Goal: Task Accomplishment & Management: Contribute content

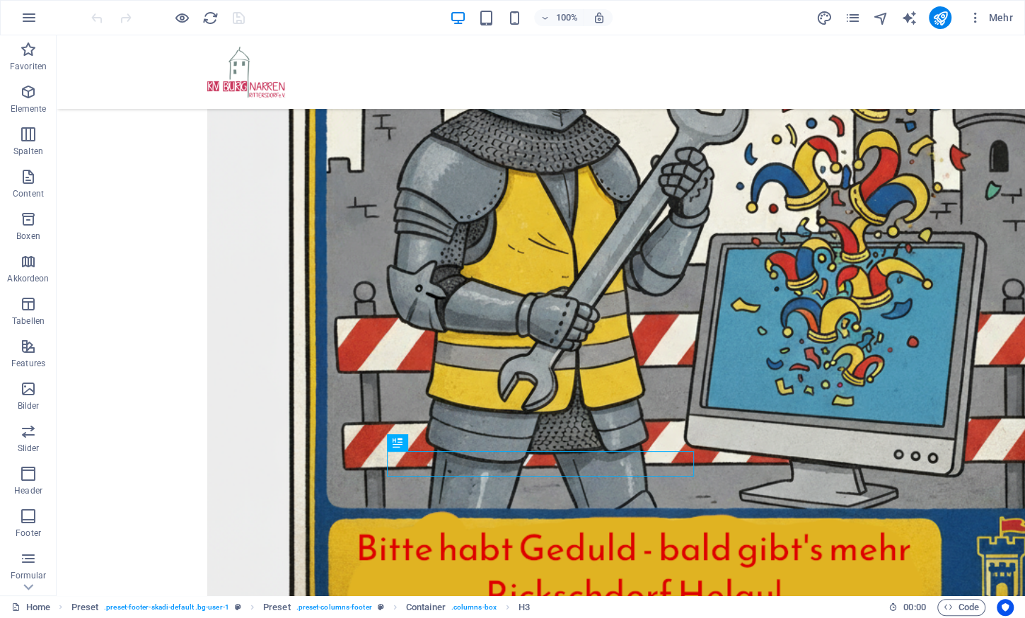
scroll to position [472, 0]
click at [668, 306] on figure at bounding box center [541, 177] width 668 height 968
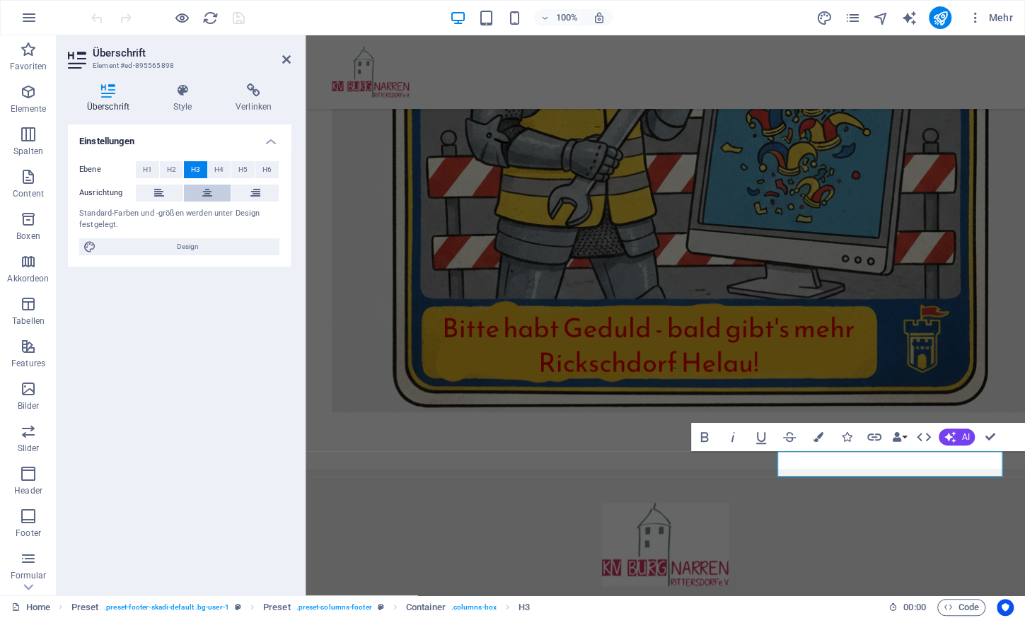
click at [208, 185] on icon at bounding box center [207, 193] width 10 height 17
click at [286, 59] on icon at bounding box center [286, 59] width 8 height 11
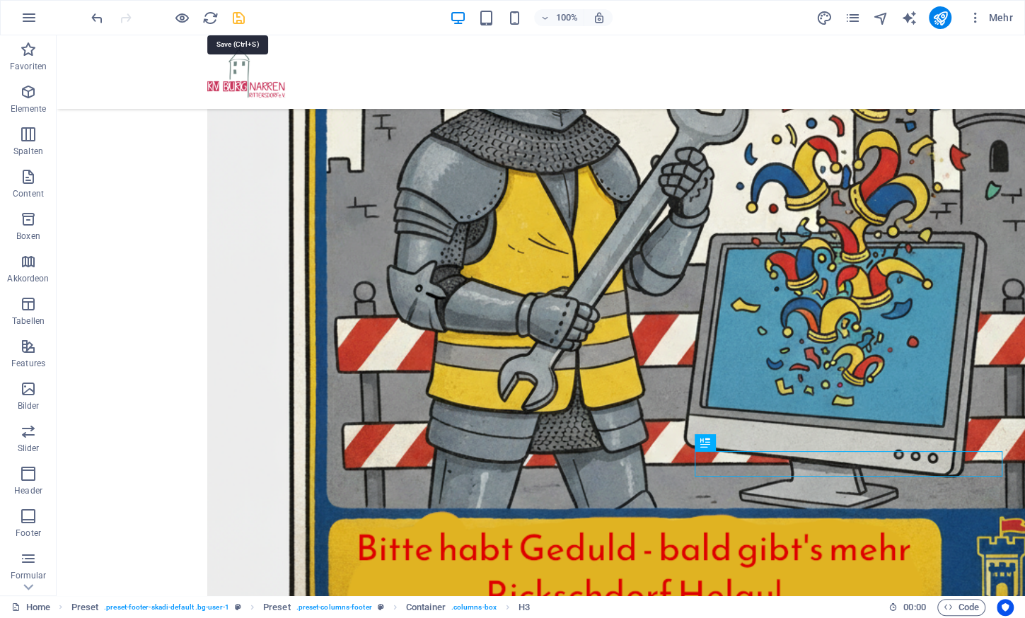
click at [240, 17] on icon "save" at bounding box center [239, 18] width 16 height 16
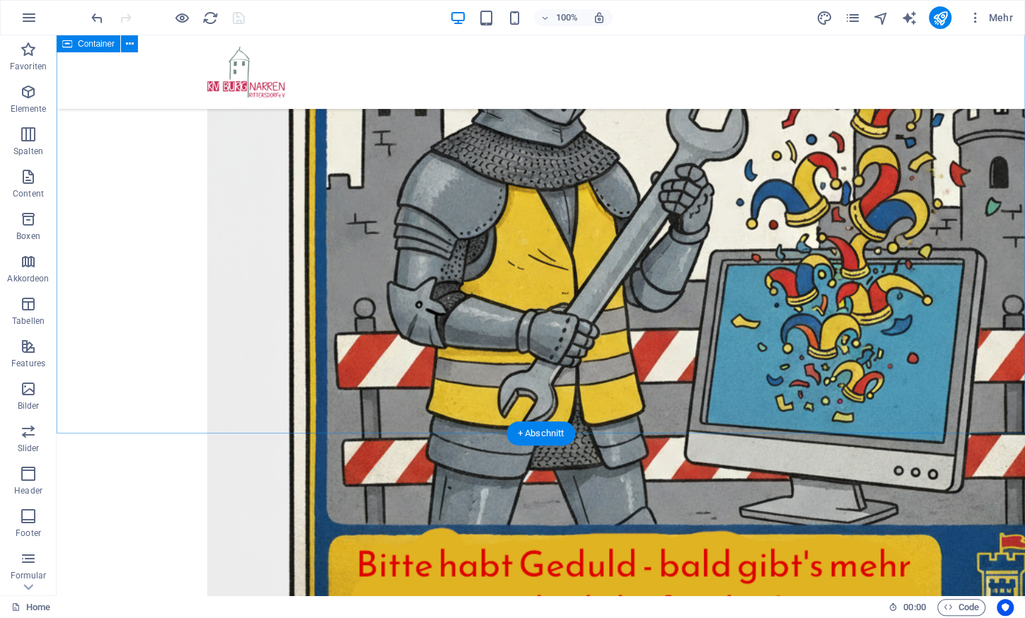
scroll to position [459, 0]
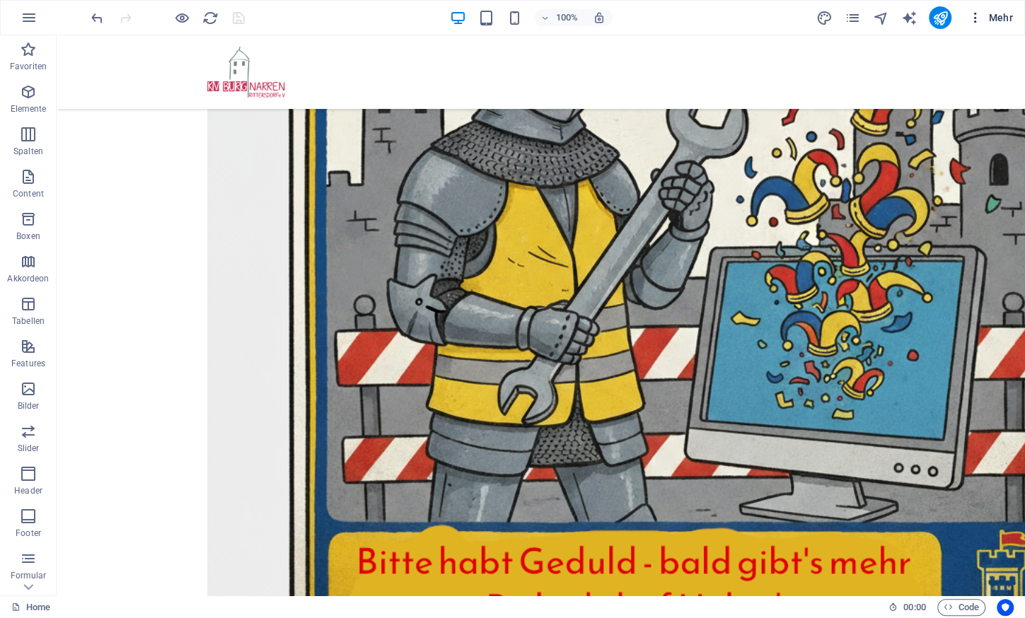
click at [992, 21] on span "Mehr" at bounding box center [990, 18] width 45 height 14
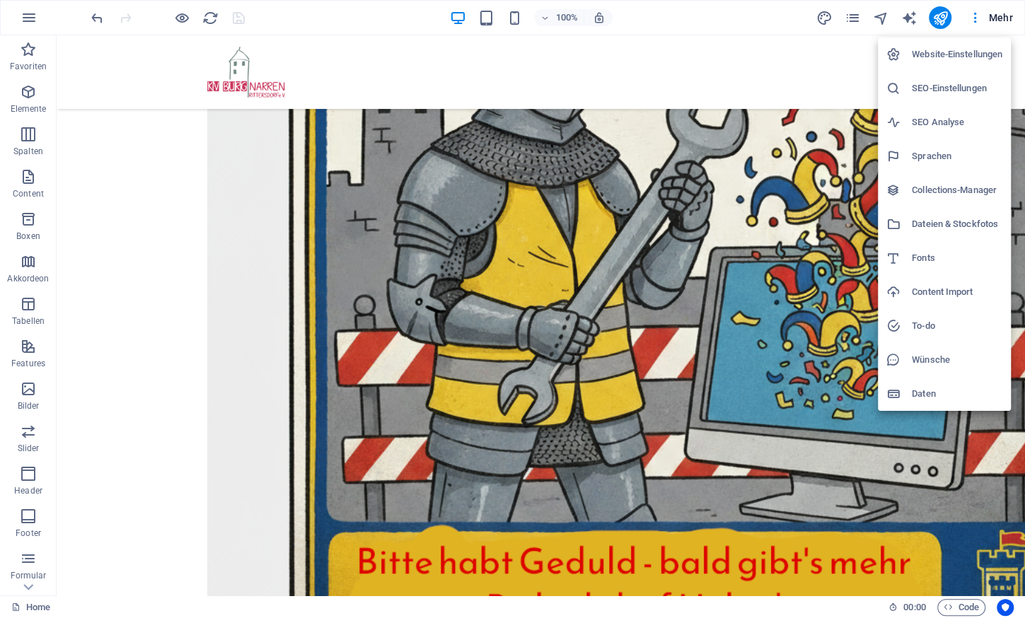
click at [856, 13] on div at bounding box center [512, 309] width 1025 height 618
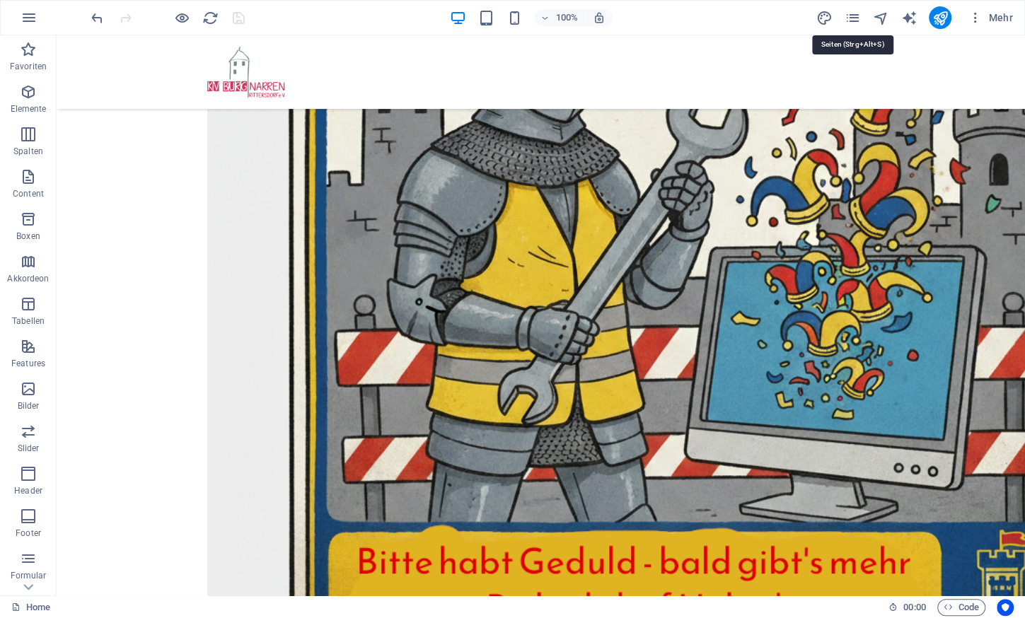
click at [856, 13] on icon "pages" at bounding box center [852, 18] width 16 height 16
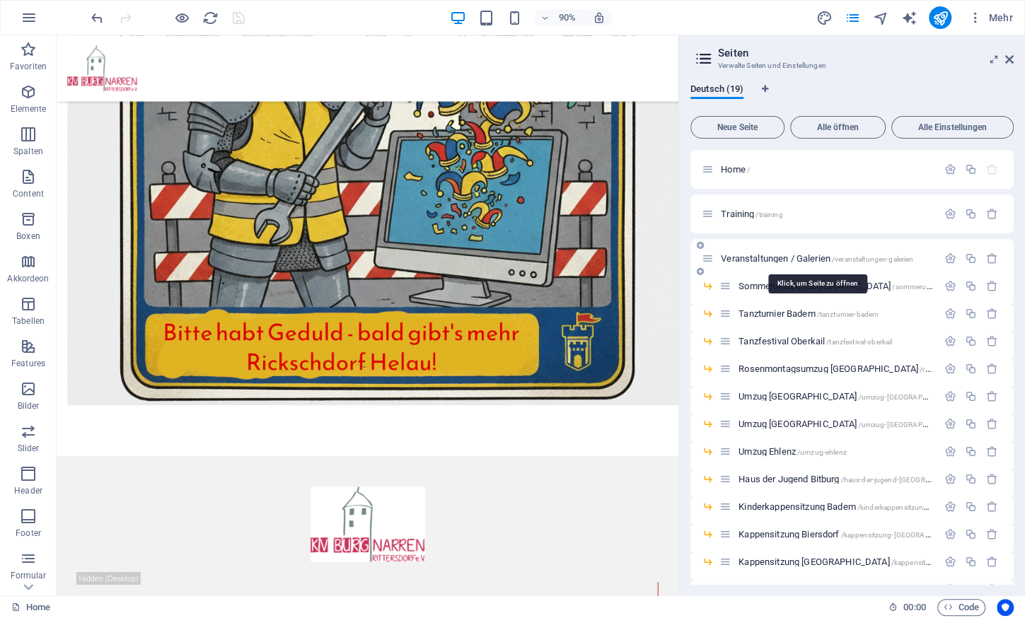
click at [799, 259] on span "Veranstaltungen / Galerien /veranstaltungen-galerien" at bounding box center [817, 258] width 192 height 11
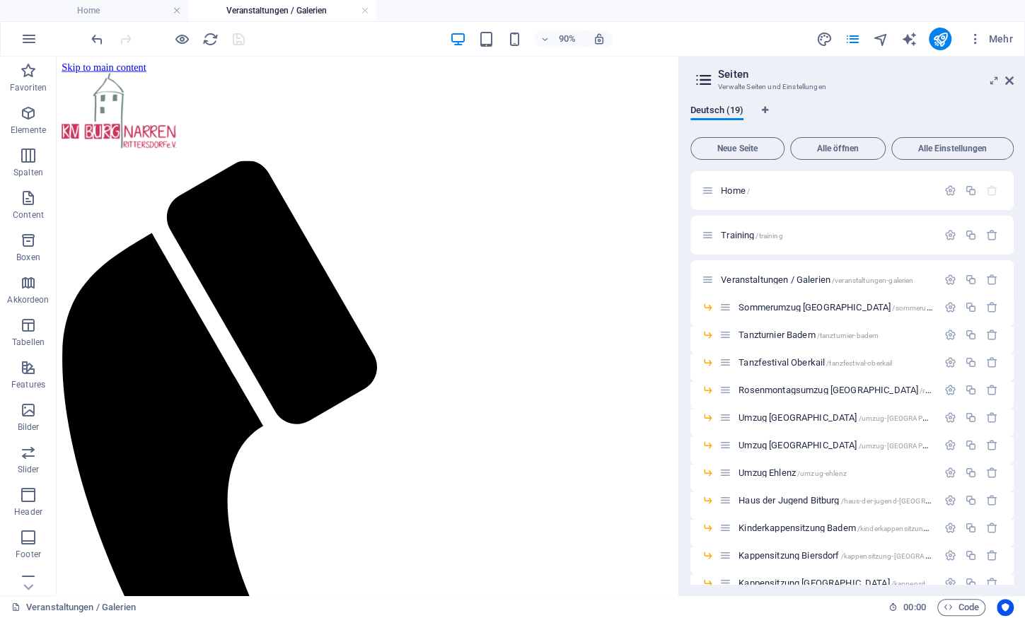
scroll to position [0, 0]
click at [1007, 81] on icon at bounding box center [1009, 80] width 8 height 11
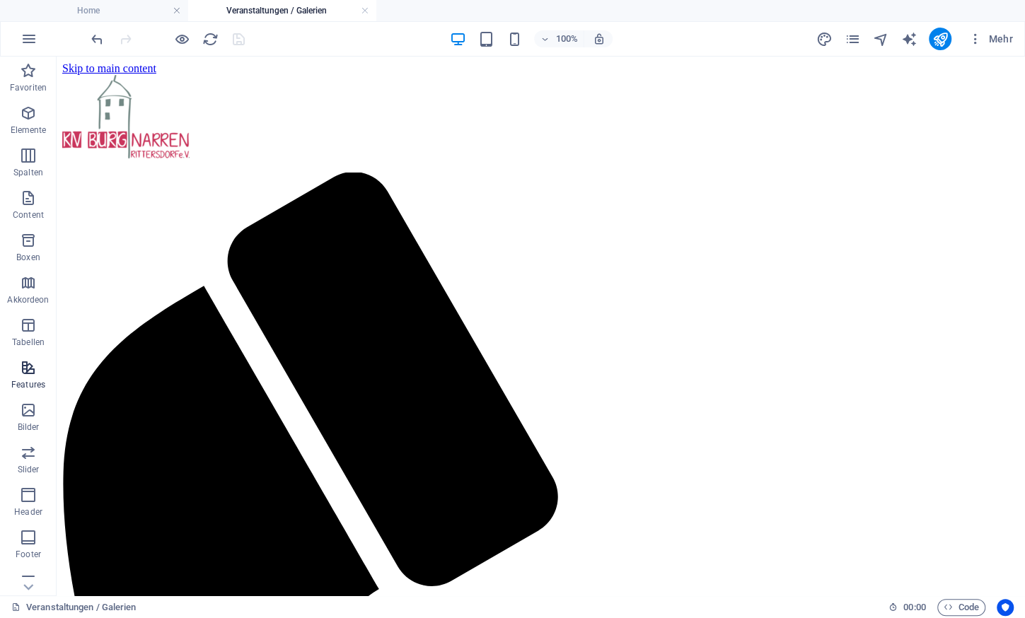
click at [32, 376] on icon "button" at bounding box center [28, 367] width 17 height 17
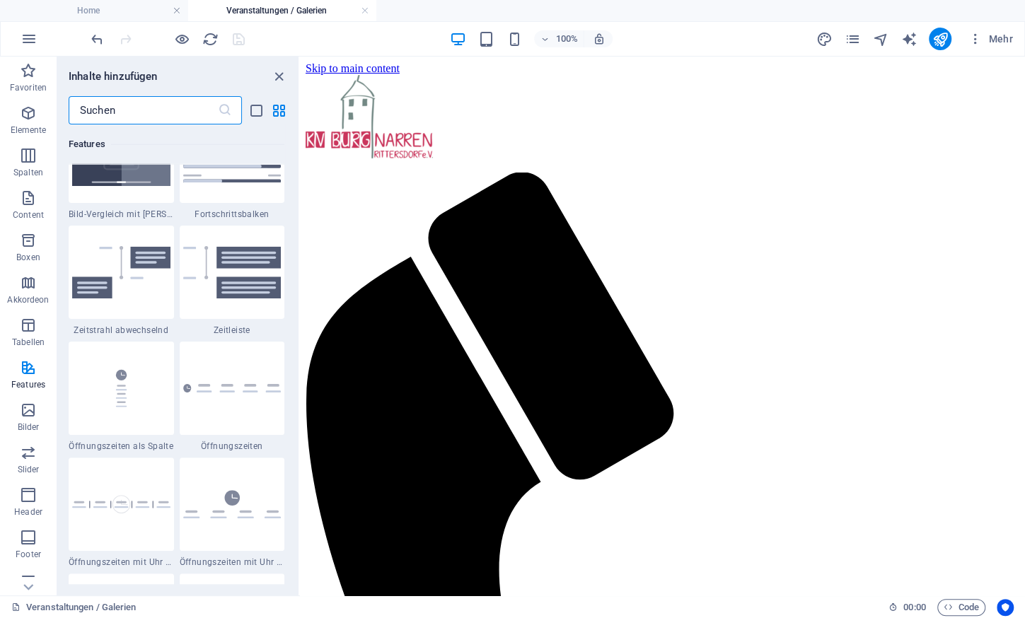
scroll to position [6034, 0]
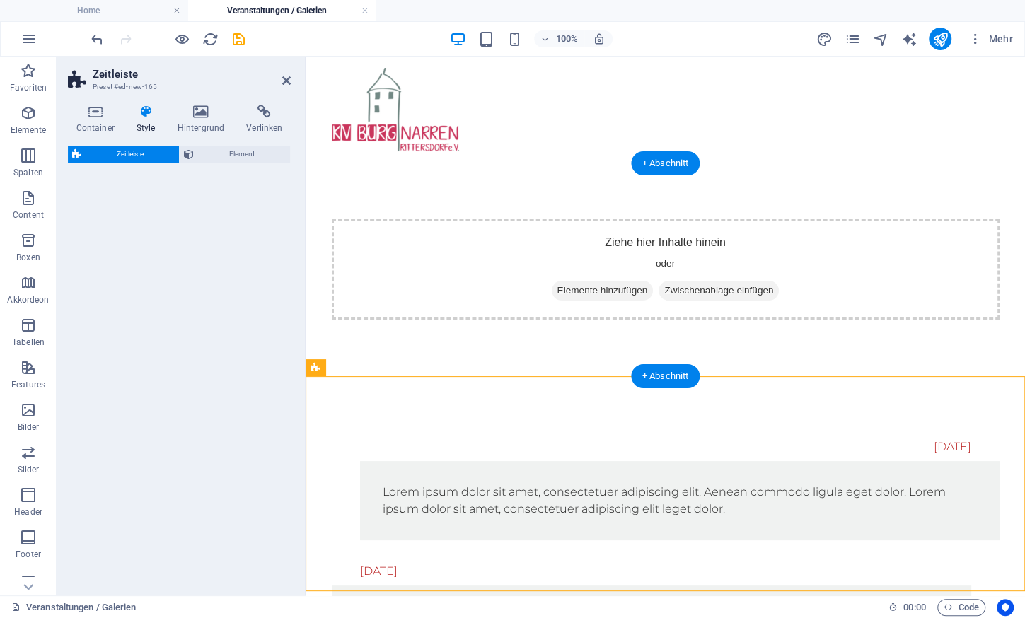
select select "rem"
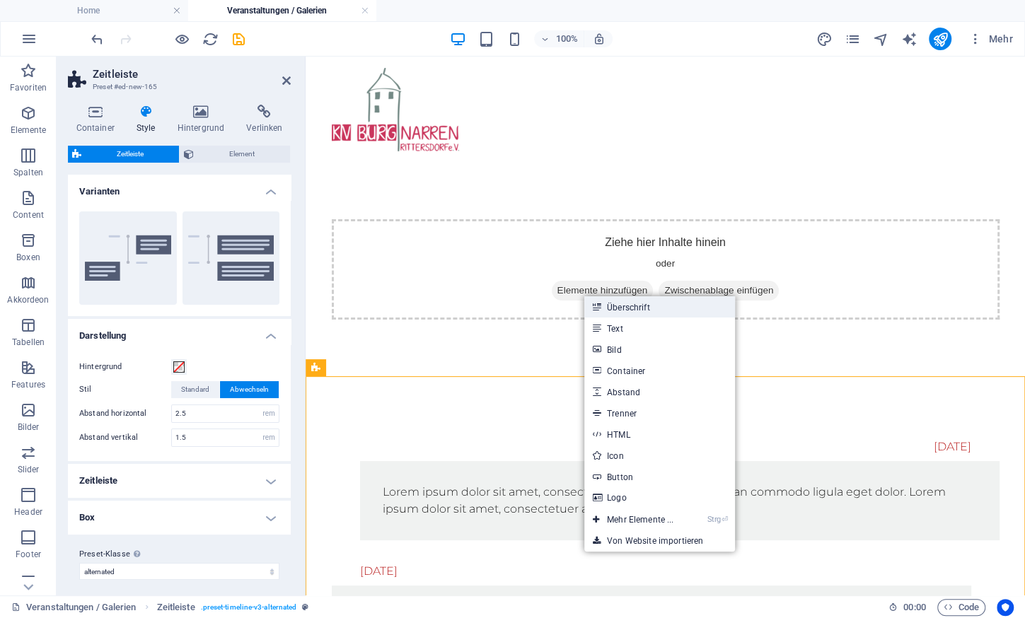
drag, startPoint x: 627, startPoint y: 310, endPoint x: 233, endPoint y: 237, distance: 400.6
click at [627, 310] on link "Überschrift" at bounding box center [659, 306] width 151 height 21
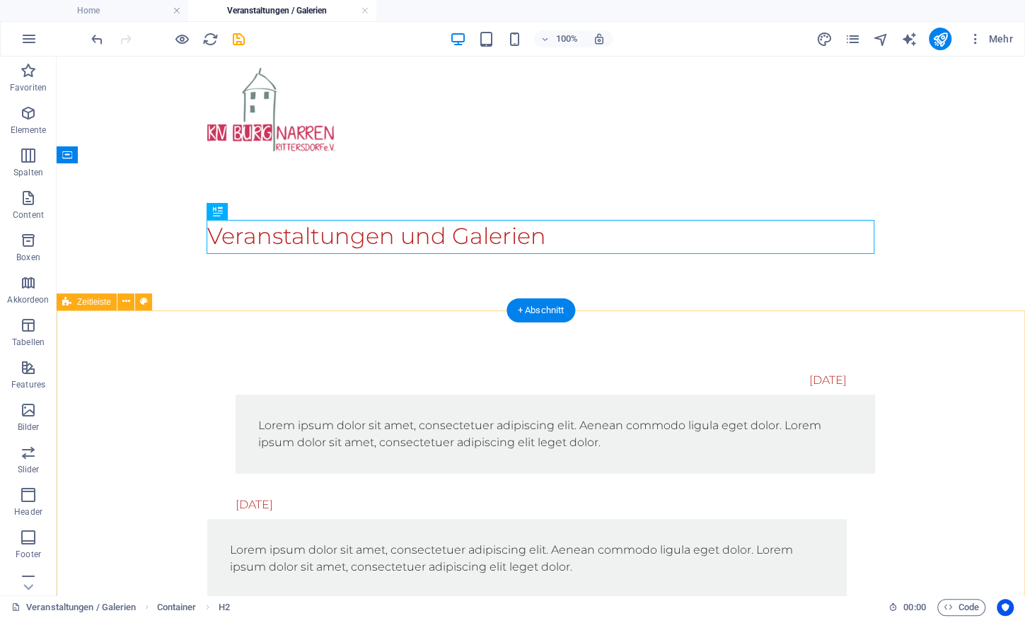
click at [139, 332] on div "[DATE] Lorem ipsum dolor sit amet, consectetuer adipiscing elit. Aenean commodo…" at bounding box center [541, 482] width 968 height 345
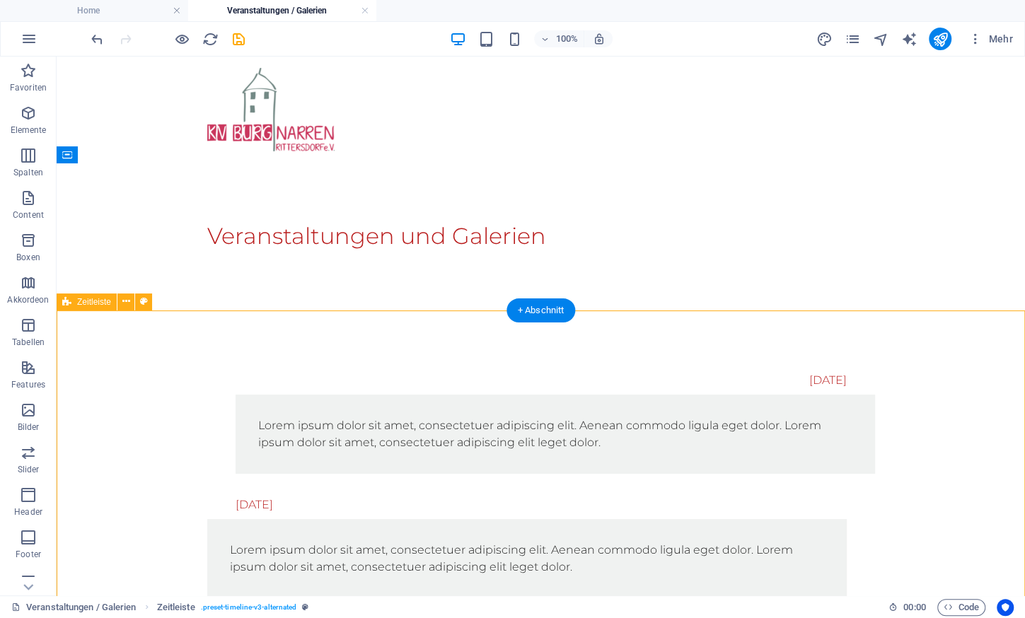
click at [139, 332] on div "[DATE] Lorem ipsum dolor sit amet, consectetuer adipiscing elit. Aenean commodo…" at bounding box center [541, 482] width 968 height 345
select select "rem"
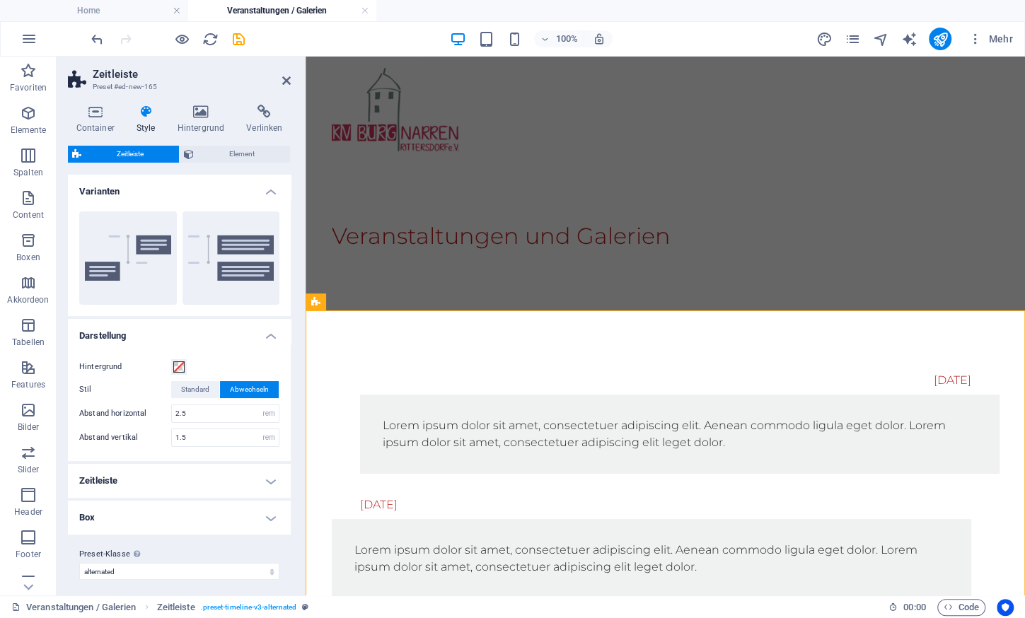
click at [165, 468] on h4 "Zeitleiste" at bounding box center [179, 481] width 223 height 34
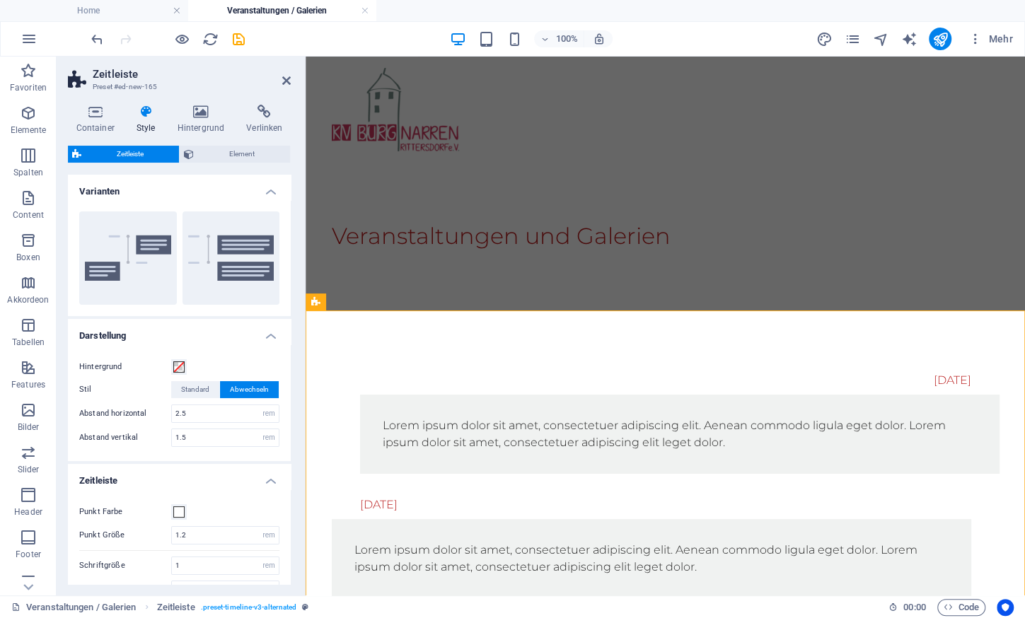
scroll to position [217, 0]
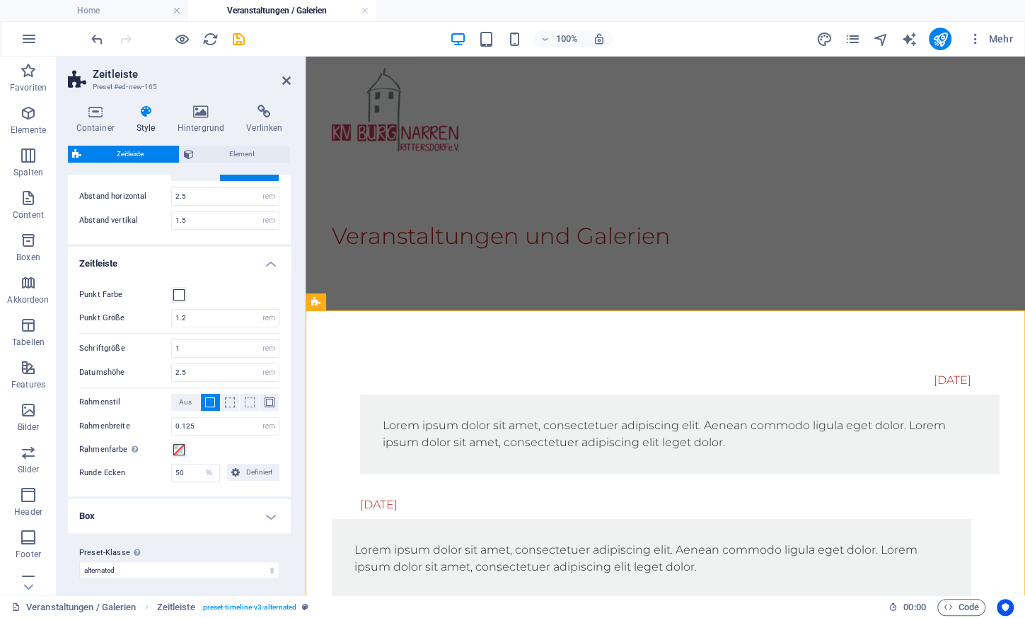
click at [180, 506] on h4 "Box" at bounding box center [179, 516] width 223 height 34
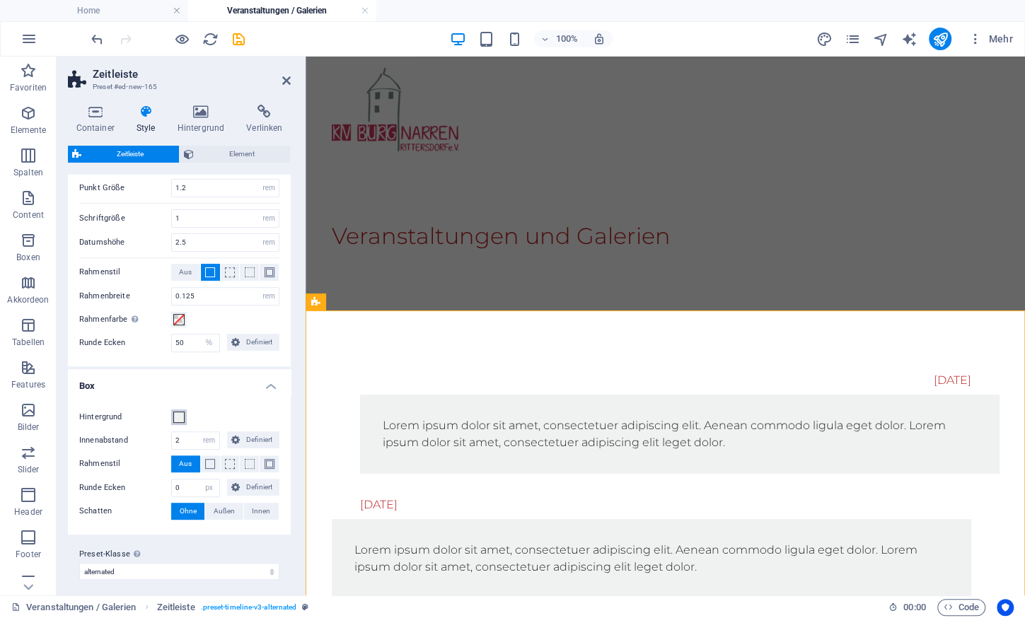
click at [182, 412] on span at bounding box center [178, 417] width 11 height 11
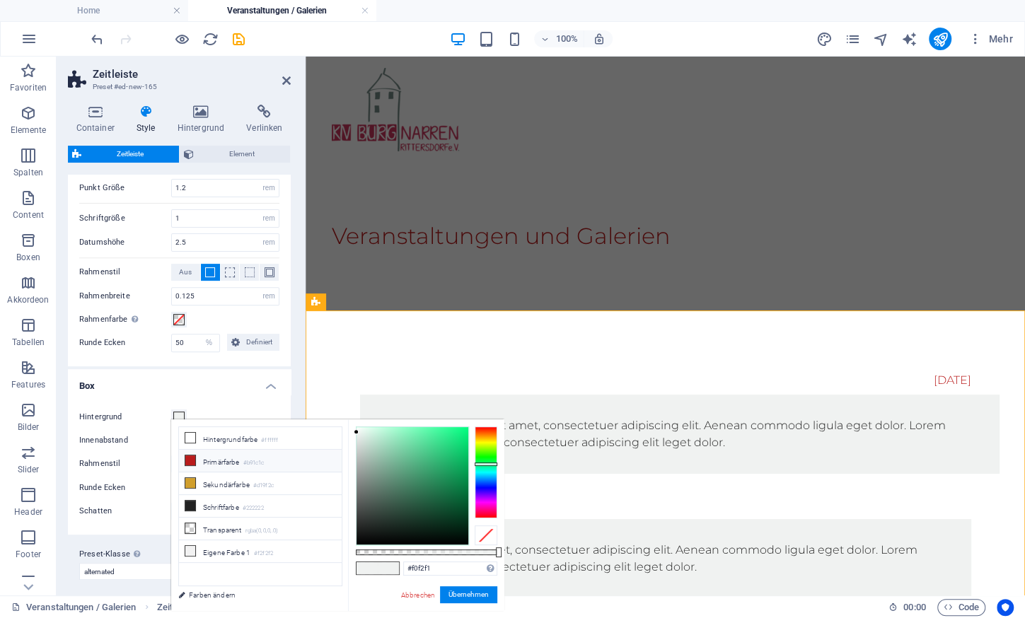
click at [232, 455] on li "Primärfarbe #b91c1c" at bounding box center [260, 461] width 163 height 23
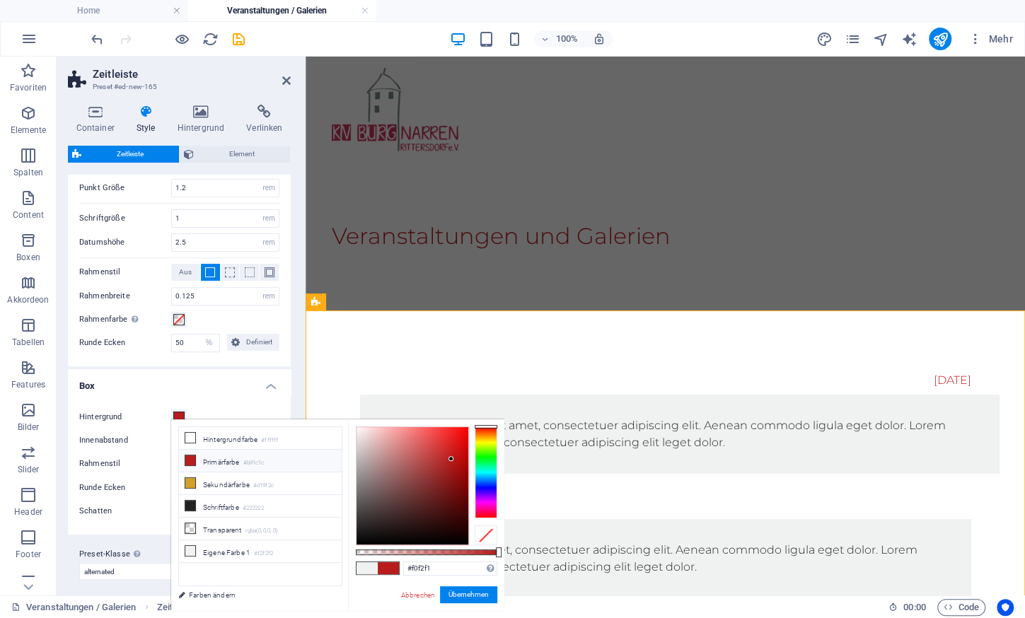
type input "#b91c1c"
click at [455, 592] on button "Übernehmen" at bounding box center [468, 594] width 57 height 17
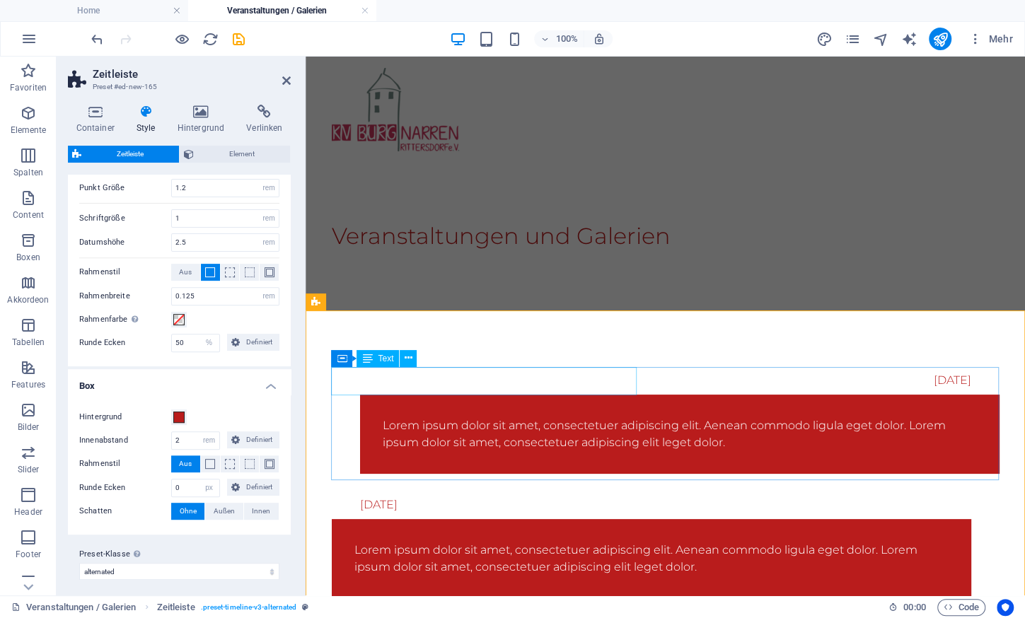
click at [577, 378] on div "[DATE]" at bounding box center [651, 380] width 639 height 28
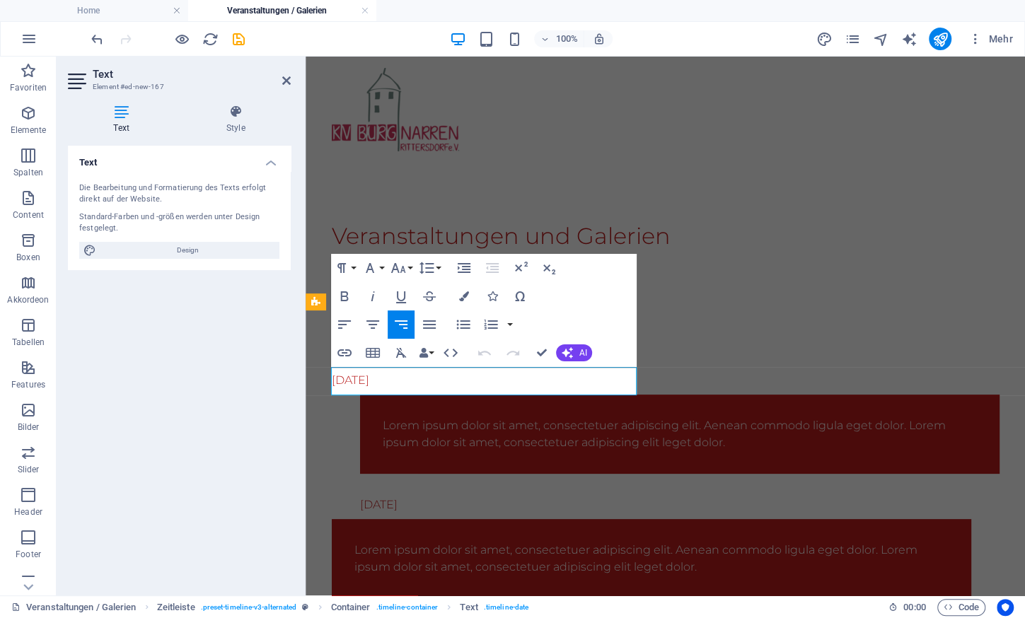
click at [577, 378] on div "[DATE]" at bounding box center [651, 380] width 639 height 28
click at [423, 380] on div "[DATE]" at bounding box center [651, 380] width 639 height 28
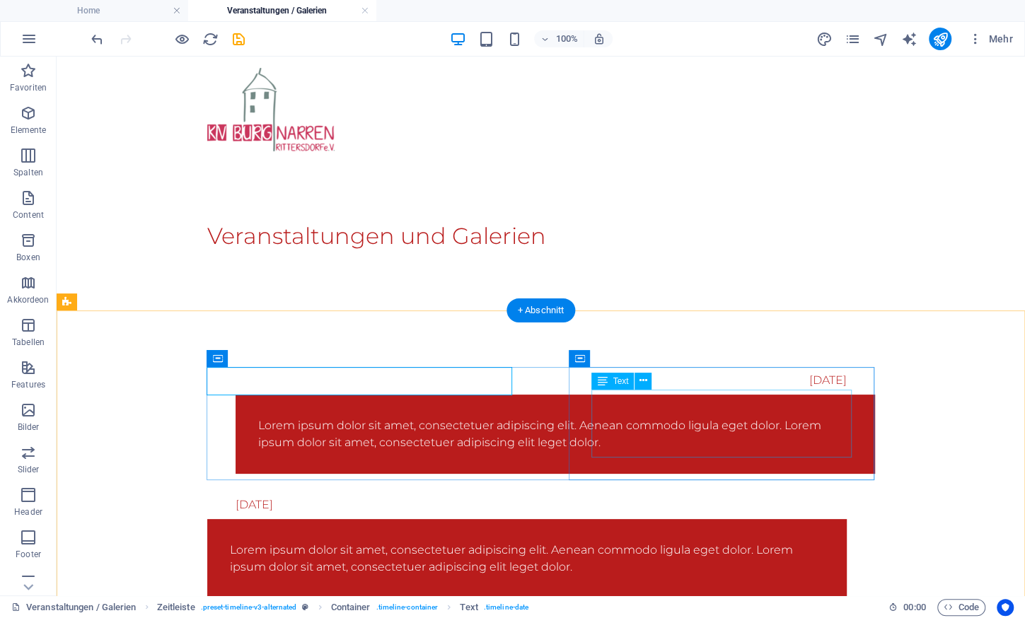
click at [610, 417] on div "Lorem ipsum dolor sit amet, consectetuer adipiscing elit. Aenean commodo ligula…" at bounding box center [555, 434] width 594 height 34
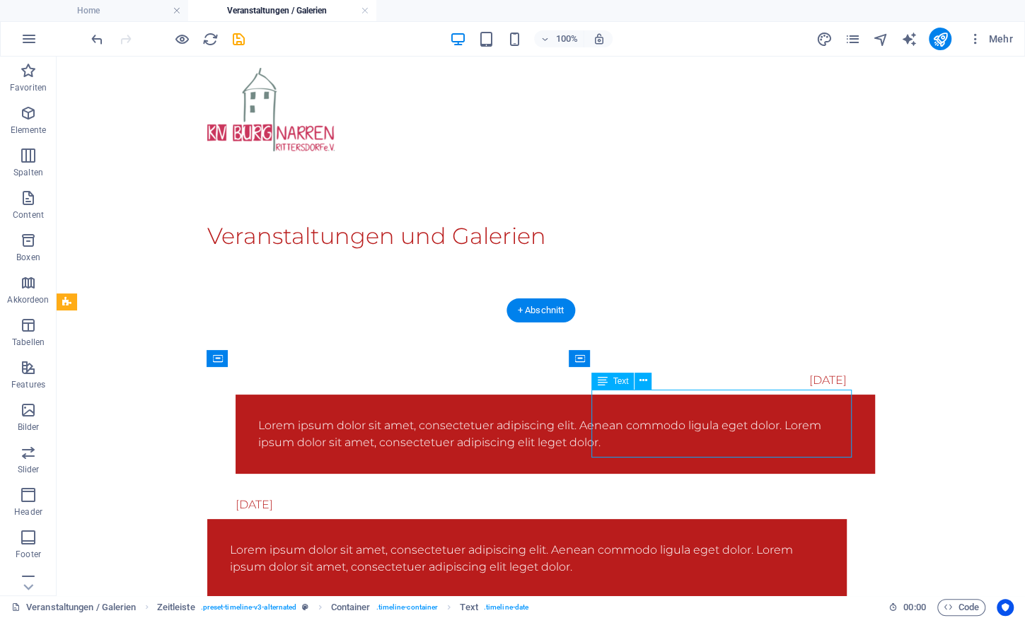
click at [610, 417] on div "Lorem ipsum dolor sit amet, consectetuer adipiscing elit. Aenean commodo ligula…" at bounding box center [555, 434] width 594 height 34
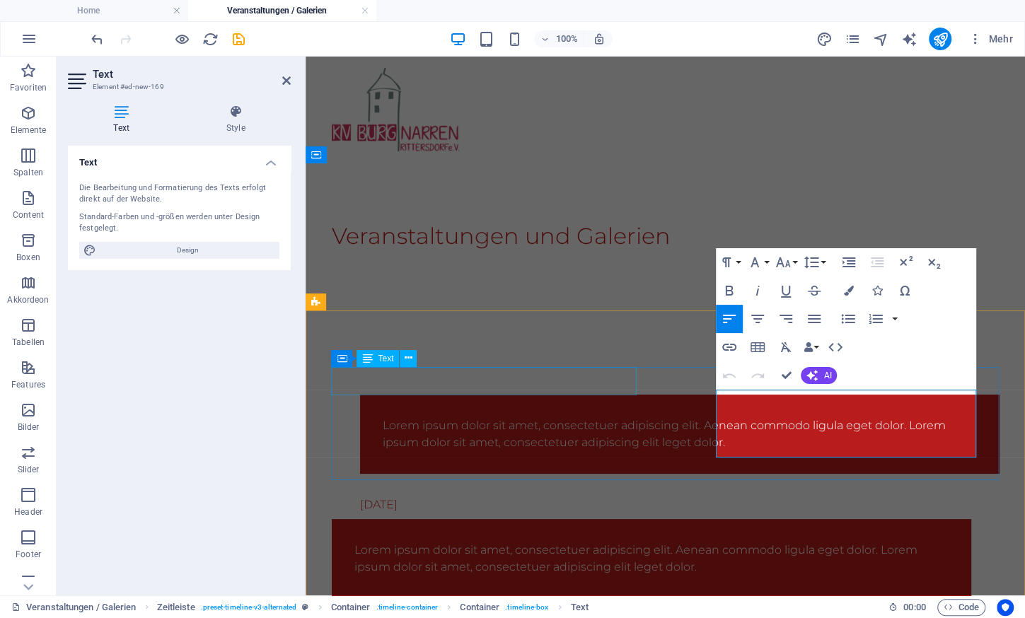
click at [460, 387] on div "[DATE]" at bounding box center [651, 380] width 639 height 28
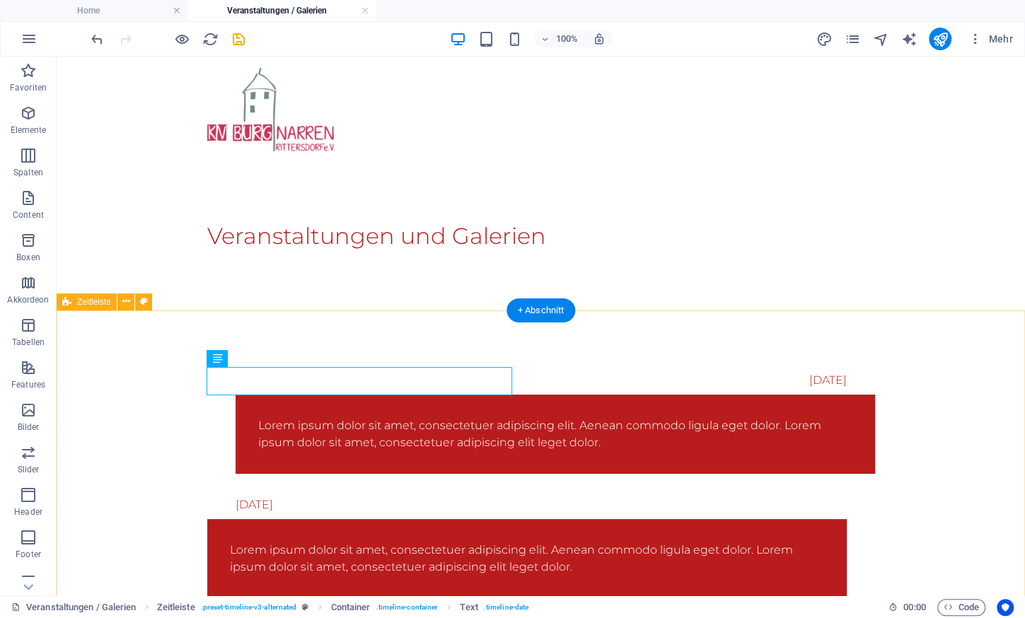
click at [269, 342] on div "[DATE] Lorem ipsum dolor sit amet, consectetuer adipiscing elit. Aenean commodo…" at bounding box center [541, 482] width 968 height 345
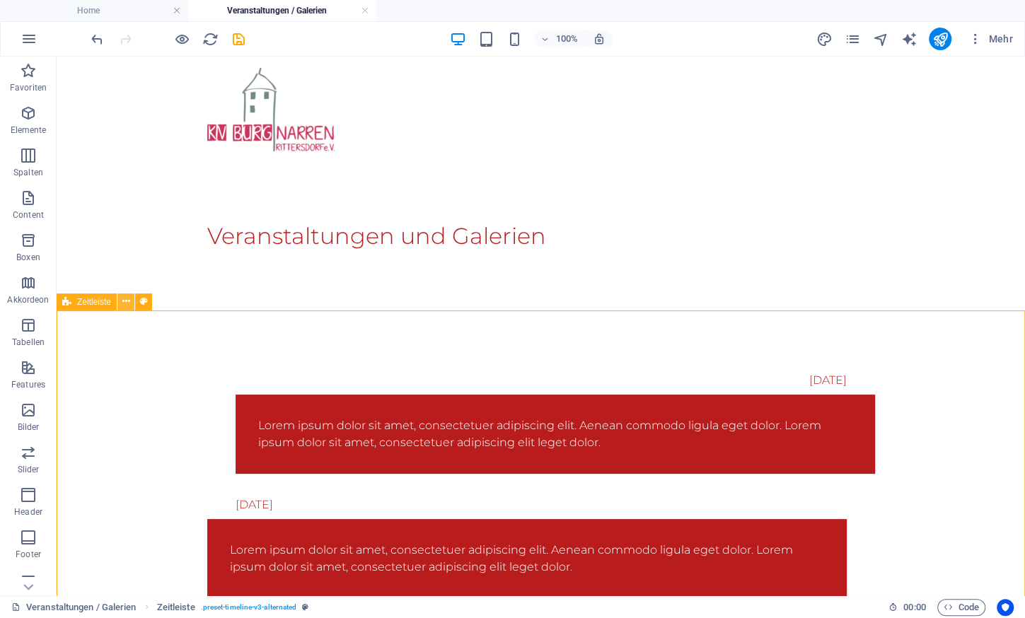
click at [125, 294] on button at bounding box center [125, 301] width 17 height 17
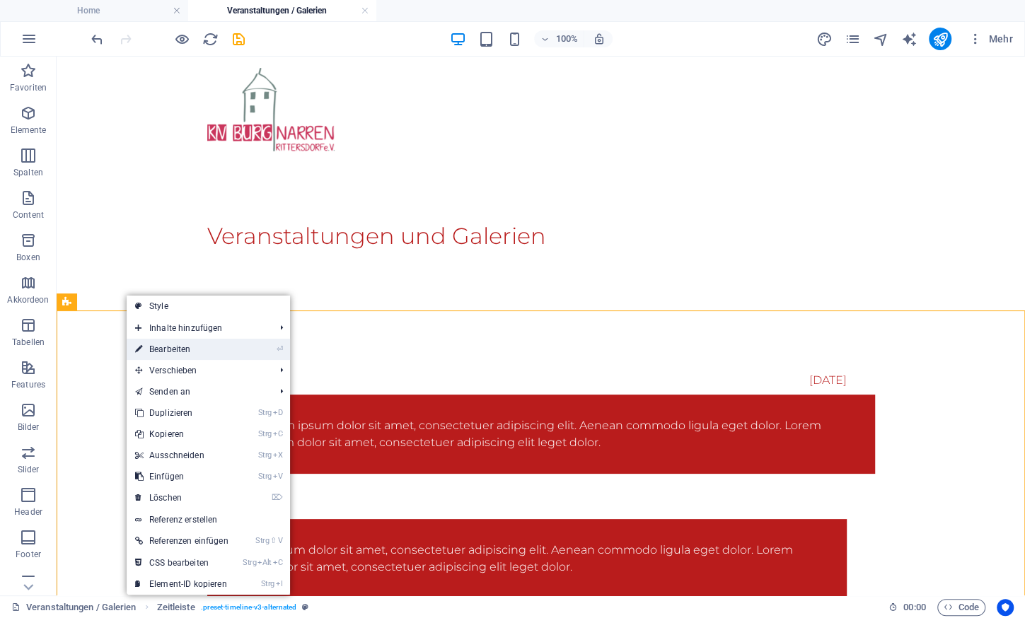
click at [195, 347] on link "⏎ Bearbeiten" at bounding box center [182, 349] width 110 height 21
select select "rem"
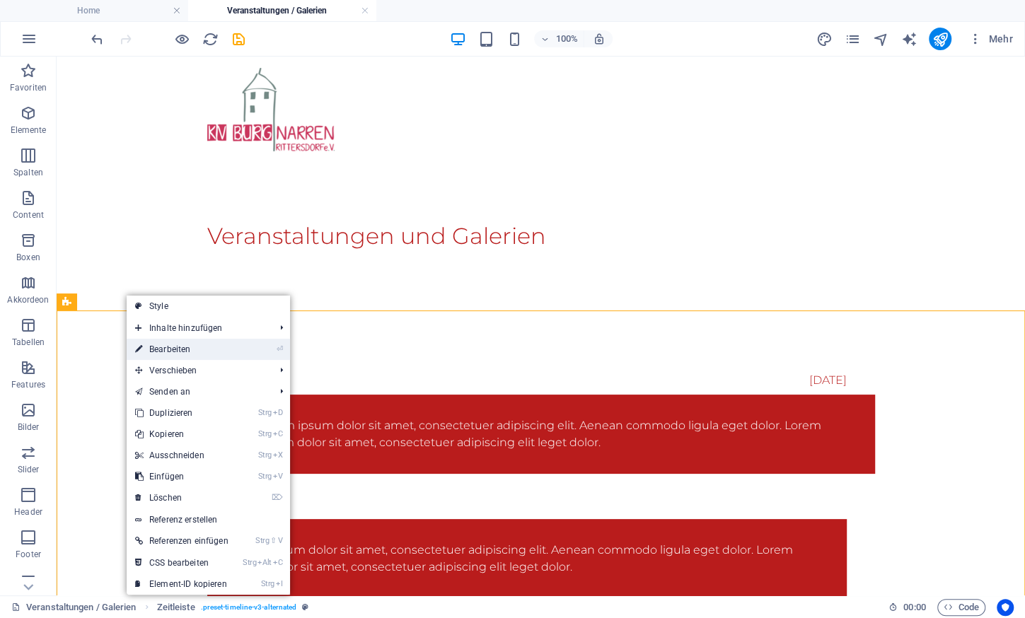
select select "rem"
select select "%"
select select "rem"
select select "px"
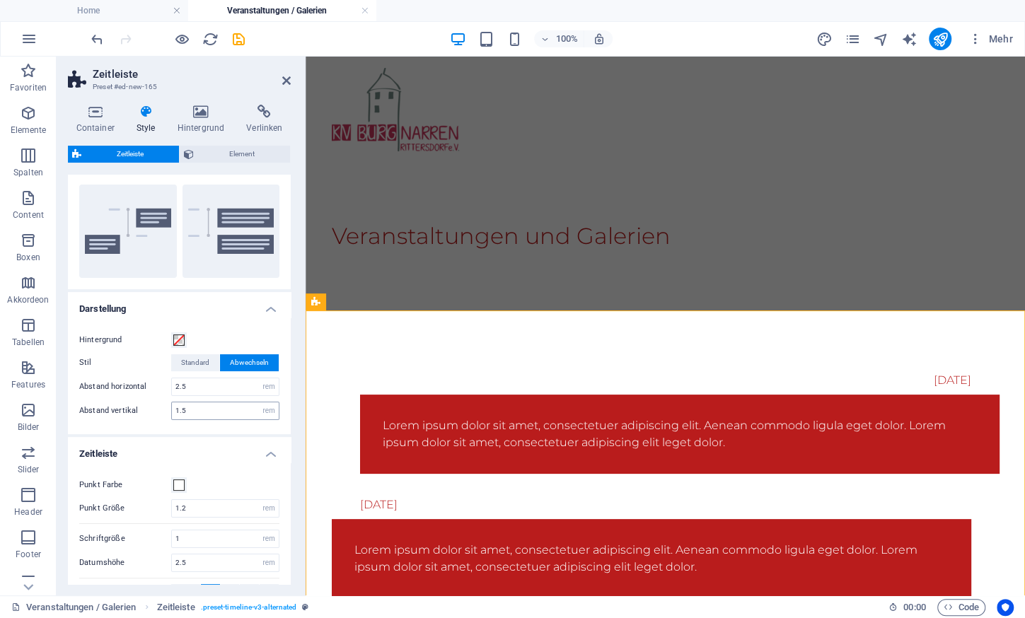
scroll to position [0, 0]
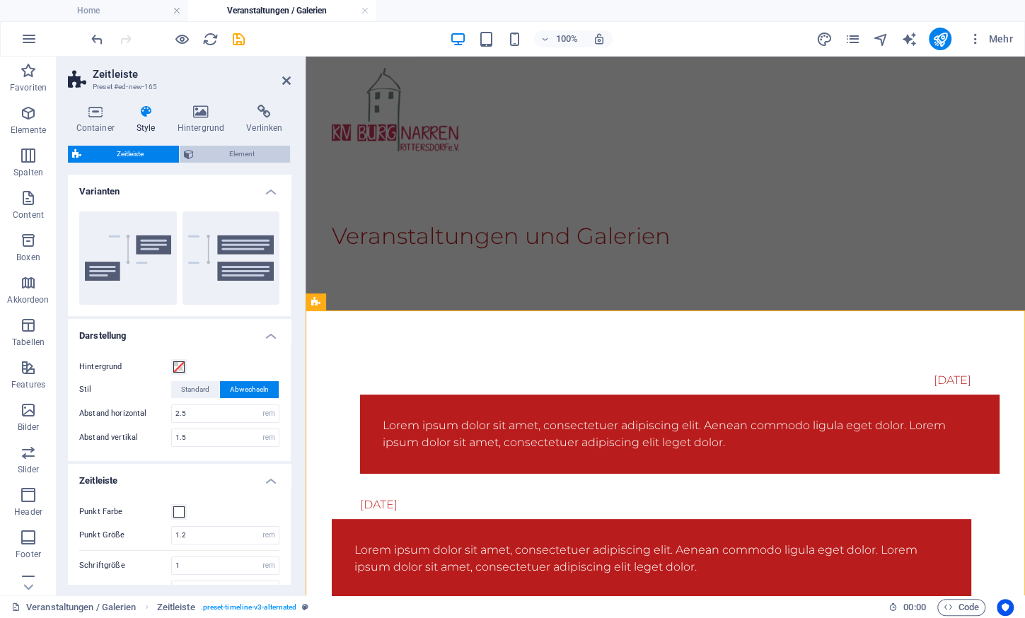
click at [262, 150] on span "Element" at bounding box center [242, 154] width 88 height 17
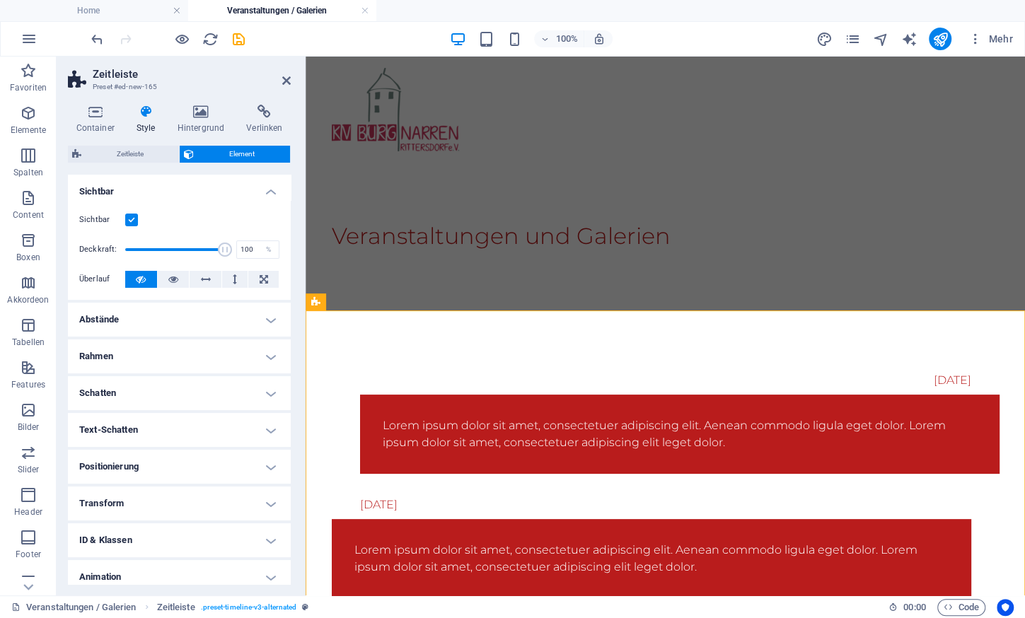
scroll to position [46, 0]
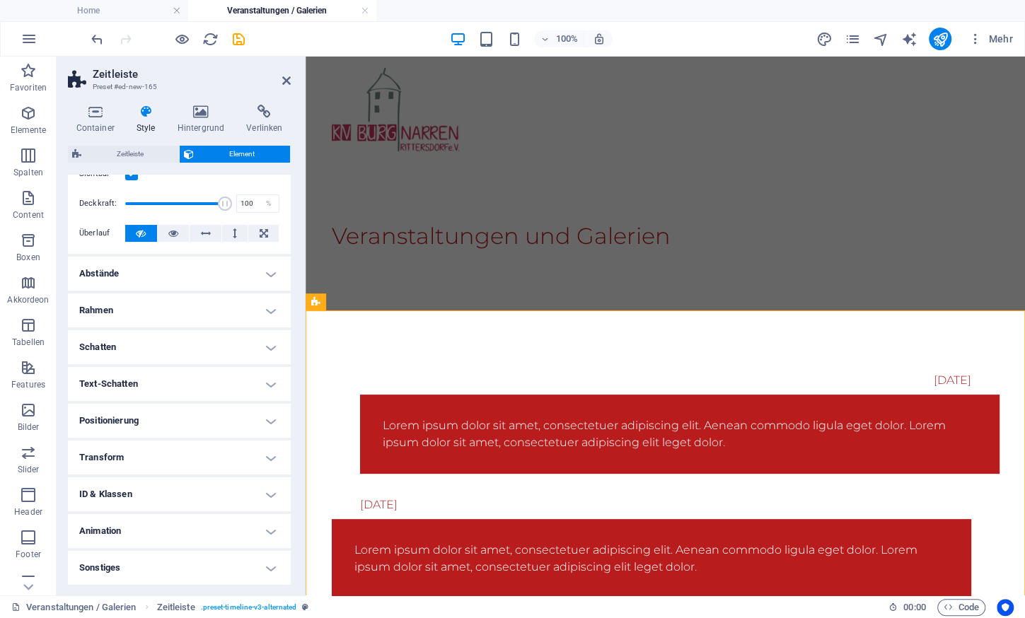
click at [176, 563] on h4 "Sonstiges" at bounding box center [179, 568] width 223 height 34
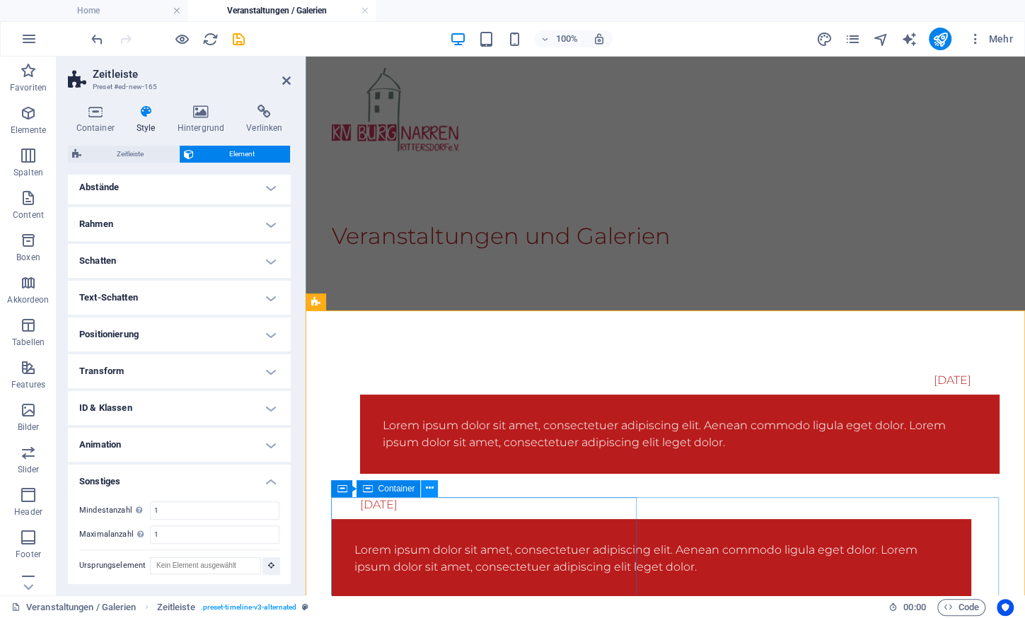
click at [427, 486] on icon at bounding box center [430, 488] width 8 height 15
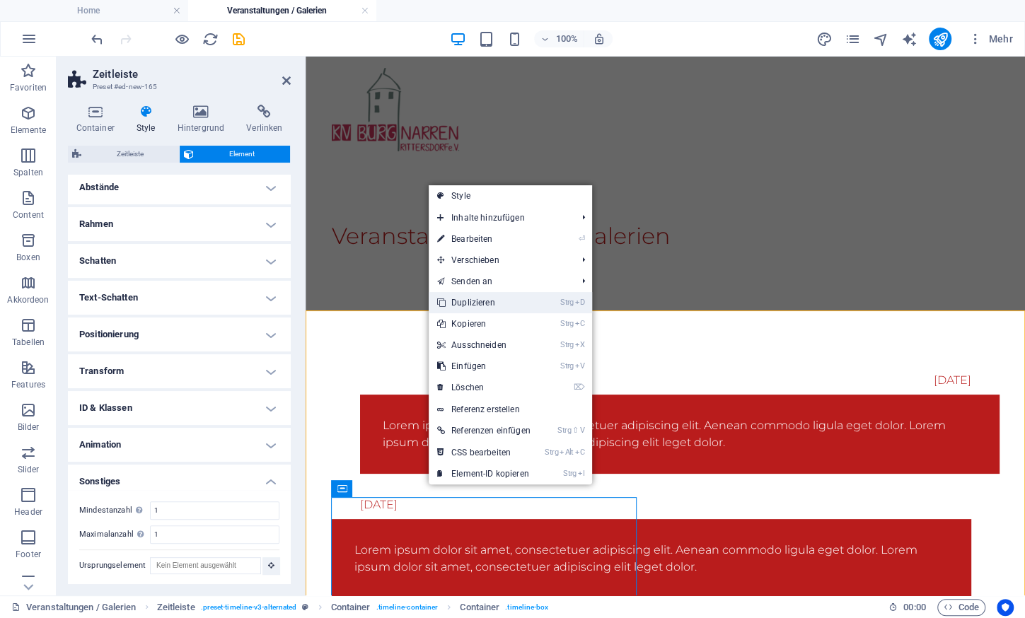
click at [495, 298] on link "Strg D Duplizieren" at bounding box center [484, 302] width 110 height 21
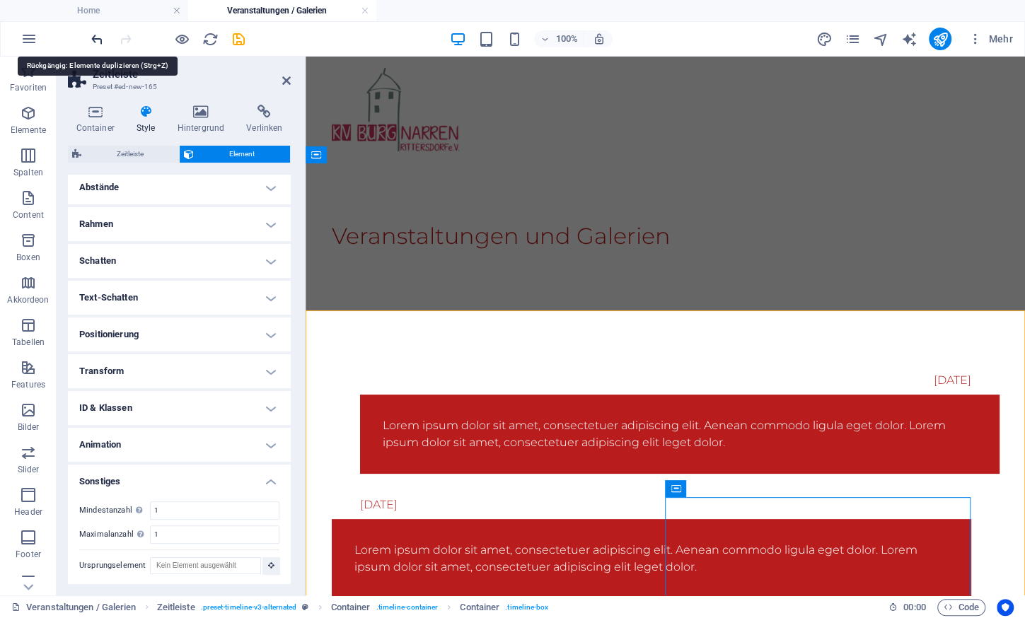
click at [99, 40] on icon "undo" at bounding box center [97, 39] width 16 height 16
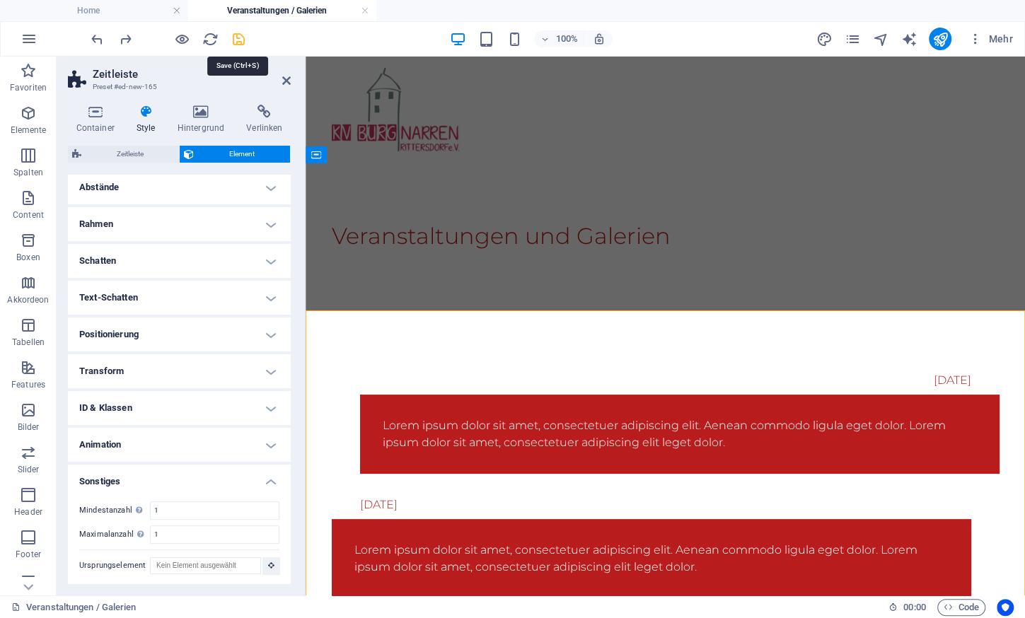
click at [240, 38] on icon "save" at bounding box center [239, 39] width 16 height 16
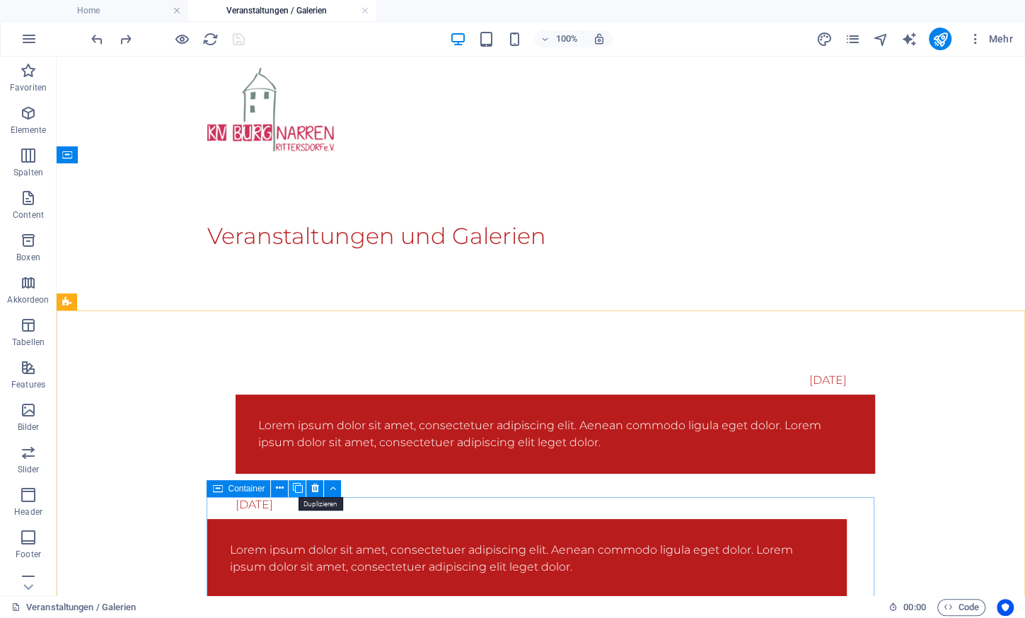
click at [294, 485] on icon at bounding box center [297, 488] width 10 height 15
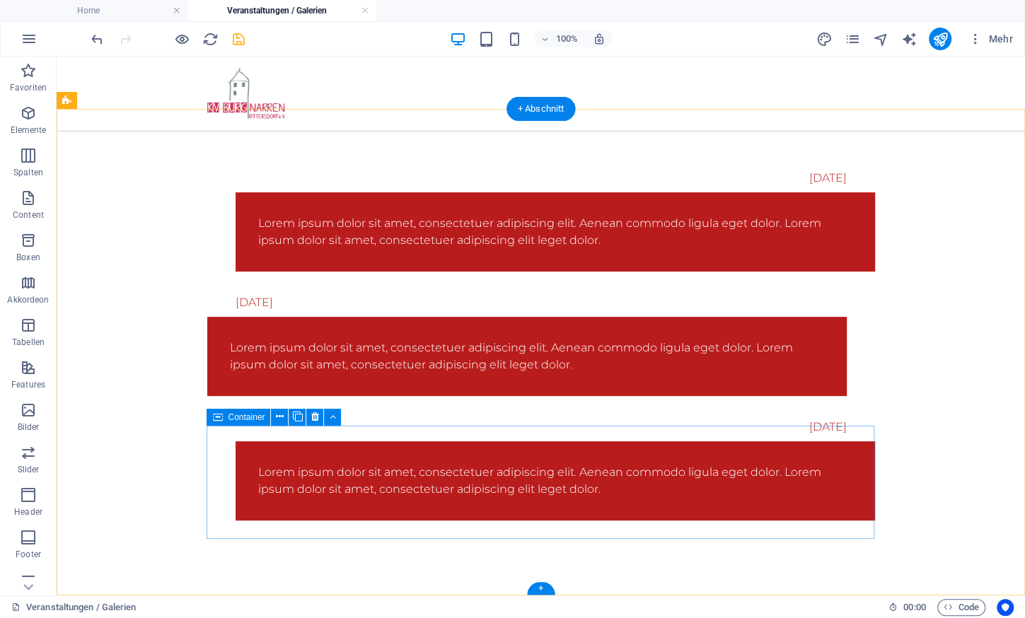
scroll to position [168, 0]
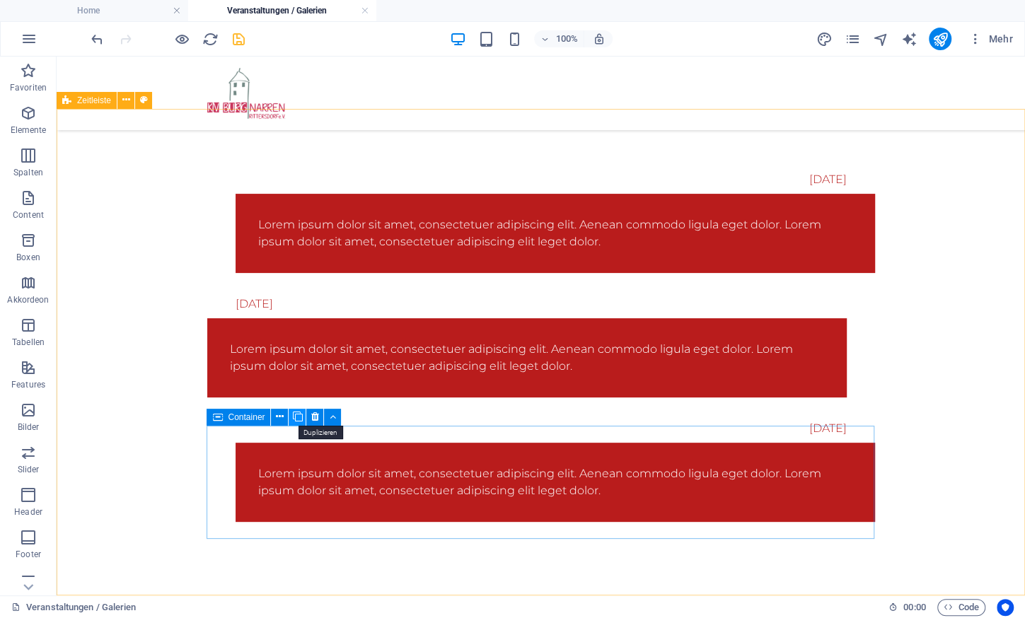
click at [297, 412] on icon at bounding box center [297, 416] width 10 height 15
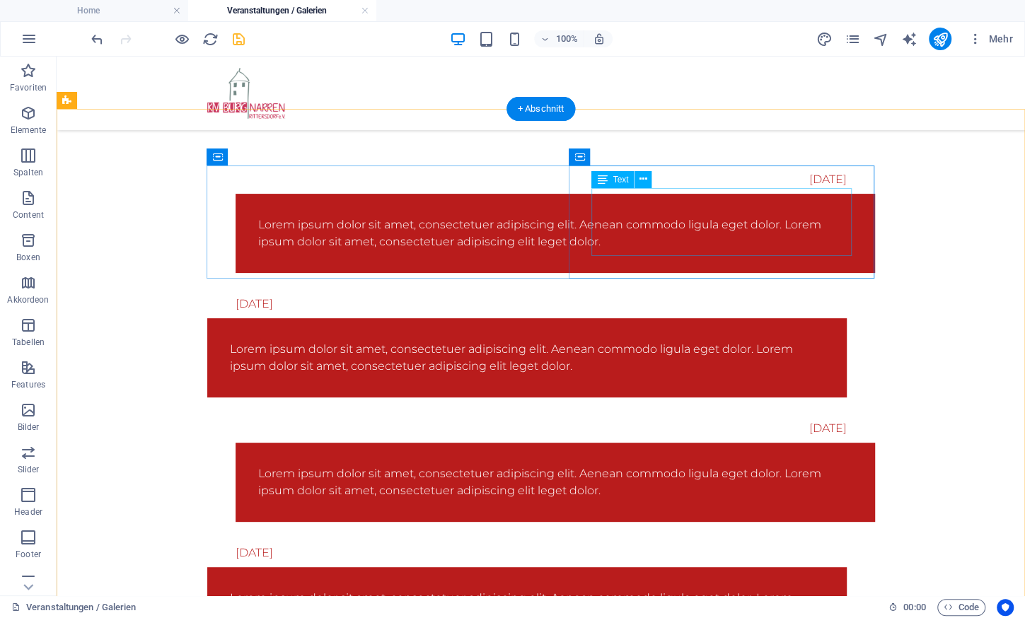
click at [605, 216] on div "Lorem ipsum dolor sit amet, consectetuer adipiscing elit. Aenean commodo ligula…" at bounding box center [555, 233] width 594 height 34
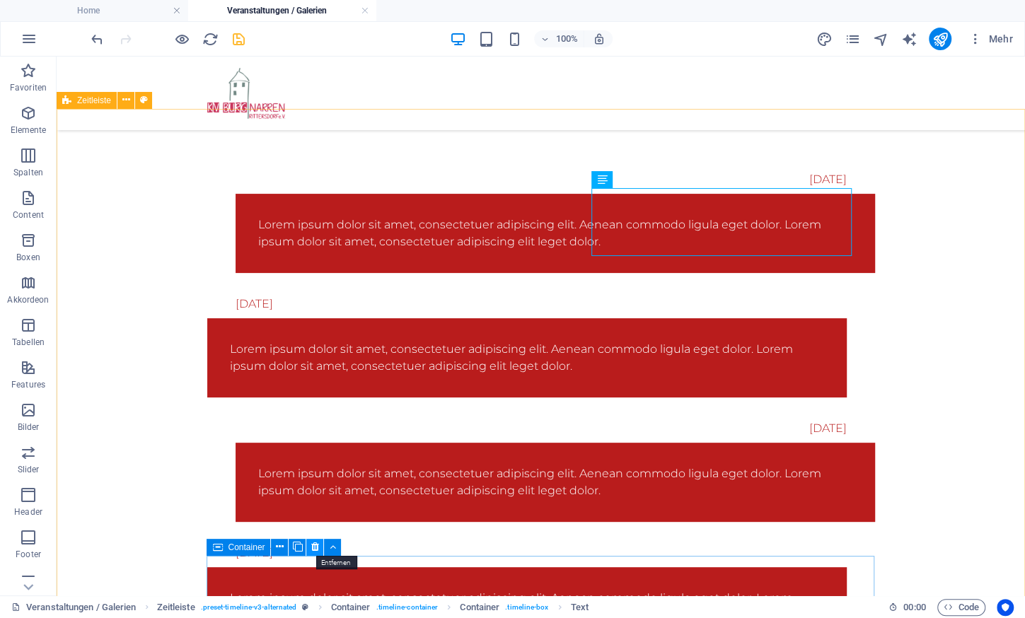
click at [311, 547] on icon at bounding box center [315, 547] width 8 height 15
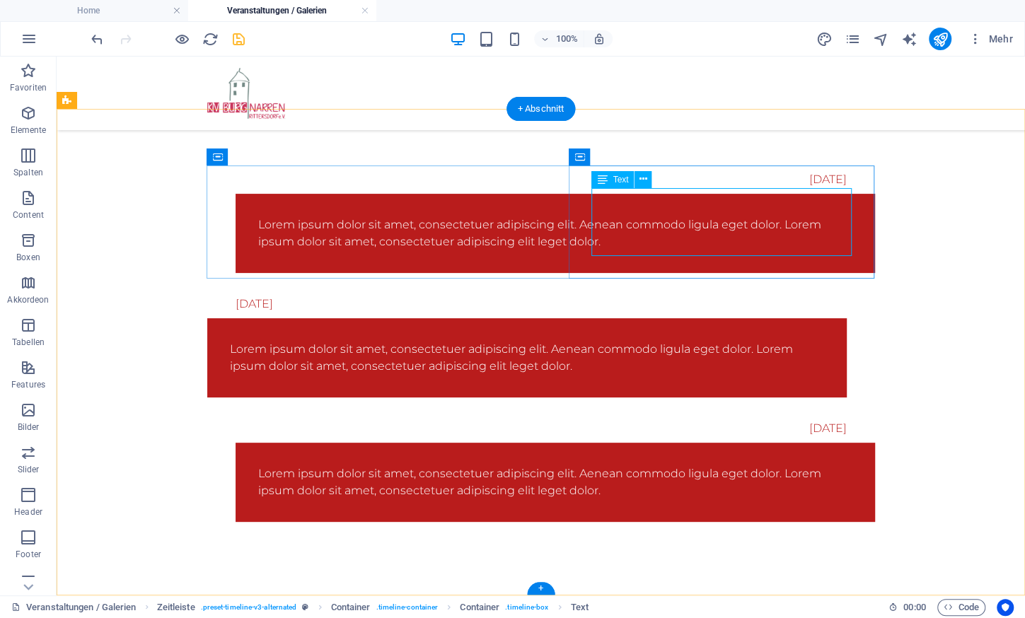
click at [659, 218] on div "Lorem ipsum dolor sit amet, consectetuer adipiscing elit. Aenean commodo ligula…" at bounding box center [555, 233] width 594 height 34
click at [644, 185] on icon at bounding box center [643, 179] width 8 height 15
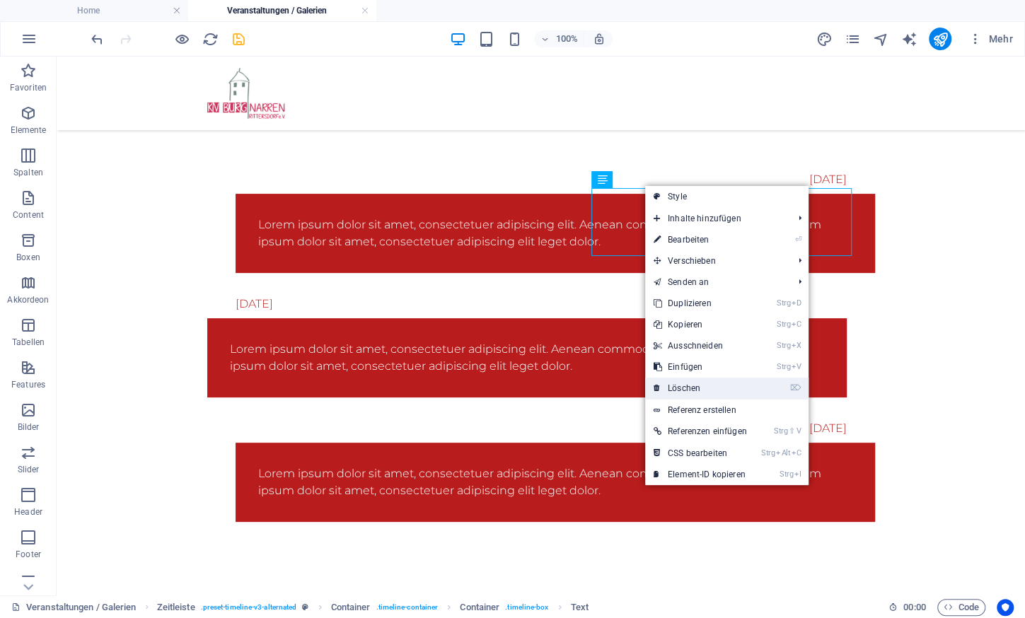
click at [697, 392] on link "⌦ Löschen" at bounding box center [700, 388] width 110 height 21
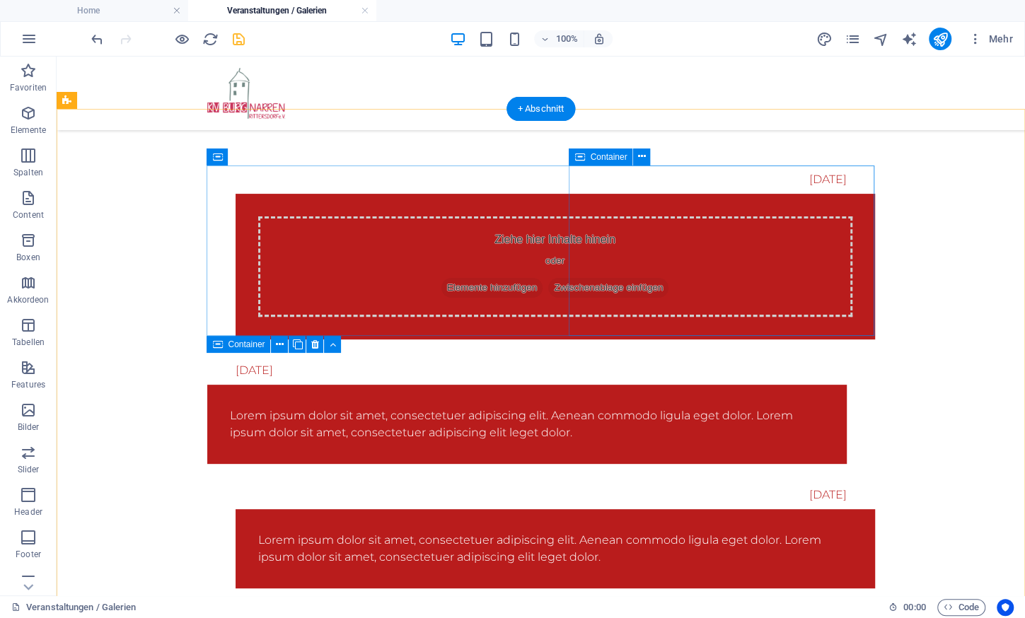
click at [543, 278] on span "Elemente hinzufügen" at bounding box center [492, 288] width 102 height 20
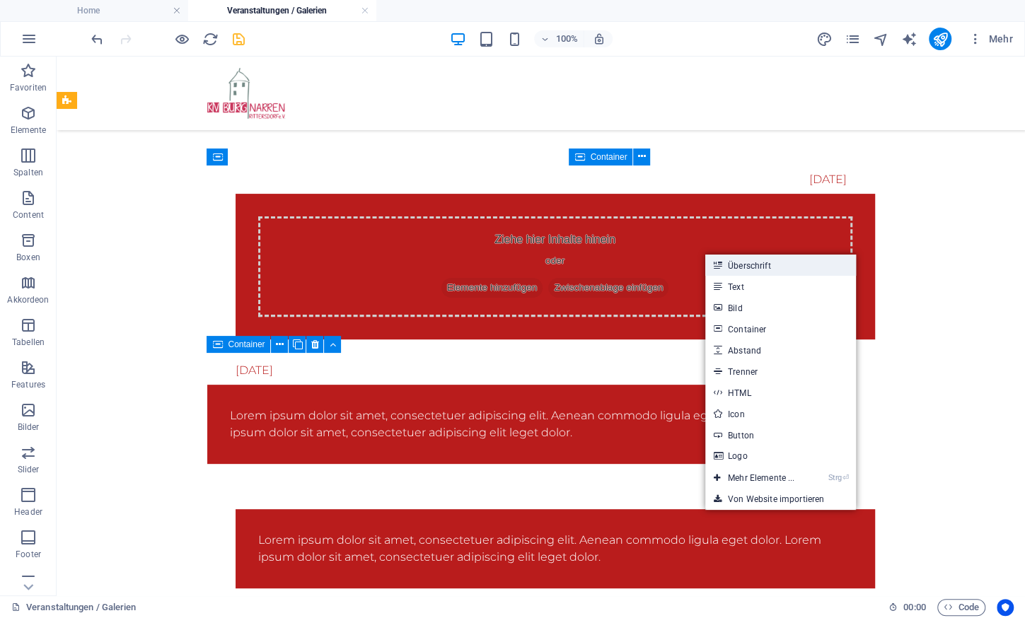
click at [738, 271] on link "Überschrift" at bounding box center [780, 265] width 151 height 21
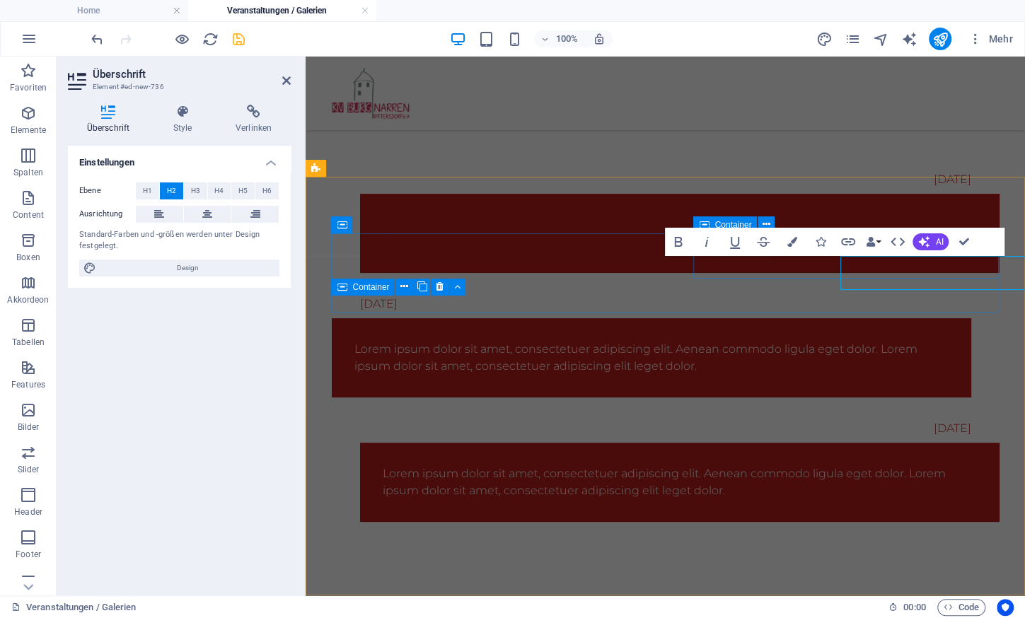
scroll to position [100, 0]
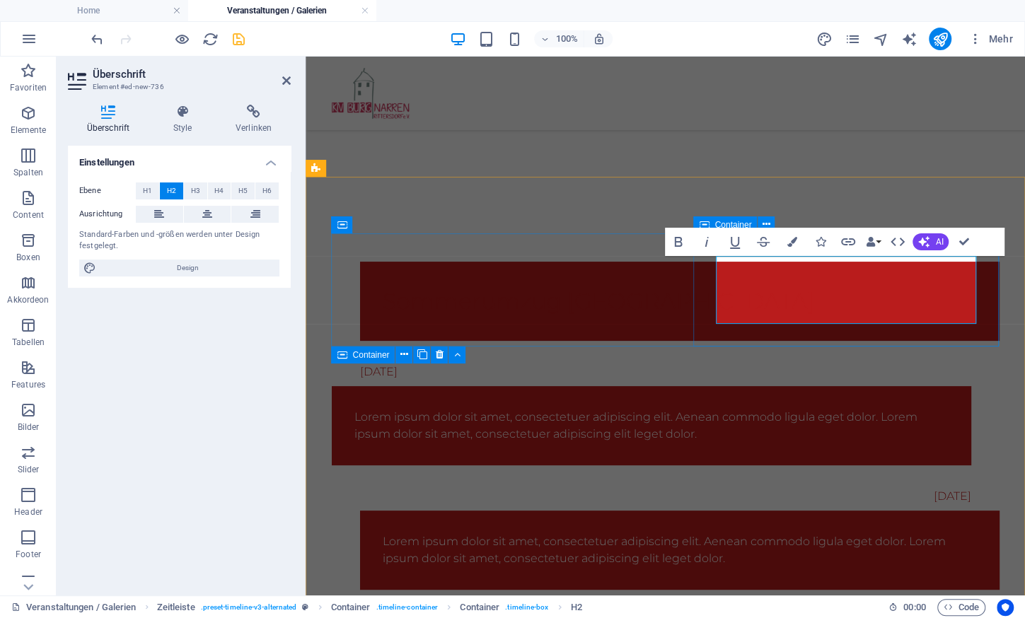
click at [876, 290] on h2 "Sommerumzug [GEOGRAPHIC_DATA]" at bounding box center [680, 301] width 594 height 34
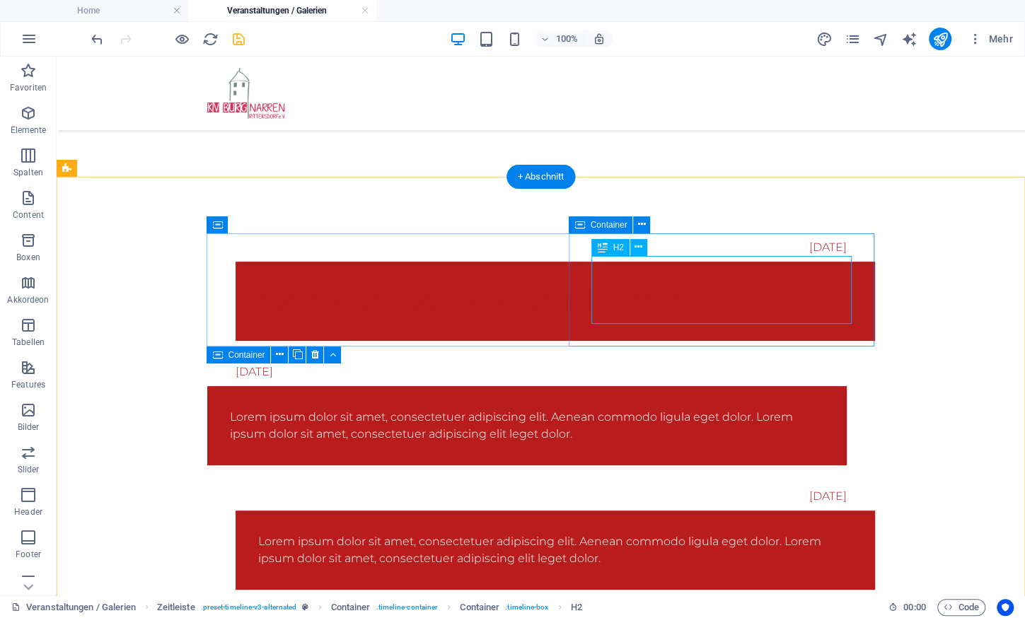
click at [706, 284] on div "Sommerumzug [GEOGRAPHIC_DATA]" at bounding box center [555, 301] width 594 height 34
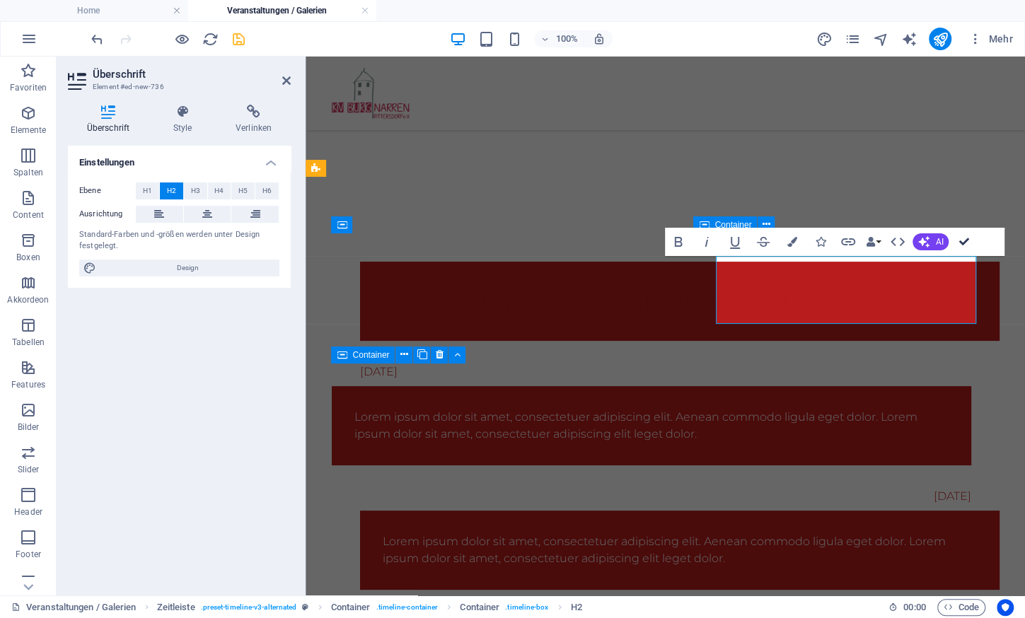
drag, startPoint x: 963, startPoint y: 246, endPoint x: 885, endPoint y: 190, distance: 96.2
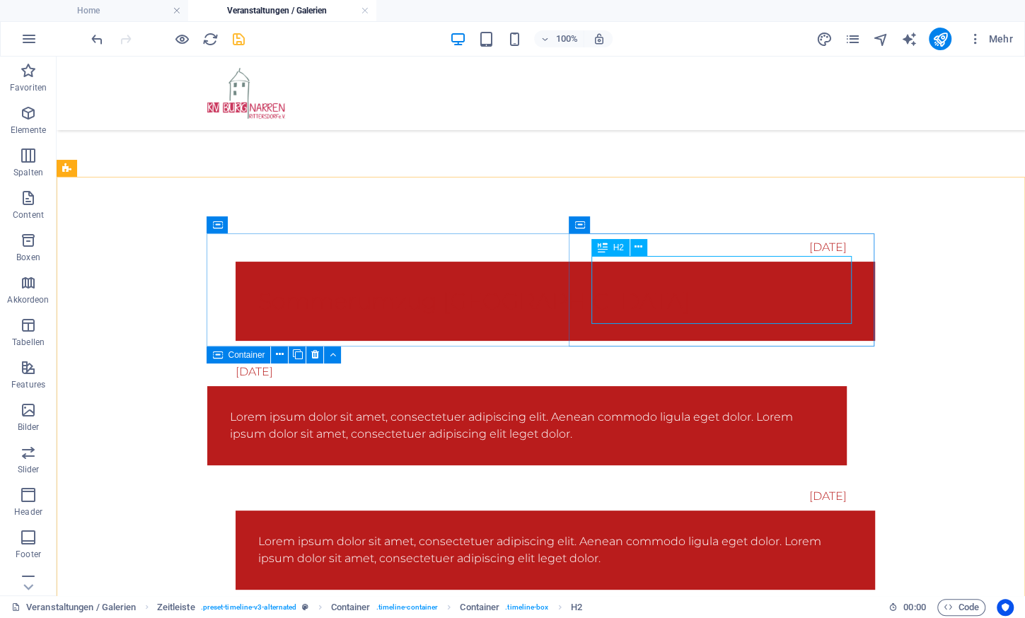
click at [622, 244] on span "H2" at bounding box center [617, 247] width 11 height 8
click at [616, 248] on span "H2" at bounding box center [617, 247] width 11 height 8
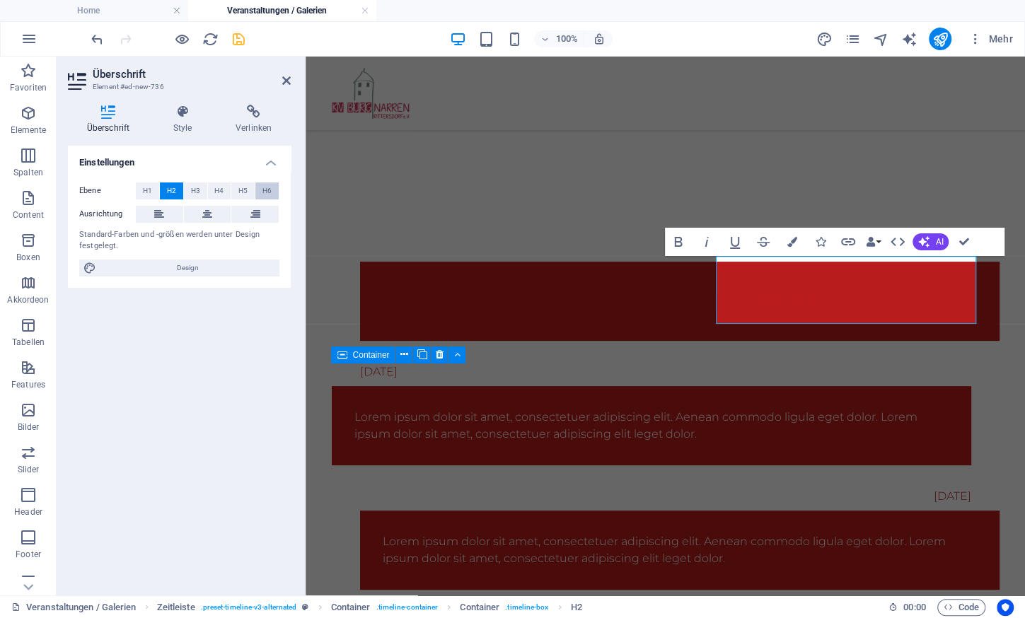
click at [264, 188] on span "H6" at bounding box center [266, 190] width 9 height 17
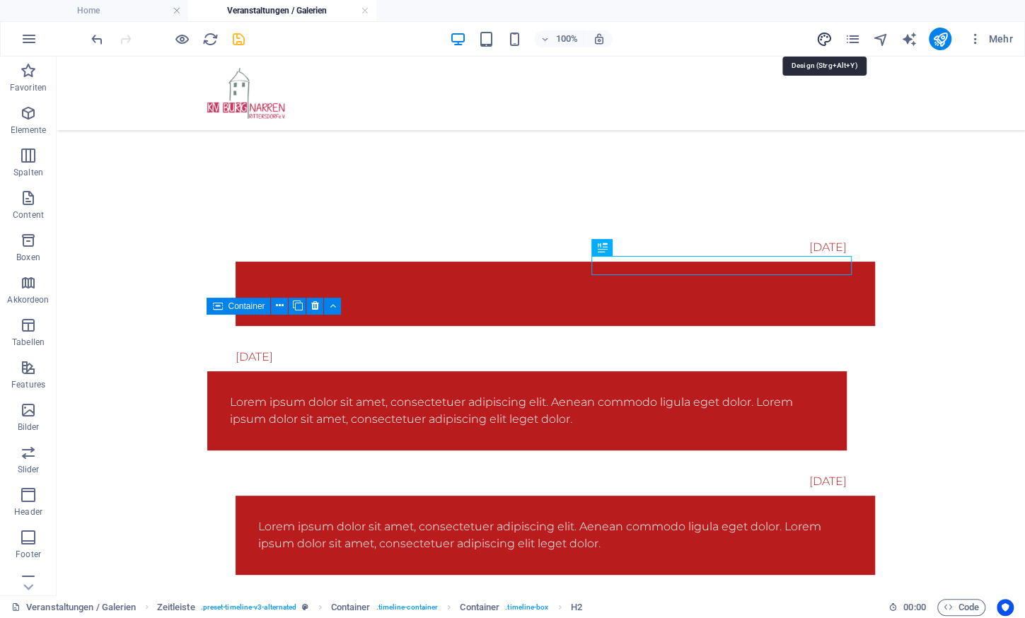
click at [829, 37] on icon "design" at bounding box center [823, 39] width 16 height 16
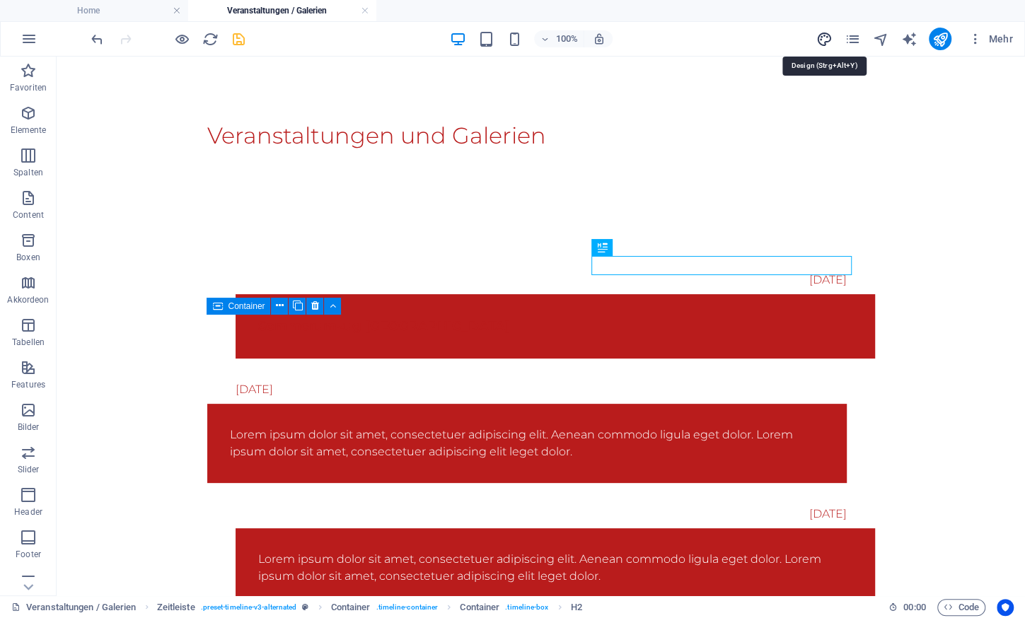
select select "px"
select select "300"
select select "px"
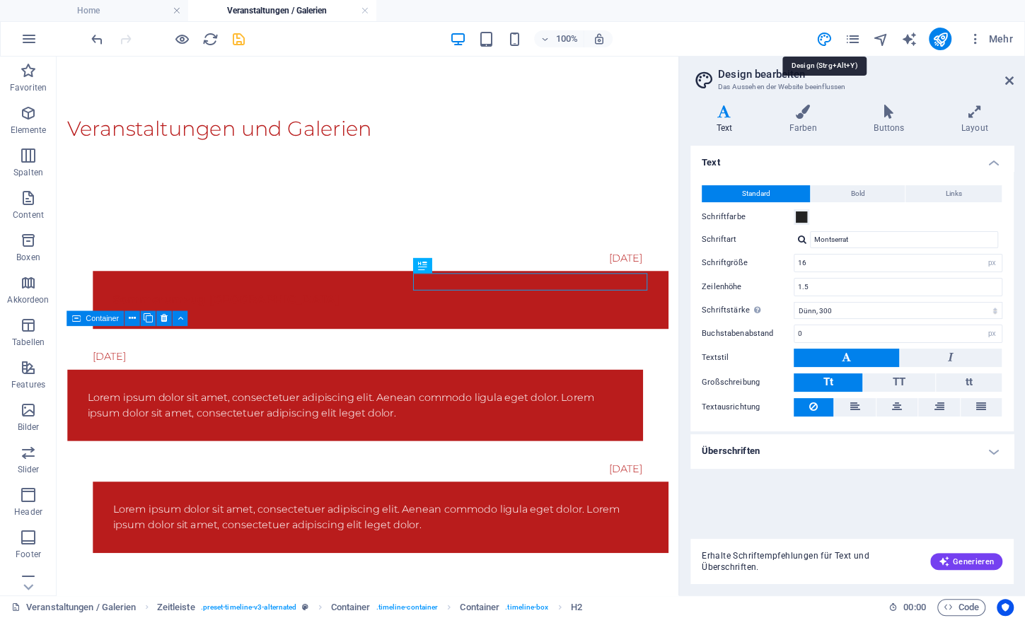
scroll to position [92, 0]
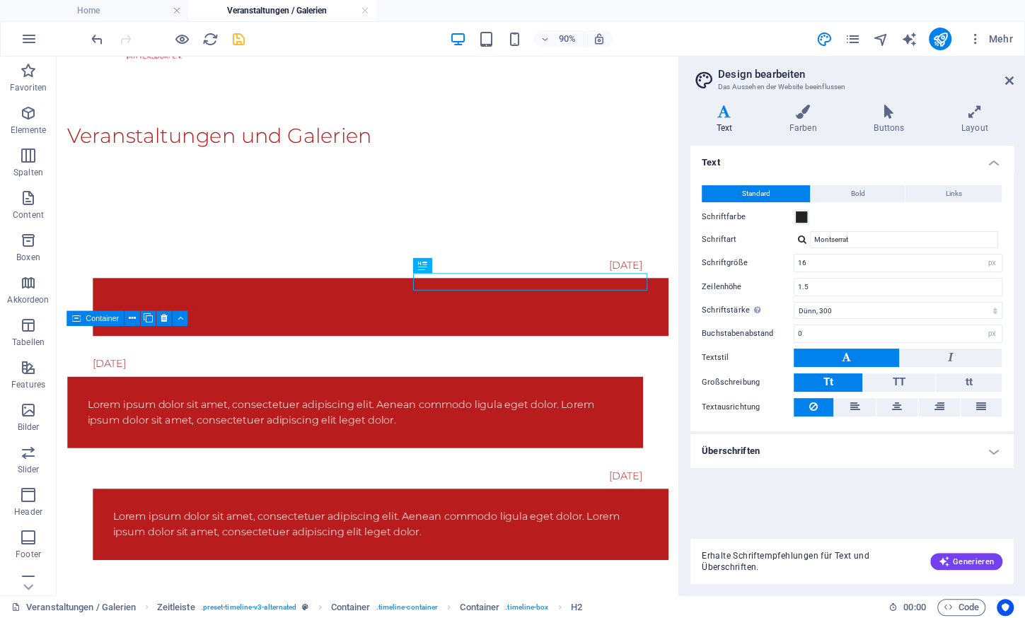
click at [776, 460] on h4 "Überschriften" at bounding box center [851, 451] width 323 height 34
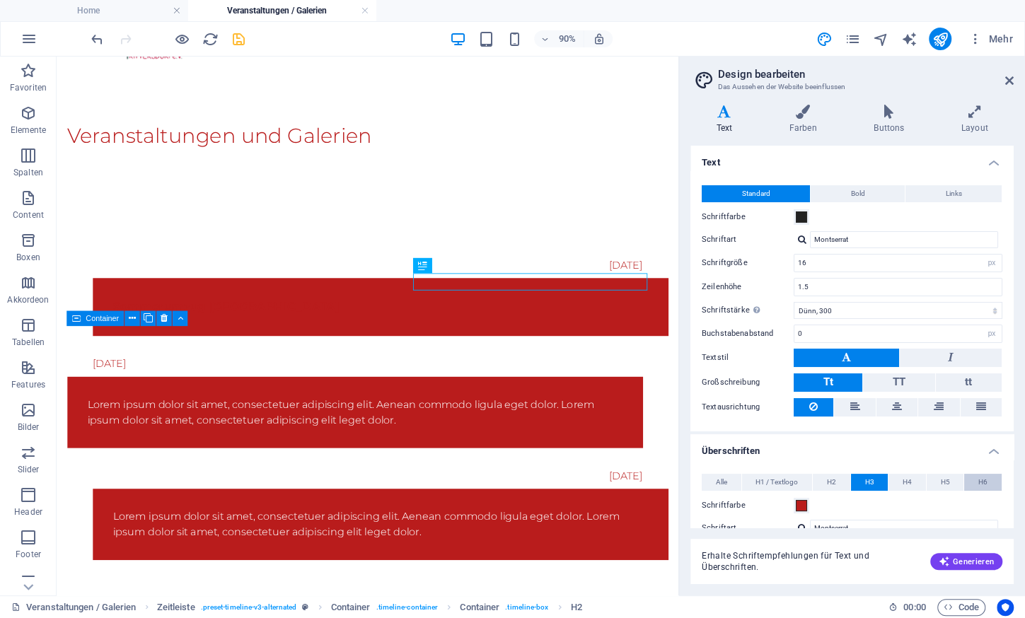
click at [984, 482] on span "H6" at bounding box center [982, 482] width 9 height 17
click at [802, 500] on span at bounding box center [801, 505] width 11 height 11
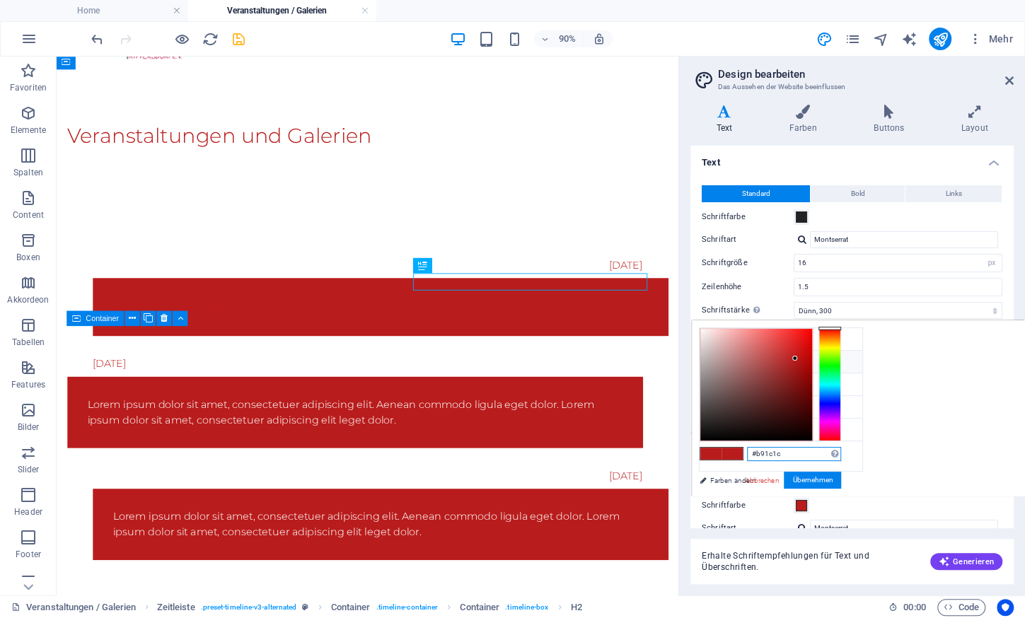
drag, startPoint x: 794, startPoint y: 452, endPoint x: 718, endPoint y: 454, distance: 76.4
click at [747, 454] on input "#b91c1c" at bounding box center [794, 454] width 94 height 14
paste input "d19f2"
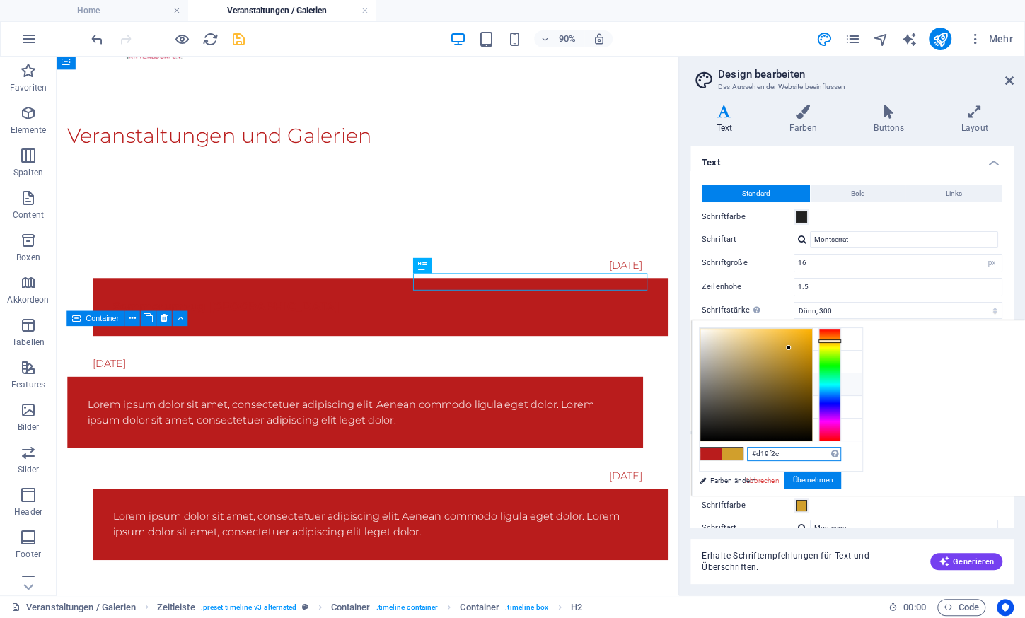
type input "#d19f2c"
click at [818, 471] on div "#d19f2c Unterstützte Formate: #0852ed rgb(8, 82, 237) rgba(8, 82, 237, 90%) hsv…" at bounding box center [770, 511] width 156 height 380
click at [818, 478] on button "Übernehmen" at bounding box center [812, 480] width 57 height 17
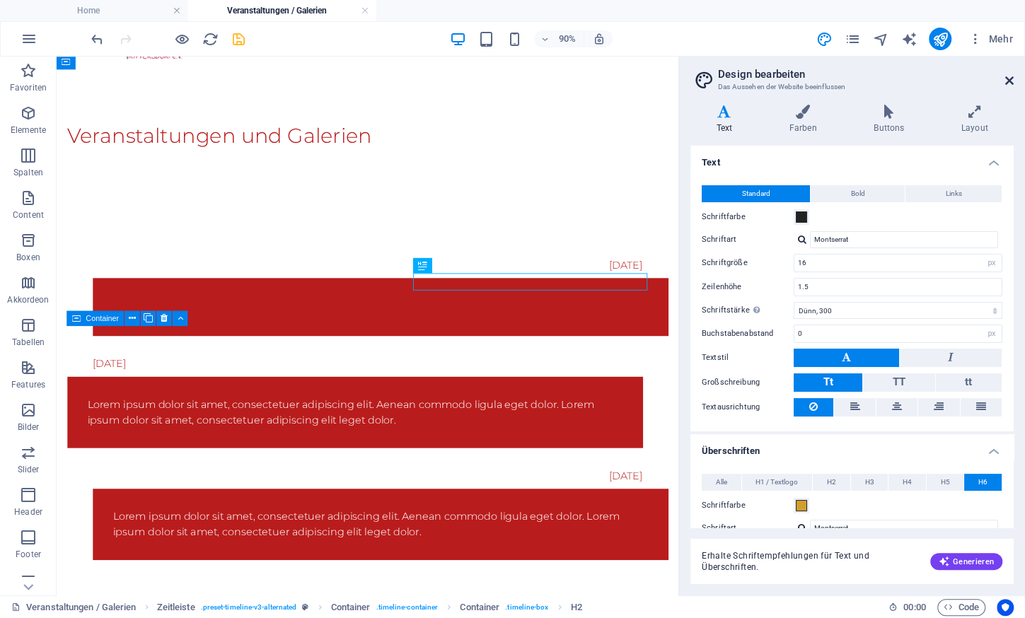
click at [1008, 79] on icon at bounding box center [1009, 80] width 8 height 11
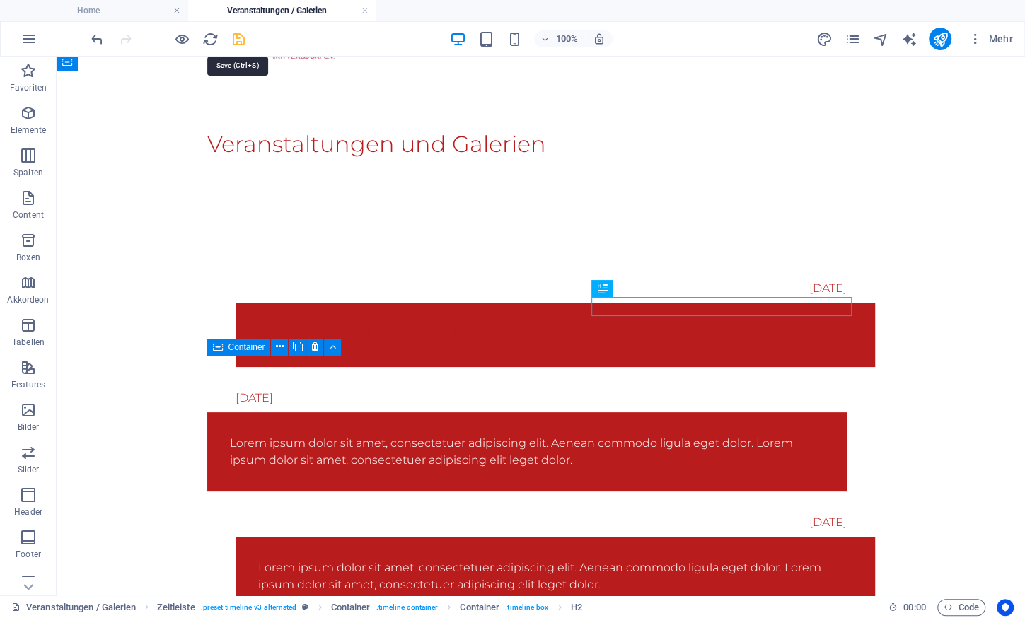
click at [240, 40] on icon "save" at bounding box center [239, 39] width 16 height 16
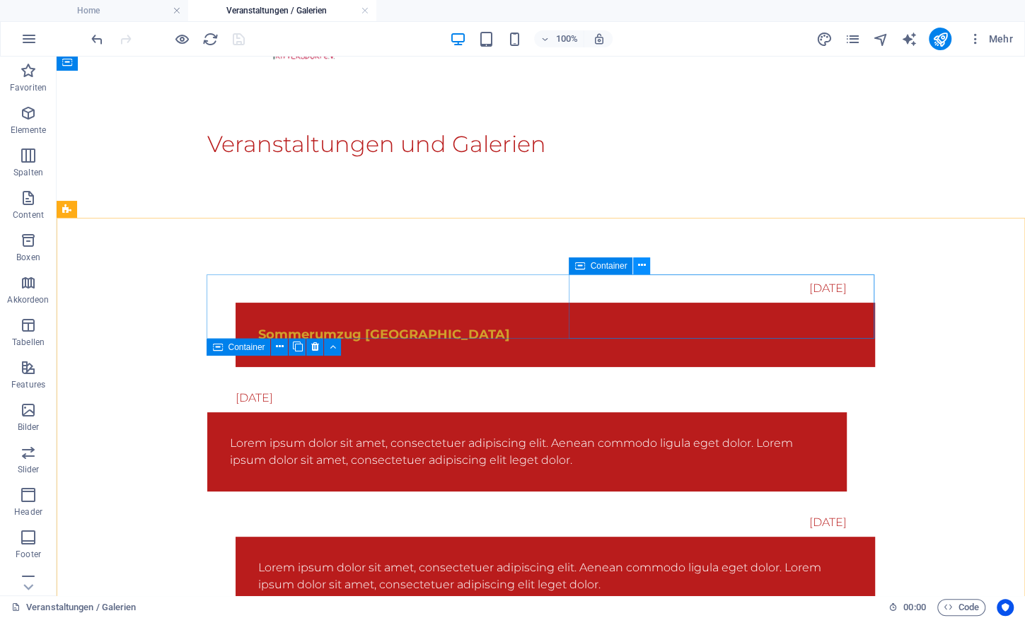
click at [642, 264] on icon at bounding box center [642, 265] width 8 height 15
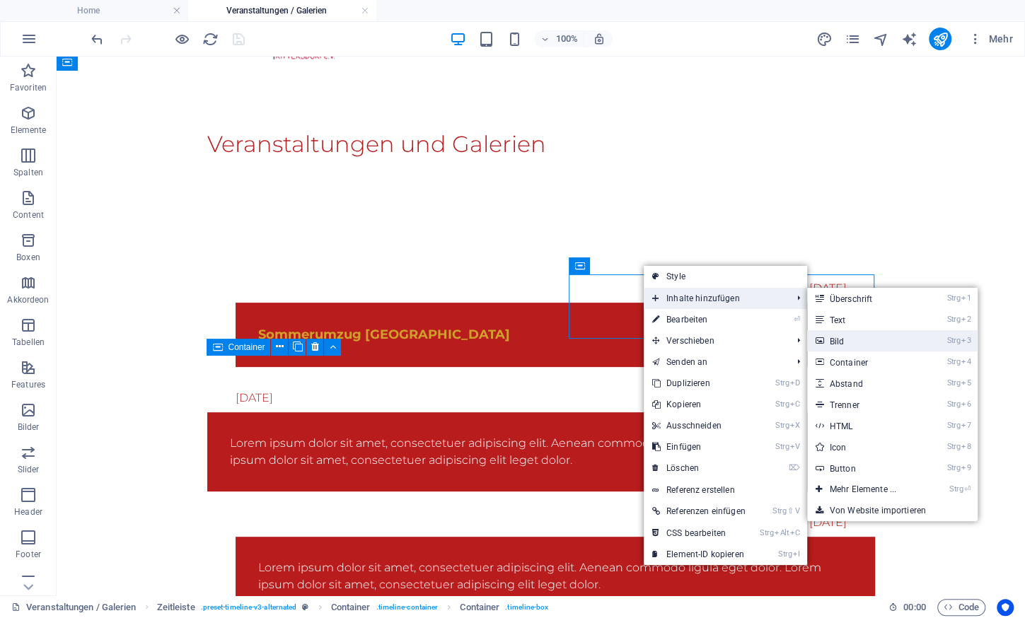
click at [849, 339] on link "Strg 3 Bild" at bounding box center [865, 340] width 117 height 21
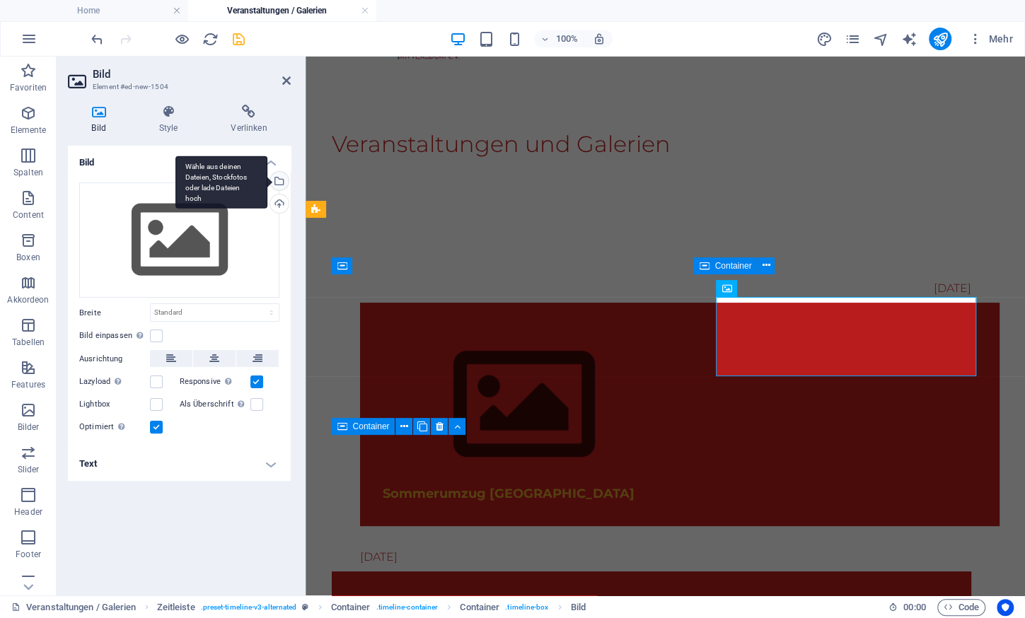
click at [279, 180] on div "Wähle aus deinen Dateien, Stockfotos oder lade Dateien hoch" at bounding box center [277, 182] width 21 height 21
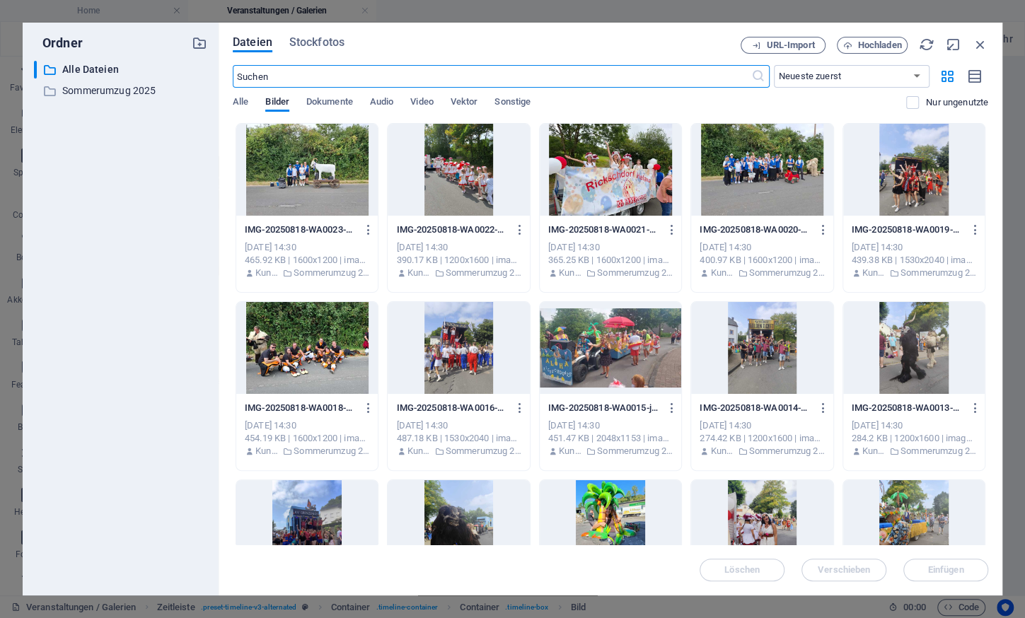
scroll to position [0, 0]
click at [624, 178] on div at bounding box center [610, 170] width 141 height 92
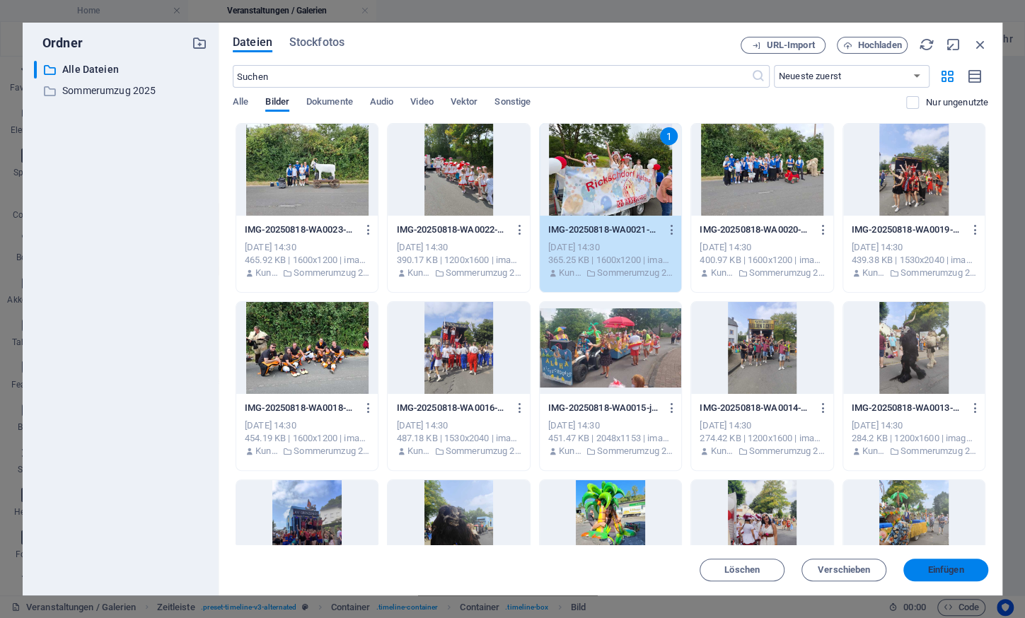
click at [941, 564] on button "Einfügen" at bounding box center [945, 570] width 85 height 23
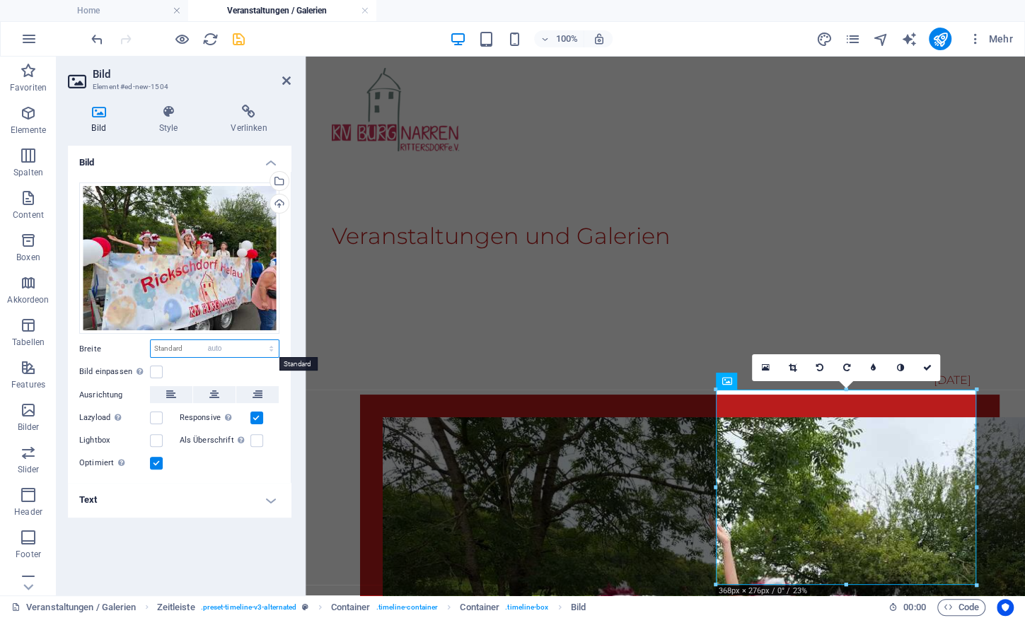
click option "auto" at bounding box center [0, 0] width 0 height 0
select select "DISABLED_OPTION_VALUE"
click at [159, 367] on label at bounding box center [156, 372] width 13 height 13
click at [0, 0] on input "Bild einpassen Bild automatisch anhand einer fixen Breite und Höhe einpassen" at bounding box center [0, 0] width 0 height 0
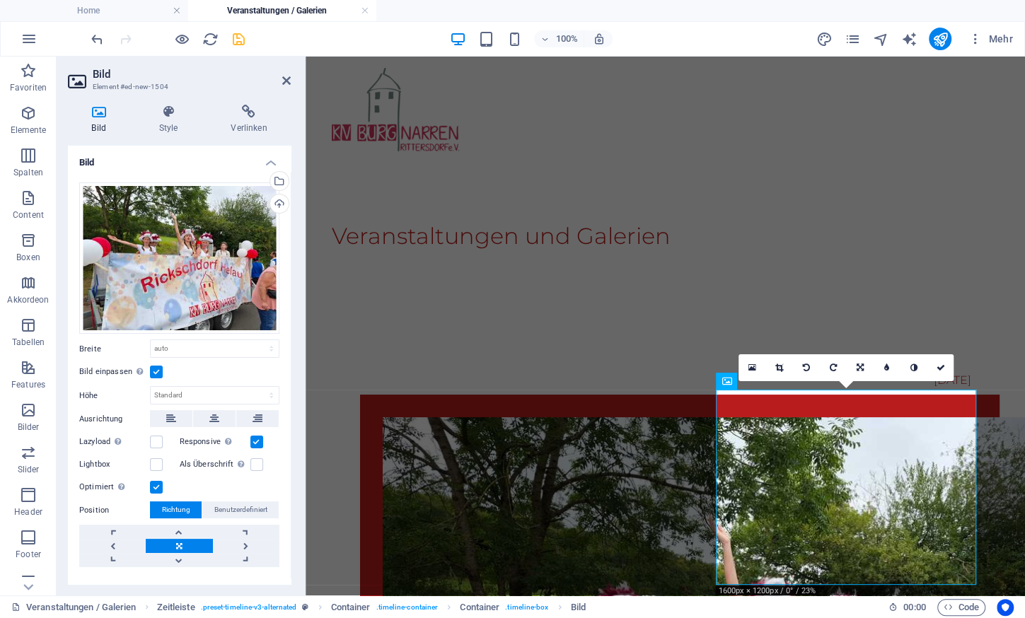
click at [154, 369] on label at bounding box center [156, 372] width 13 height 13
click at [0, 0] on input "Bild einpassen Bild automatisch anhand einer fixen Breite und Höhe einpassen" at bounding box center [0, 0] width 0 height 0
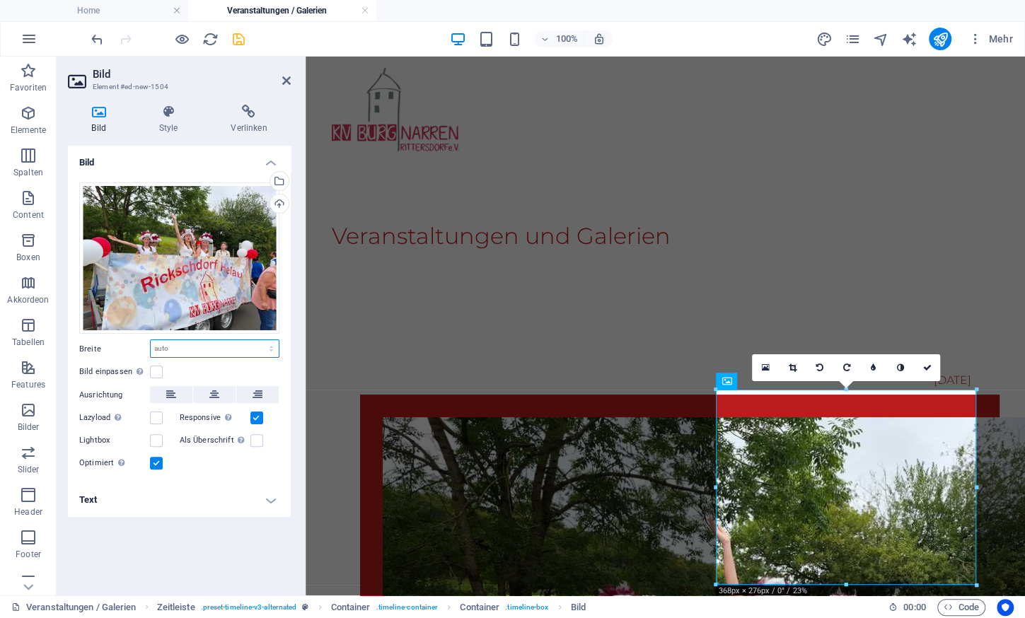
click at [151, 340] on select "Standard auto px rem % em vh vw" at bounding box center [215, 348] width 128 height 17
select select "%"
click option "%" at bounding box center [0, 0] width 0 height 0
click at [185, 421] on label "Responsive Automatisch Retina-Bilder und kleinere Bilder auf Smartphones laden" at bounding box center [215, 417] width 71 height 17
click at [0, 0] on input "Responsive Automatisch Retina-Bilder und kleinere Bilder auf Smartphones laden" at bounding box center [0, 0] width 0 height 0
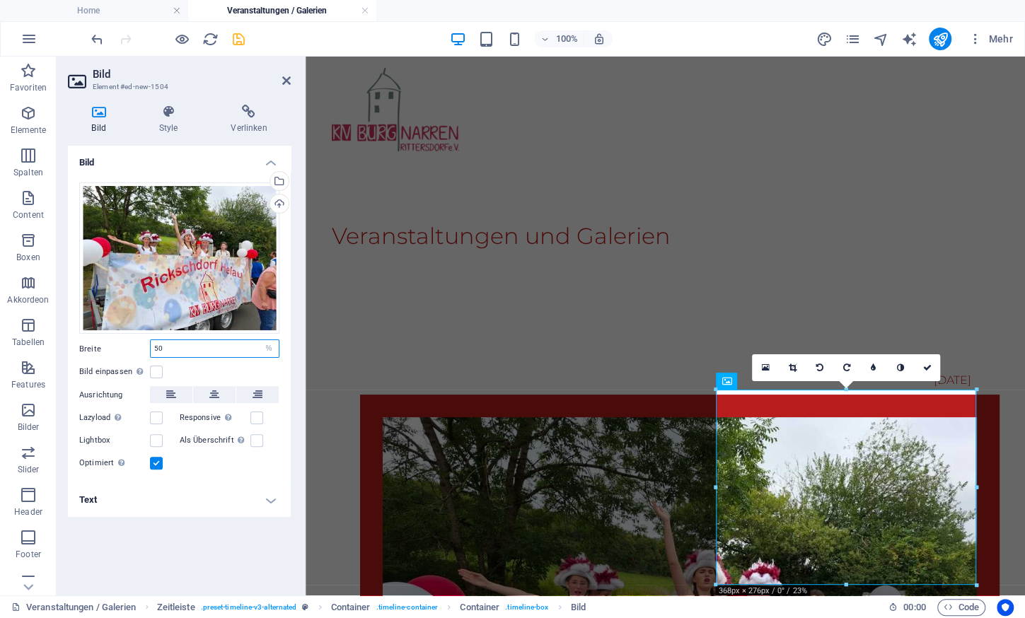
type input "50"
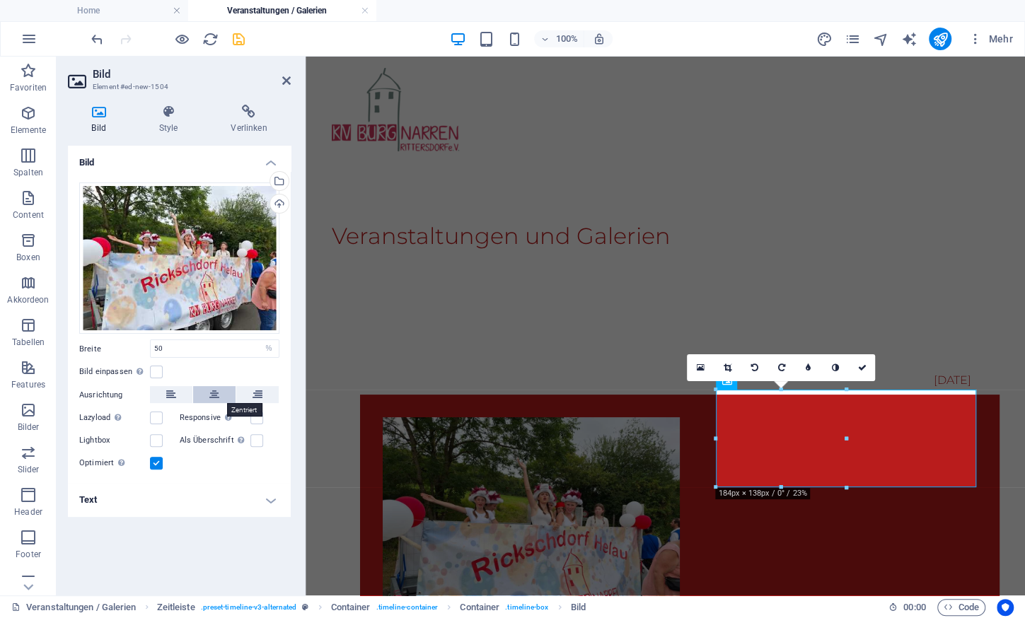
click at [215, 390] on icon at bounding box center [214, 394] width 10 height 17
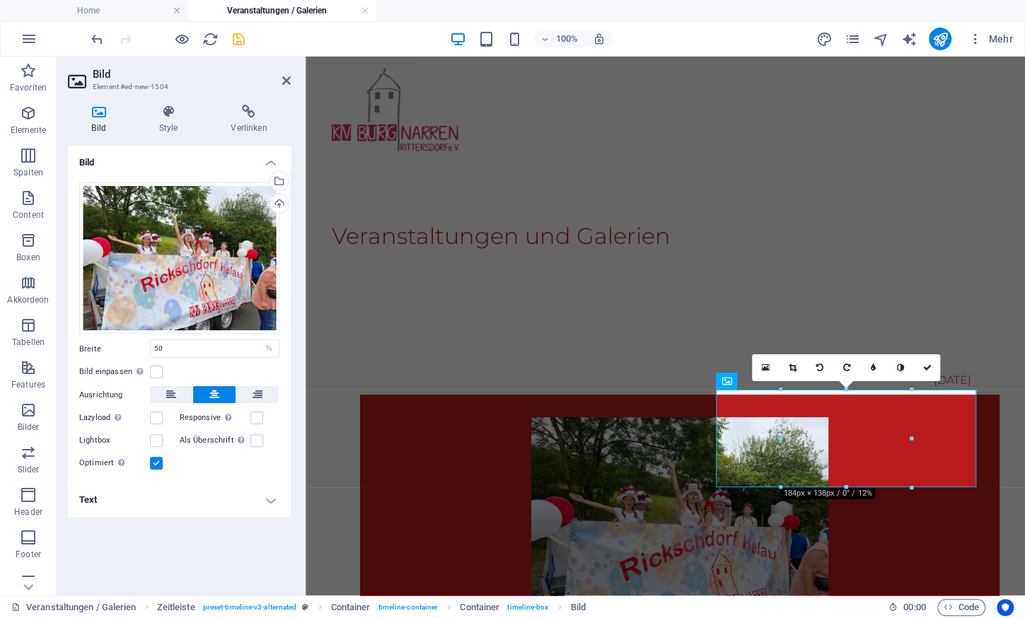
click at [292, 79] on aside "Bild Element #ed-new-1504 Bild Style Verlinken Bild Ziehe Dateien zum Hochladen…" at bounding box center [181, 326] width 249 height 539
click at [287, 79] on icon at bounding box center [286, 80] width 8 height 11
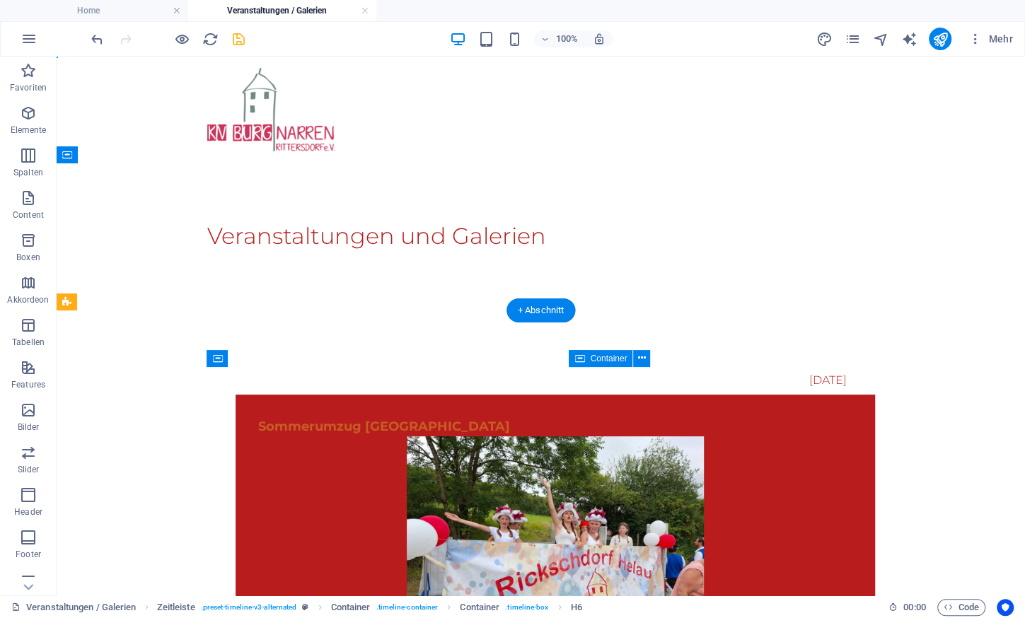
drag, startPoint x: 622, startPoint y: 494, endPoint x: 627, endPoint y: 411, distance: 83.6
click at [627, 411] on div "Sommerumzug [PERSON_NAME] Sommerumzug [GEOGRAPHIC_DATA]" at bounding box center [555, 538] width 639 height 287
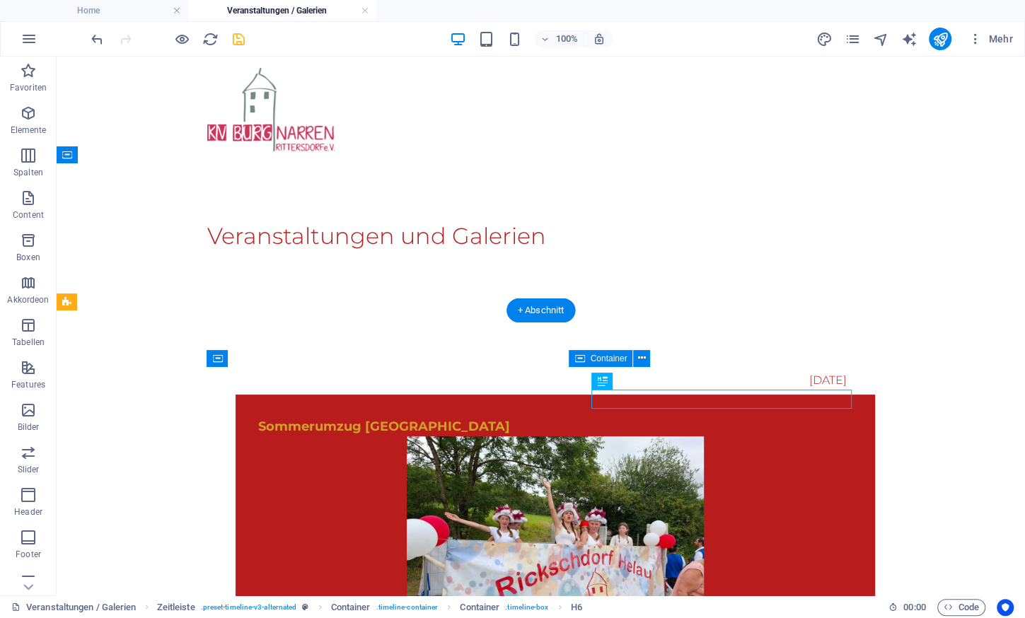
click at [614, 441] on figure at bounding box center [555, 547] width 594 height 223
select select "%"
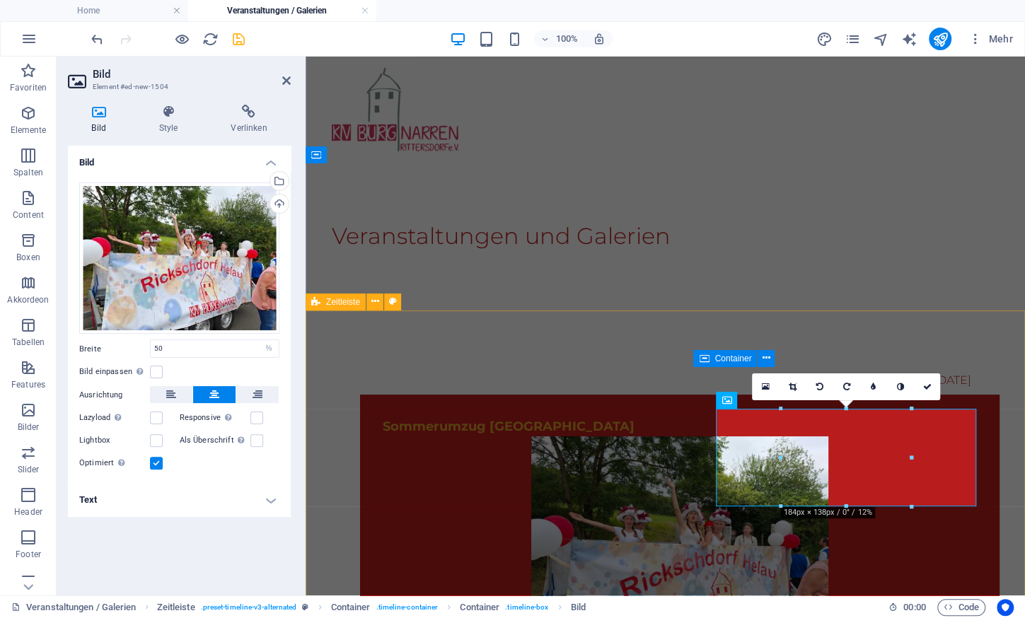
click at [342, 306] on span "Zeitleiste" at bounding box center [343, 302] width 34 height 8
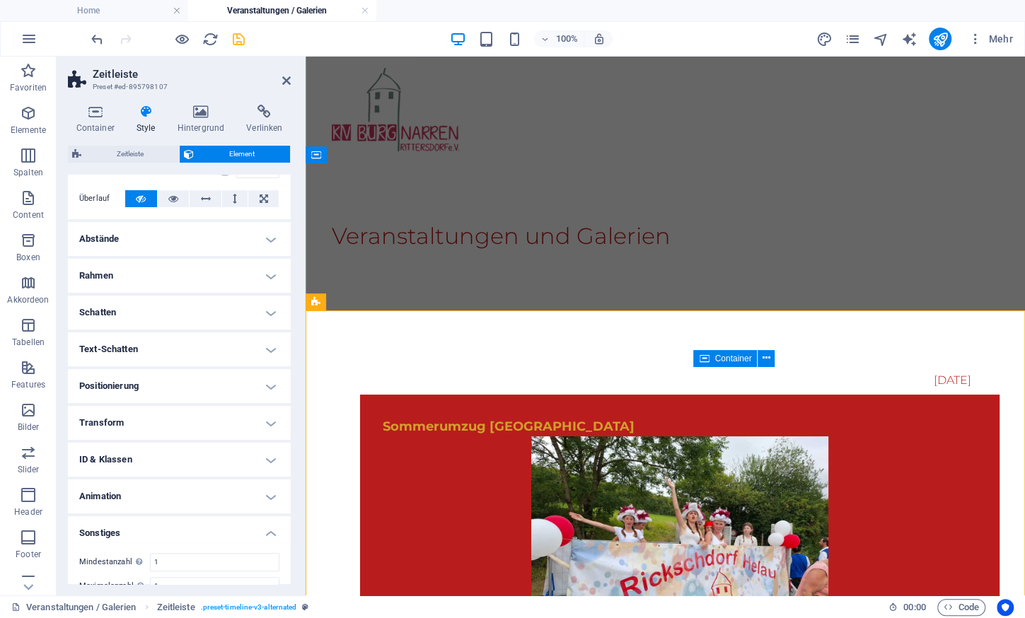
scroll to position [132, 0]
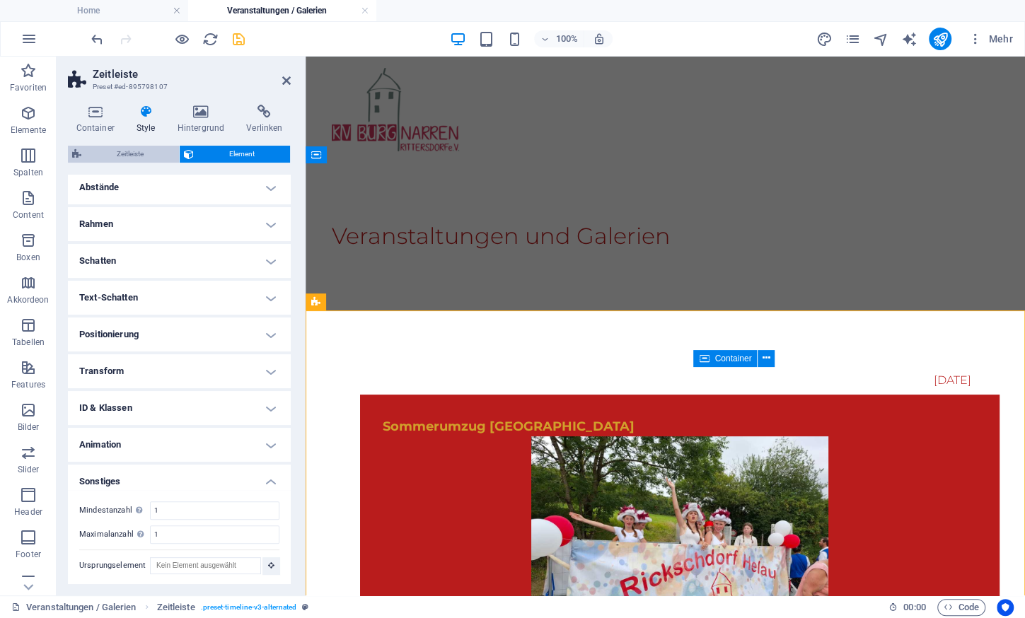
click at [155, 160] on span "Zeitleiste" at bounding box center [130, 154] width 89 height 17
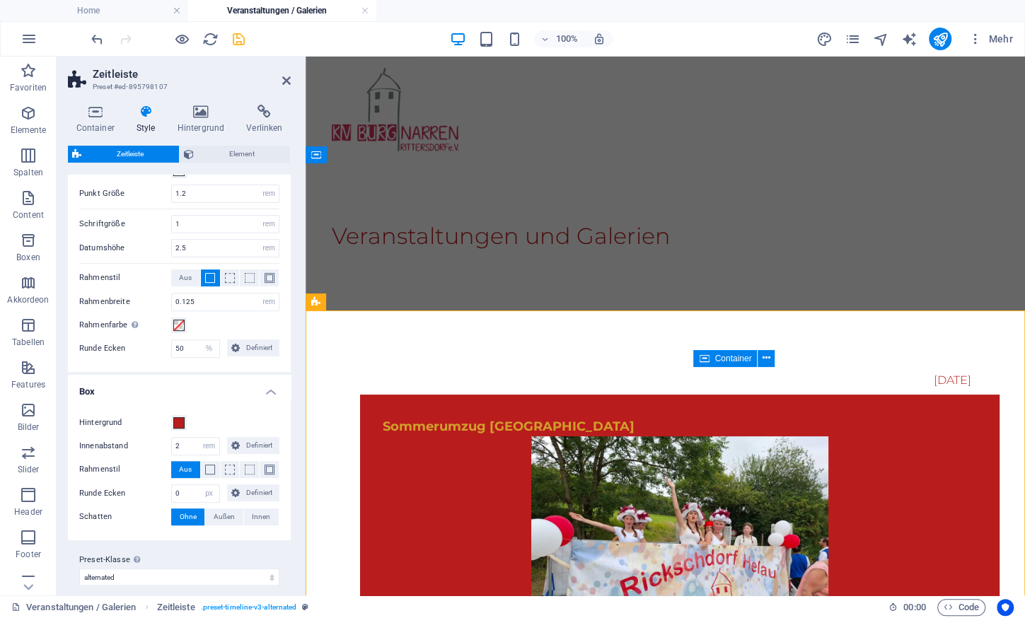
scroll to position [344, 0]
click at [182, 415] on span at bounding box center [178, 420] width 11 height 11
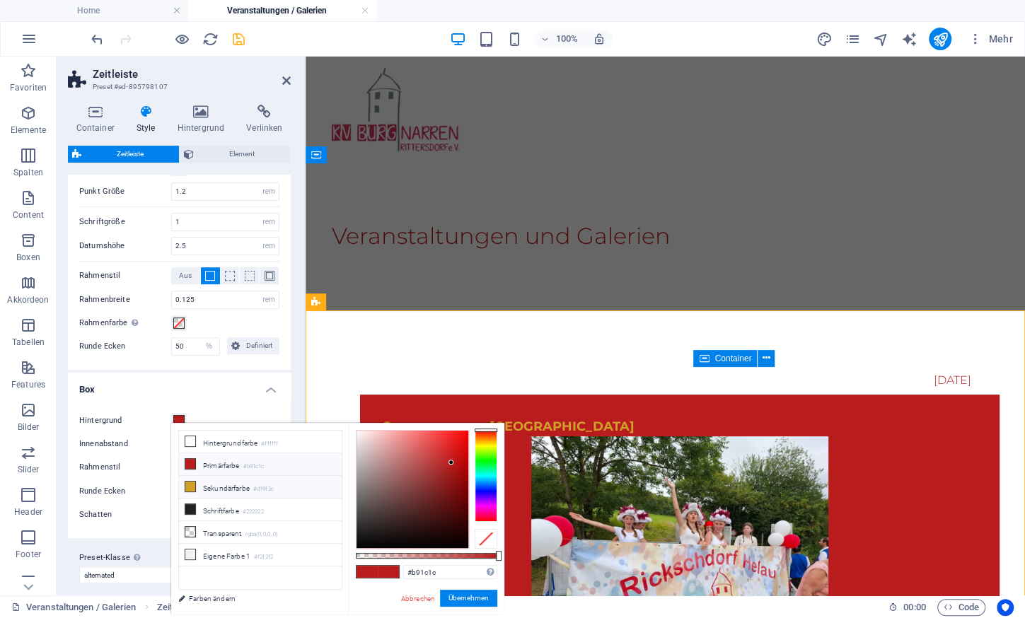
click at [226, 476] on li "Sekundärfarbe #d19f2c" at bounding box center [260, 487] width 163 height 23
type input "#d19f2c"
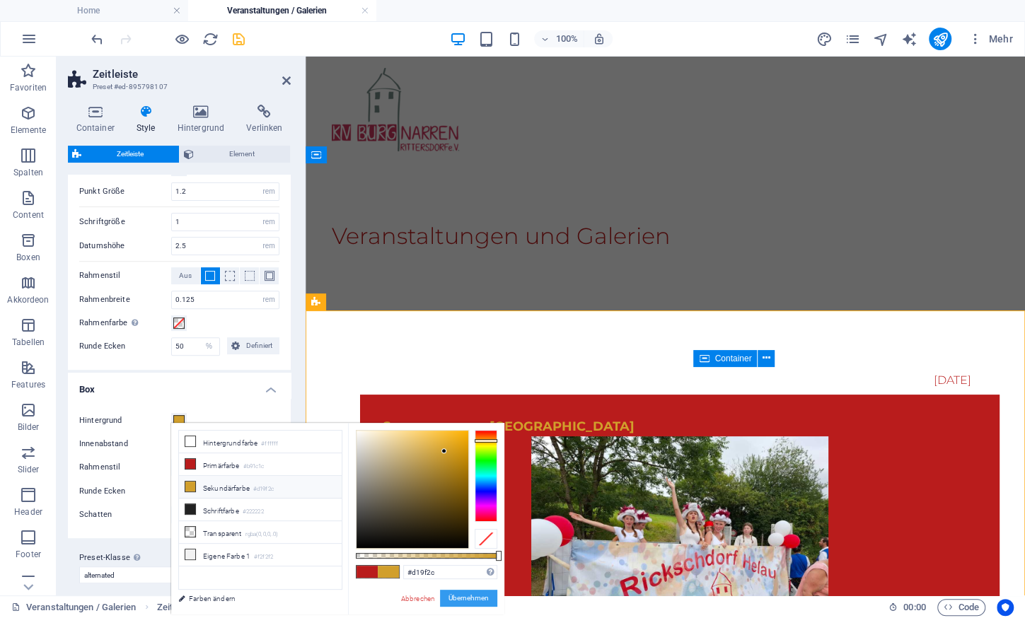
click at [469, 599] on button "Übernehmen" at bounding box center [468, 598] width 57 height 17
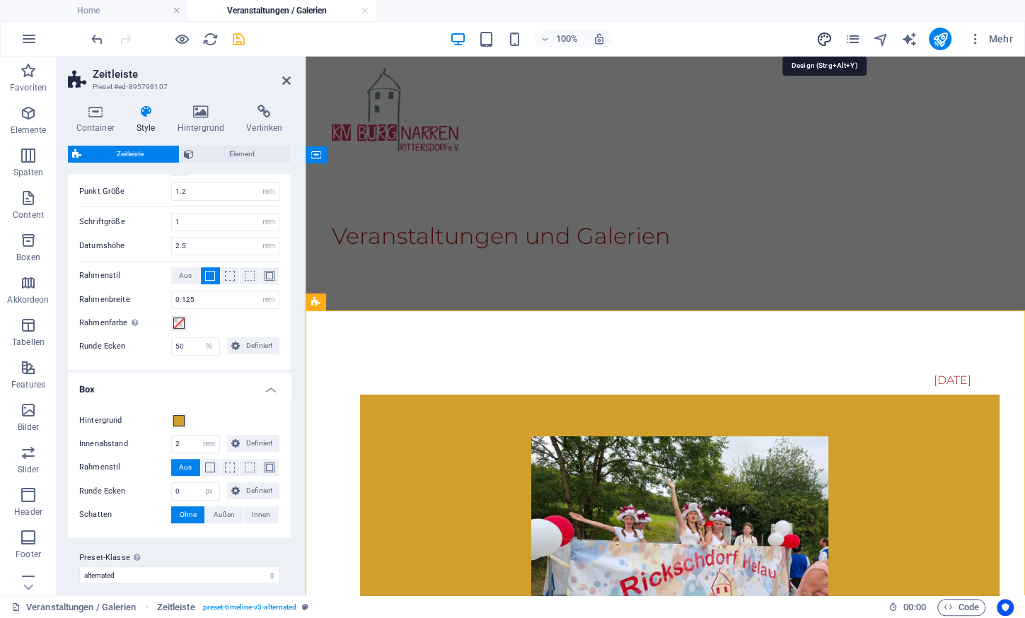
click at [827, 38] on icon "design" at bounding box center [823, 39] width 16 height 16
select select "px"
select select "300"
select select "px"
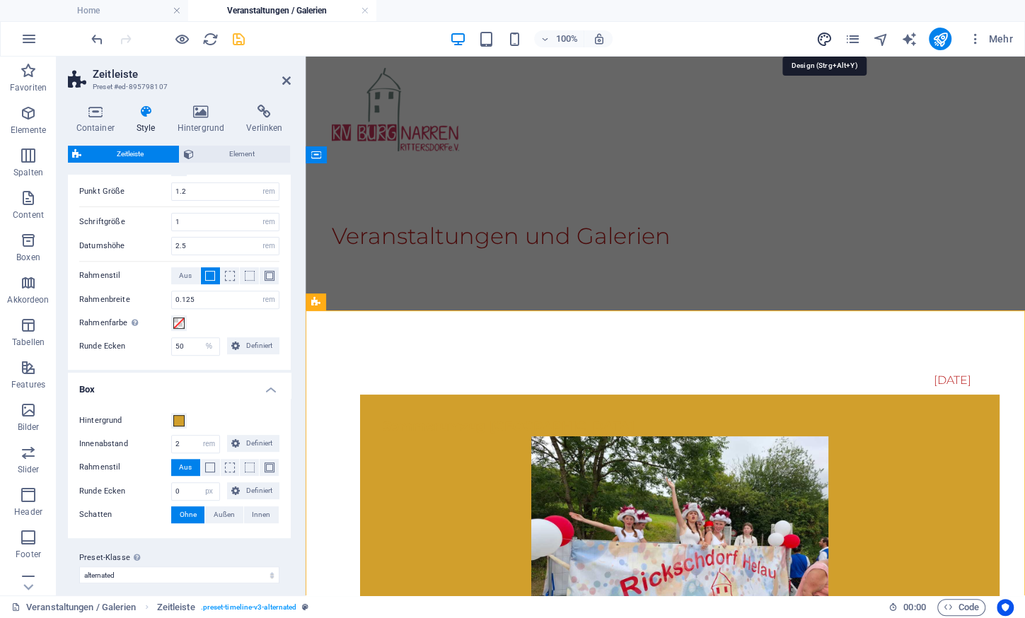
select select "700"
select select "px"
select select "rem"
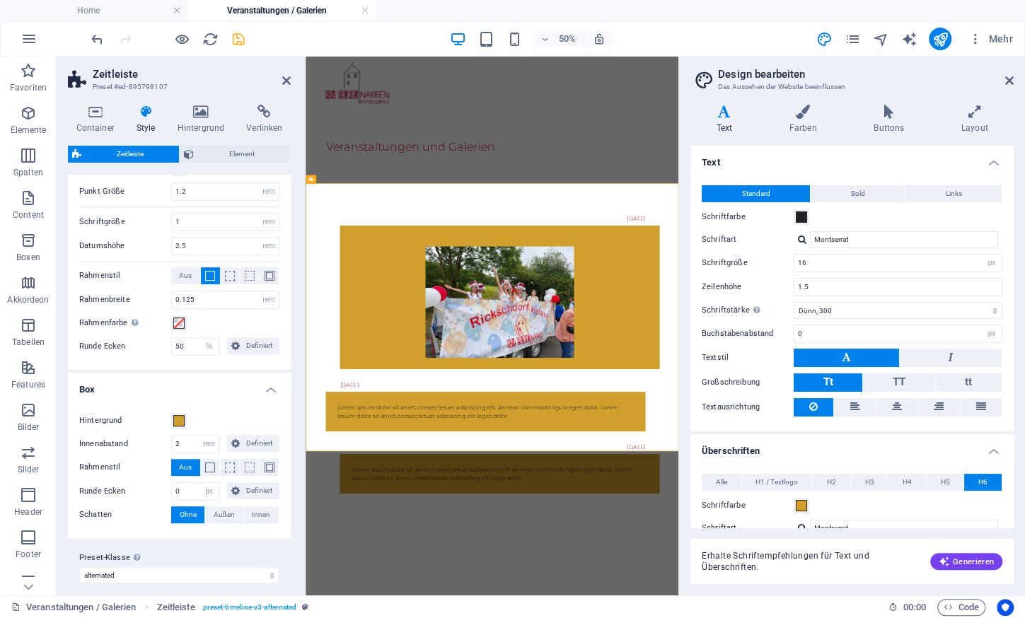
scroll to position [235, 0]
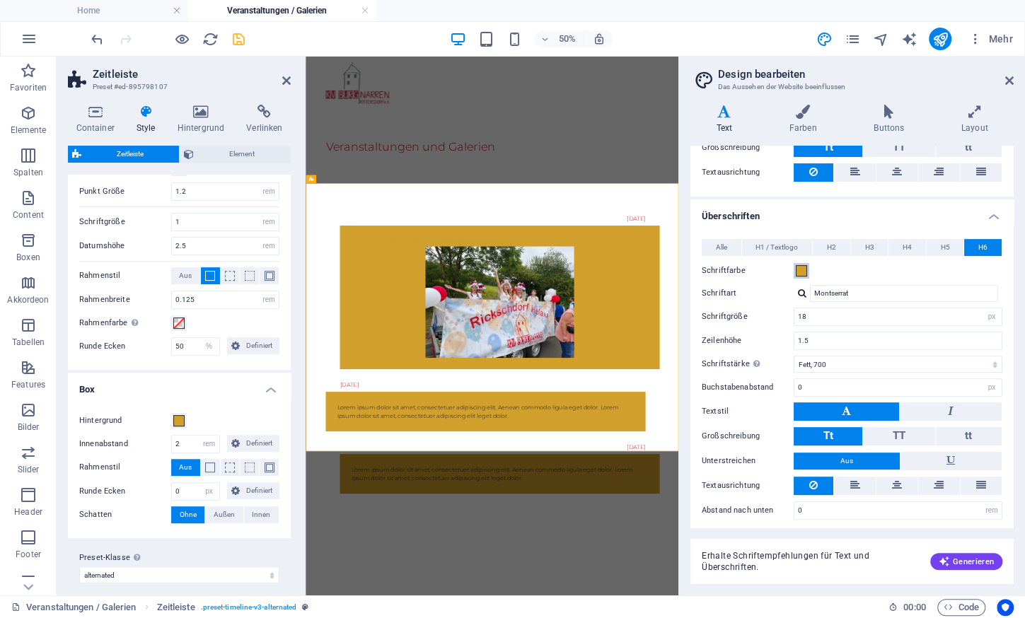
click at [801, 269] on span at bounding box center [801, 270] width 11 height 11
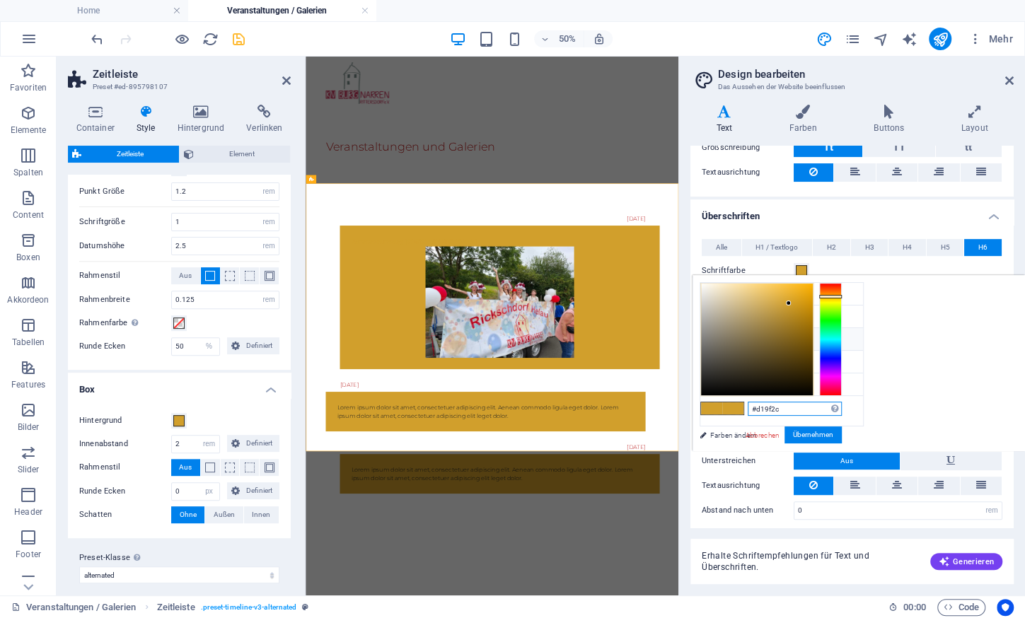
drag, startPoint x: 794, startPoint y: 404, endPoint x: 705, endPoint y: 413, distance: 89.6
click at [748, 413] on input "#d19f2c" at bounding box center [795, 409] width 94 height 14
type input "#ffffff"
click at [830, 430] on button "Übernehmen" at bounding box center [812, 434] width 57 height 17
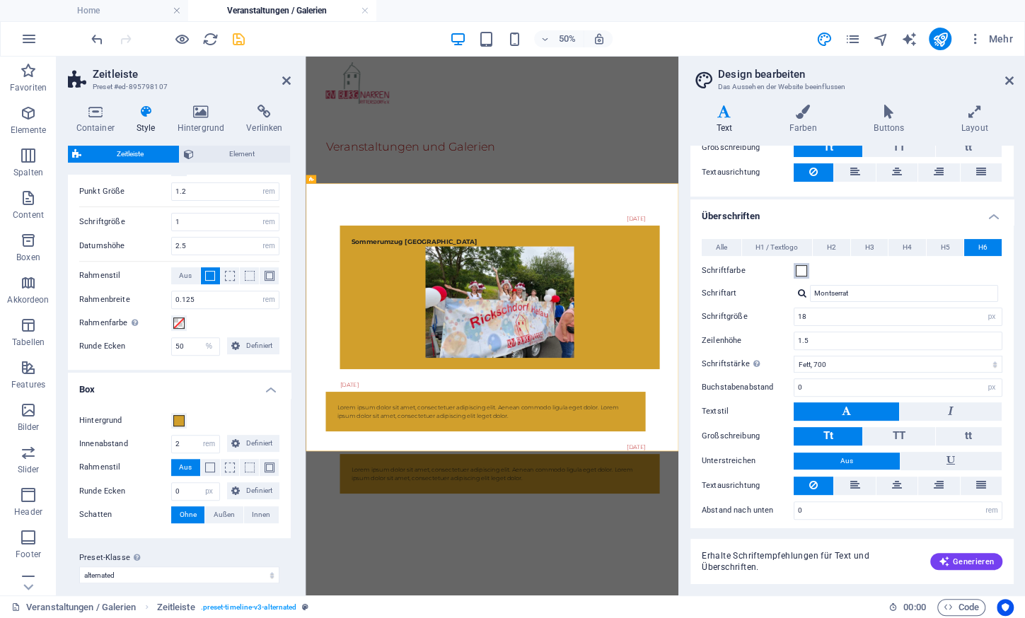
click at [803, 269] on span at bounding box center [801, 270] width 11 height 11
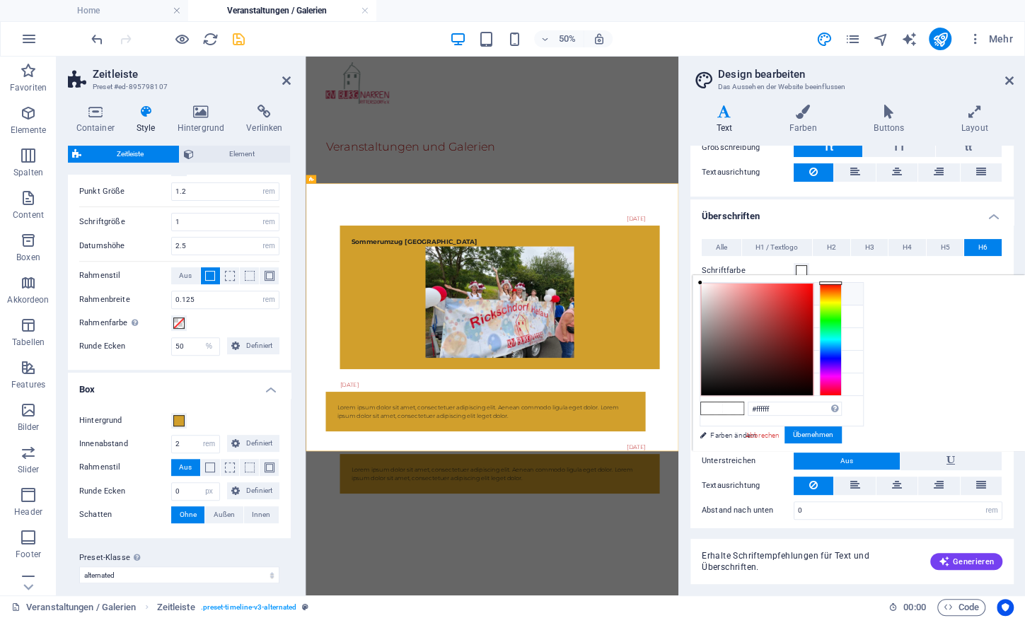
click at [966, 337] on div "less Hintergrundfarbe #ffffff Primärfarbe #b91c1c [GEOGRAPHIC_DATA] #d19f2c Sch…" at bounding box center [858, 363] width 332 height 176
click at [1008, 80] on icon at bounding box center [1009, 80] width 8 height 11
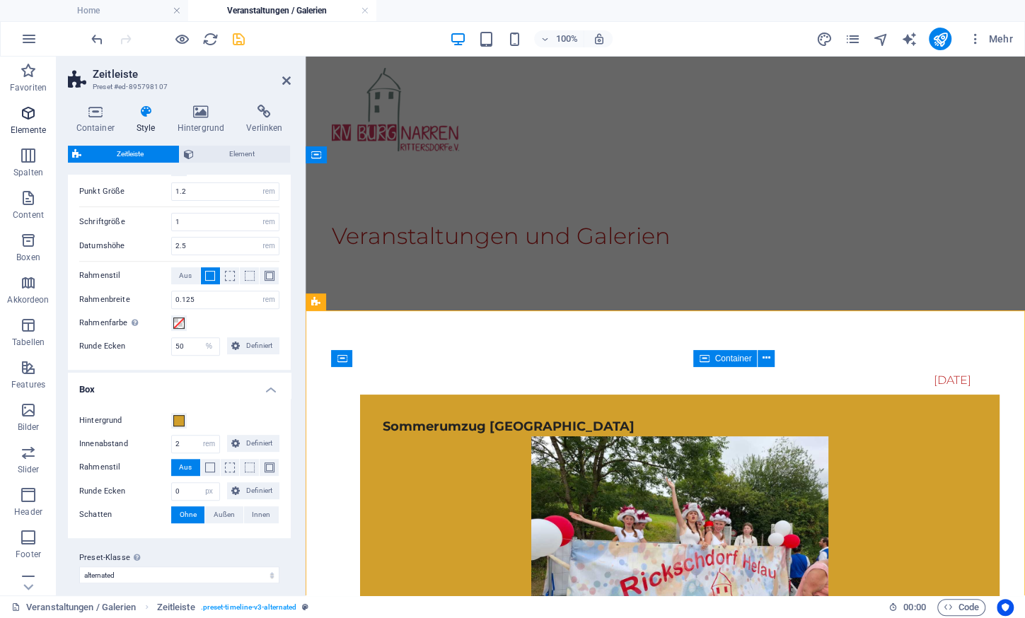
click at [14, 113] on span "Elemente" at bounding box center [28, 122] width 57 height 34
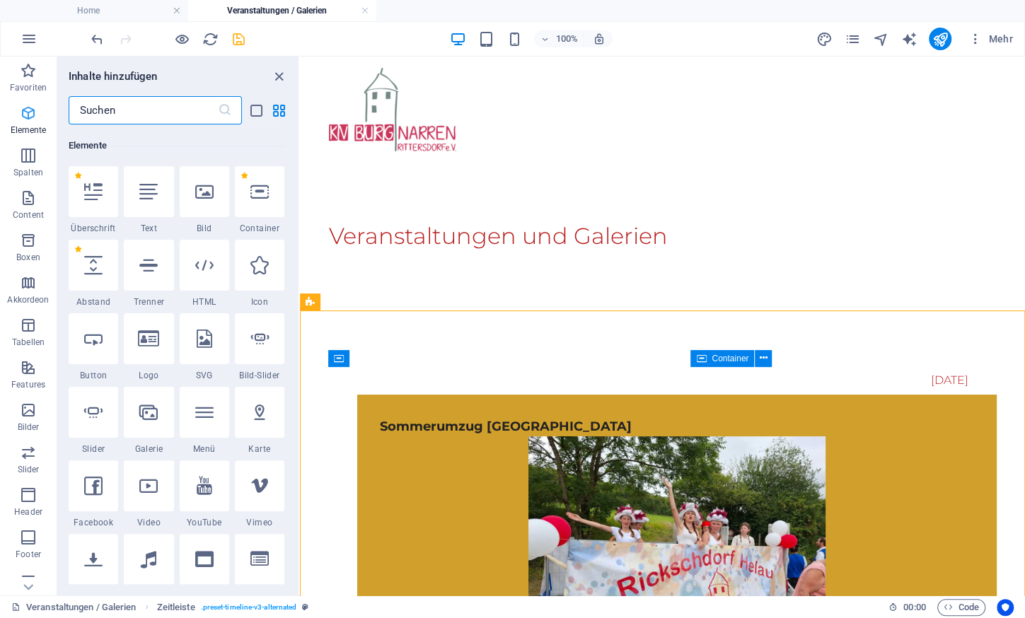
scroll to position [266, 0]
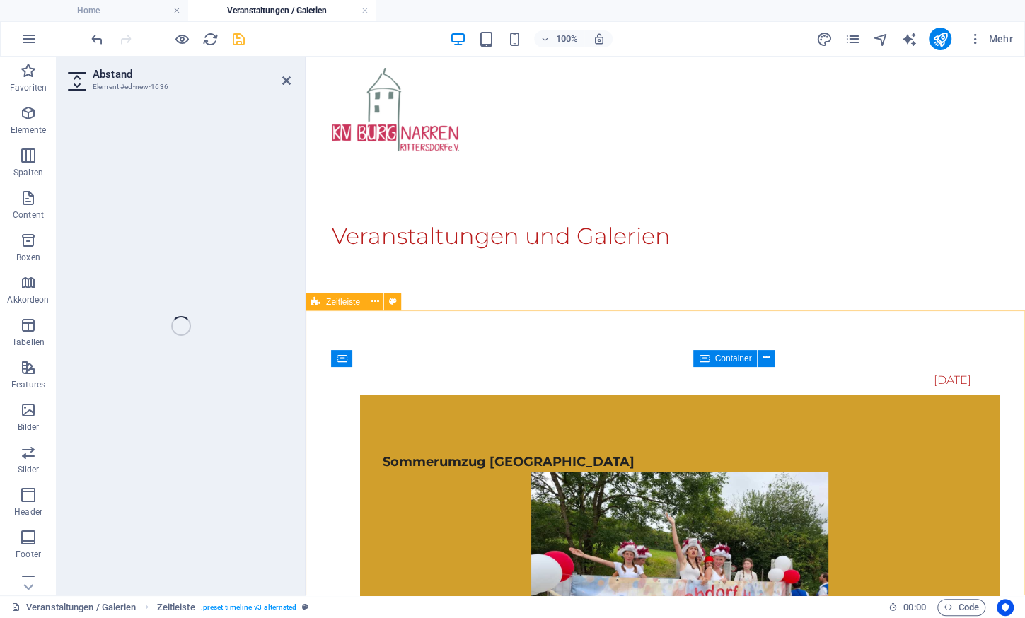
select select "px"
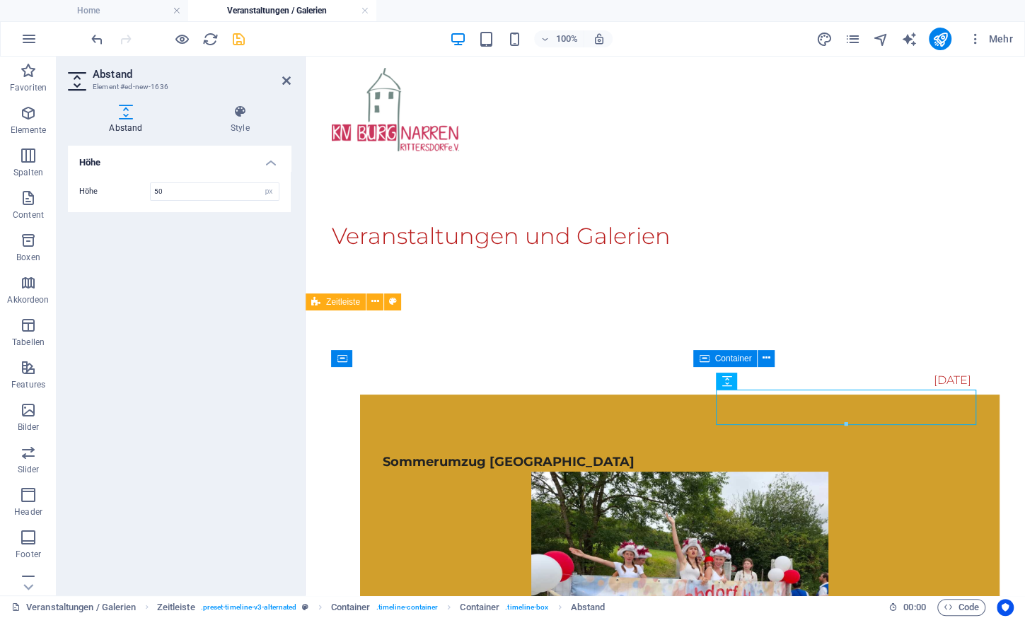
drag, startPoint x: 760, startPoint y: 426, endPoint x: 453, endPoint y: 377, distance: 310.9
click at [760, 426] on div at bounding box center [845, 424] width 259 height 5
drag, startPoint x: 758, startPoint y: 433, endPoint x: 759, endPoint y: 386, distance: 46.7
click at [759, 395] on div "Sommerumzug [GEOGRAPHIC_DATA]" at bounding box center [679, 556] width 639 height 322
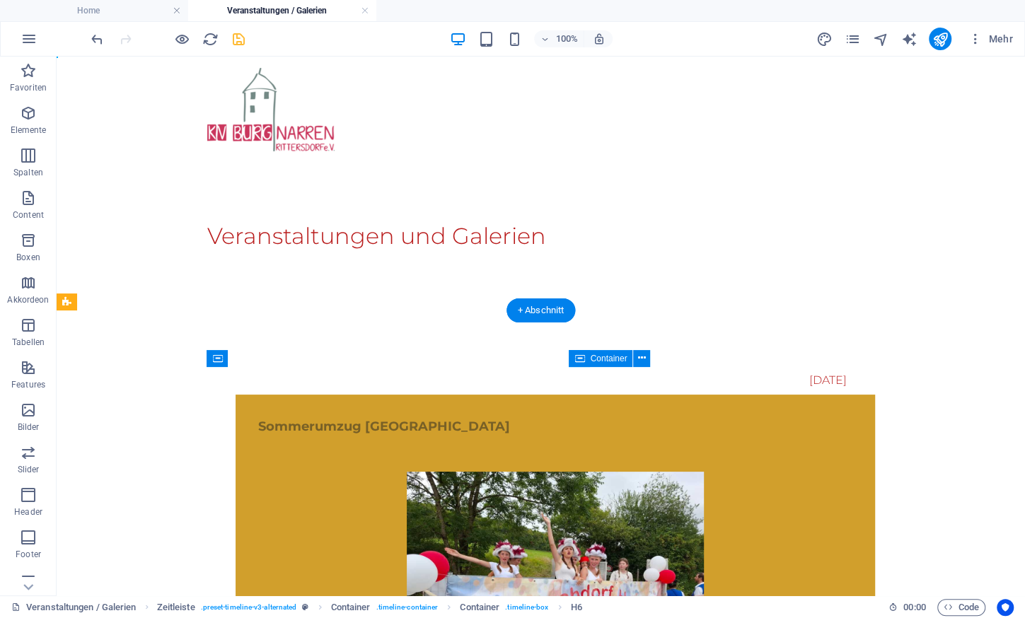
drag, startPoint x: 812, startPoint y: 483, endPoint x: 756, endPoint y: 397, distance: 102.2
click at [756, 397] on div "Sommerumzug [PERSON_NAME] Sommerumzug [GEOGRAPHIC_DATA]" at bounding box center [555, 556] width 639 height 322
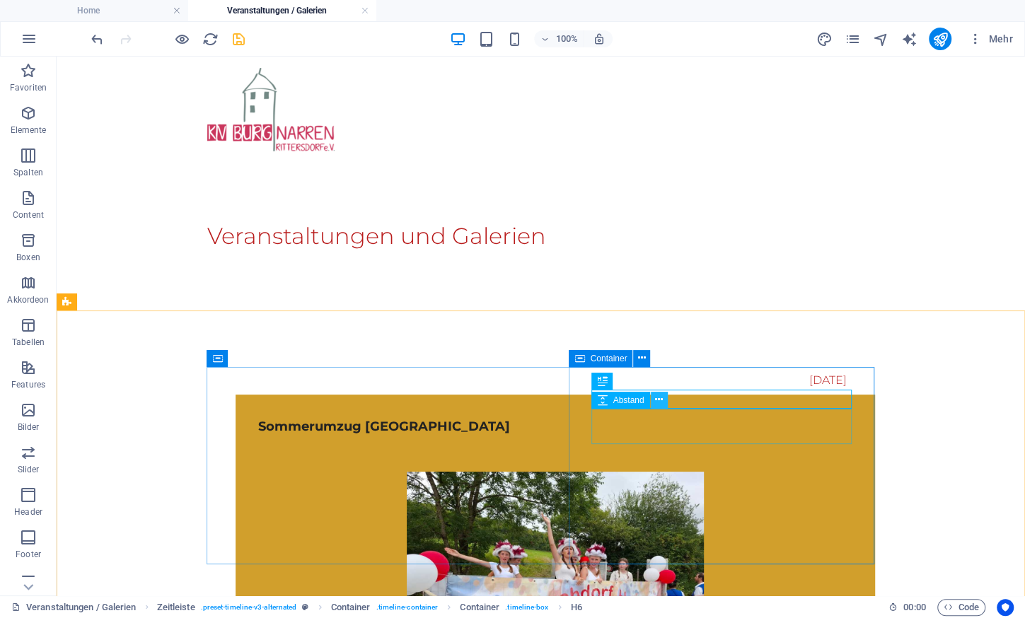
click at [656, 396] on icon at bounding box center [659, 400] width 8 height 15
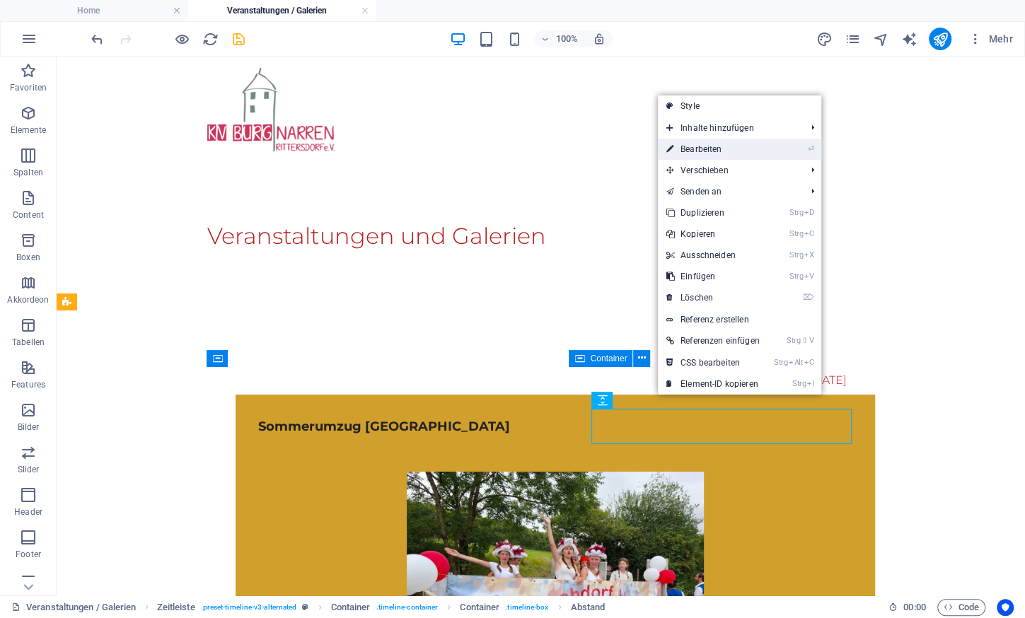
click at [716, 156] on link "⏎ Bearbeiten" at bounding box center [713, 149] width 110 height 21
select select "px"
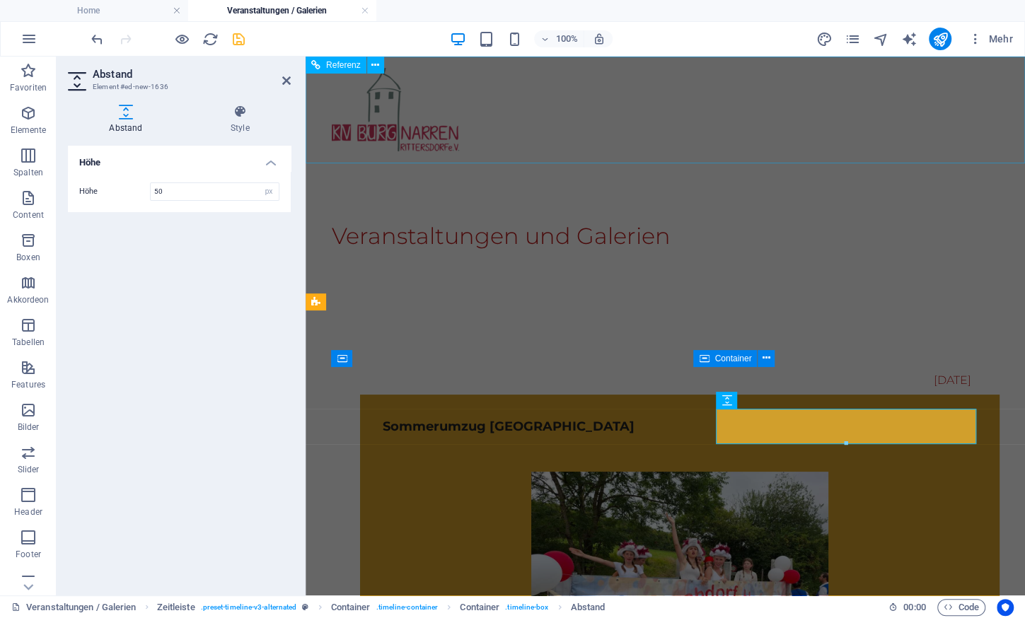
click at [716, 156] on div at bounding box center [665, 110] width 719 height 106
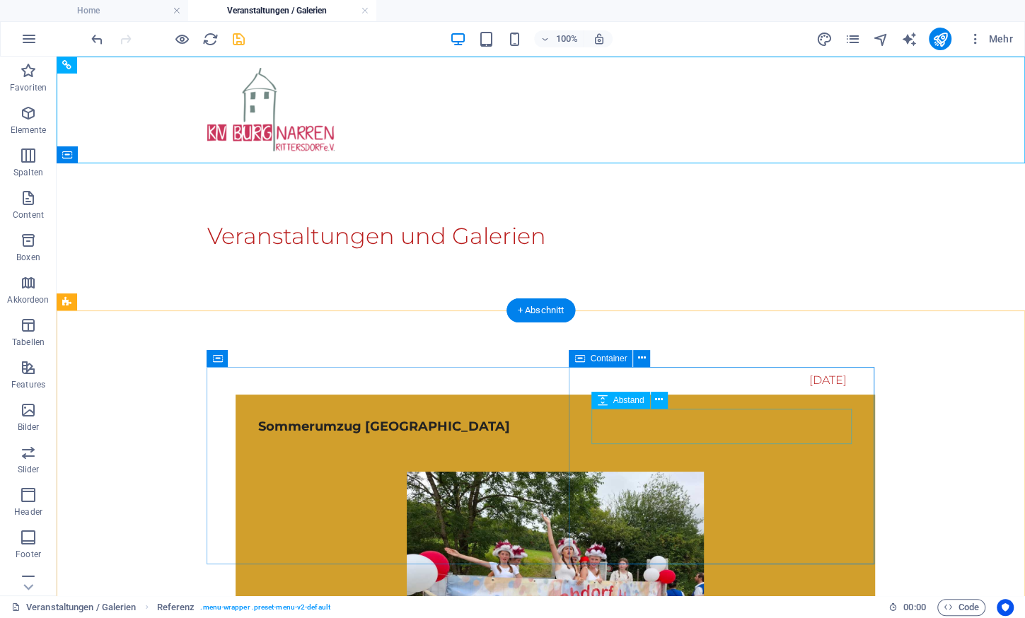
click at [690, 436] on div at bounding box center [555, 453] width 594 height 35
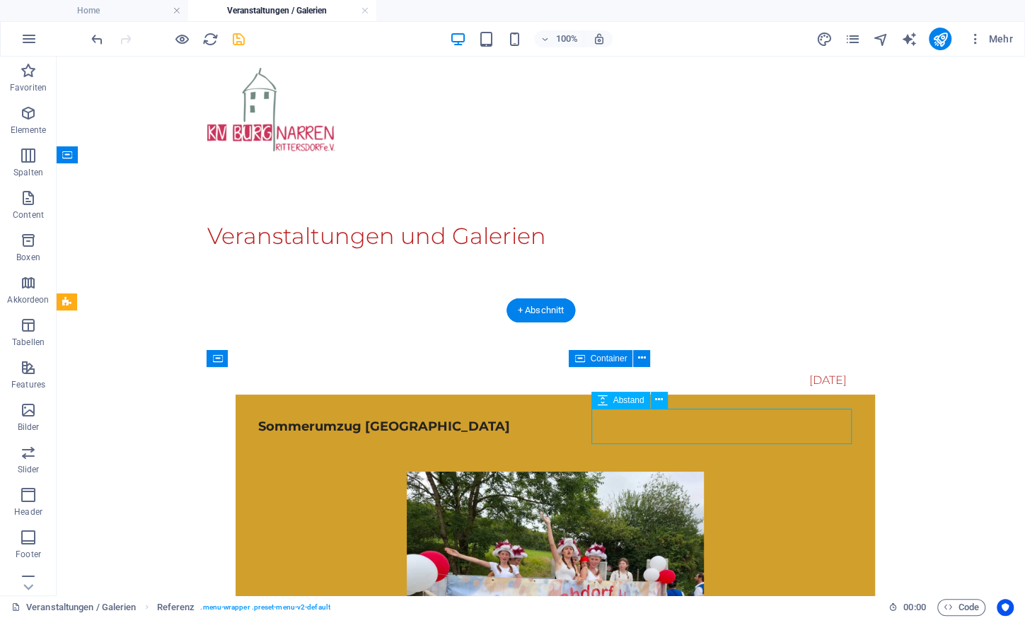
click at [690, 436] on div at bounding box center [555, 453] width 594 height 35
select select "px"
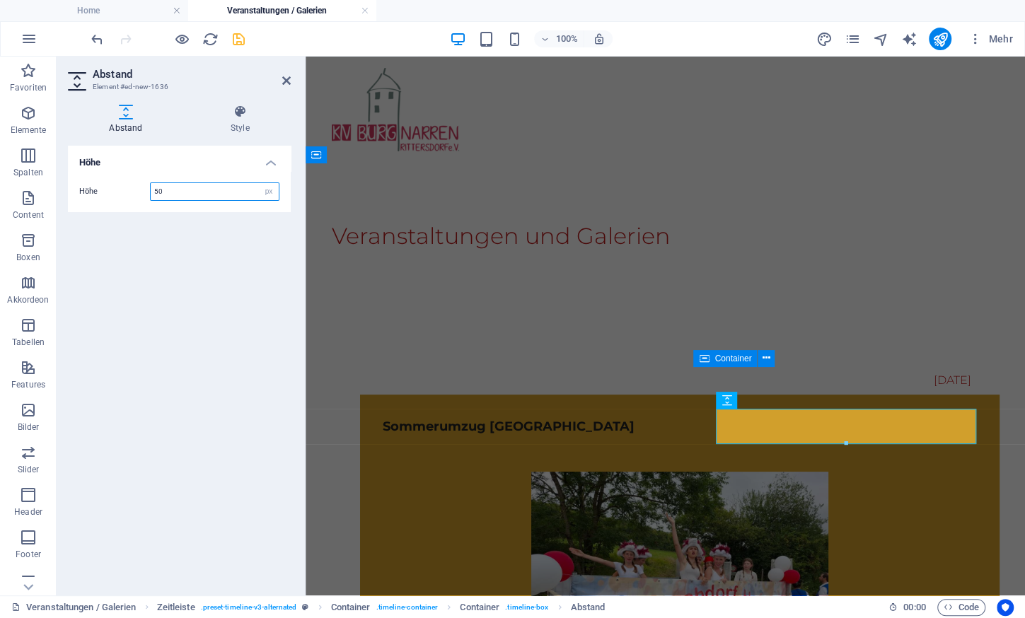
drag, startPoint x: 202, startPoint y: 183, endPoint x: 97, endPoint y: 180, distance: 105.4
click at [151, 183] on input "50" at bounding box center [215, 191] width 128 height 17
type input "5"
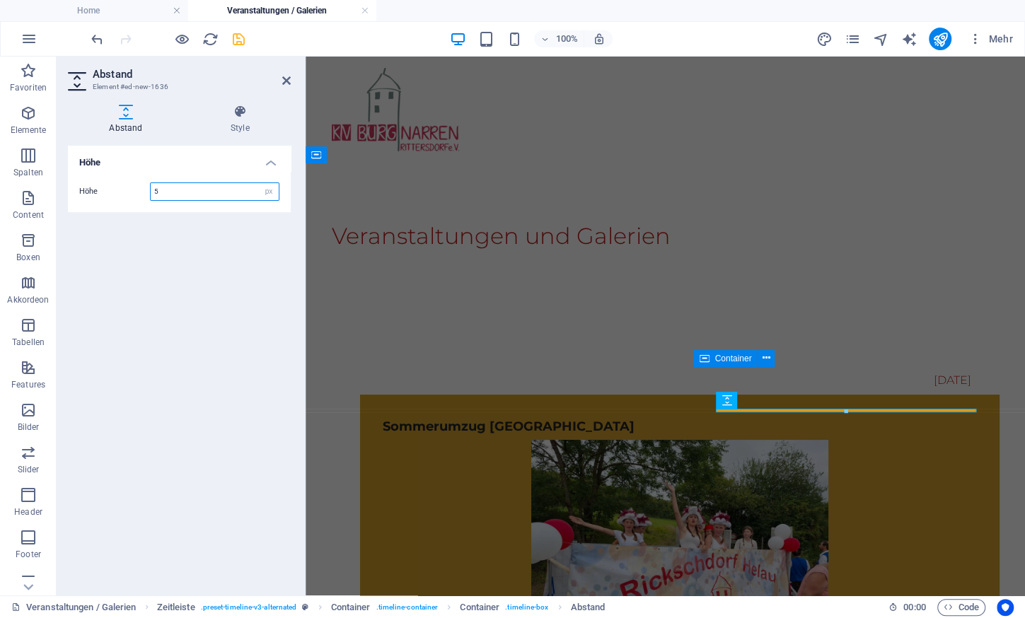
click at [187, 189] on input "5" at bounding box center [215, 191] width 128 height 17
type input "10"
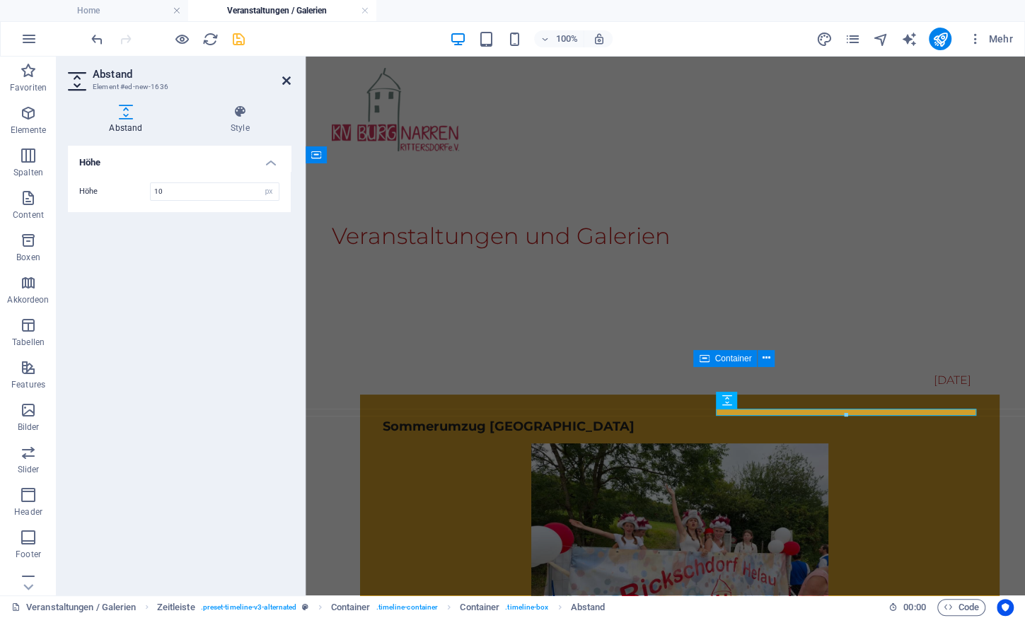
click at [287, 83] on icon at bounding box center [286, 80] width 8 height 11
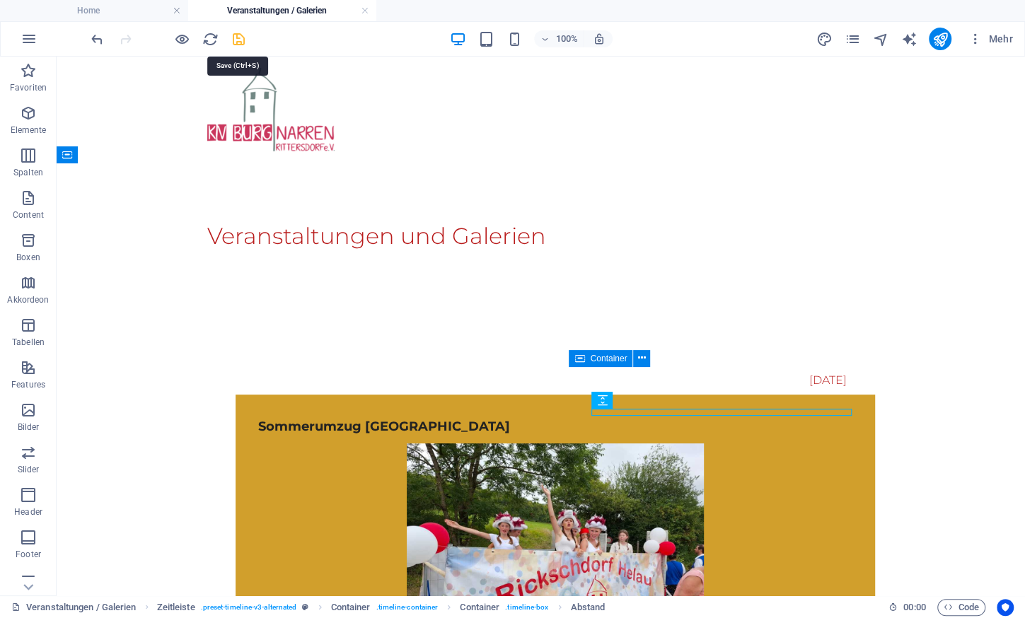
click at [240, 40] on icon "save" at bounding box center [239, 39] width 16 height 16
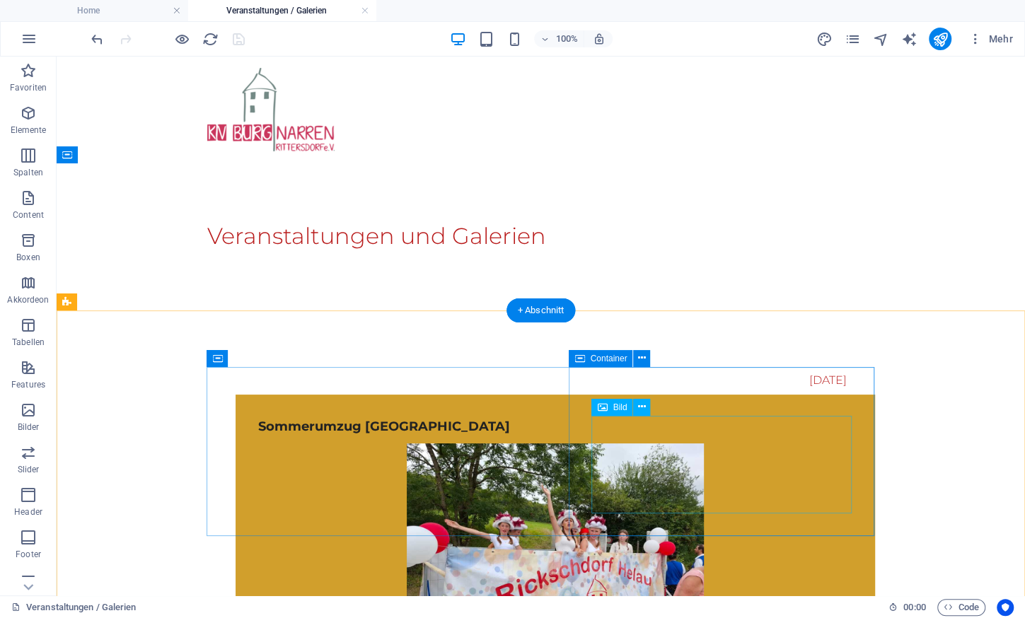
click at [715, 472] on figure at bounding box center [555, 554] width 594 height 223
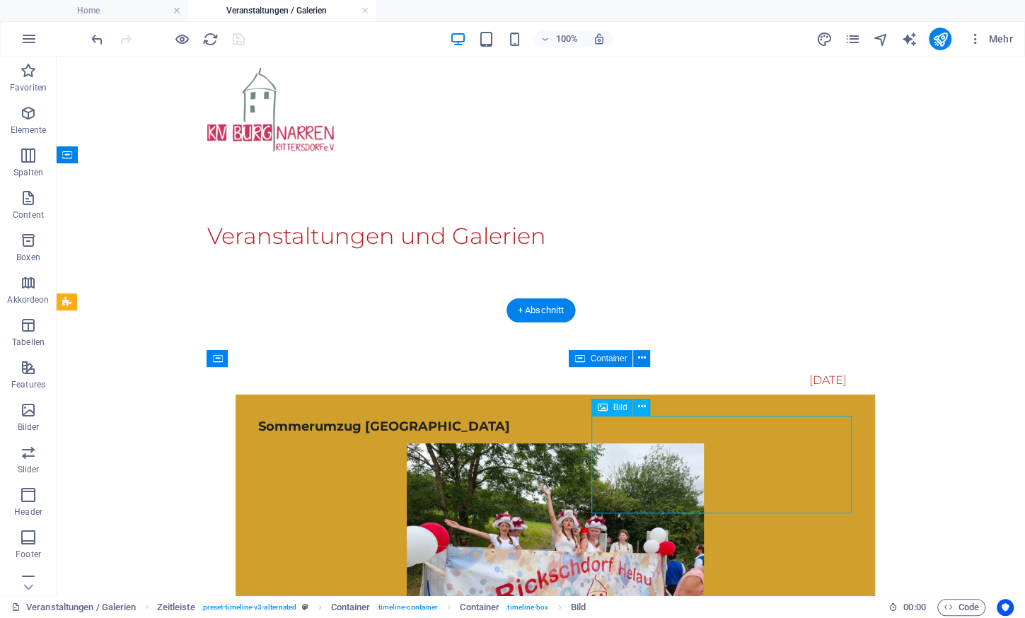
click at [715, 472] on figure at bounding box center [555, 554] width 594 height 223
select select "%"
select select
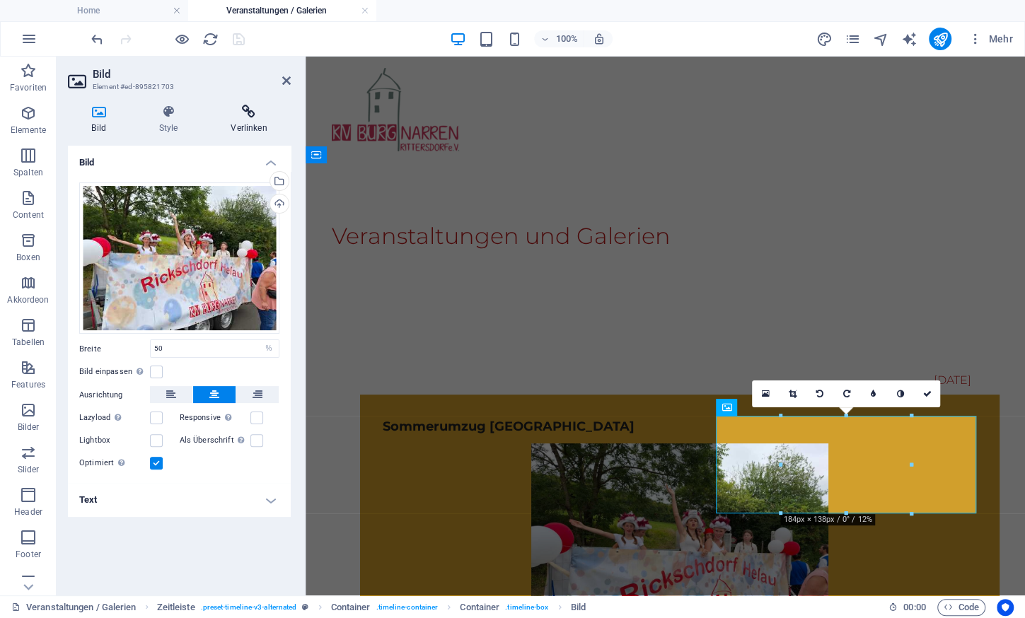
click at [255, 122] on h4 "Verlinken" at bounding box center [248, 120] width 83 height 30
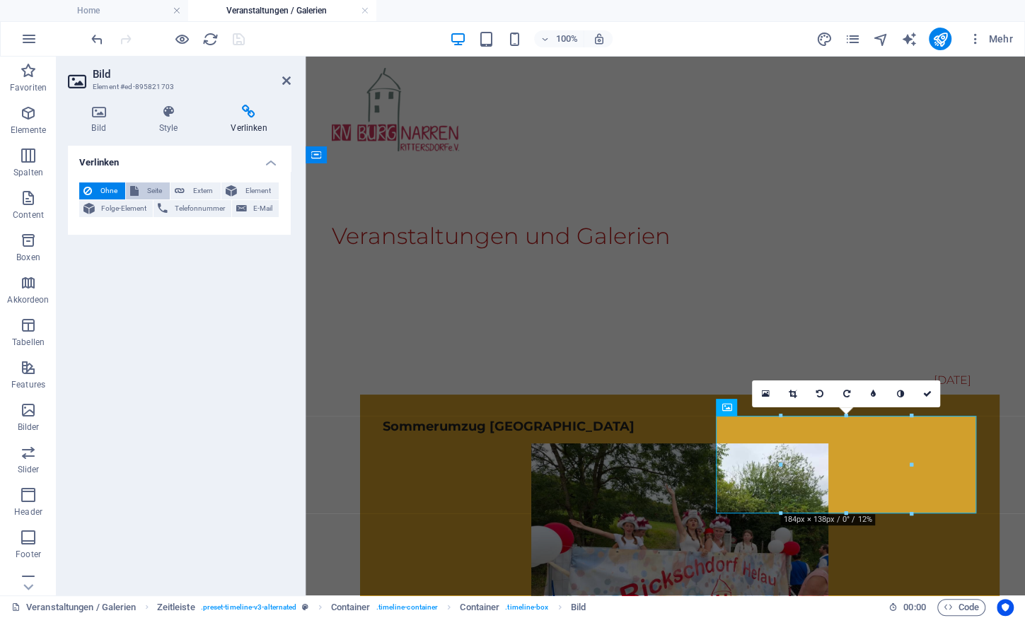
click at [162, 184] on span "Seite" at bounding box center [154, 190] width 23 height 17
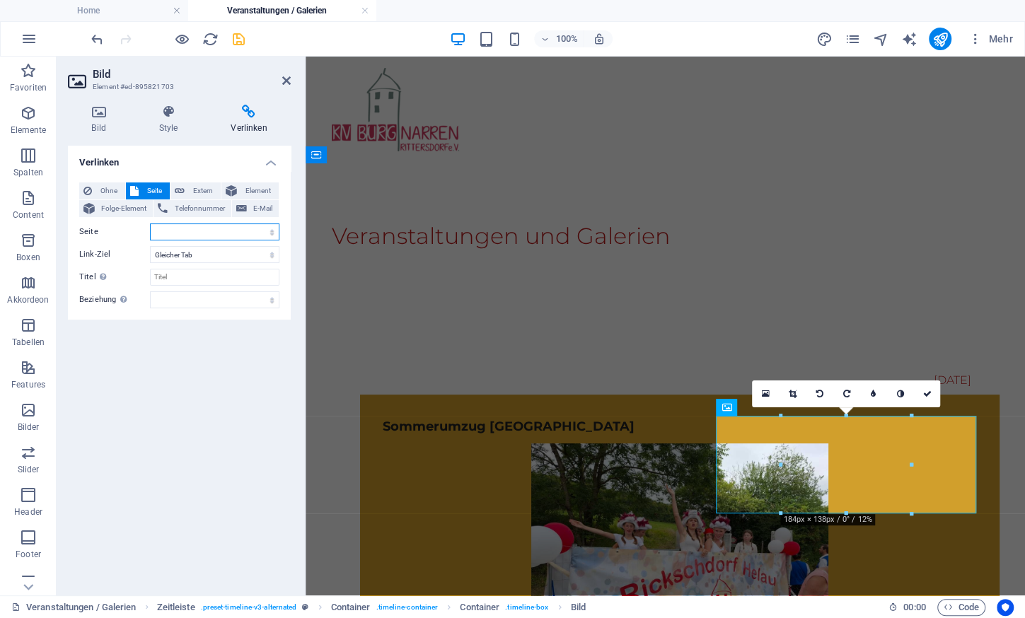
select select "3"
click option "-- Sommerumzug [GEOGRAPHIC_DATA]" at bounding box center [0, 0] width 0 height 0
click at [190, 281] on input "Titel Zusätzliche Linkbeschreibung, sollte nicht mit dem Linktext identisch sei…" at bounding box center [214, 277] width 129 height 17
type input "zur Galerie"
click at [289, 77] on icon at bounding box center [286, 80] width 8 height 11
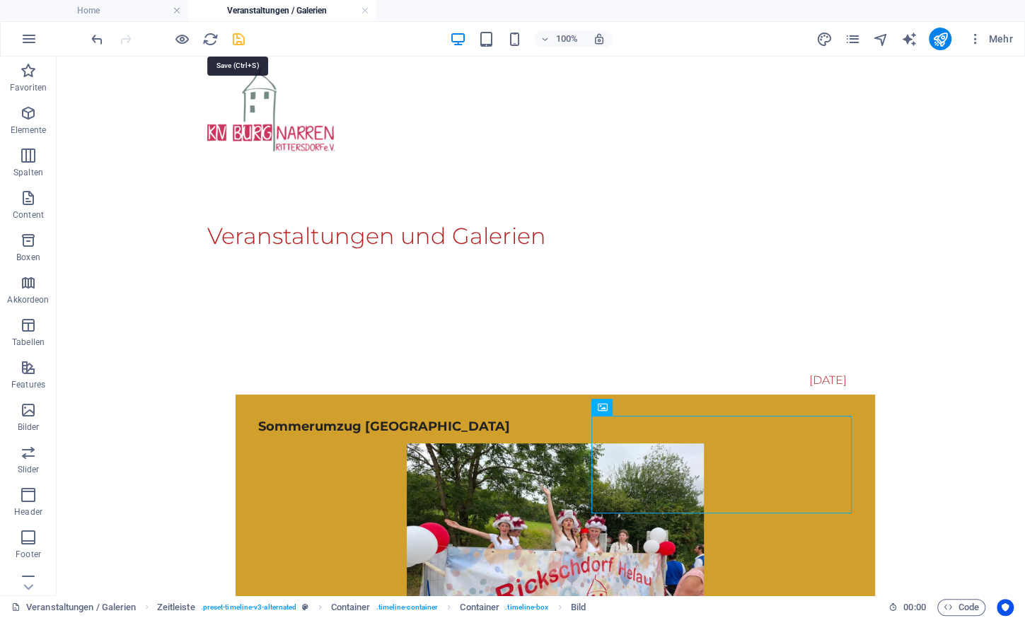
click at [238, 38] on icon "save" at bounding box center [239, 39] width 16 height 16
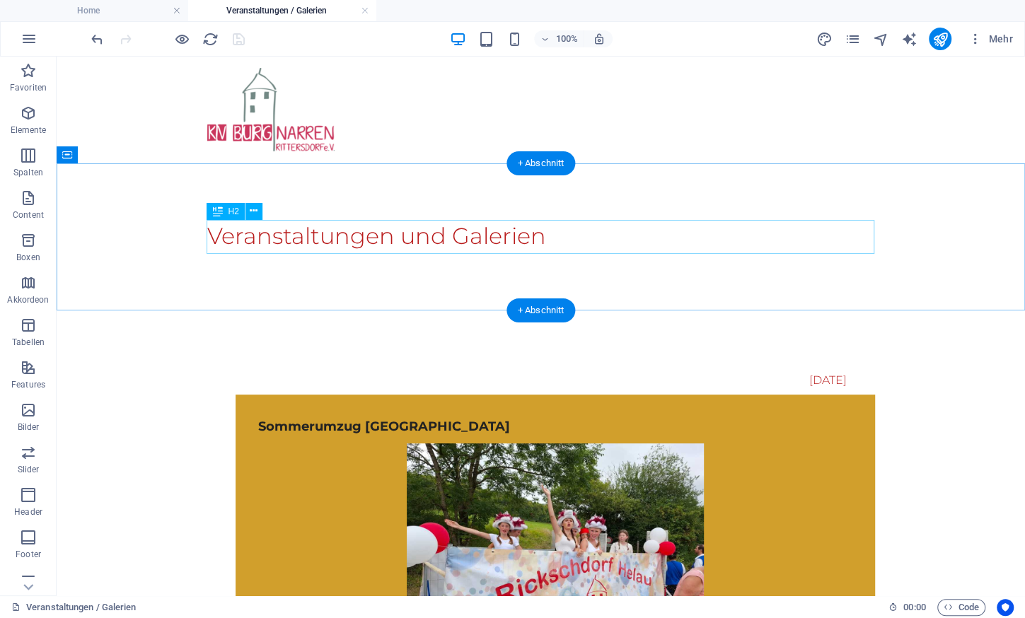
click at [233, 236] on div "Veranstaltungen und Galerien" at bounding box center [541, 236] width 668 height 34
click at [35, 105] on icon "button" at bounding box center [28, 113] width 17 height 17
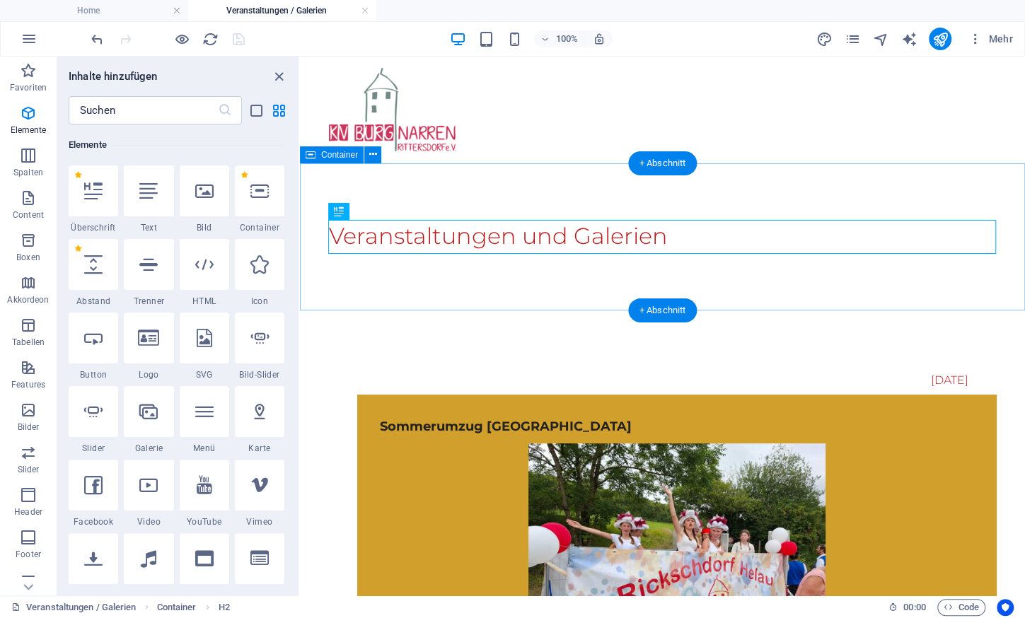
drag, startPoint x: 449, startPoint y: 256, endPoint x: 513, endPoint y: 257, distance: 64.4
click at [314, 155] on icon at bounding box center [311, 154] width 10 height 17
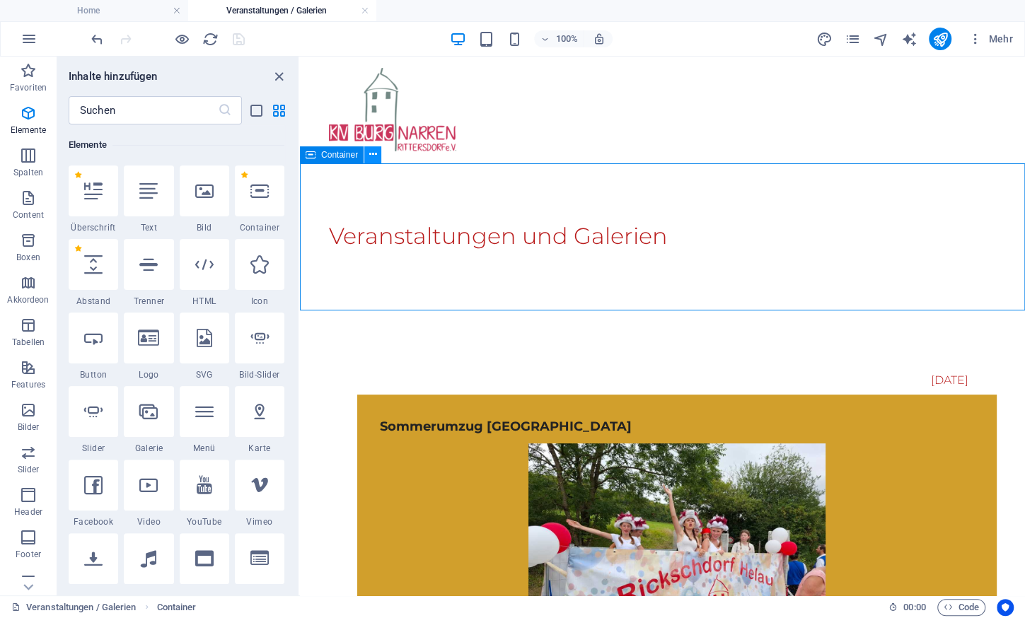
click at [378, 158] on button at bounding box center [372, 154] width 17 height 17
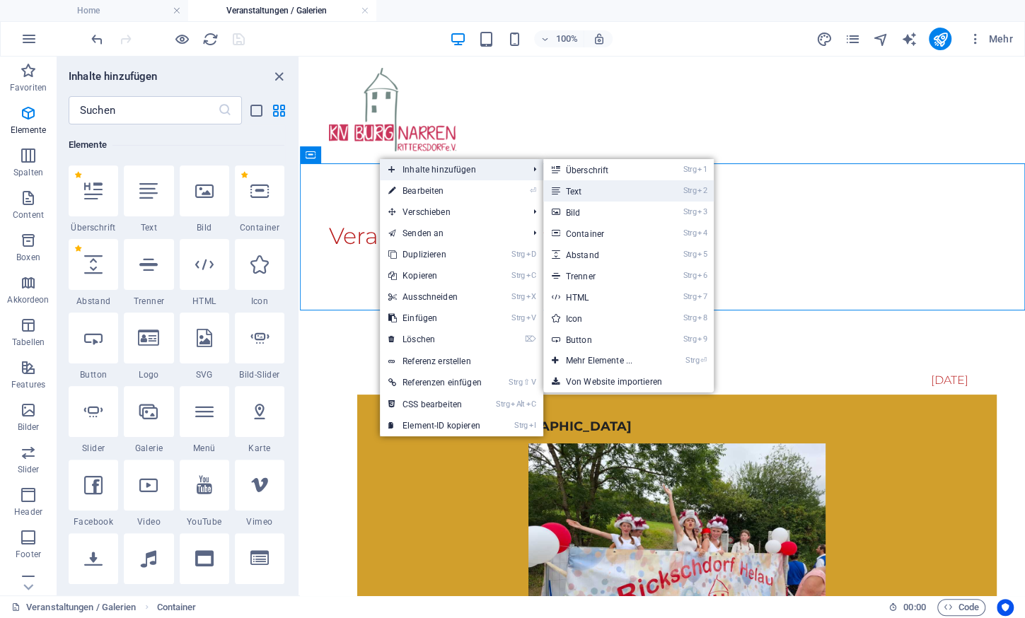
click at [572, 189] on link "Strg 2 Text" at bounding box center [601, 190] width 117 height 21
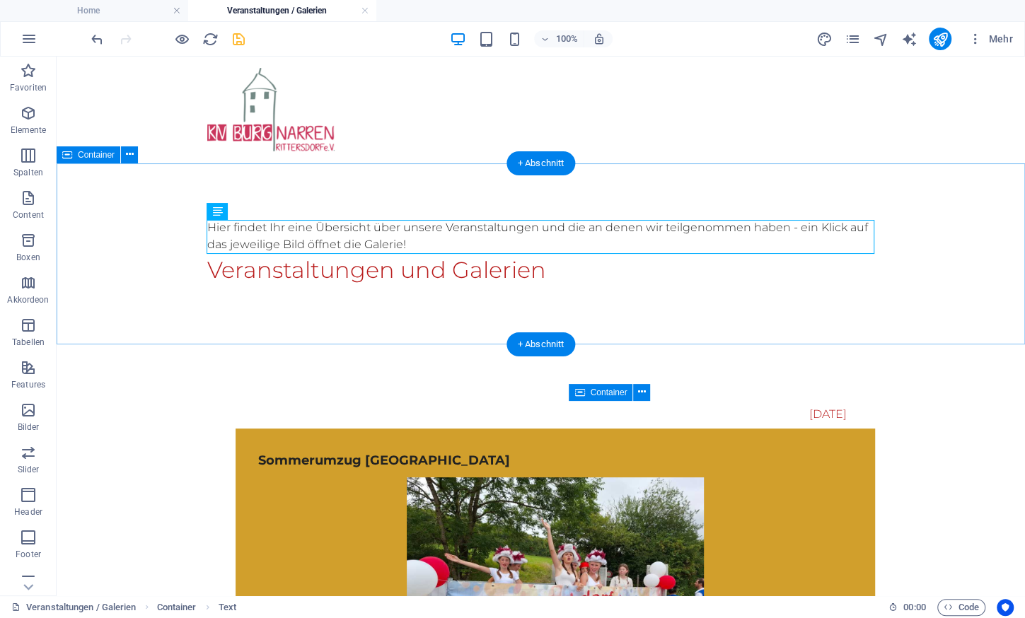
drag, startPoint x: 313, startPoint y: 269, endPoint x: 308, endPoint y: 218, distance: 51.9
click at [308, 218] on div "Hier findet Ihr eine Übersicht über unsere Veranstaltungen und die an denen wir…" at bounding box center [541, 253] width 968 height 181
drag, startPoint x: 302, startPoint y: 260, endPoint x: 303, endPoint y: 204, distance: 55.9
click at [303, 204] on div "Hier findet Ihr eine Übersicht über unsere Veranstaltungen und die an denen wir…" at bounding box center [541, 253] width 968 height 181
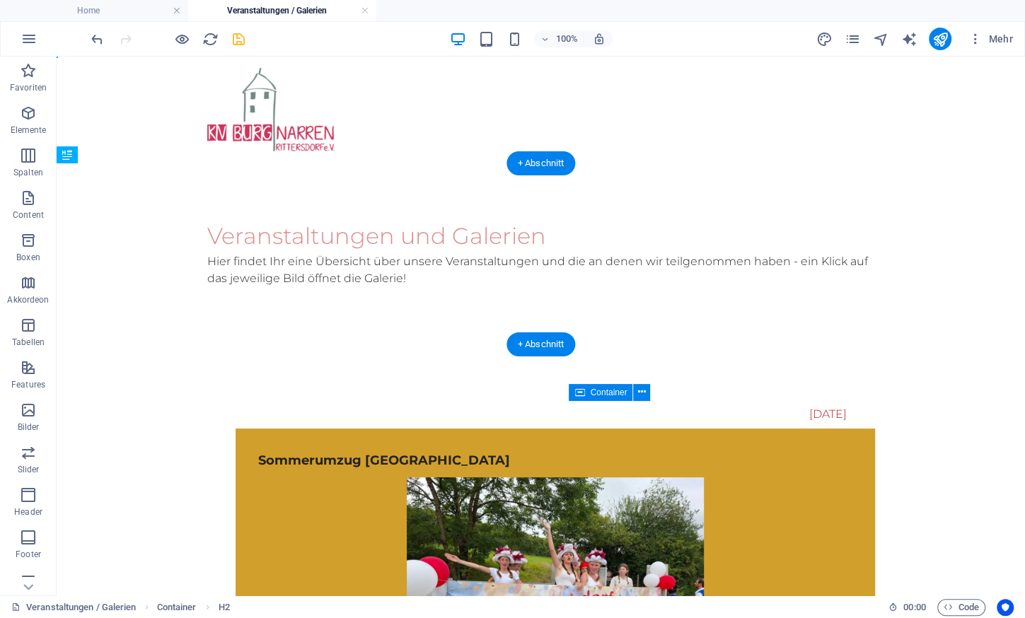
drag, startPoint x: 228, startPoint y: 272, endPoint x: 239, endPoint y: 235, distance: 39.2
click at [239, 235] on div "Veranstaltungen und Galerien Hier findet Ihr eine Übersicht über unsere Veranst…" at bounding box center [541, 253] width 690 height 181
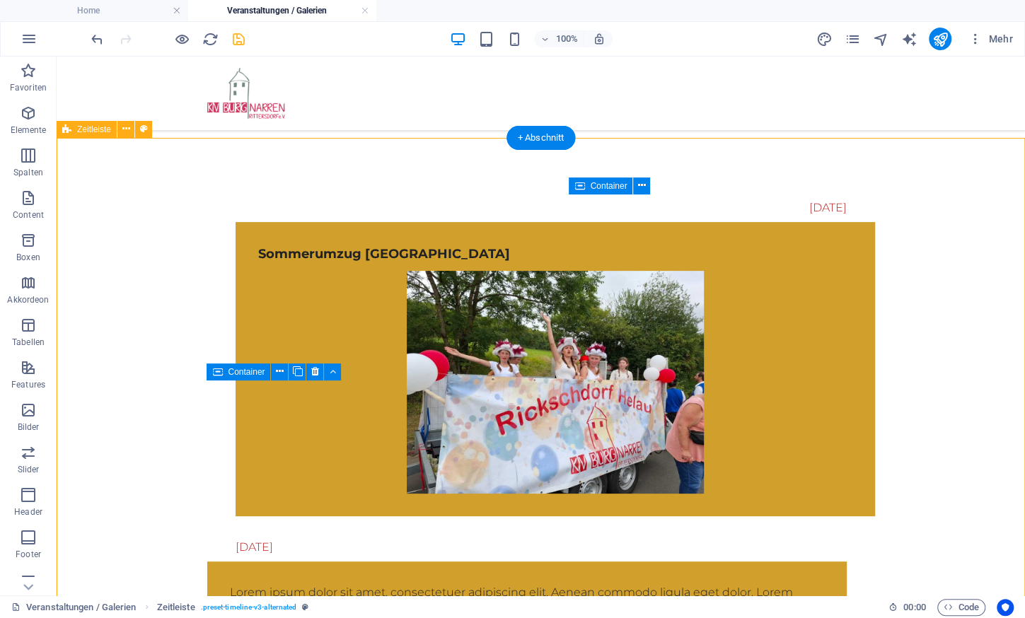
scroll to position [173, 0]
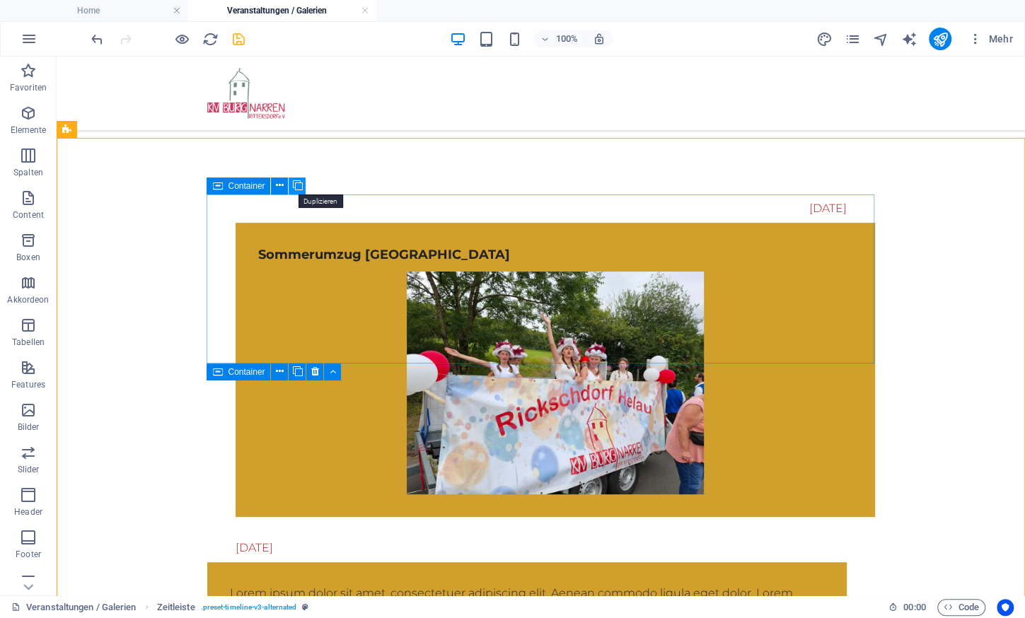
click at [296, 186] on icon at bounding box center [297, 185] width 10 height 15
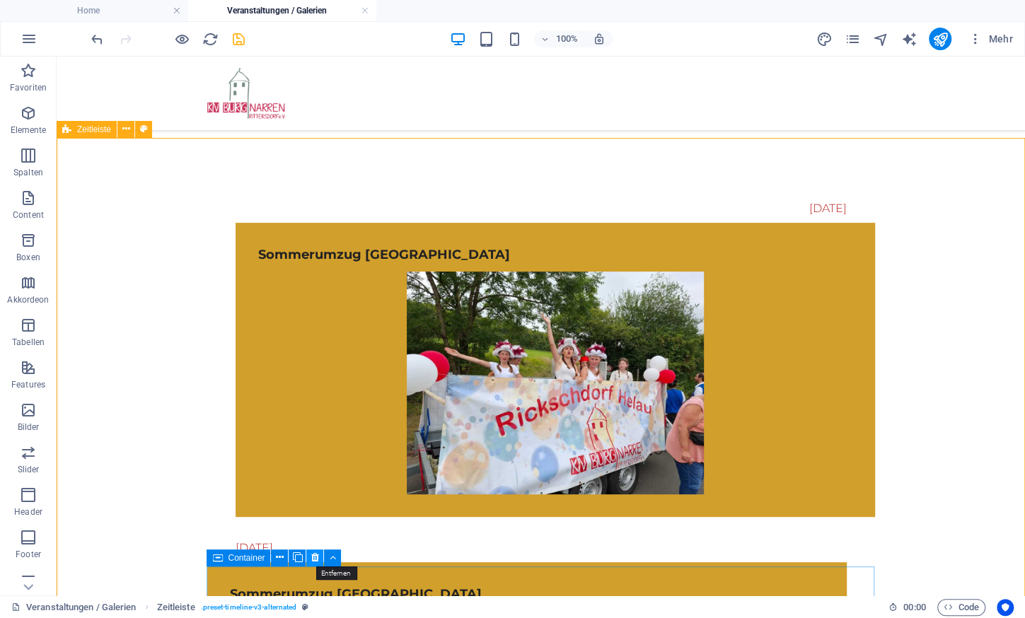
click at [313, 558] on icon at bounding box center [315, 557] width 8 height 15
click at [313, 557] on icon at bounding box center [315, 557] width 8 height 15
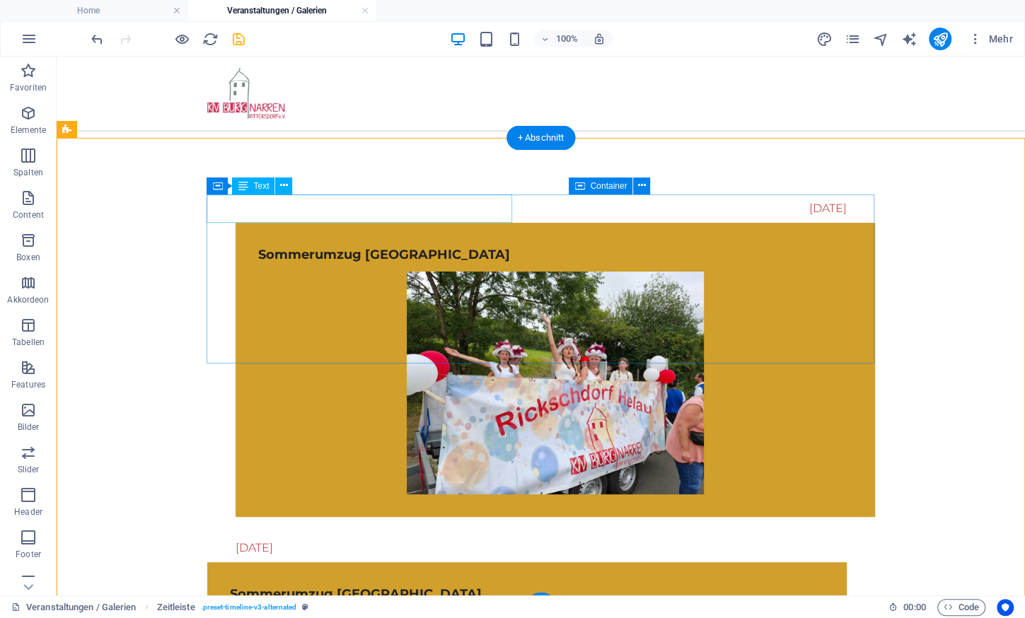
click at [474, 205] on div "[DATE]" at bounding box center [526, 208] width 639 height 28
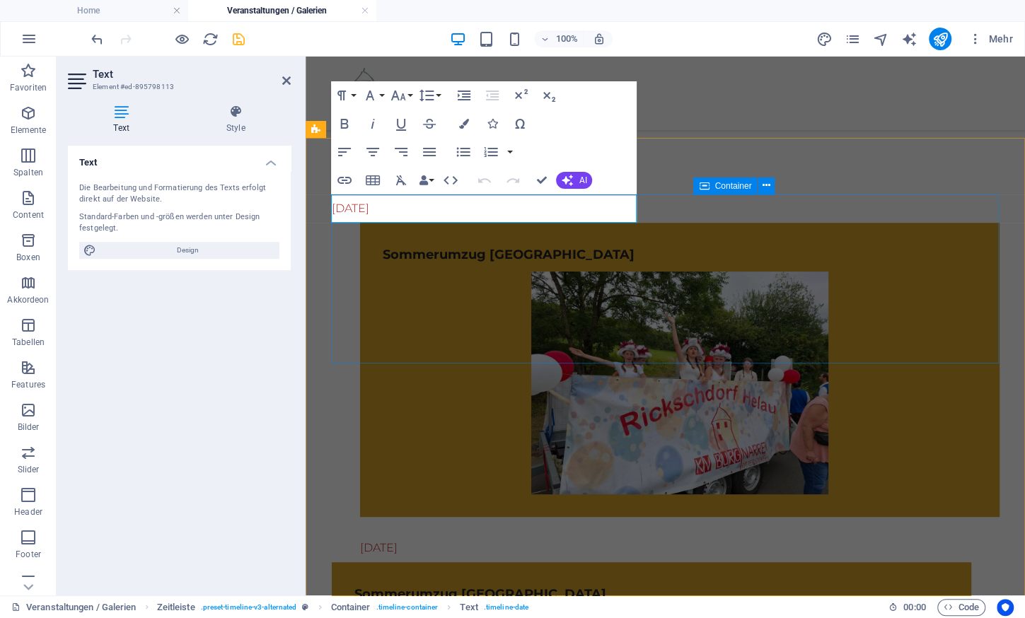
click at [342, 208] on p "[DATE]" at bounding box center [350, 208] width 37 height 11
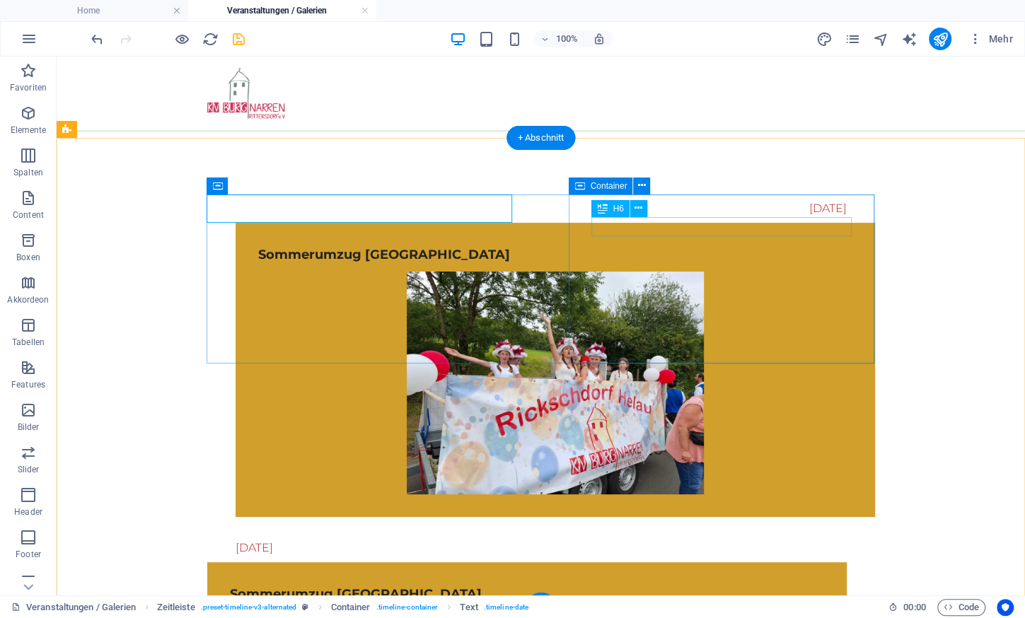
click at [634, 245] on div "Sommerumzug [GEOGRAPHIC_DATA]" at bounding box center [555, 254] width 594 height 19
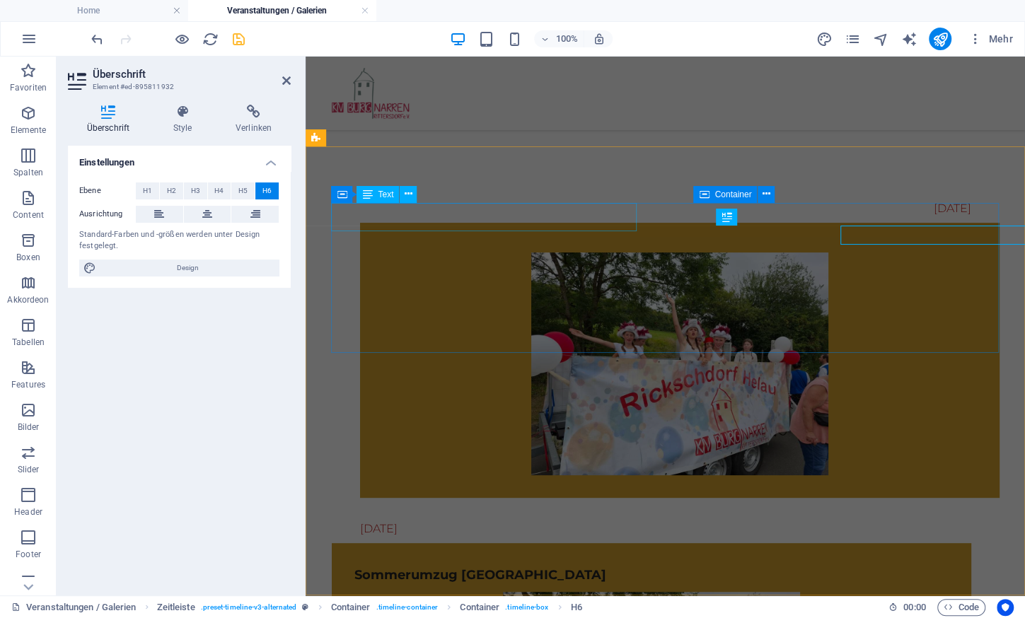
scroll to position [165, 0]
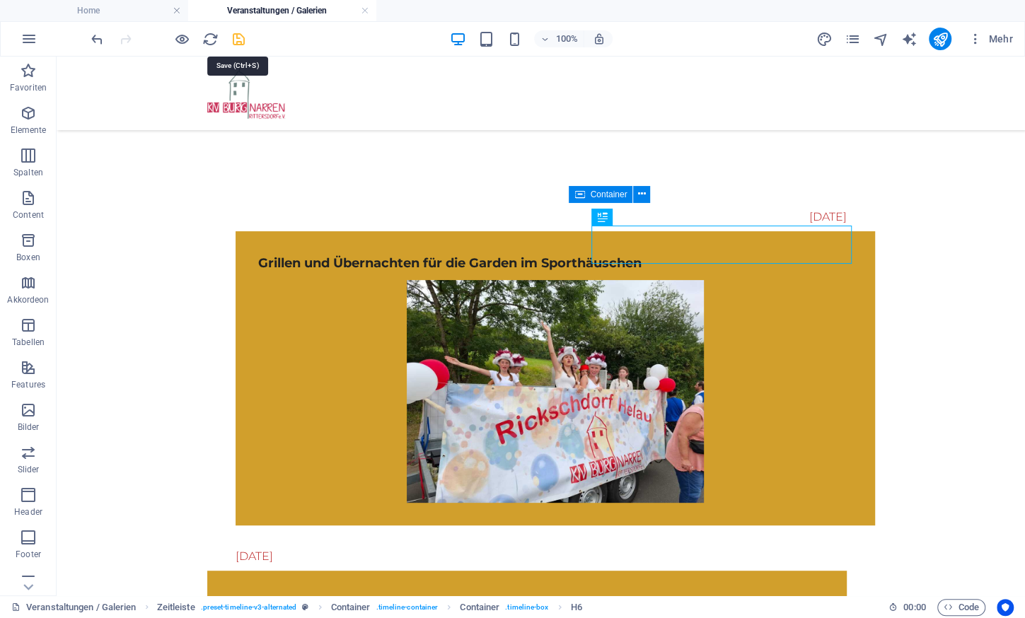
click at [240, 42] on icon "save" at bounding box center [239, 39] width 16 height 16
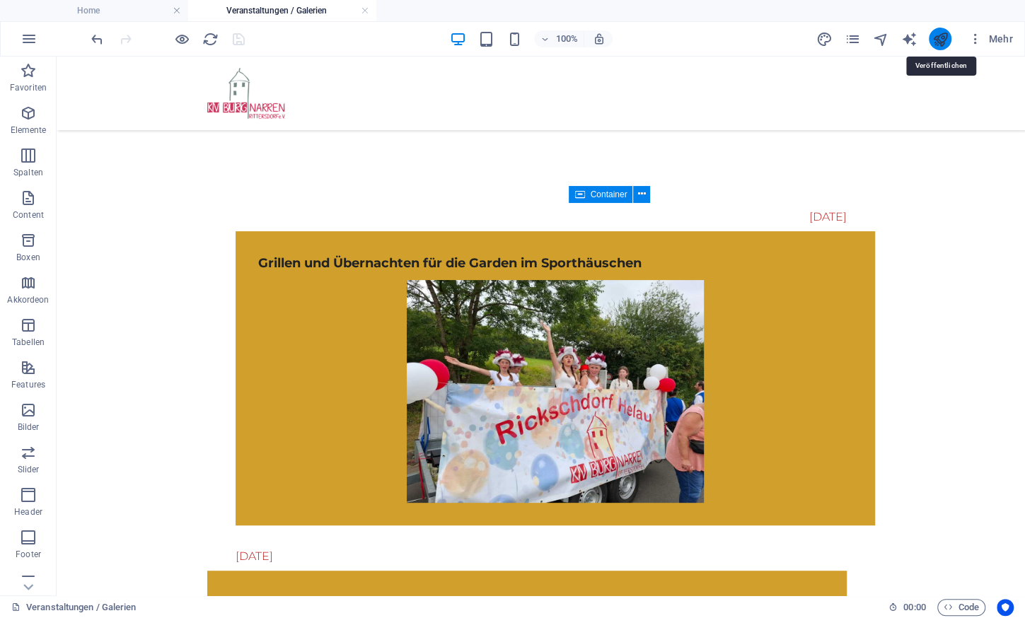
click at [940, 36] on icon "publish" at bounding box center [939, 39] width 16 height 16
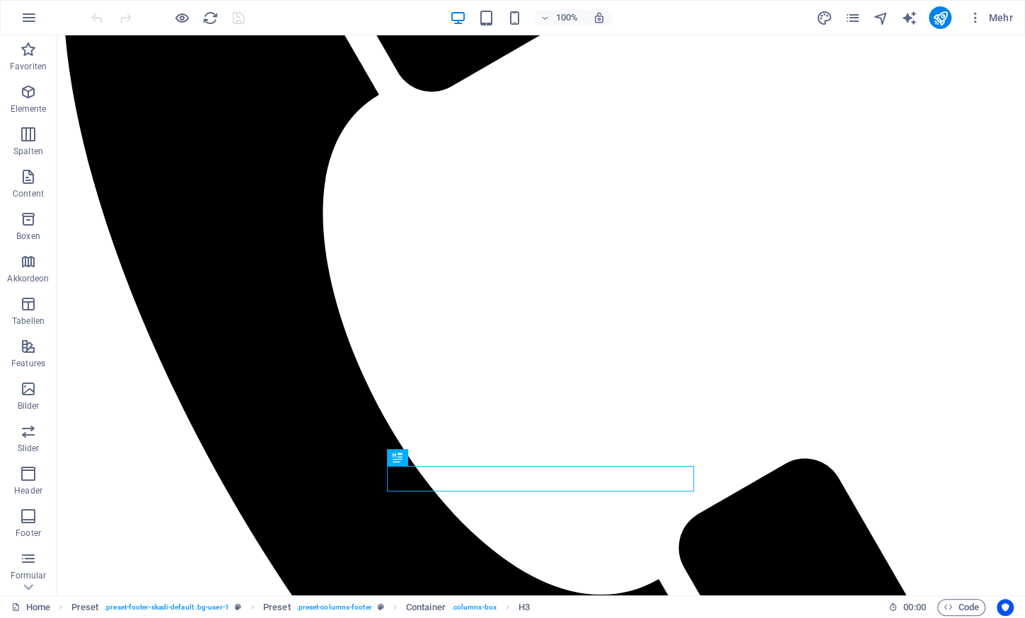
scroll to position [472, 0]
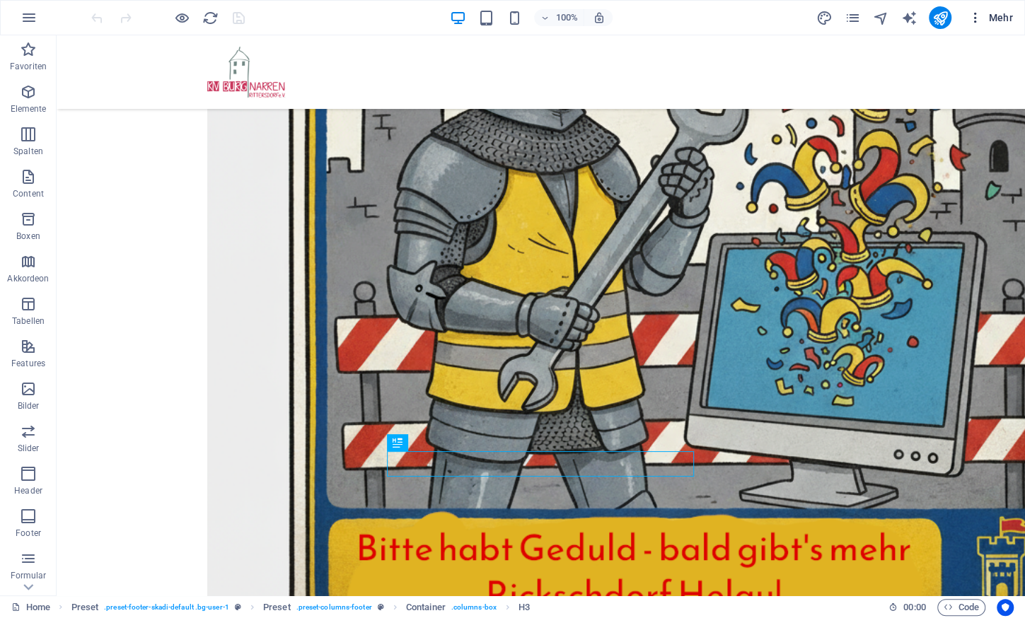
click at [999, 9] on button "Mehr" at bounding box center [991, 17] width 56 height 23
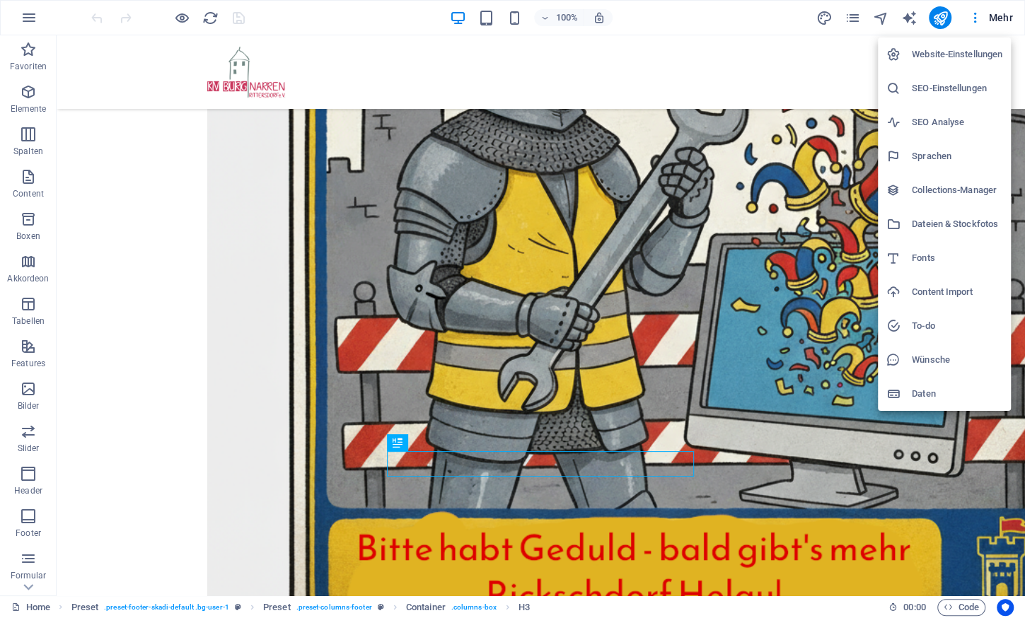
click at [933, 228] on h6 "Dateien & Stockfotos" at bounding box center [957, 224] width 91 height 17
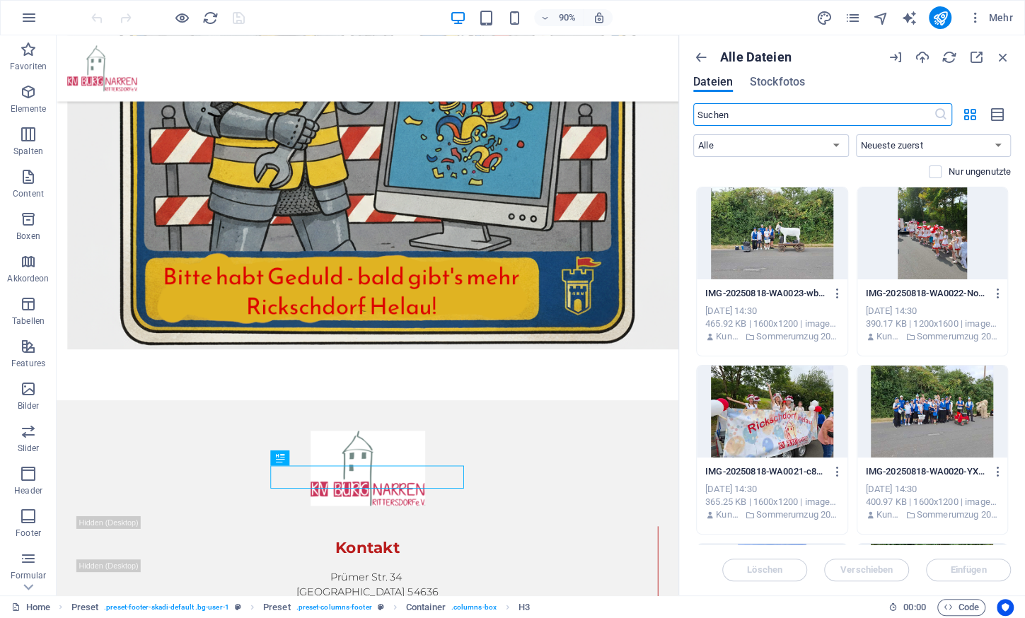
scroll to position [410, 0]
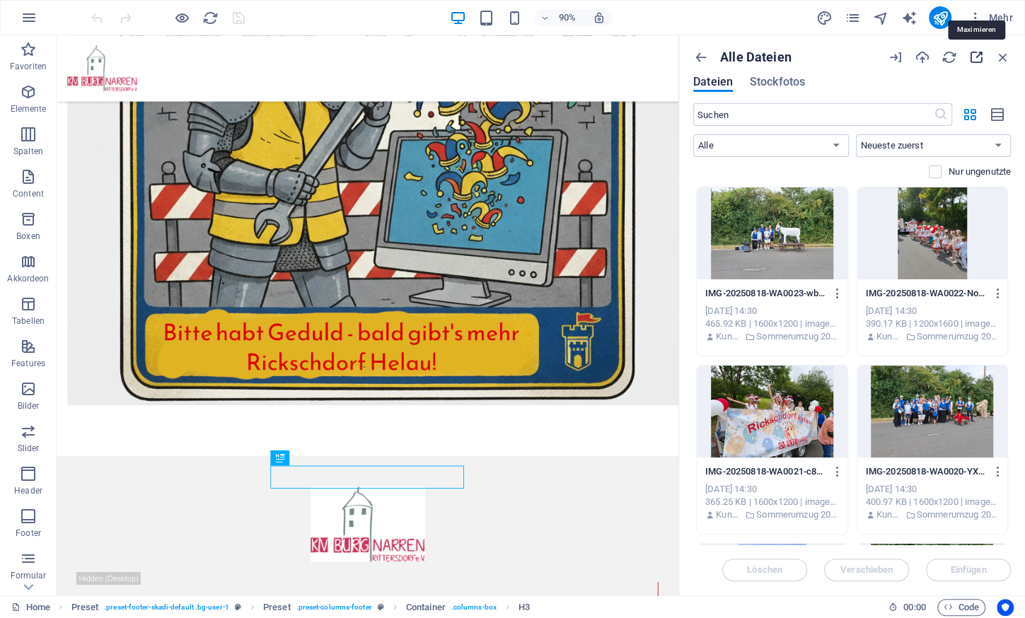
click at [975, 56] on icon "button" at bounding box center [976, 58] width 16 height 16
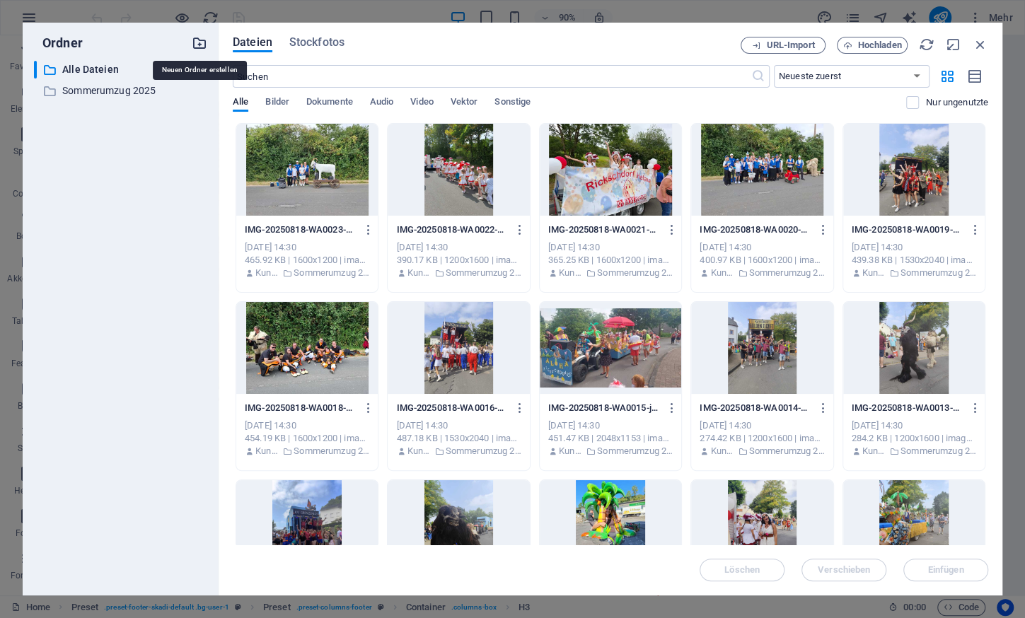
click at [198, 40] on icon "button" at bounding box center [200, 43] width 16 height 16
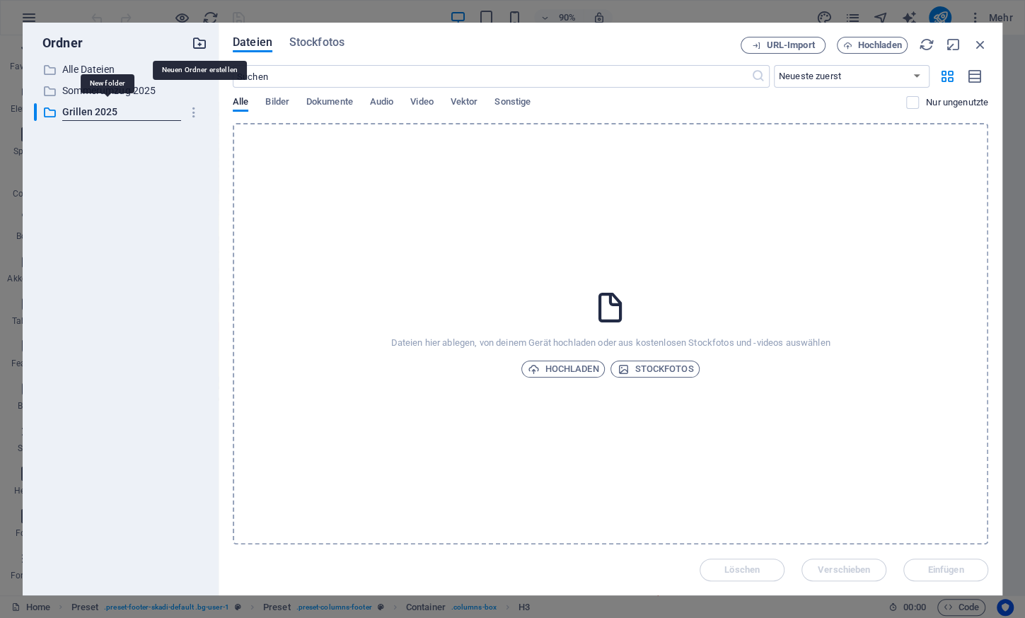
type input "Grillen 2025"
click at [552, 371] on span "Hochladen" at bounding box center [563, 369] width 71 height 17
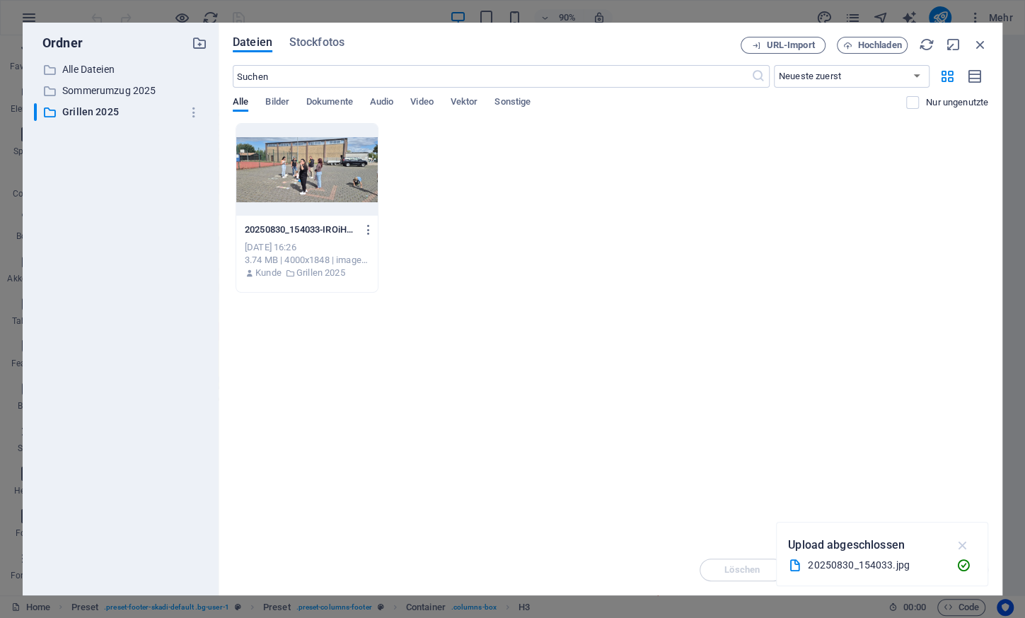
click at [966, 547] on icon "button" at bounding box center [962, 545] width 16 height 16
click at [594, 158] on div "20250830_154033-IROiHnaER6x6gt2yyuxUxw.jpg 20250830_154033-IROiHnaER6x6gt2yyuxU…" at bounding box center [610, 208] width 755 height 170
click at [870, 41] on span "Hochladen" at bounding box center [880, 45] width 44 height 8
click at [965, 546] on icon "button" at bounding box center [962, 545] width 16 height 16
click at [864, 44] on span "Hochladen" at bounding box center [880, 45] width 44 height 8
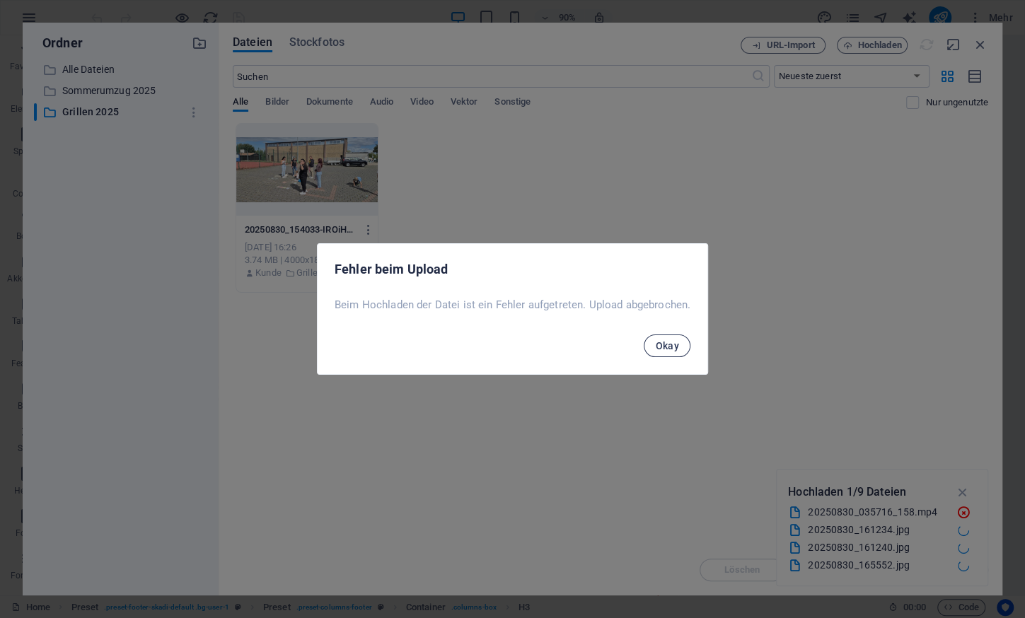
click at [668, 351] on span "Okay" at bounding box center [667, 345] width 24 height 11
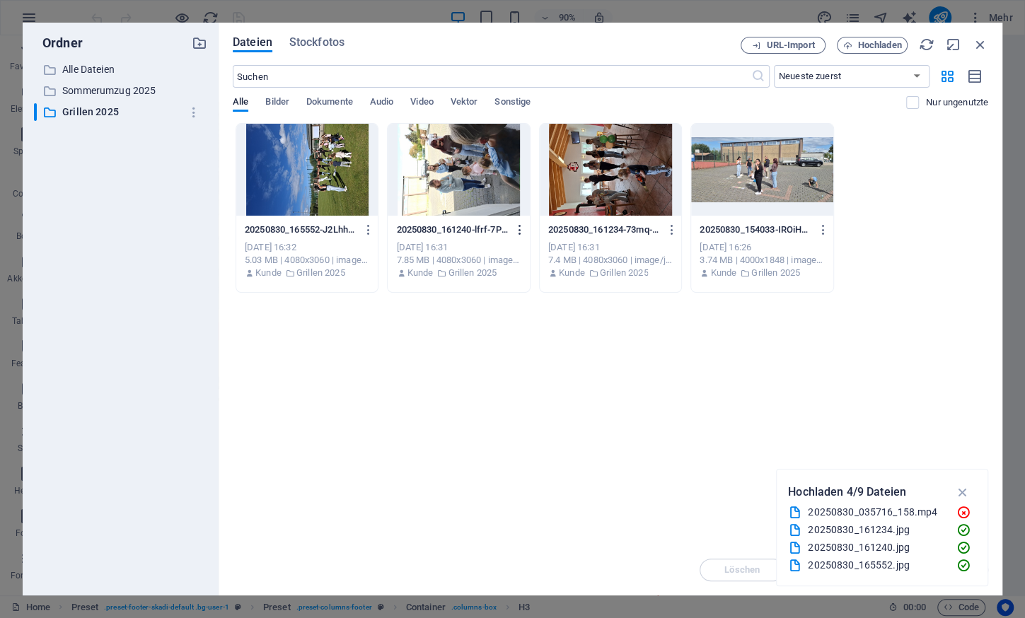
click at [517, 224] on icon "button" at bounding box center [519, 229] width 13 height 13
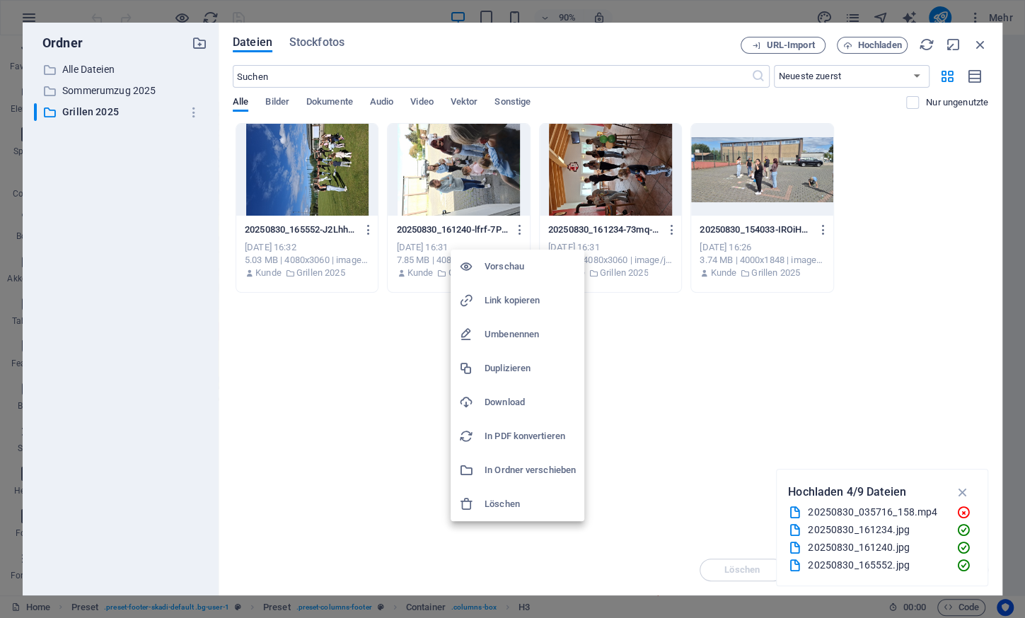
click at [325, 445] on div at bounding box center [512, 309] width 1025 height 618
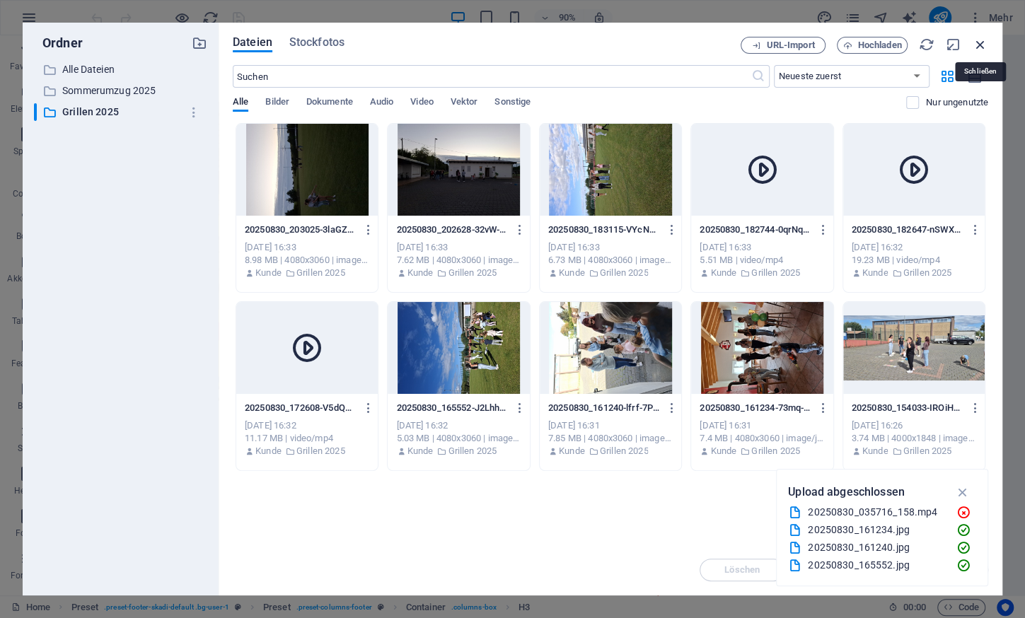
click at [977, 45] on icon "button" at bounding box center [980, 45] width 16 height 16
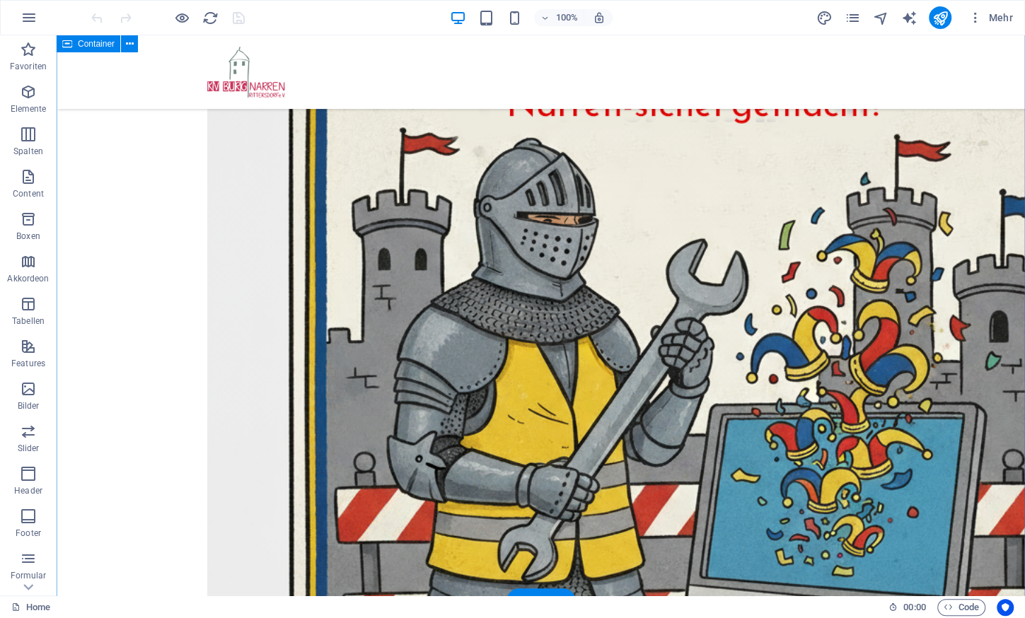
scroll to position [332, 0]
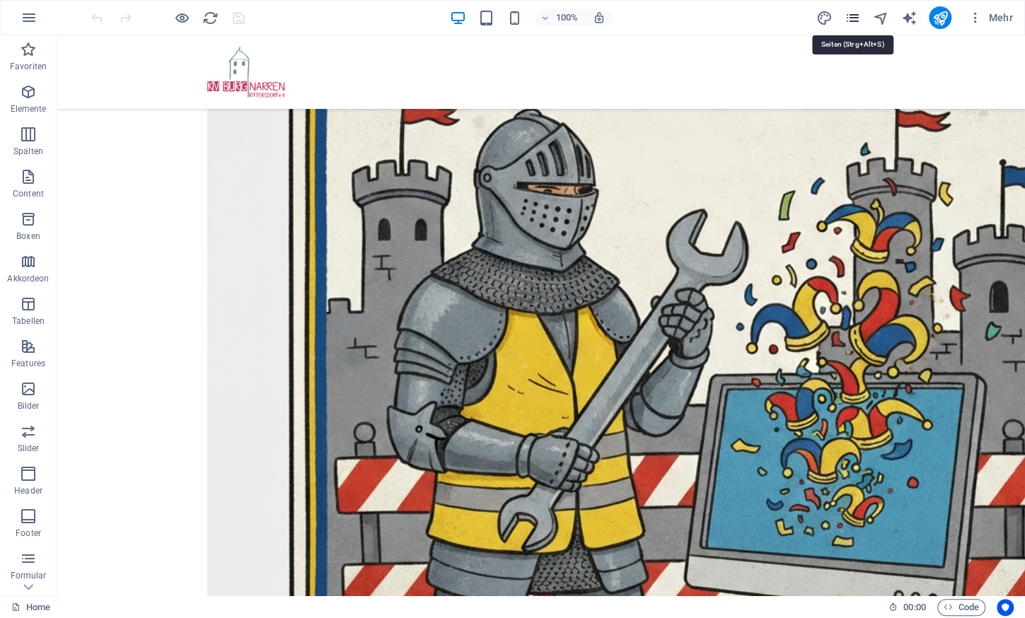
click at [852, 18] on icon "pages" at bounding box center [852, 18] width 16 height 16
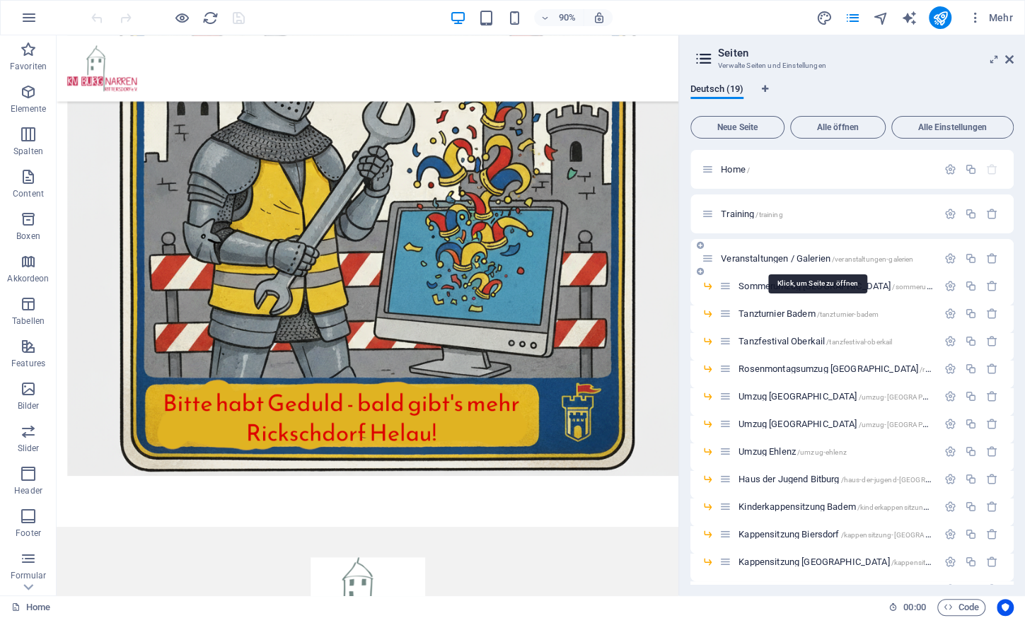
click at [781, 260] on span "Veranstaltungen / Galerien /veranstaltungen-galerien" at bounding box center [817, 258] width 192 height 11
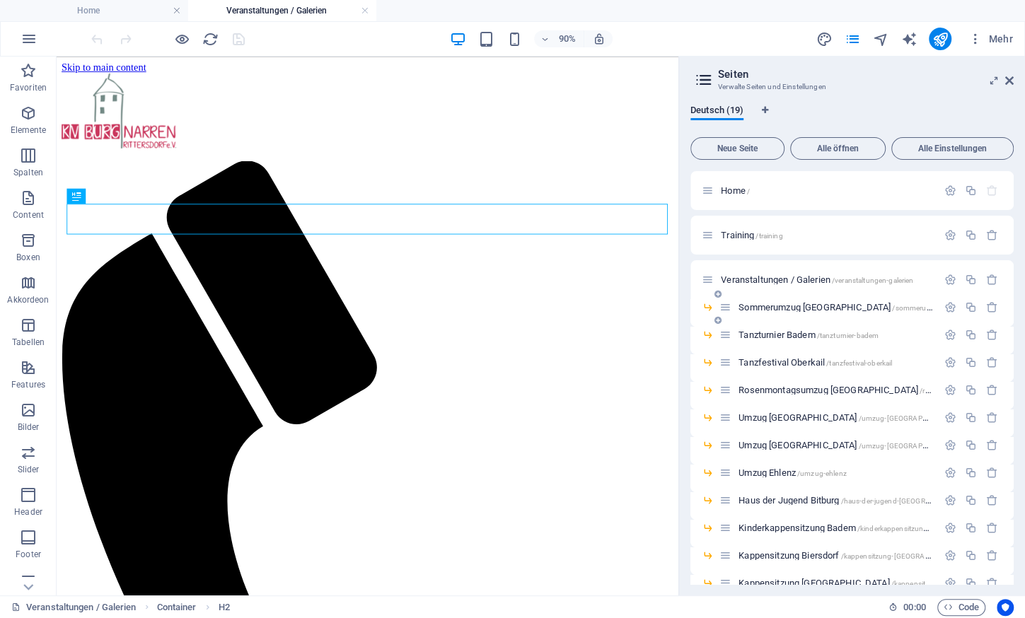
scroll to position [0, 0]
click at [718, 294] on icon at bounding box center [717, 294] width 7 height 8
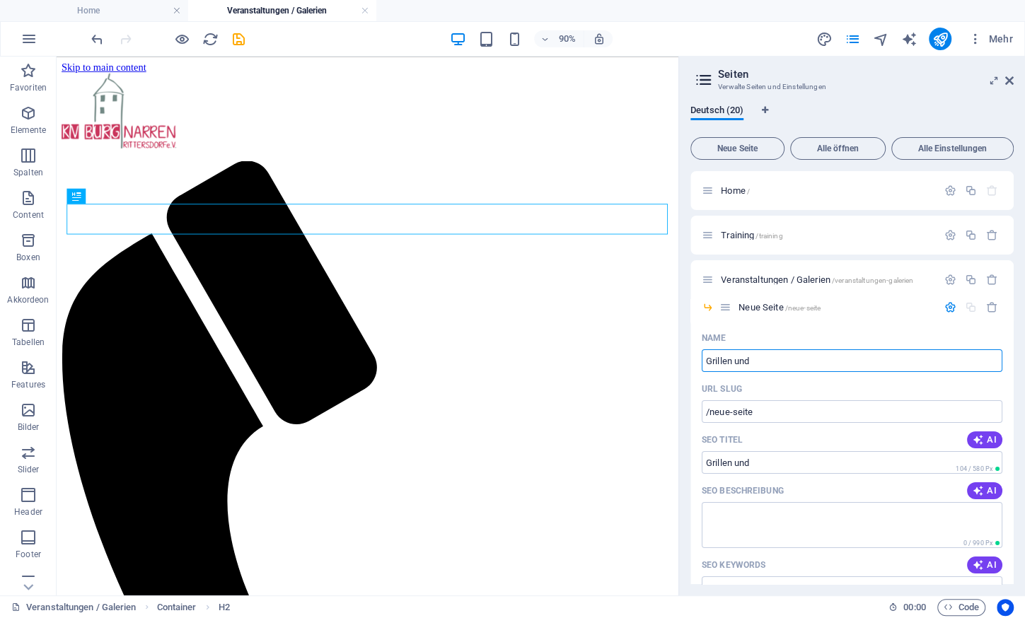
type input "Grillen und Ü"
type input "/grillen-und"
type input "Grillen und Übernachten mit den G"
type input "/grillen-und-uebernachten-mit-den"
type input "Grillen und Übernachten mit den GArden"
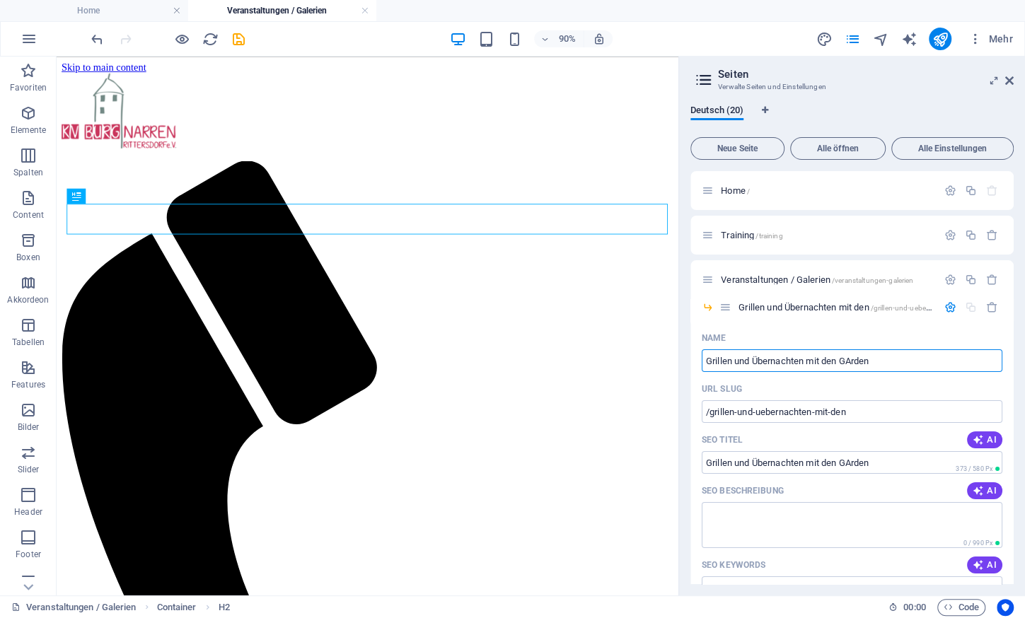
type input "/grillen-und-uebernachten-mit-den-garden"
type input "Grillen und Übernachten mit den Ga"
type input "/grillen-und-uebernachten-mit-den-g"
type input "Grillen und Übernachten mit den Garden"
type input "/grillen-und-uebernachten-mit-den-garden"
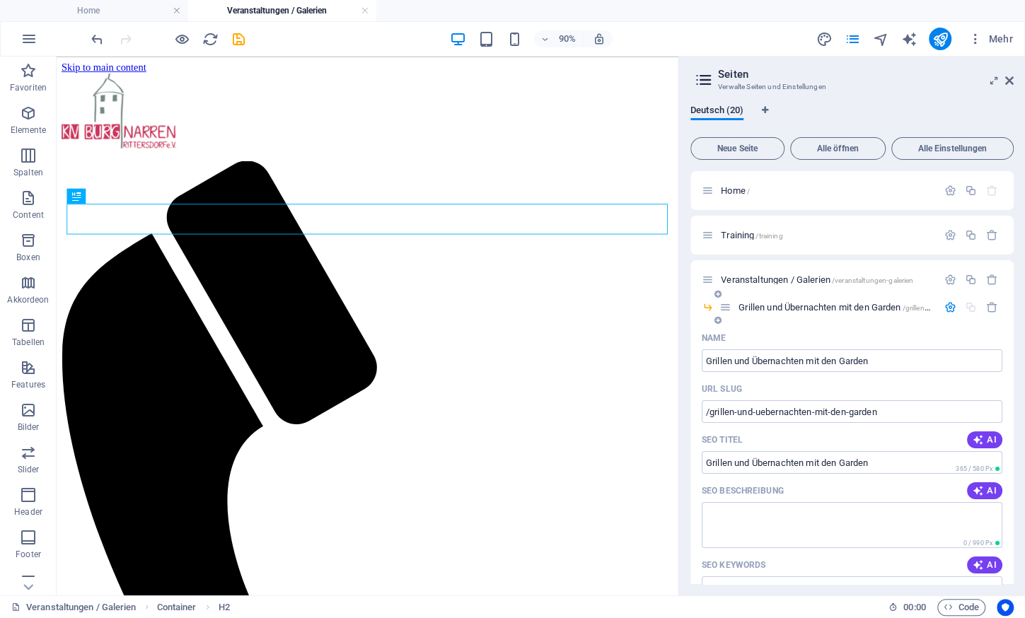
click at [948, 311] on icon "button" at bounding box center [950, 307] width 12 height 12
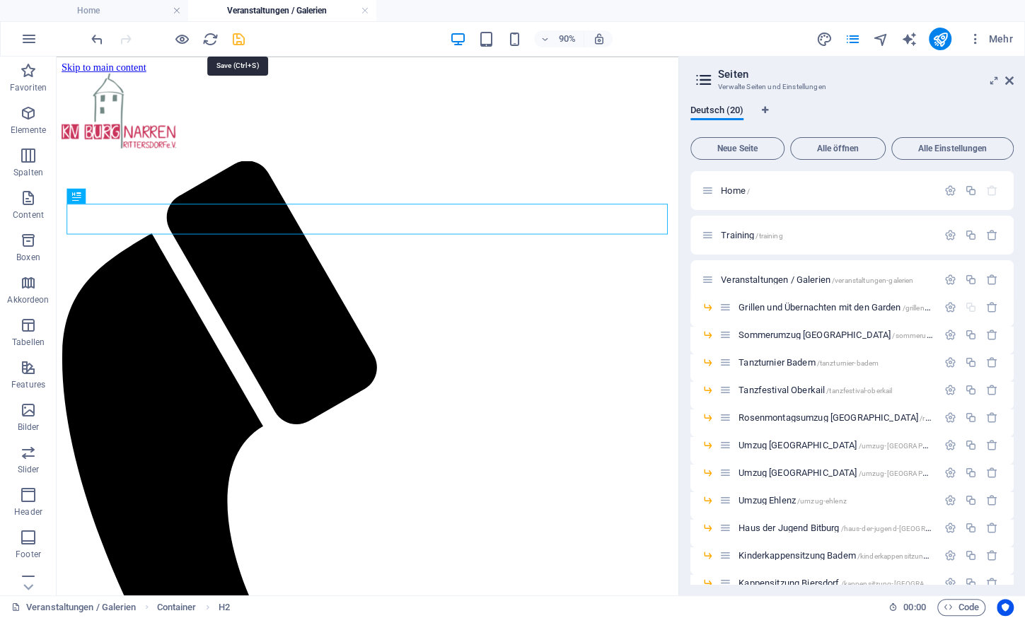
click at [239, 37] on icon "save" at bounding box center [239, 39] width 16 height 16
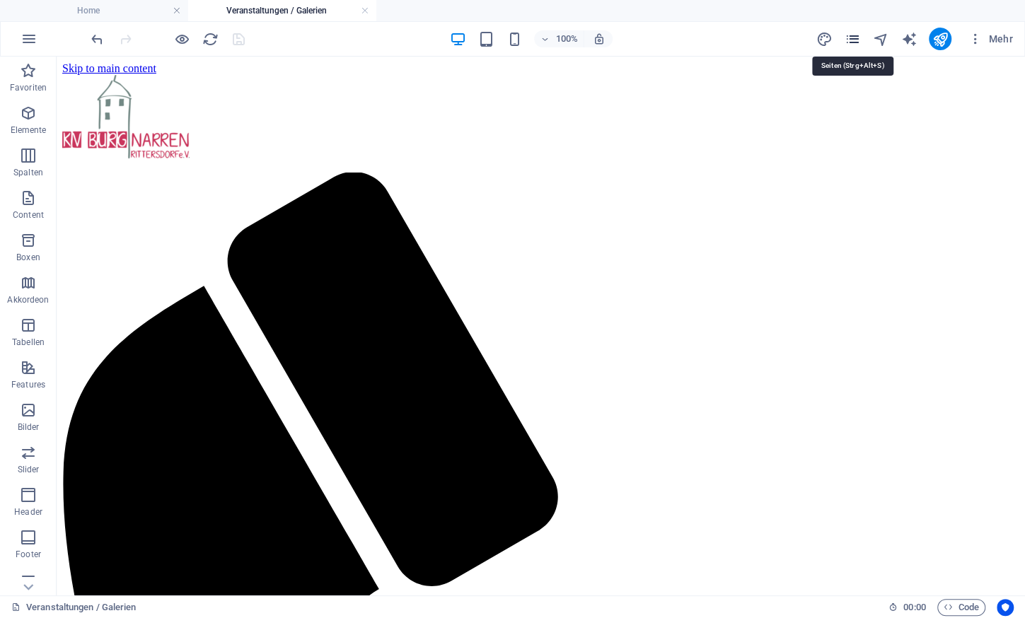
click at [846, 47] on icon "pages" at bounding box center [852, 39] width 16 height 16
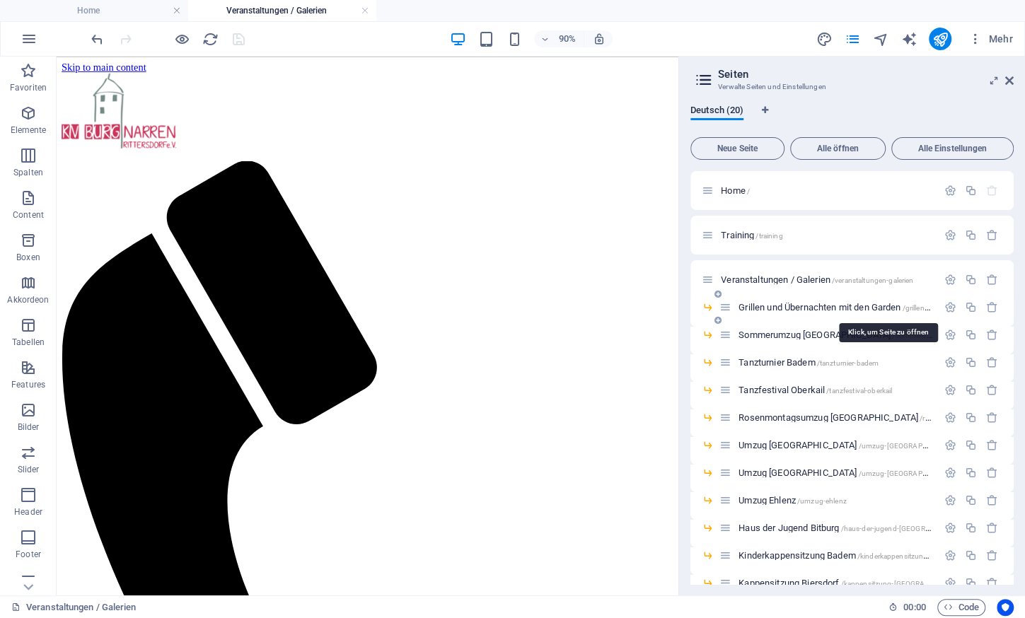
click at [803, 306] on span "Grillen und Übernachten mit den Garden /grillen-und-uebernachten-mit-den-garden" at bounding box center [887, 307] width 299 height 11
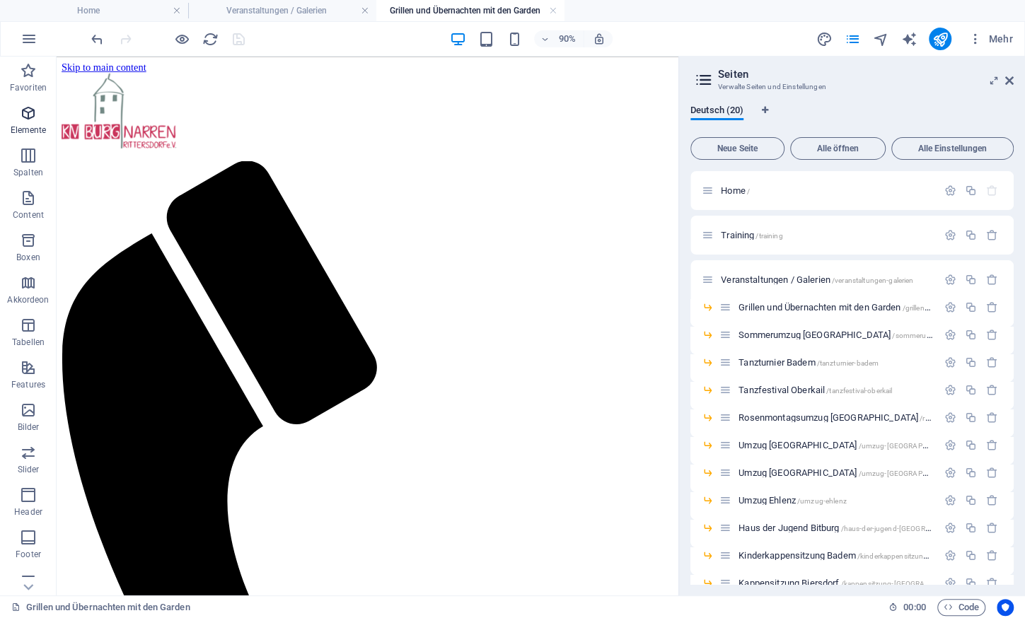
click at [23, 120] on icon "button" at bounding box center [28, 113] width 17 height 17
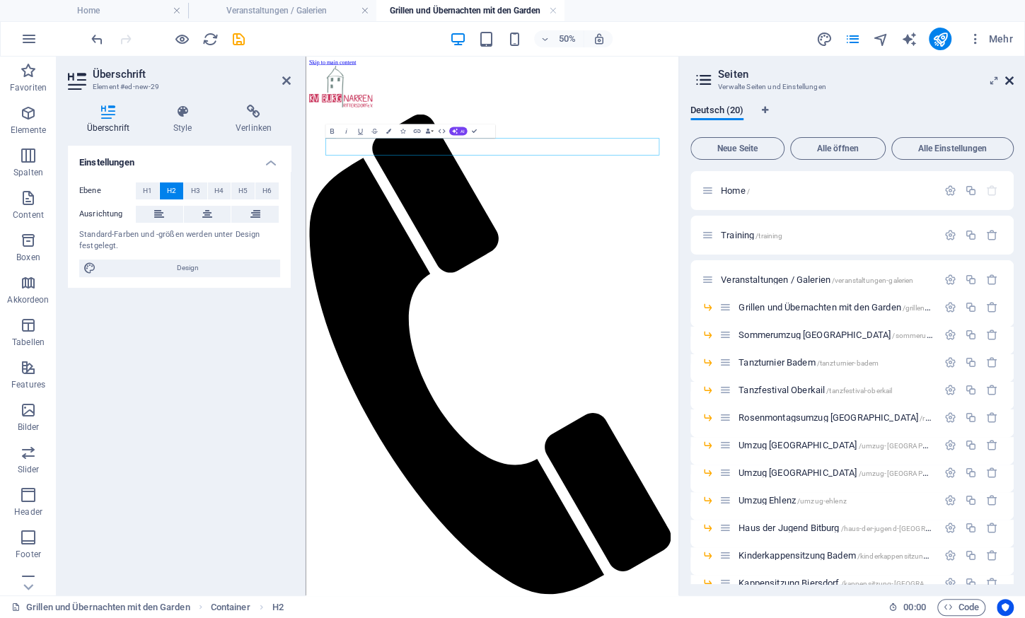
click at [1009, 76] on icon at bounding box center [1009, 80] width 8 height 11
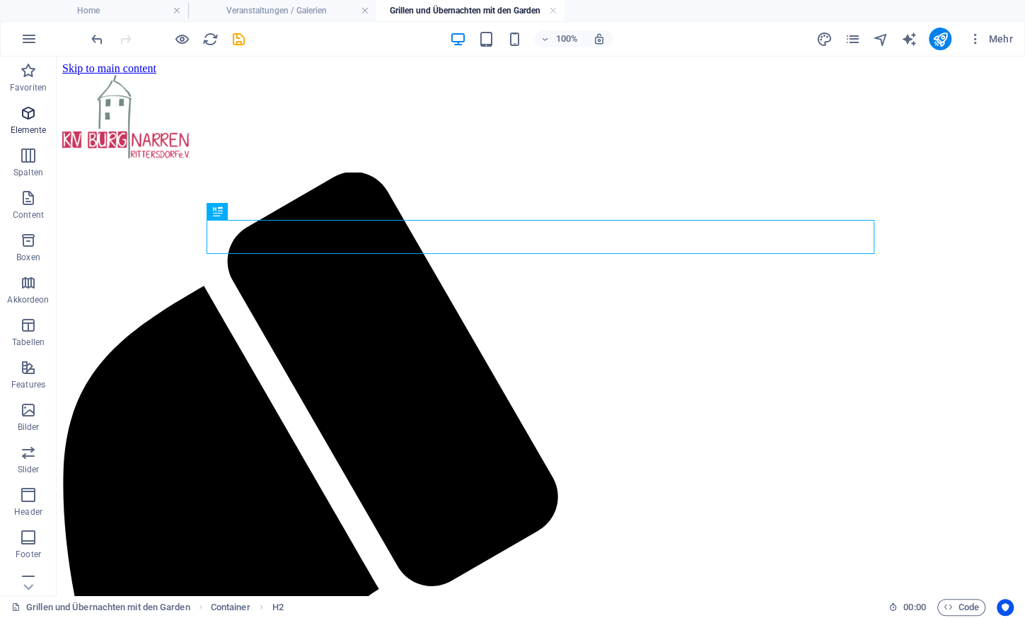
click at [23, 127] on p "Elemente" at bounding box center [29, 129] width 36 height 11
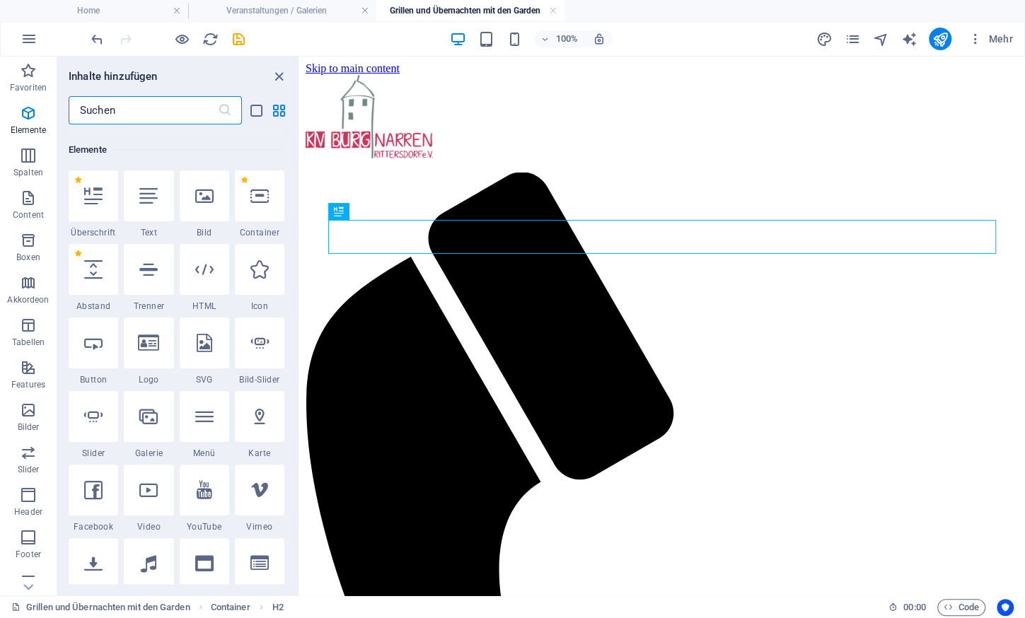
scroll to position [266, 0]
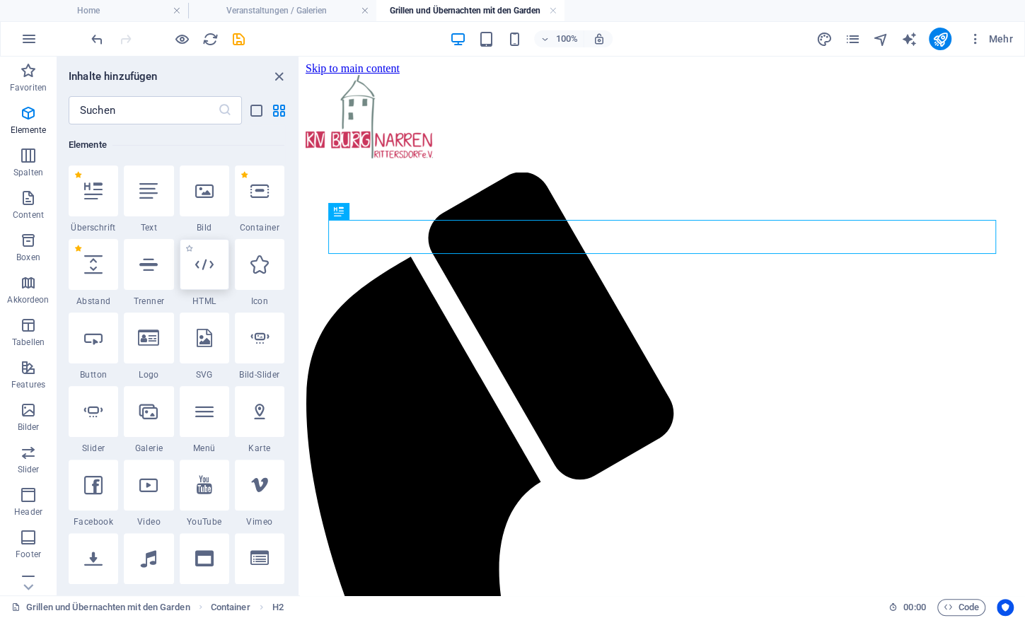
drag, startPoint x: 88, startPoint y: 260, endPoint x: 196, endPoint y: 262, distance: 108.2
click at [181, 264] on div "1 Star Überschrift 1 Star Text 1 Star Bild 1 Star Container 1 Star Abstand 1 St…" at bounding box center [177, 419] width 216 height 509
click at [196, 262] on div at bounding box center [205, 264] width 50 height 51
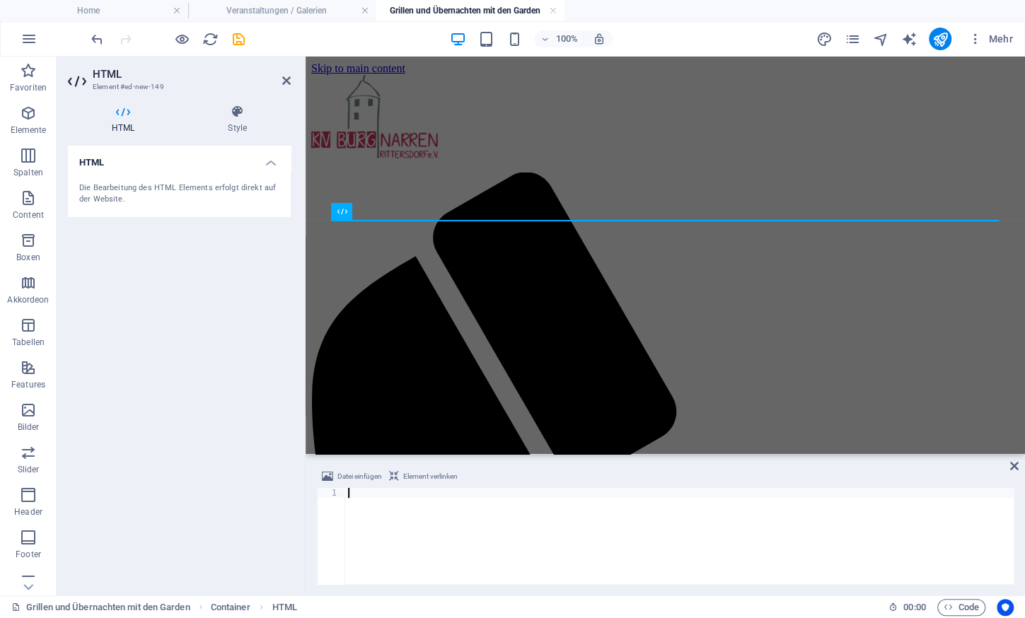
click at [281, 82] on header "HTML Element #ed-new-149" at bounding box center [179, 75] width 223 height 37
click at [289, 80] on icon at bounding box center [286, 80] width 8 height 11
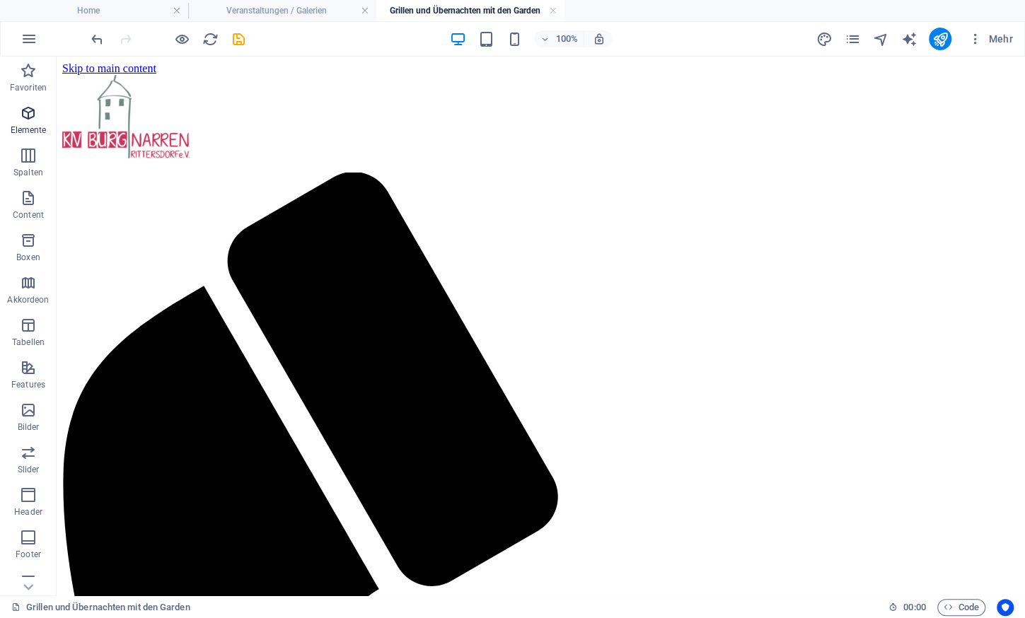
click at [23, 110] on icon "button" at bounding box center [28, 113] width 17 height 17
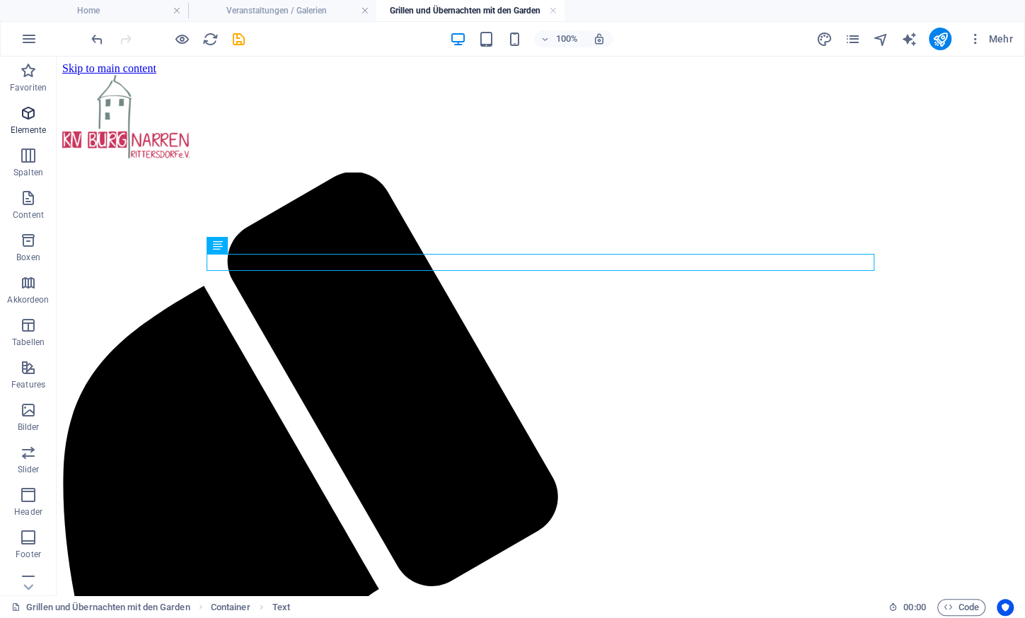
click at [34, 125] on p "Elemente" at bounding box center [29, 129] width 36 height 11
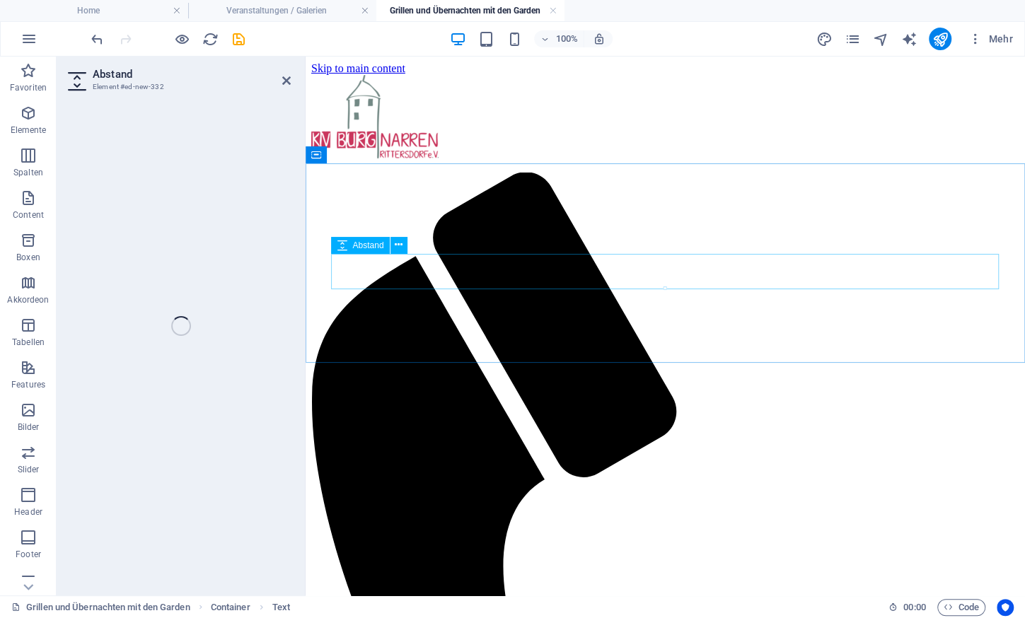
select select "px"
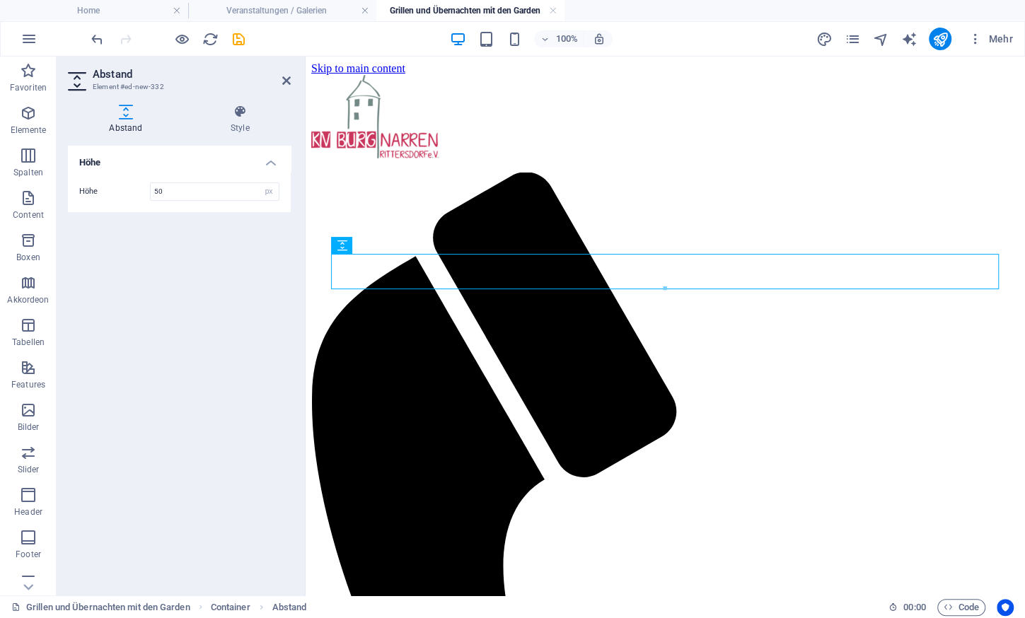
click at [24, 125] on p "Elemente" at bounding box center [29, 129] width 36 height 11
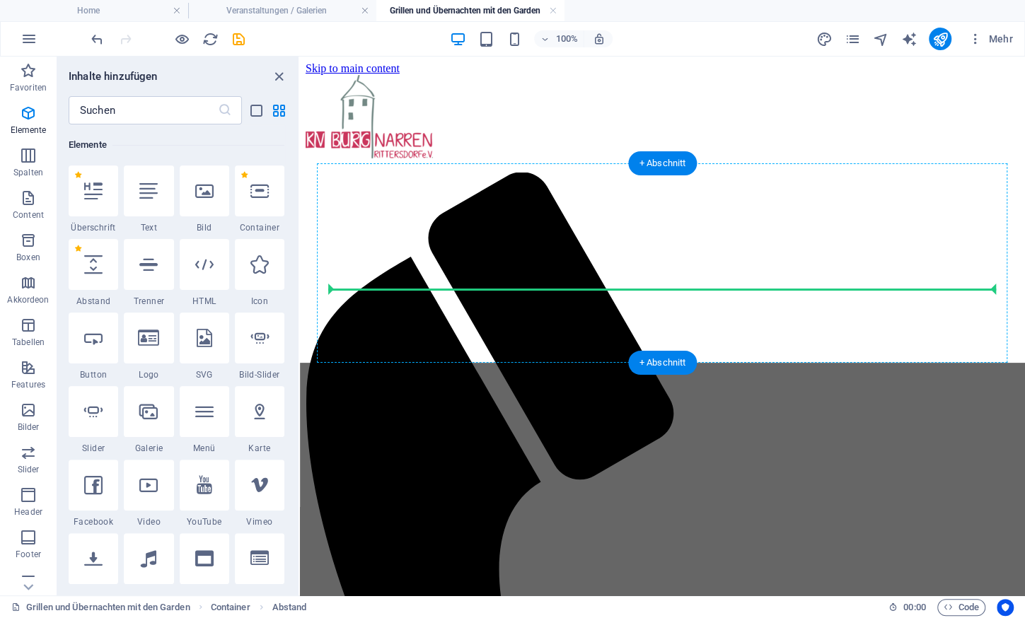
select select "px"
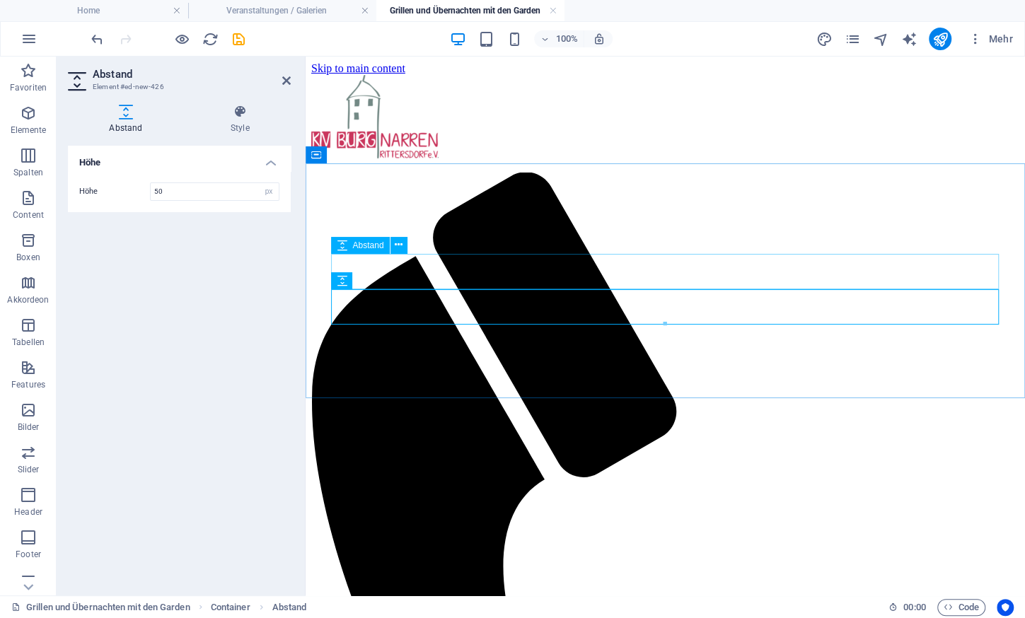
drag, startPoint x: 411, startPoint y: 329, endPoint x: 417, endPoint y: 281, distance: 48.4
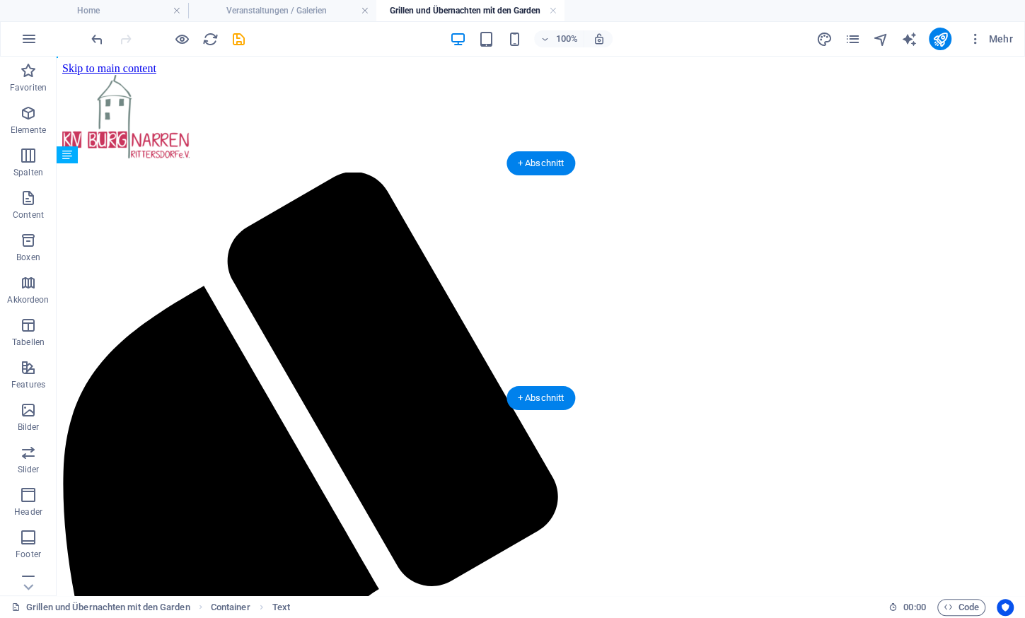
drag, startPoint x: 170, startPoint y: 335, endPoint x: 424, endPoint y: 291, distance: 258.5
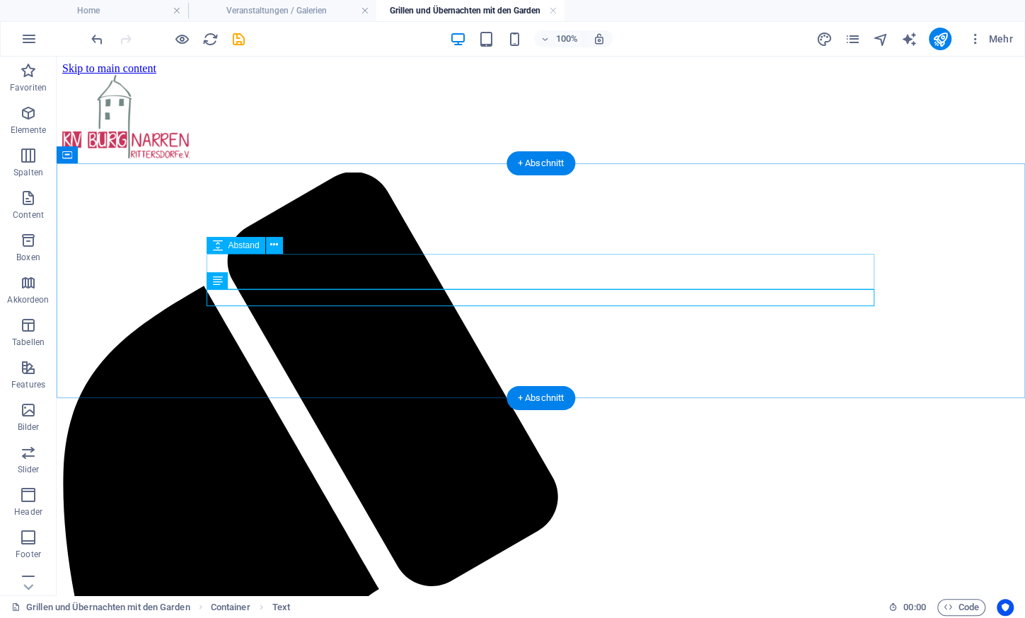
drag, startPoint x: 407, startPoint y: 292, endPoint x: 414, endPoint y: 261, distance: 32.1
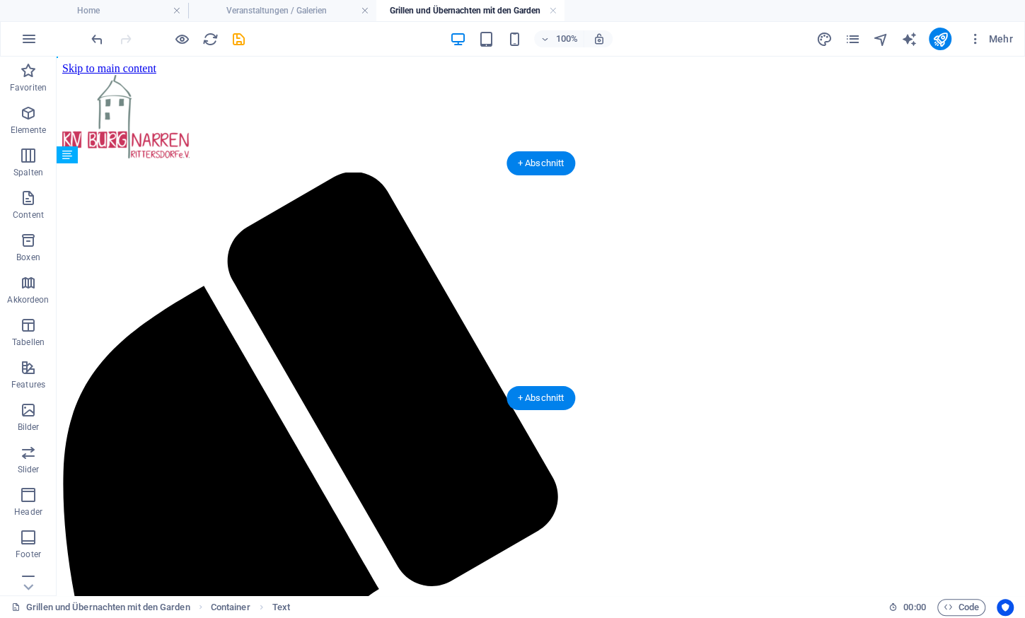
drag, startPoint x: 408, startPoint y: 295, endPoint x: 412, endPoint y: 268, distance: 27.2
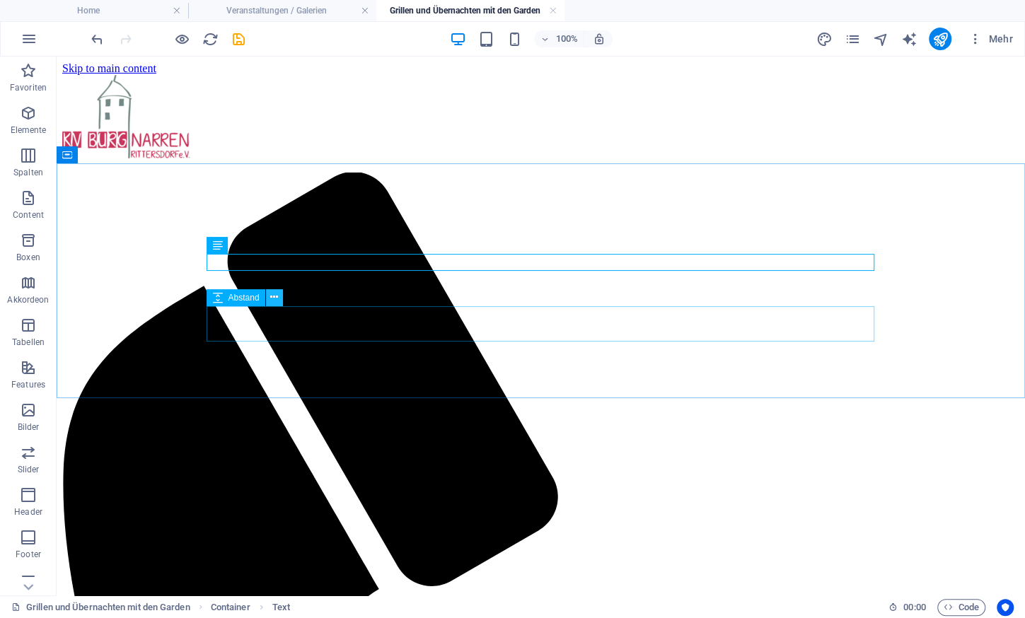
click at [272, 296] on icon at bounding box center [274, 297] width 8 height 15
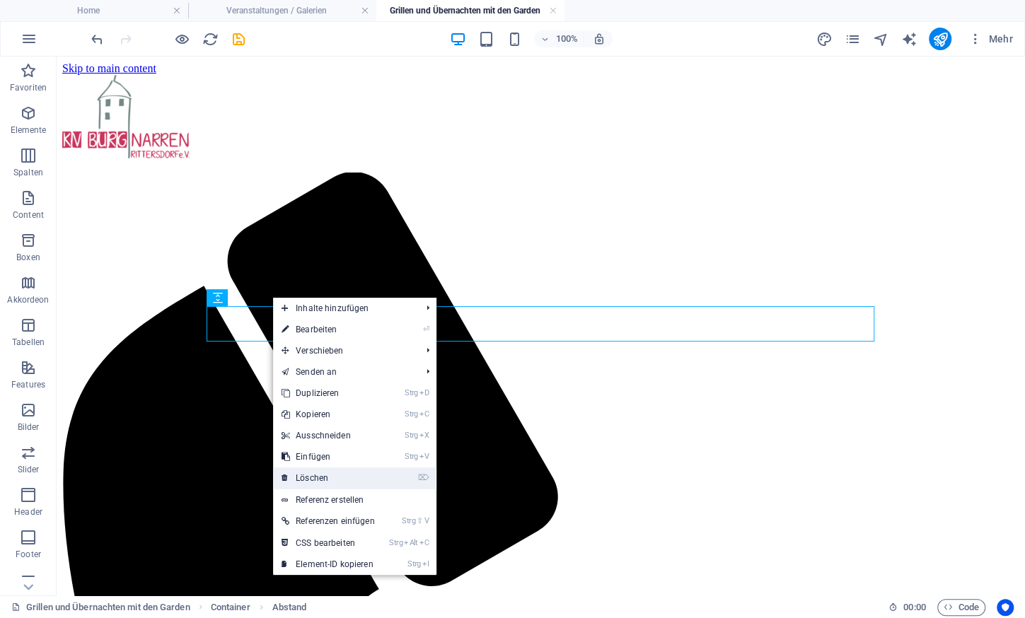
click at [337, 474] on link "⌦ Löschen" at bounding box center [328, 477] width 110 height 21
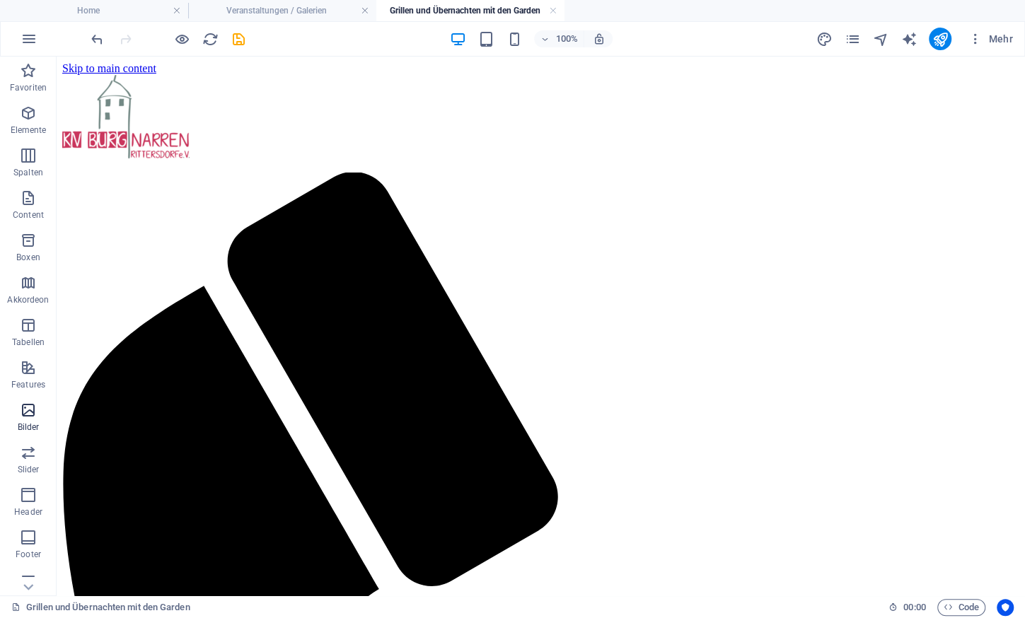
click at [40, 414] on span "Bilder" at bounding box center [28, 419] width 57 height 34
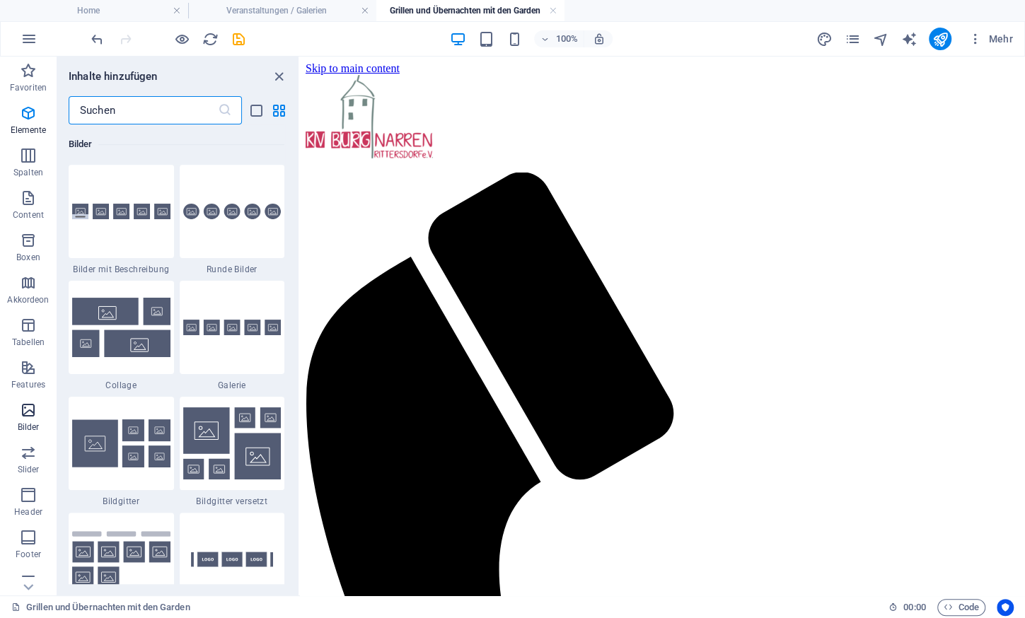
scroll to position [7287, 0]
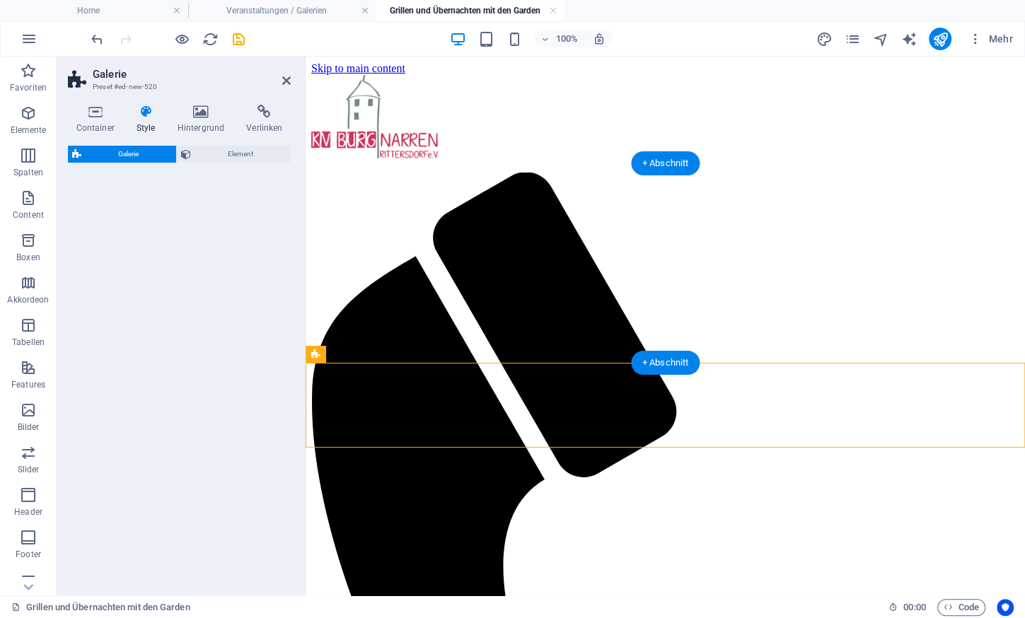
select select "rem"
select select "preset-gallery-v3-collage"
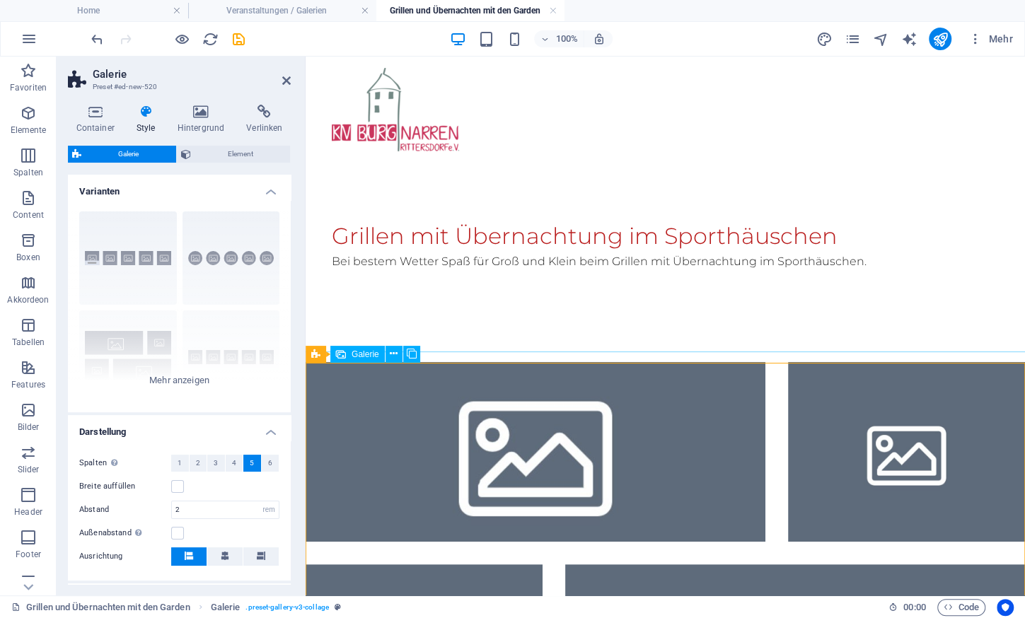
click at [464, 420] on li at bounding box center [536, 452] width 460 height 180
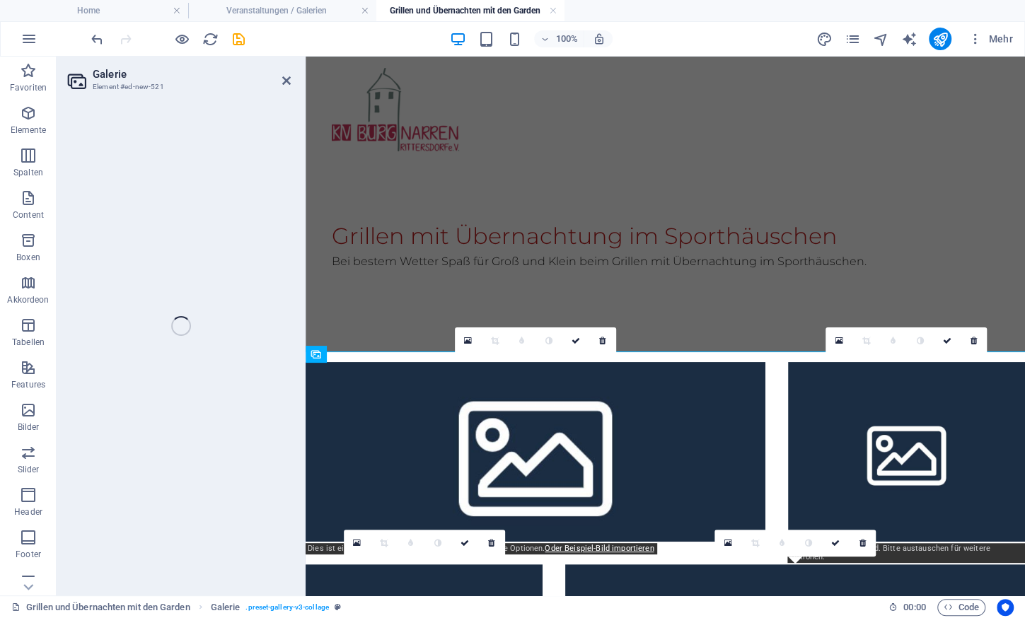
select select "4"
select select "px"
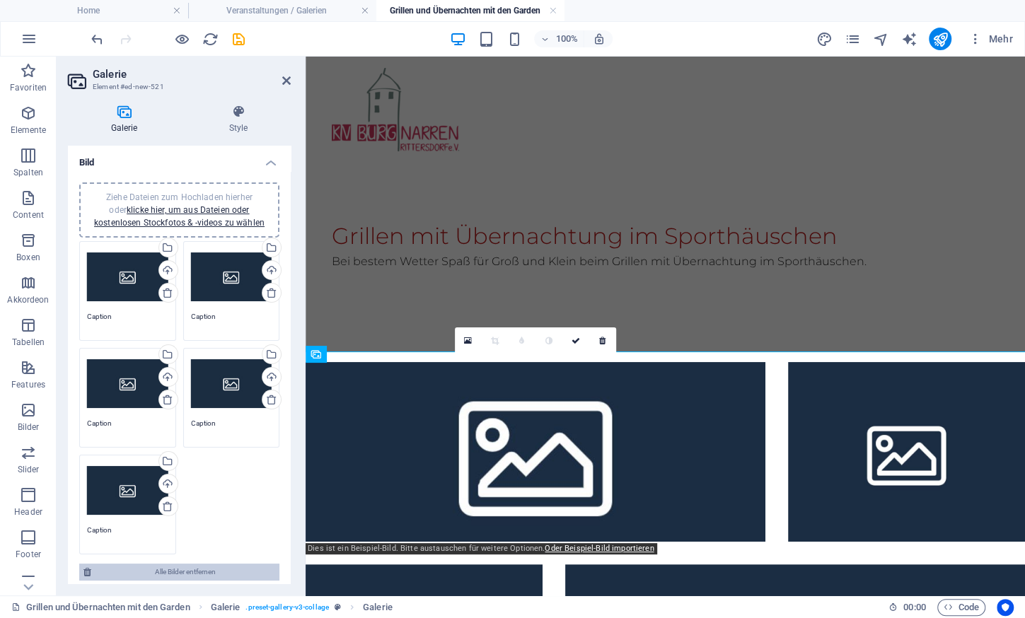
click at [185, 569] on span "Alle Bilder entfernen" at bounding box center [185, 572] width 180 height 17
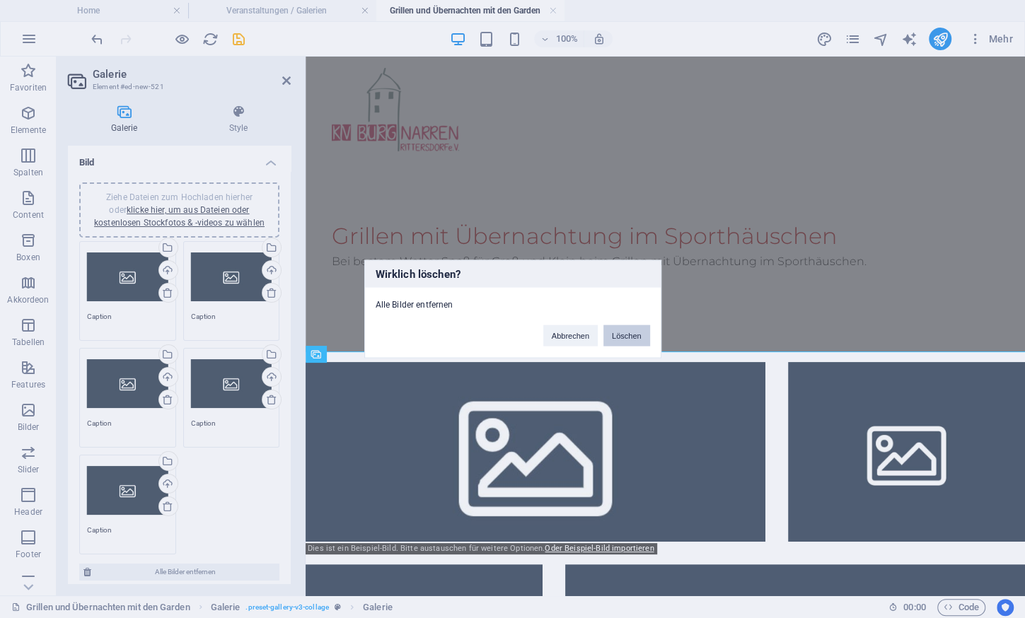
click at [629, 339] on button "Löschen" at bounding box center [626, 335] width 47 height 21
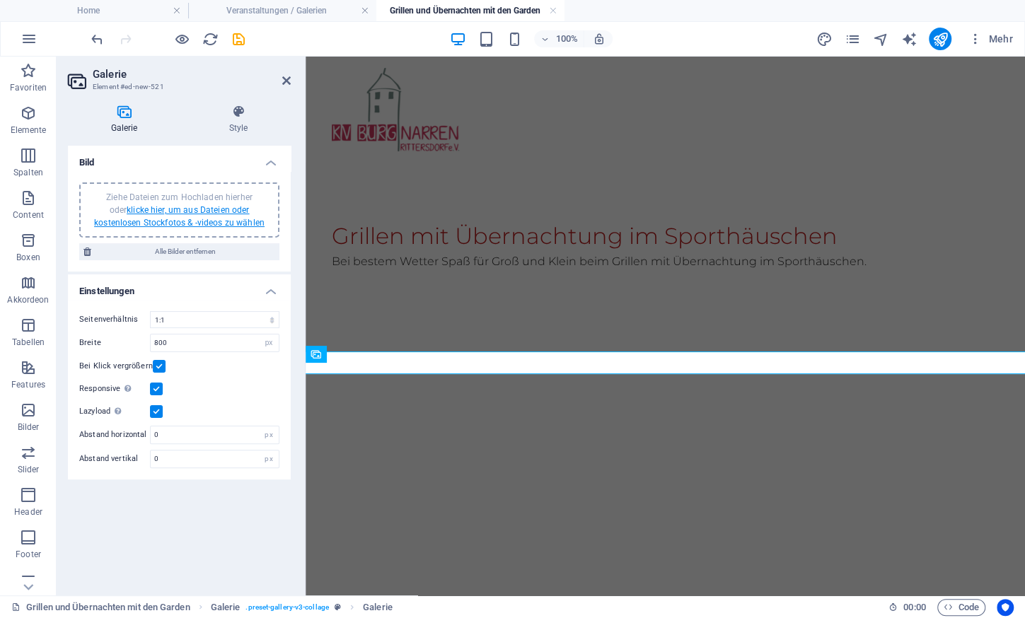
click at [212, 212] on link "klicke hier, um aus Dateien oder kostenlosen Stockfotos & -videos zu wählen" at bounding box center [179, 216] width 170 height 23
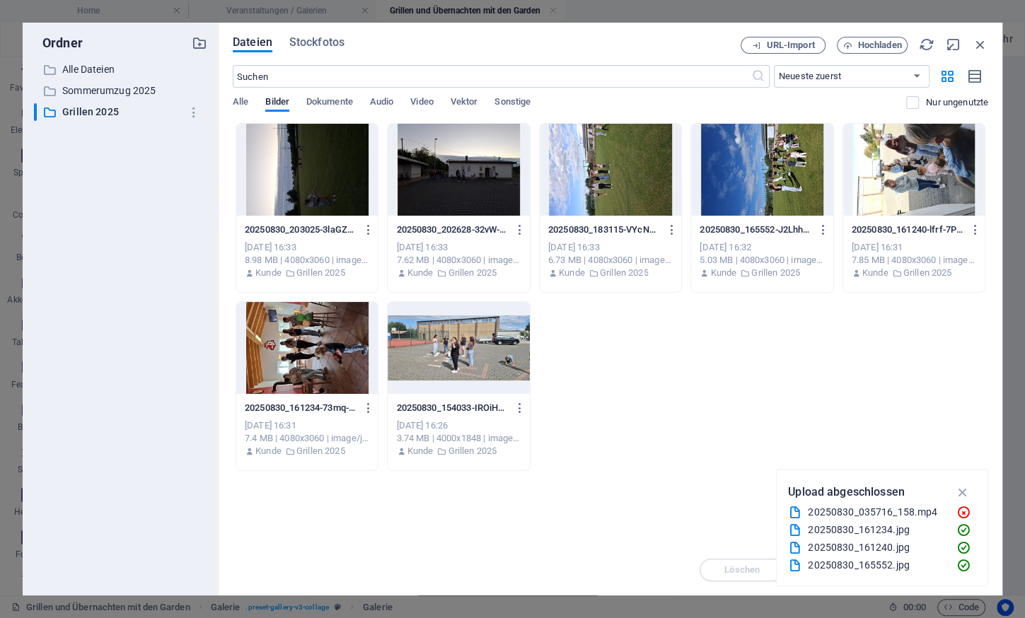
click at [314, 175] on div at bounding box center [306, 170] width 141 height 92
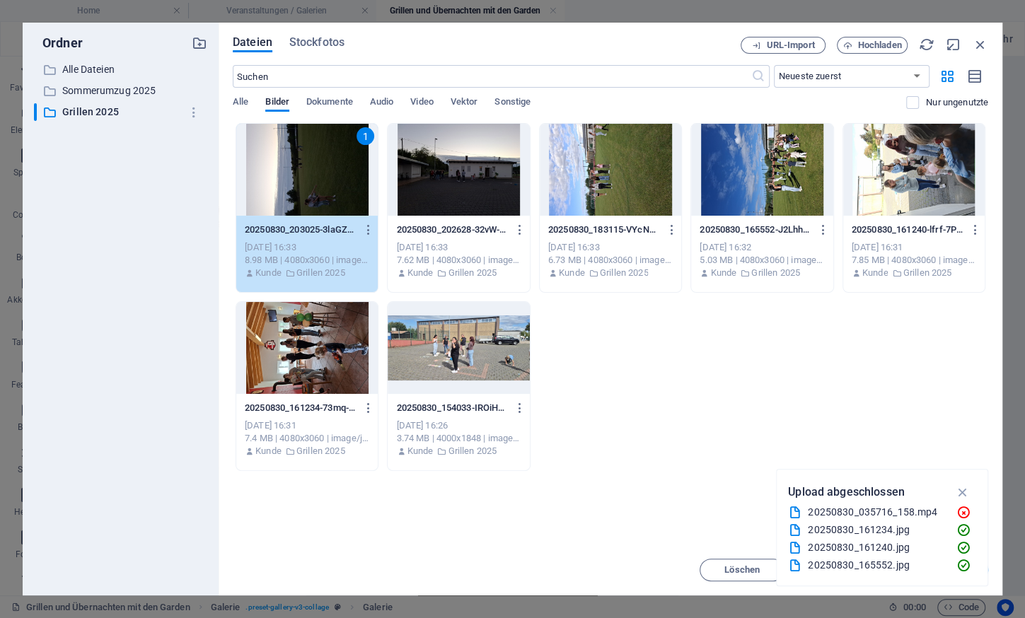
click at [466, 359] on div at bounding box center [458, 348] width 141 height 92
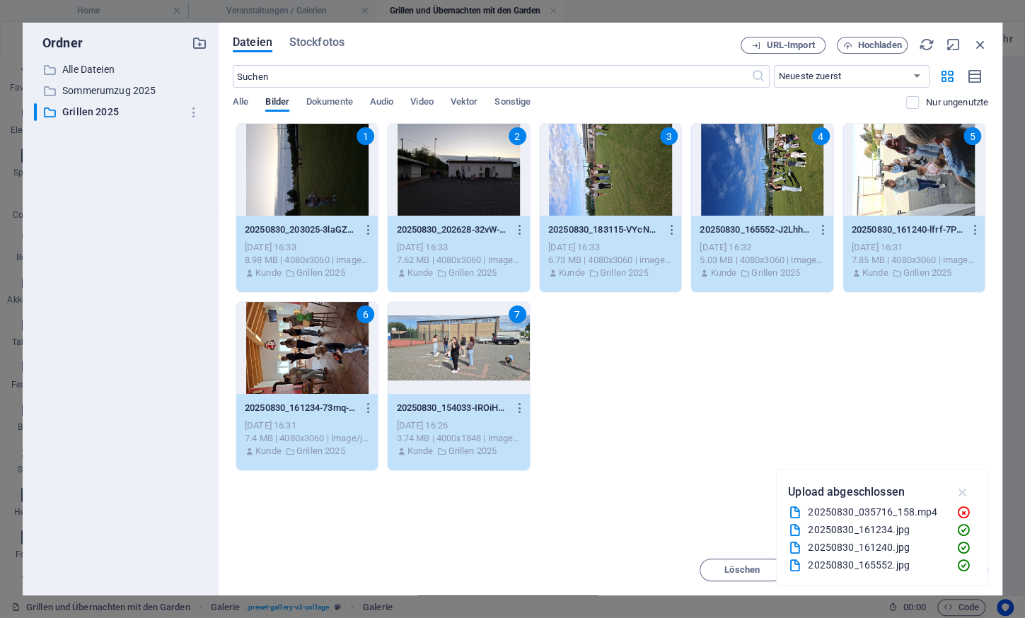
click at [967, 490] on icon "button" at bounding box center [962, 492] width 16 height 16
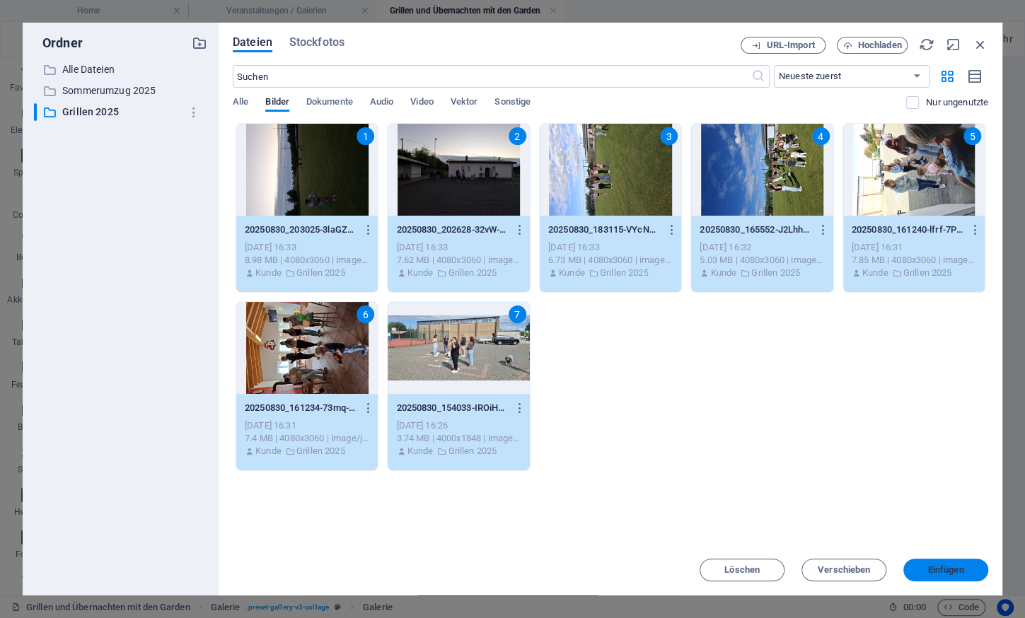
click at [950, 567] on span "Einfügen" at bounding box center [946, 570] width 36 height 8
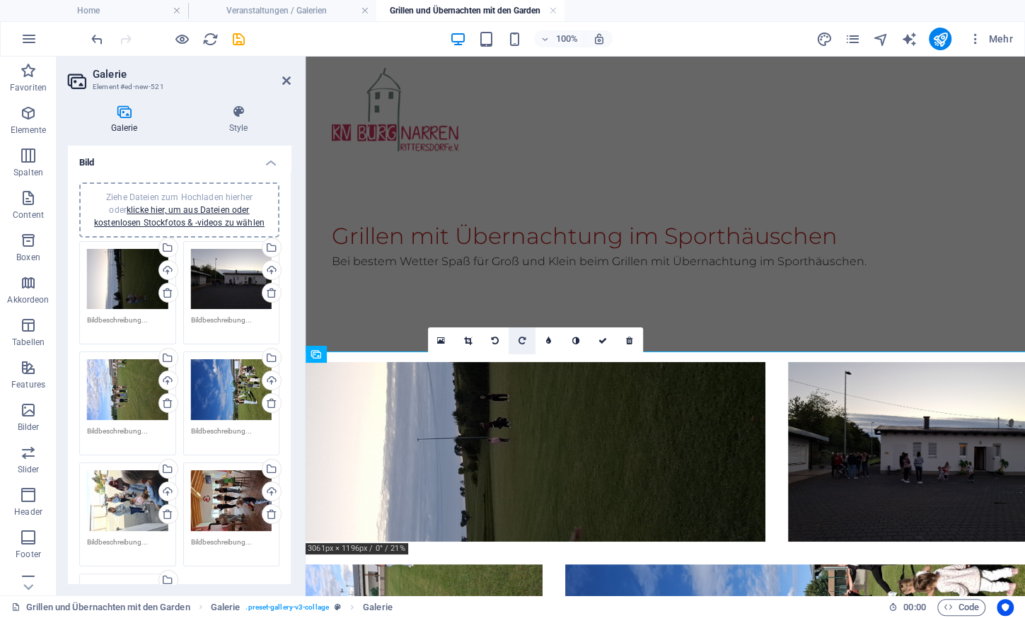
click at [519, 332] on link at bounding box center [521, 340] width 27 height 27
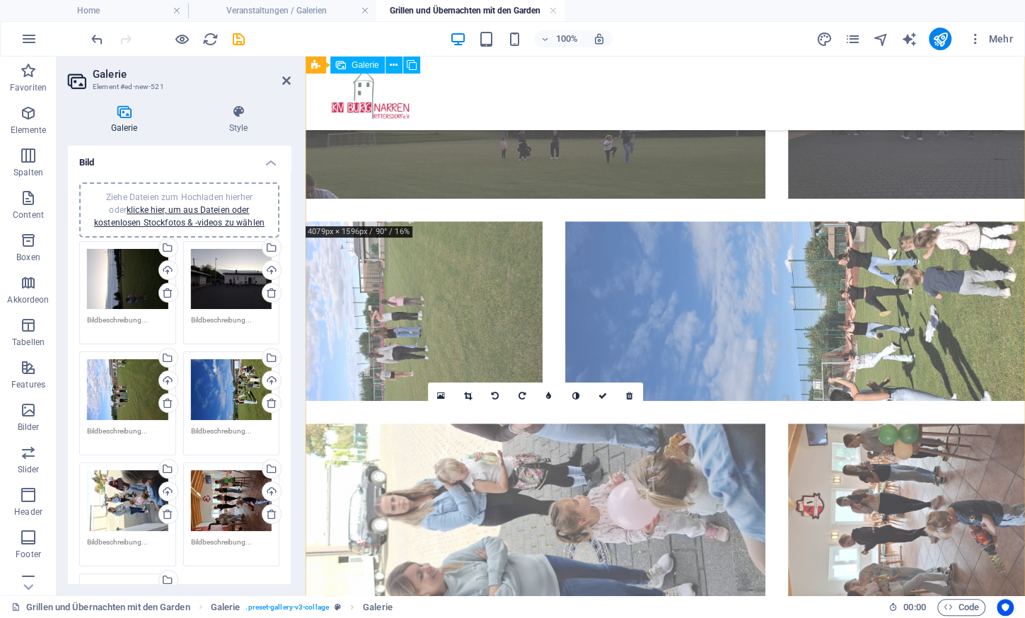
scroll to position [316, 0]
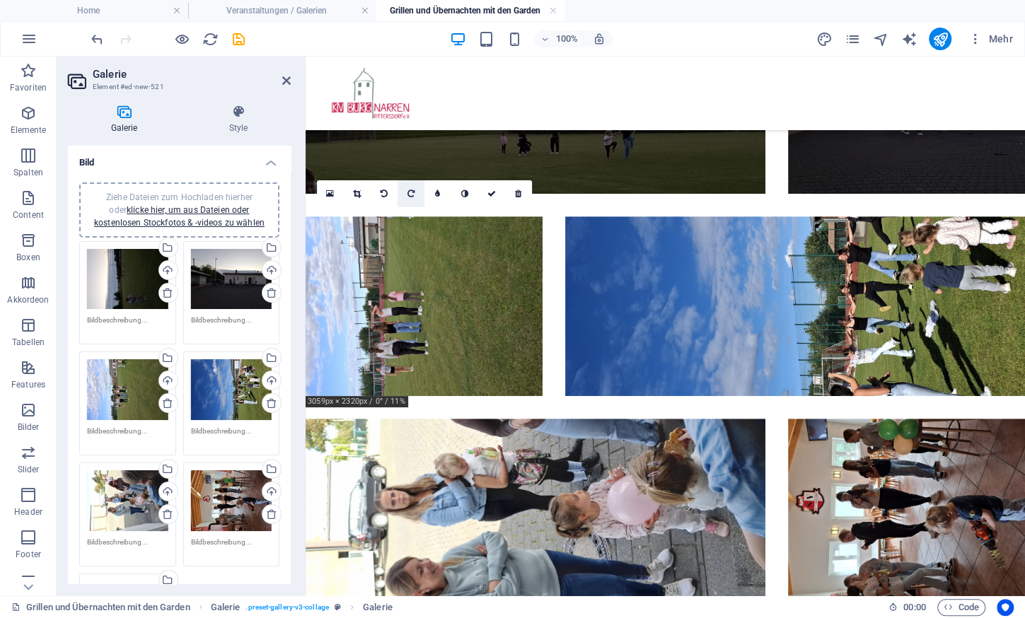
click at [413, 193] on icon at bounding box center [410, 194] width 7 height 8
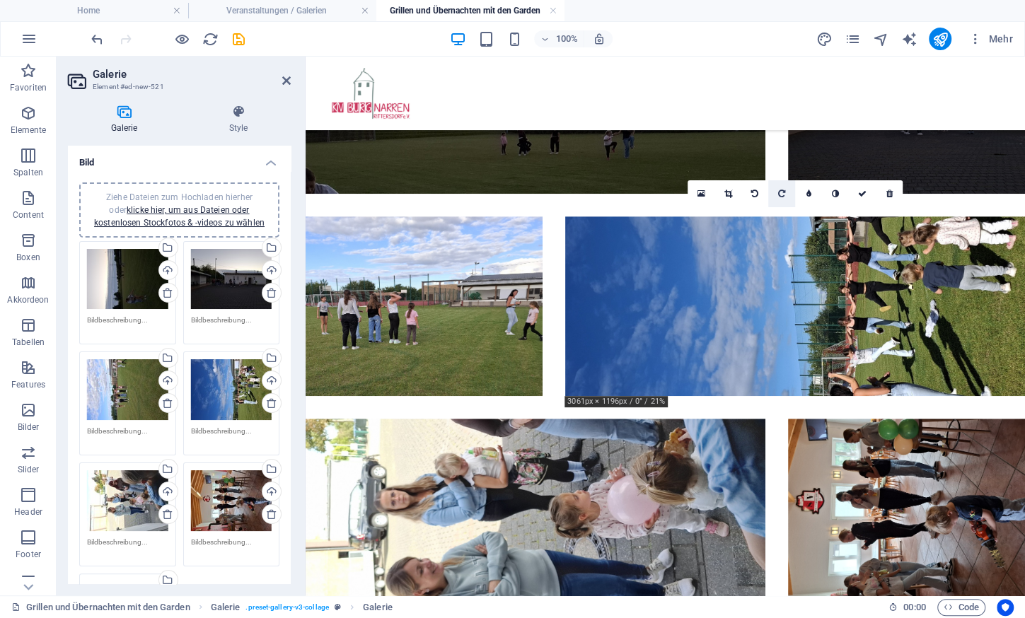
click at [781, 196] on icon at bounding box center [781, 194] width 7 height 8
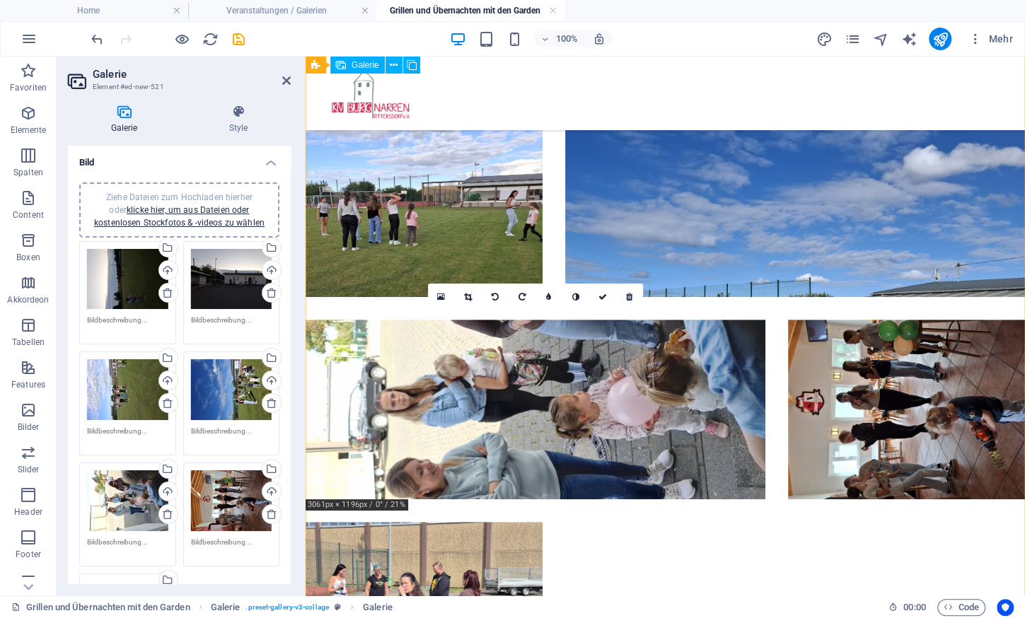
scroll to position [416, 0]
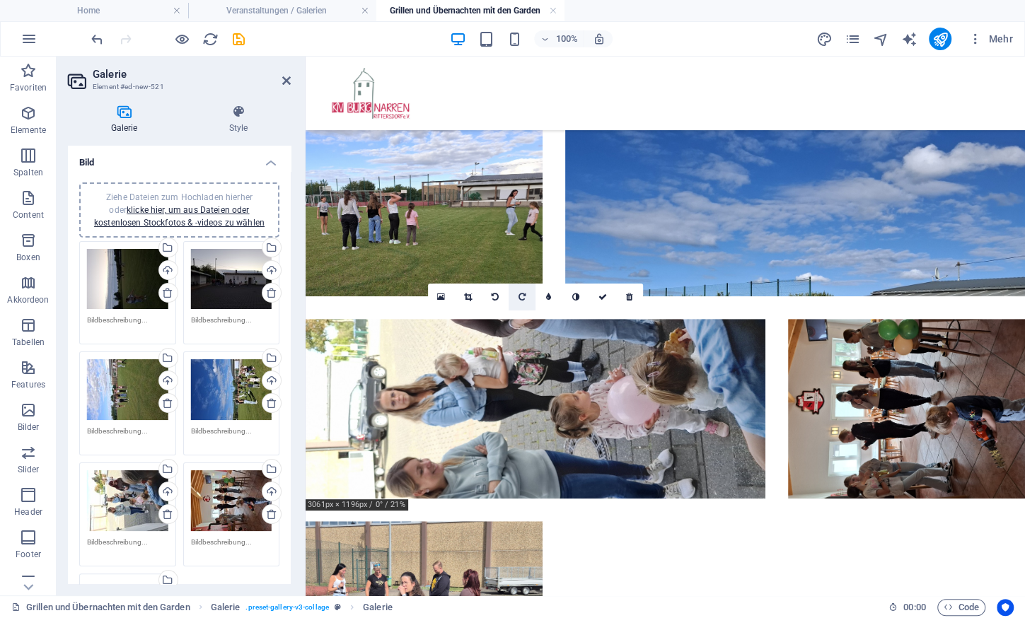
click at [524, 296] on icon at bounding box center [521, 297] width 7 height 8
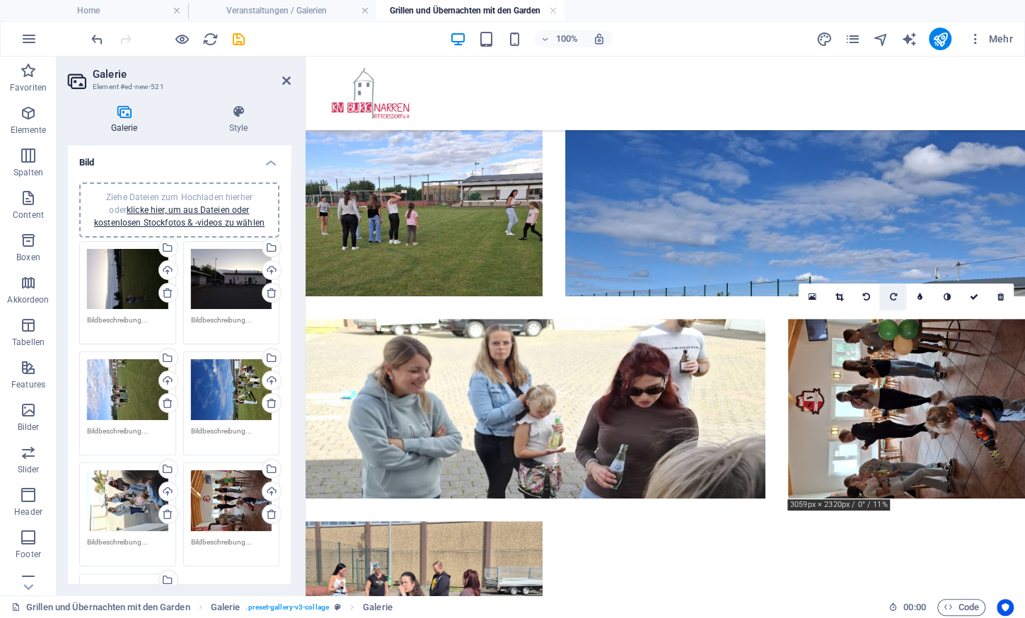
click at [897, 300] on link at bounding box center [892, 297] width 27 height 27
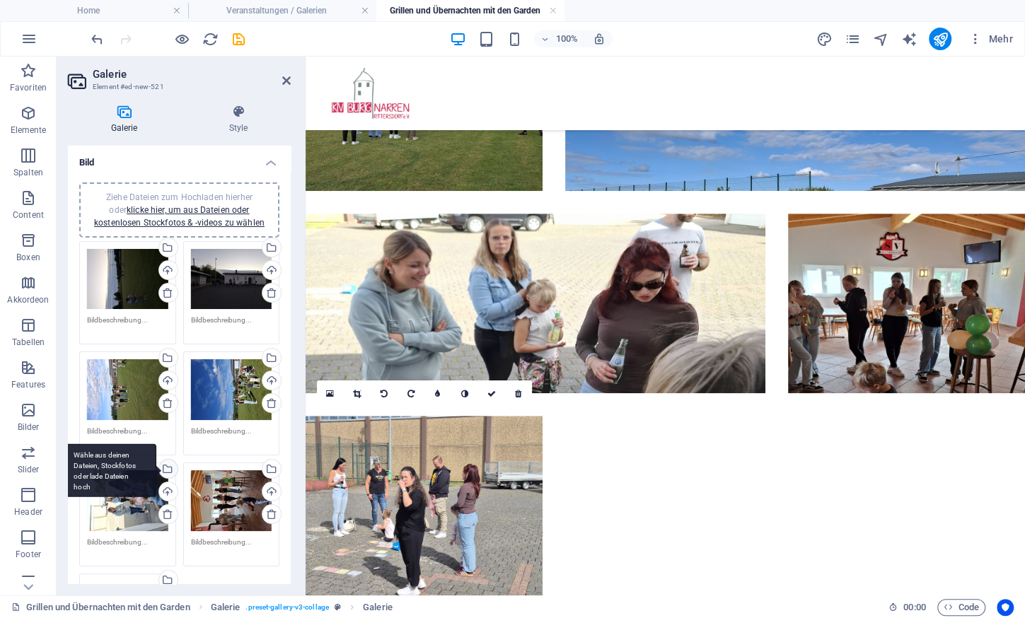
scroll to position [332, 0]
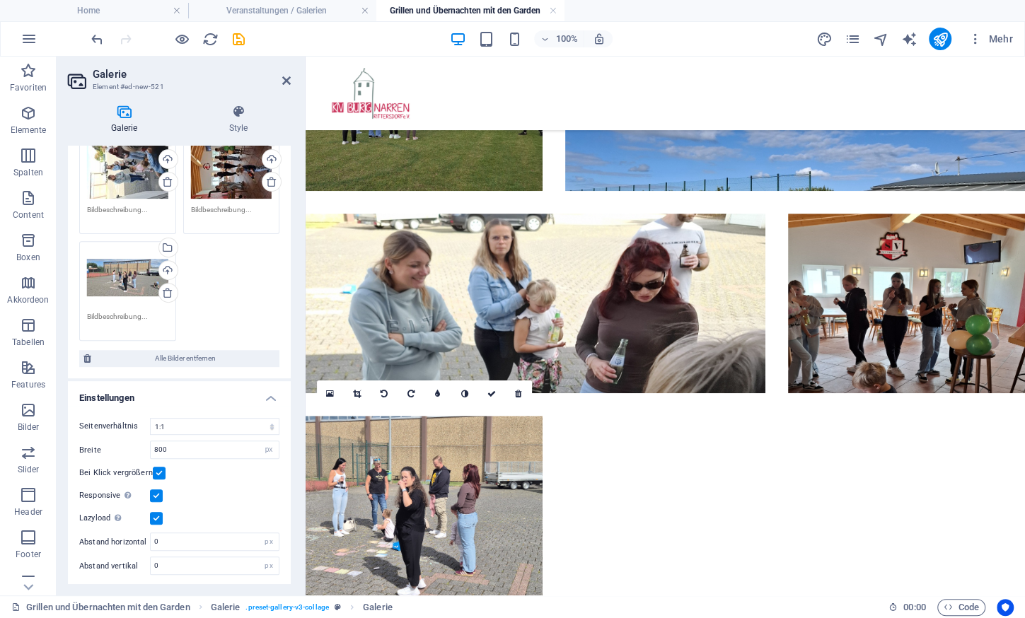
click at [152, 514] on label at bounding box center [156, 518] width 13 height 13
click at [0, 0] on input "Lazyload Bilder auf Seite nachträglich laden. Verbessert Ladezeit (Pagespeed)." at bounding box center [0, 0] width 0 height 0
click at [238, 36] on icon "save" at bounding box center [239, 39] width 16 height 16
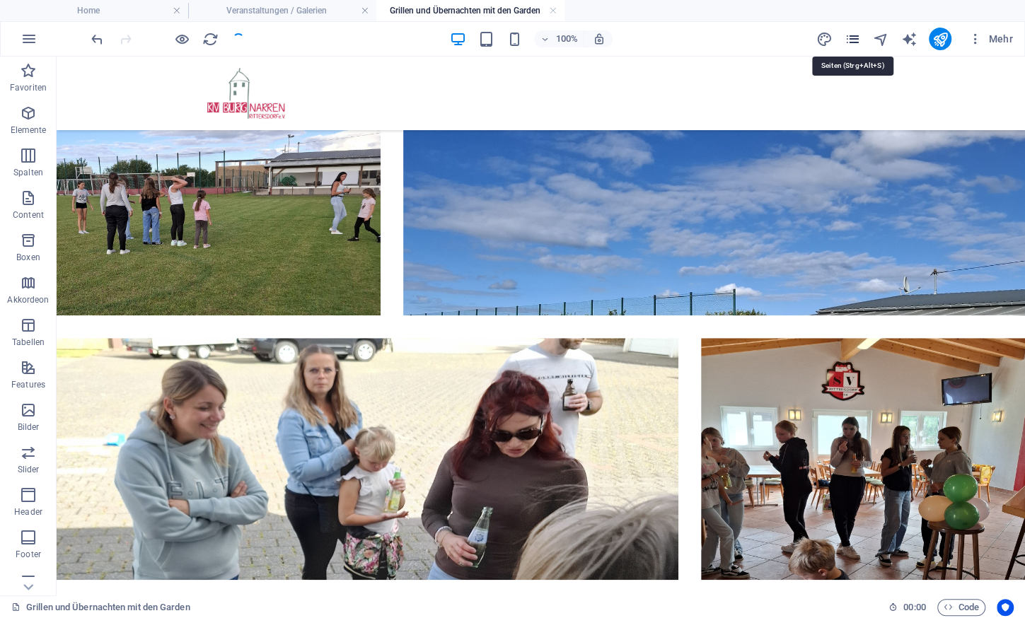
click at [855, 41] on icon "pages" at bounding box center [852, 39] width 16 height 16
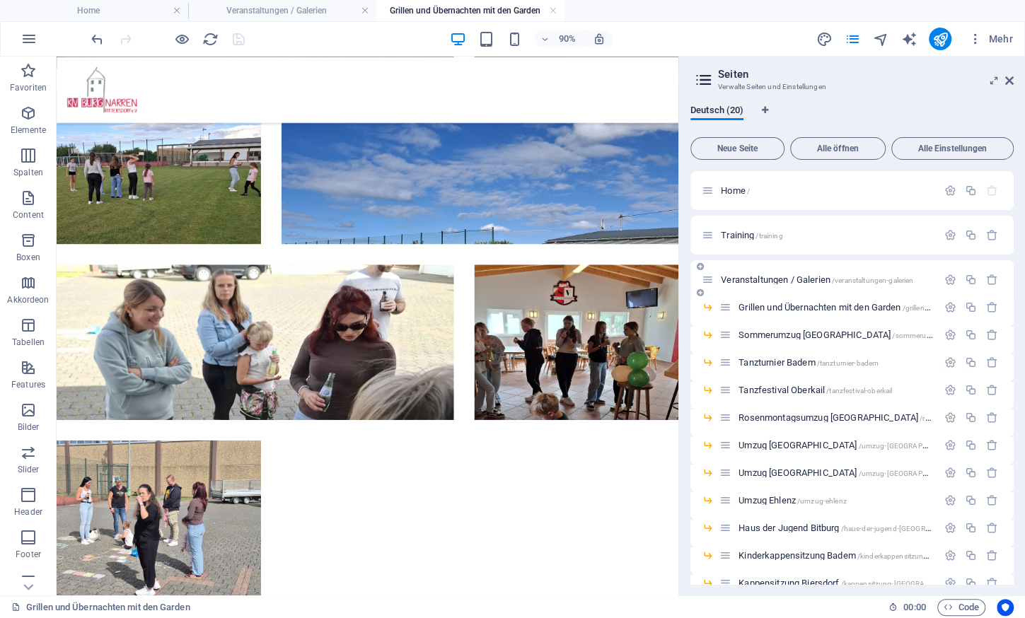
click at [780, 274] on div "Veranstaltungen / Galerien /veranstaltungen-galerien" at bounding box center [820, 280] width 236 height 16
click at [769, 279] on span "Veranstaltungen / Galerien /veranstaltungen-galerien" at bounding box center [817, 279] width 192 height 11
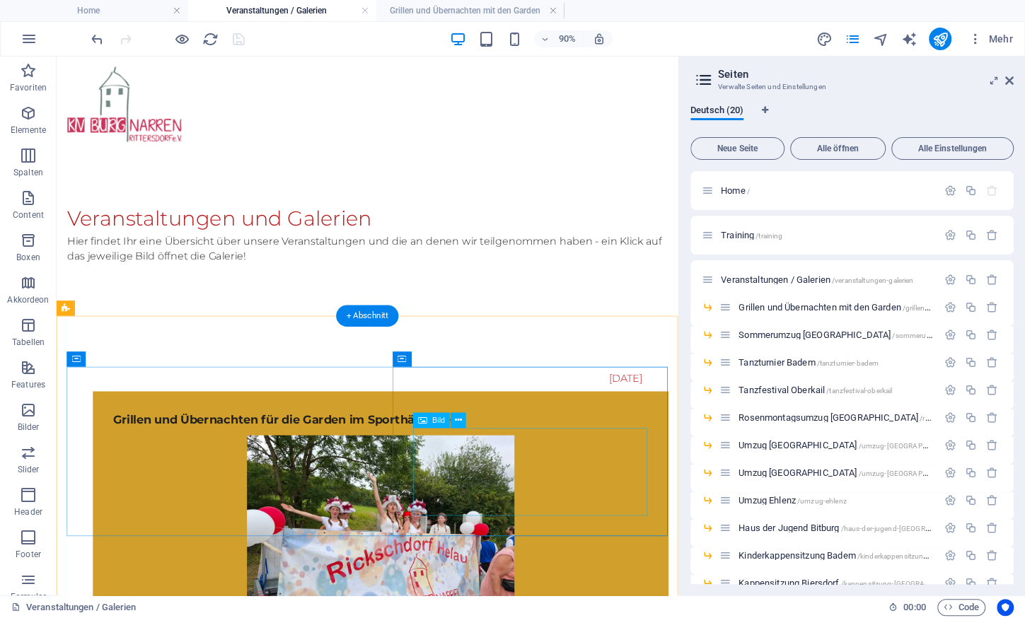
click at [581, 517] on figure at bounding box center [417, 588] width 594 height 223
select select "%"
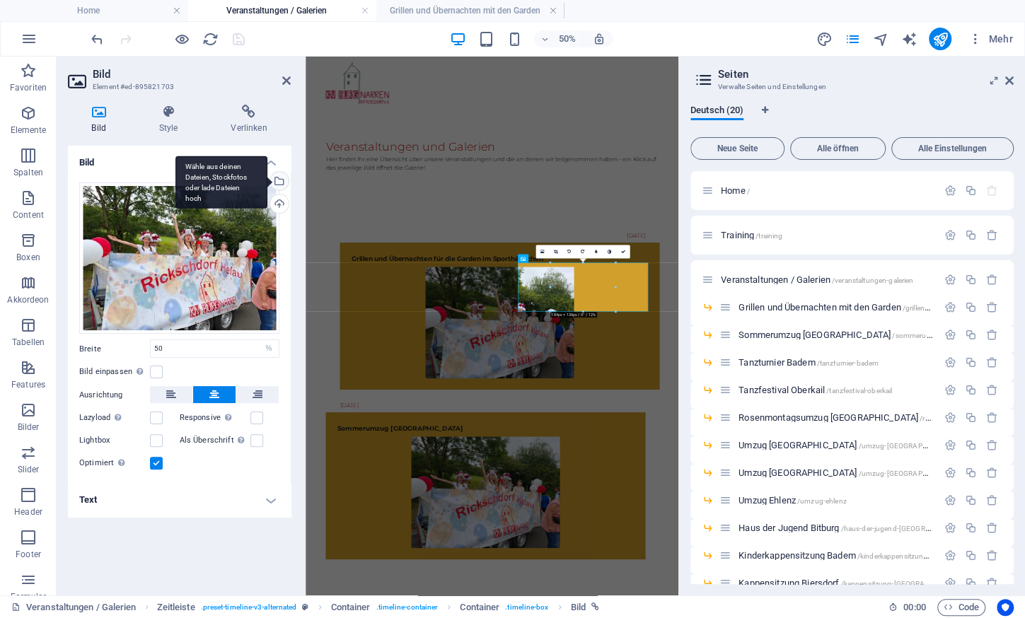
click at [282, 178] on div "Wähle aus deinen Dateien, Stockfotos oder lade Dateien hoch" at bounding box center [277, 182] width 21 height 21
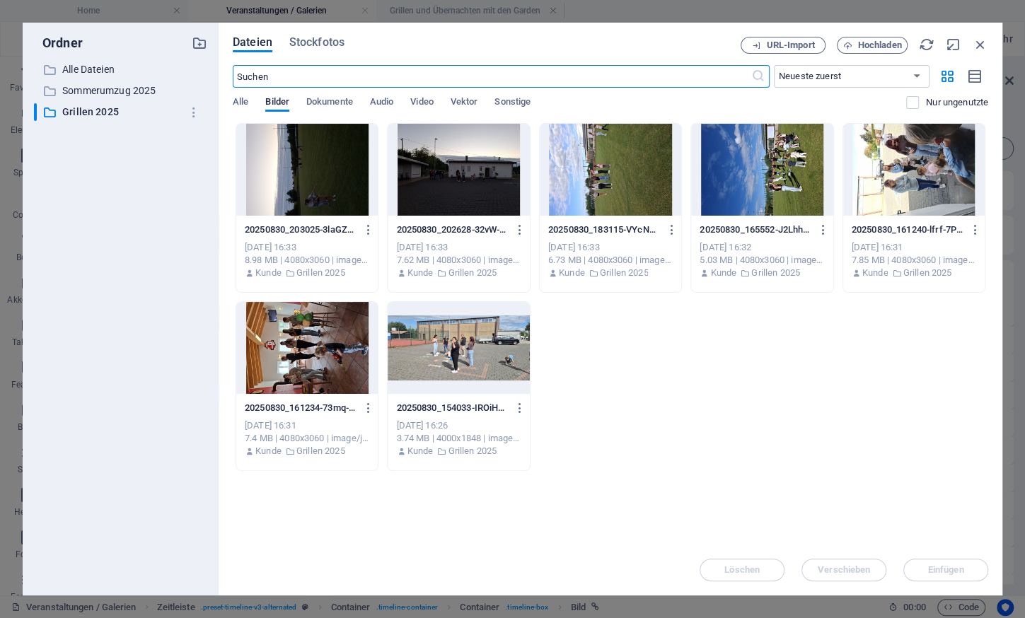
click at [457, 353] on div at bounding box center [458, 348] width 141 height 92
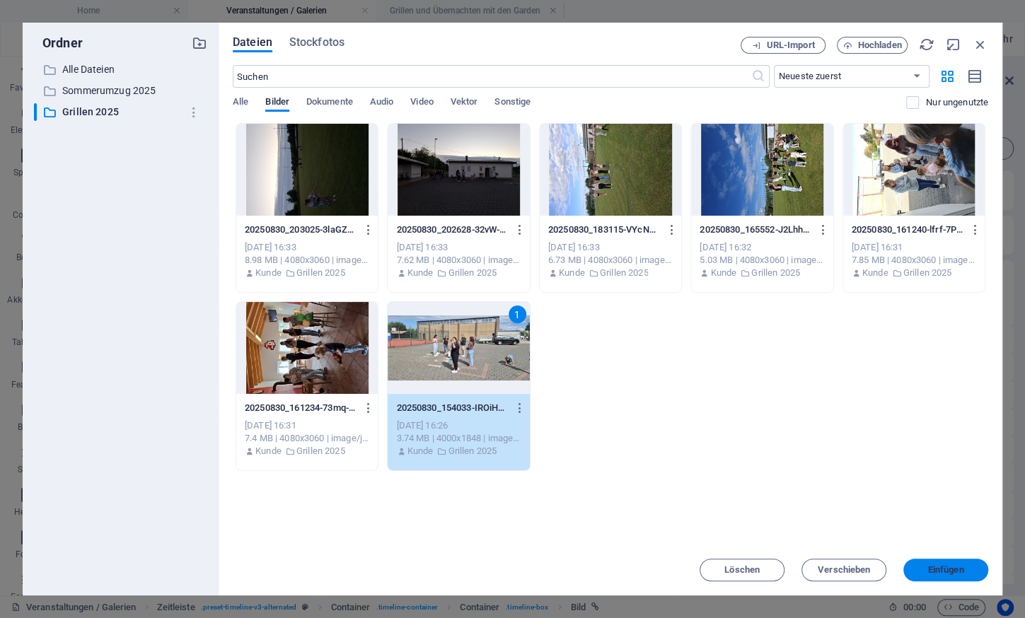
click at [935, 563] on button "Einfügen" at bounding box center [945, 570] width 85 height 23
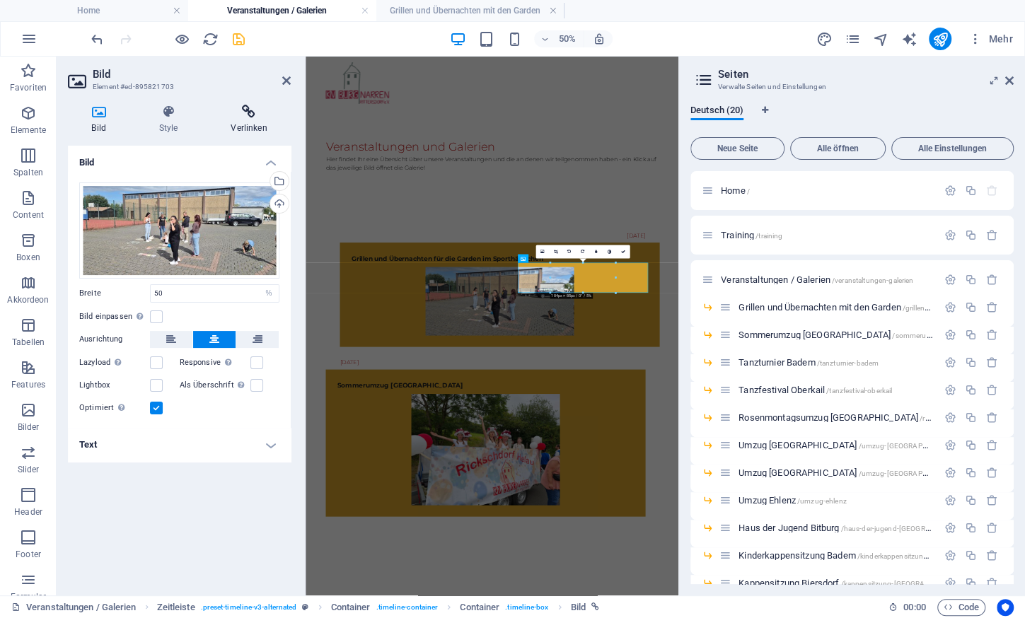
click at [252, 126] on h4 "Verlinken" at bounding box center [248, 120] width 83 height 30
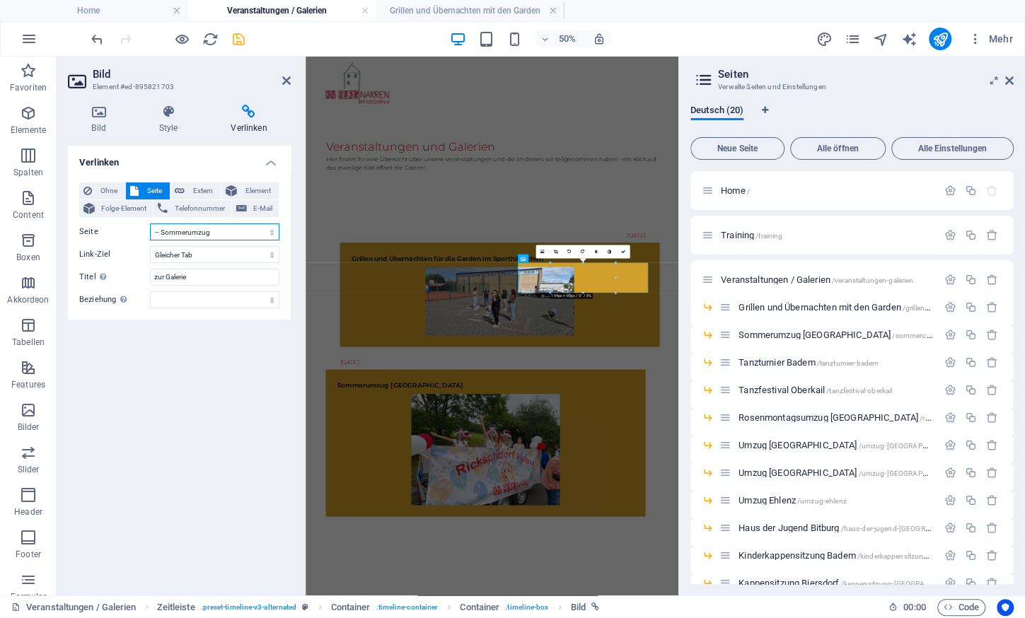
select select "3"
click option "-- Grillen und Übernachten mit den Garden" at bounding box center [0, 0] width 0 height 0
click at [233, 36] on icon "save" at bounding box center [239, 39] width 16 height 16
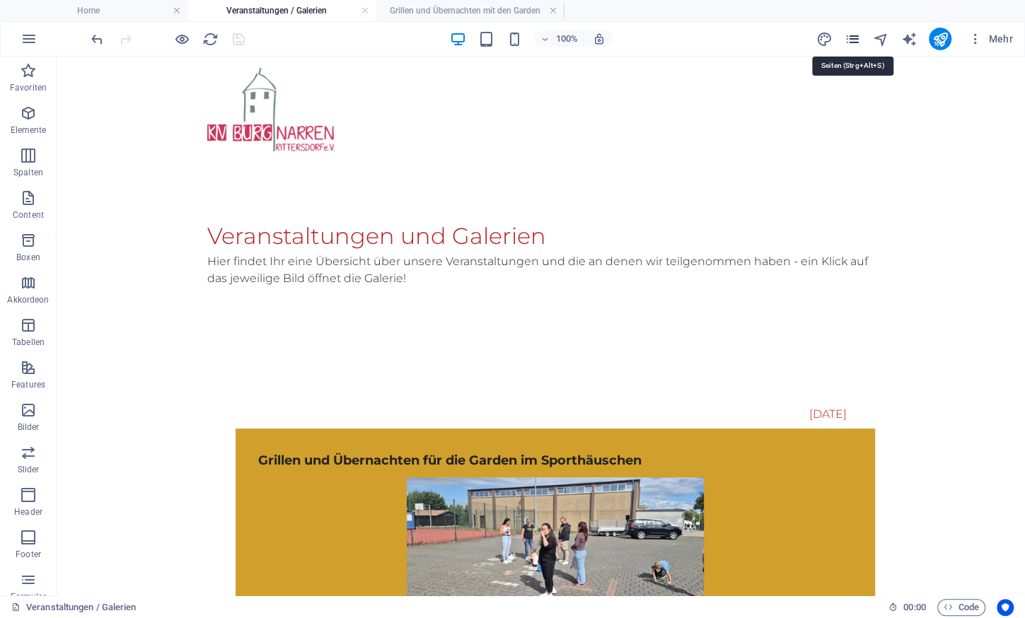
click at [852, 40] on icon "pages" at bounding box center [852, 39] width 16 height 16
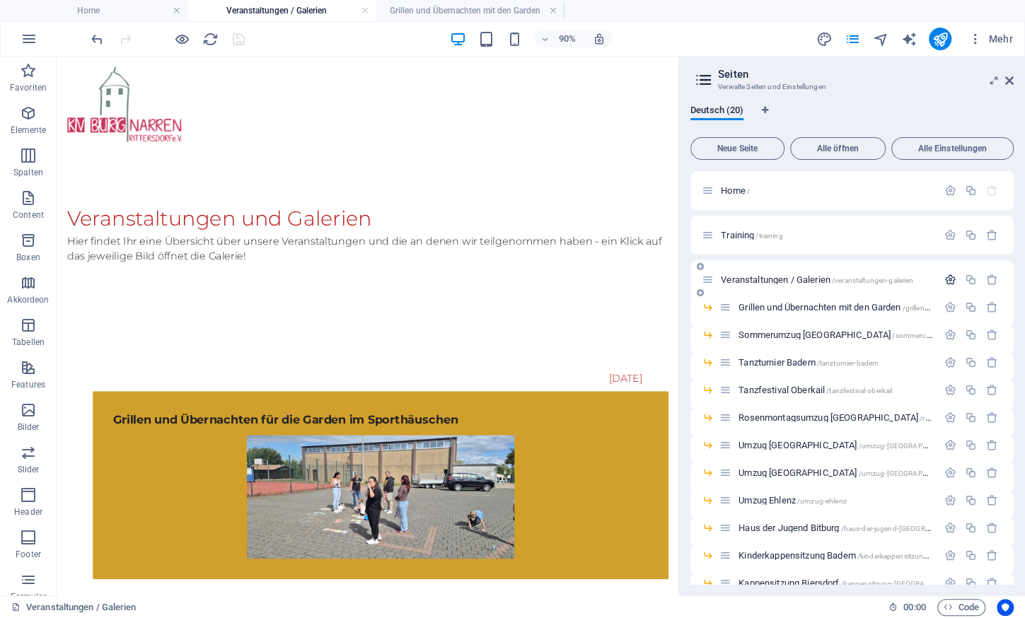
click at [946, 282] on icon "button" at bounding box center [950, 280] width 12 height 12
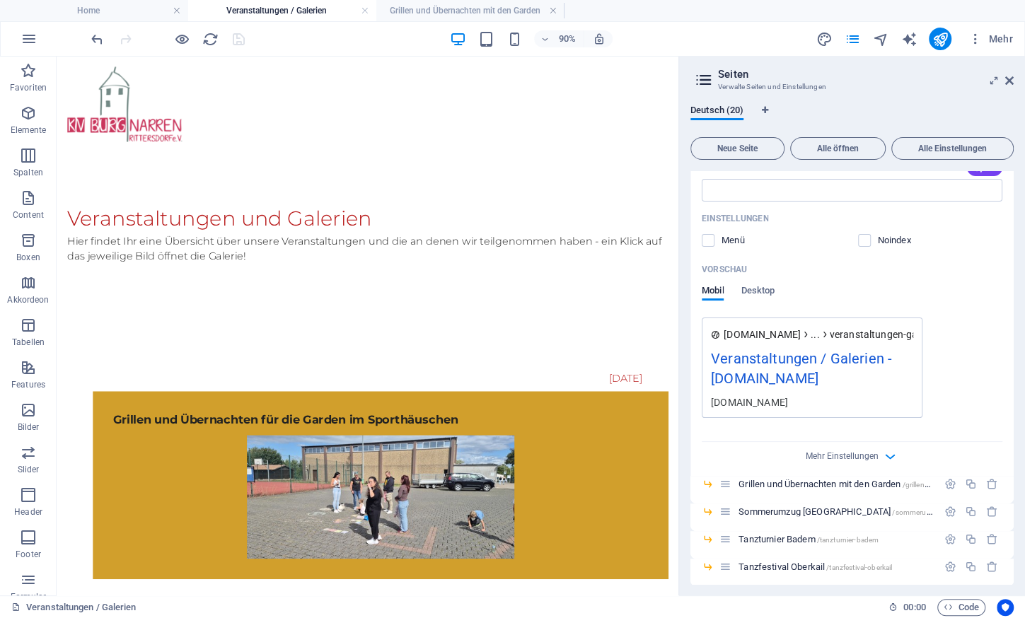
scroll to position [375, 0]
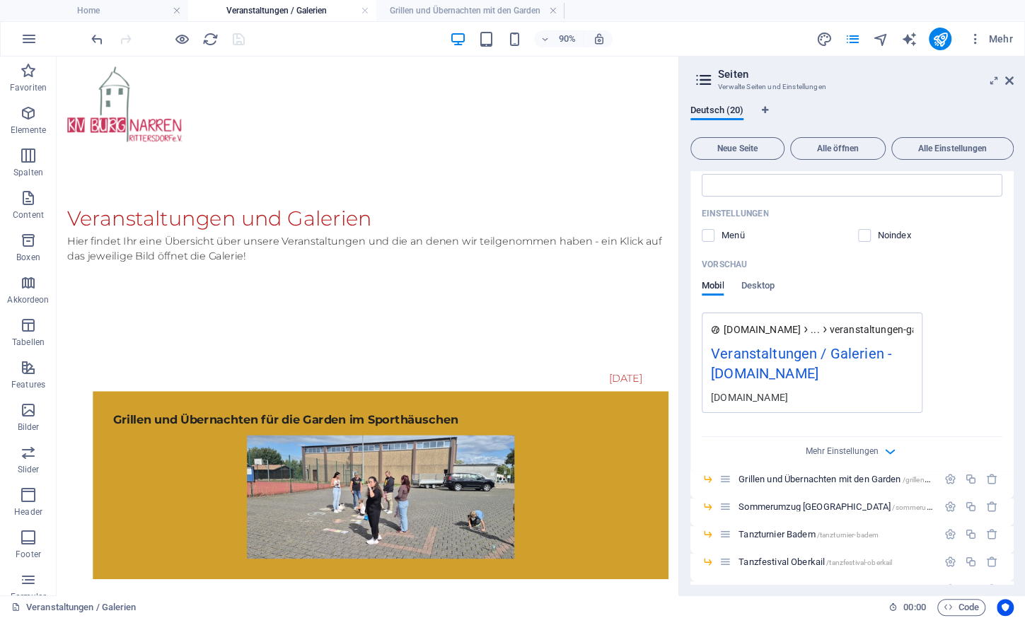
click at [711, 245] on div "Einstellungen Menü Noindex" at bounding box center [852, 224] width 301 height 45
click at [703, 236] on label at bounding box center [708, 235] width 13 height 13
click at [0, 0] on input "checkbox" at bounding box center [0, 0] width 0 height 0
click at [248, 41] on div "90% Mehr" at bounding box center [553, 39] width 930 height 23
click at [247, 40] on div "90% Mehr" at bounding box center [553, 39] width 930 height 23
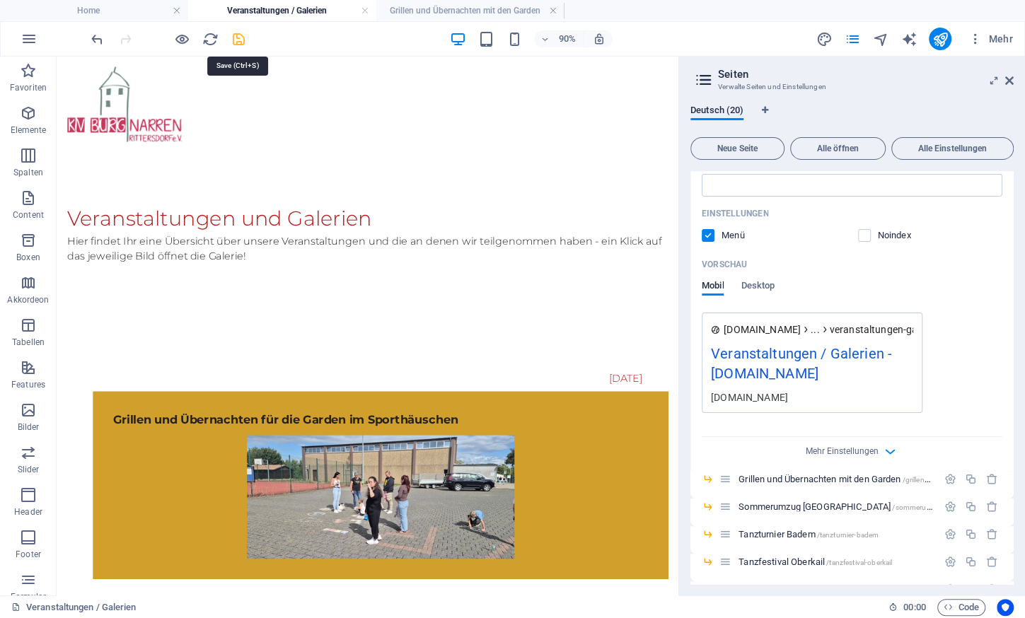
click at [240, 37] on icon "save" at bounding box center [239, 39] width 16 height 16
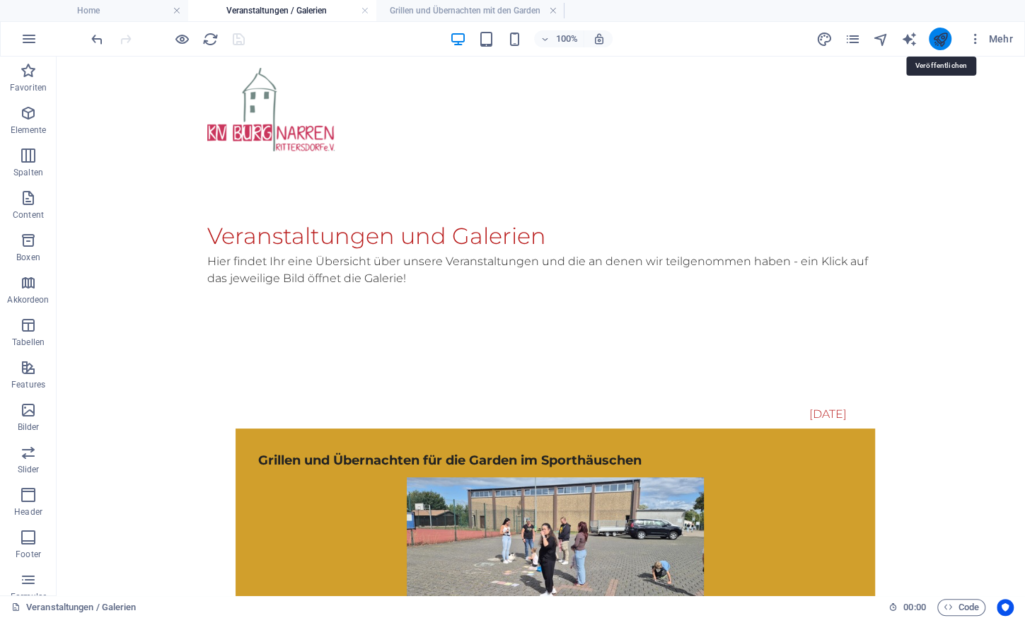
click at [938, 45] on icon "publish" at bounding box center [939, 39] width 16 height 16
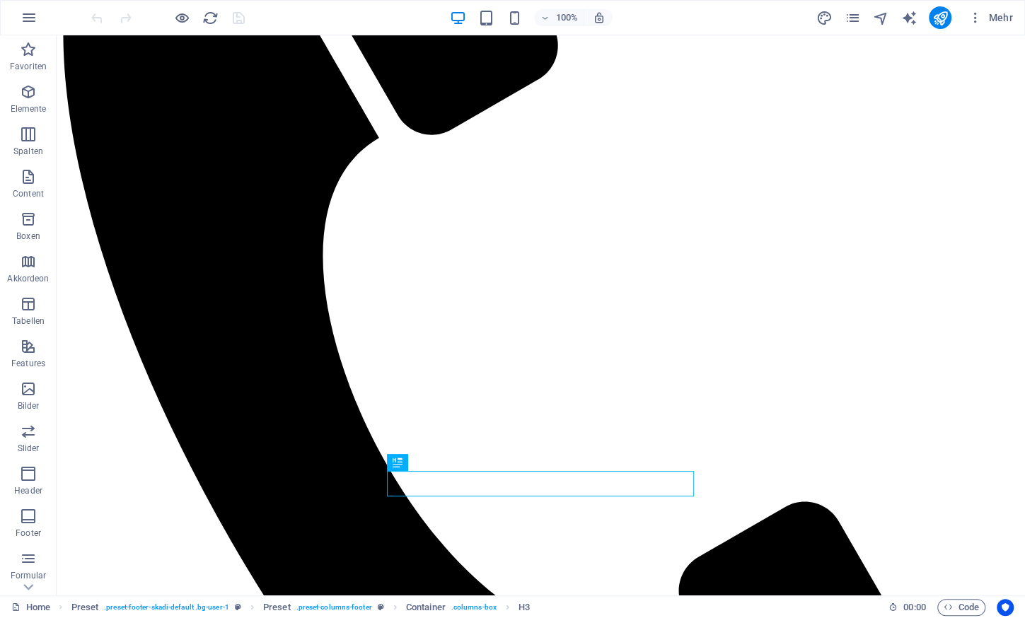
scroll to position [472, 0]
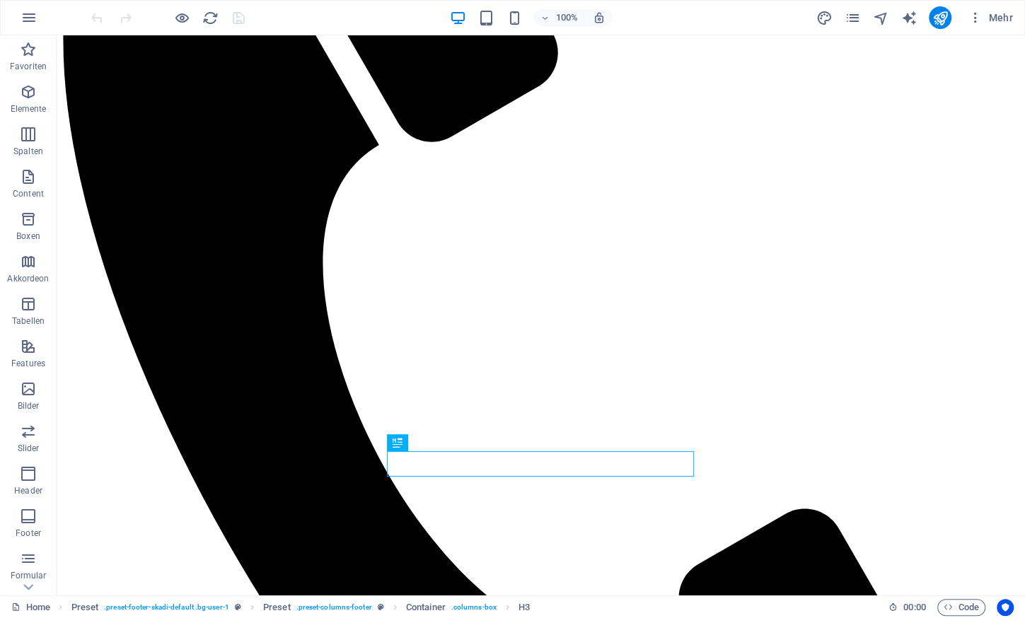
click at [849, 28] on div "Mehr" at bounding box center [916, 17] width 203 height 23
click at [856, 13] on icon "pages" at bounding box center [852, 18] width 16 height 16
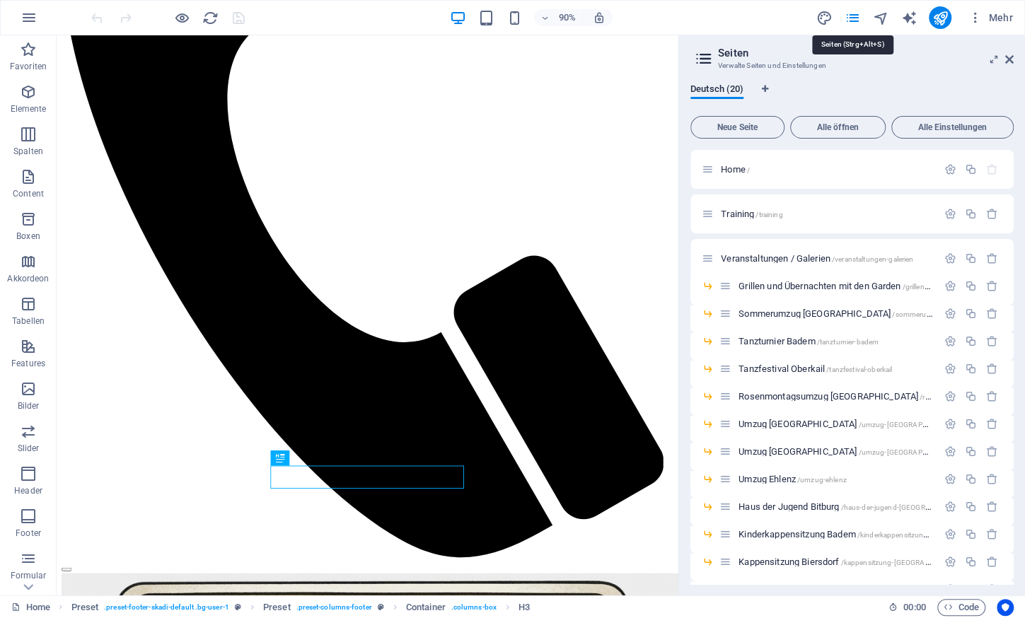
scroll to position [410, 0]
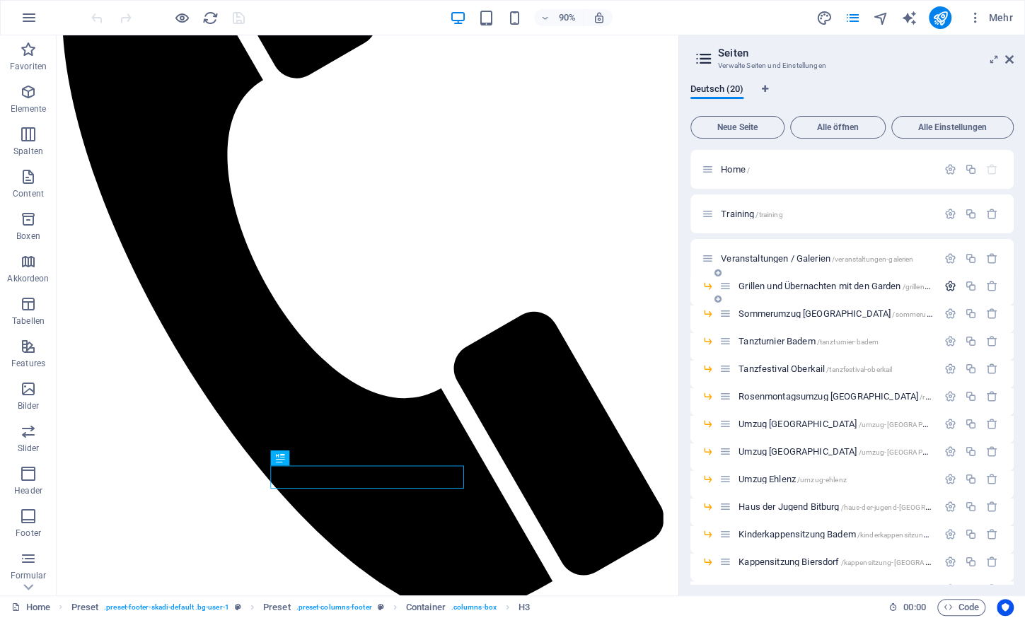
click at [945, 282] on icon "button" at bounding box center [950, 286] width 12 height 12
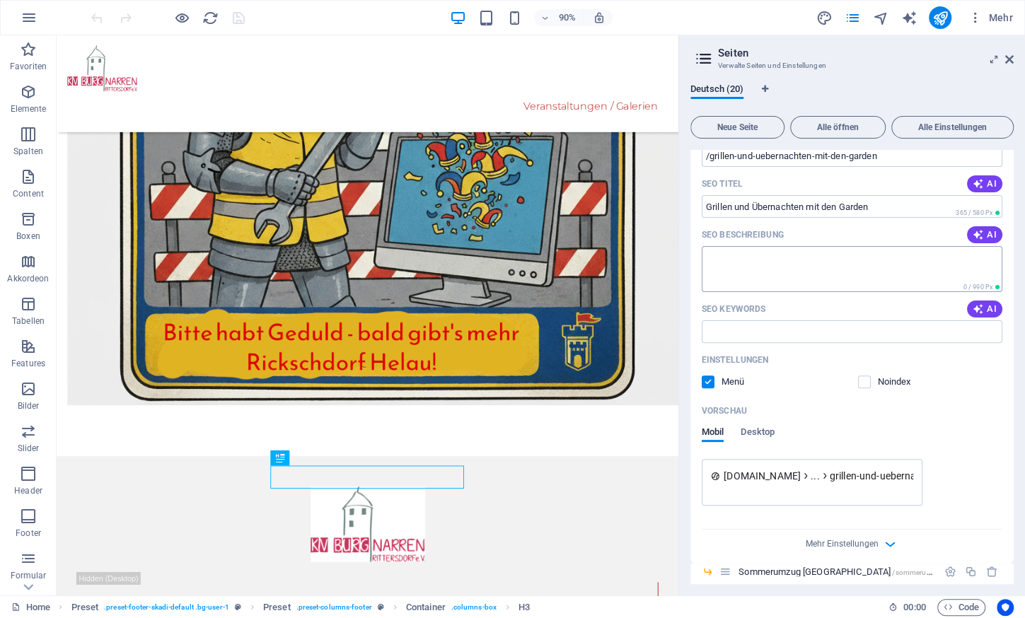
scroll to position [255, 0]
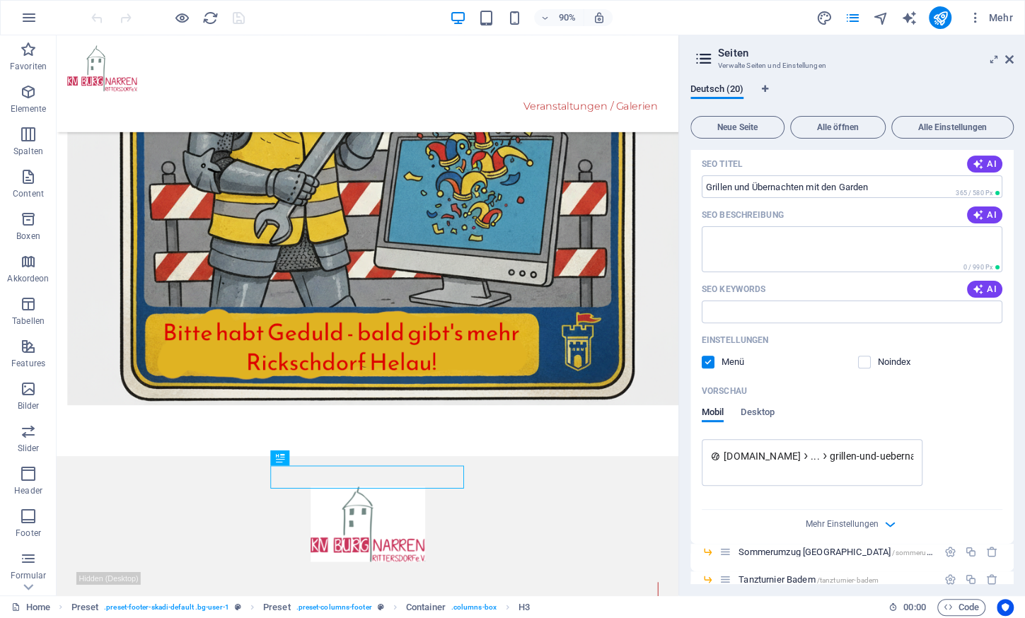
click at [709, 361] on label at bounding box center [708, 362] width 13 height 13
click at [0, 0] on input "checkbox" at bounding box center [0, 0] width 0 height 0
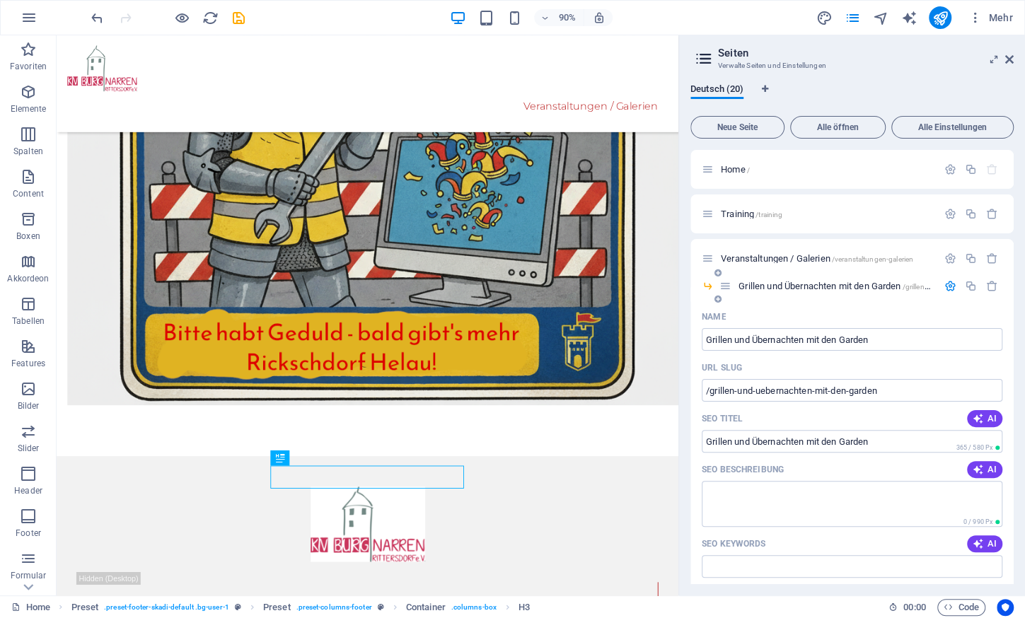
click at [953, 286] on icon "button" at bounding box center [950, 286] width 12 height 12
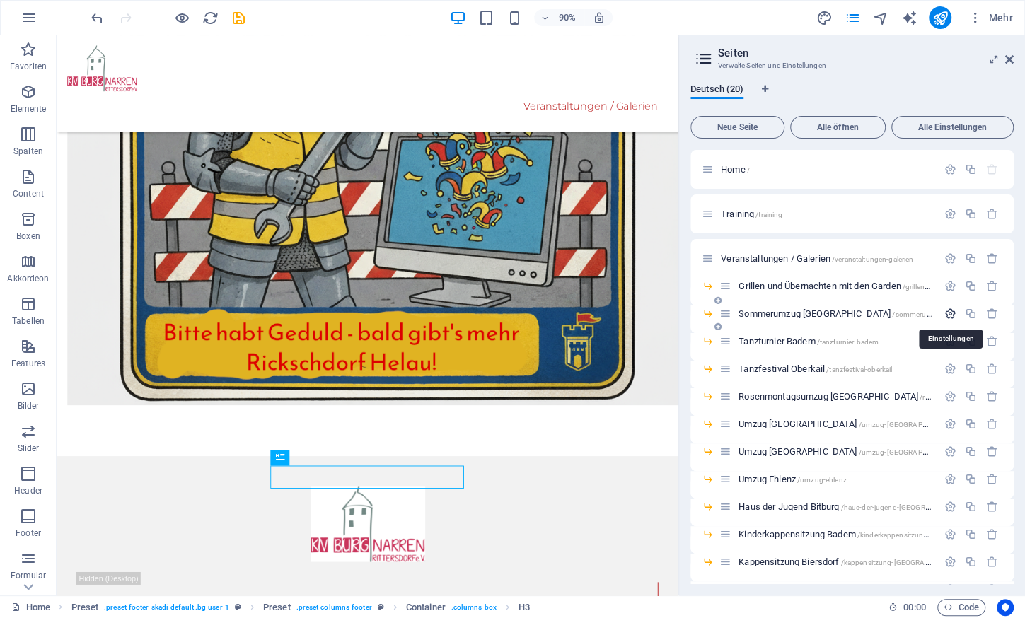
click at [946, 313] on icon "button" at bounding box center [950, 314] width 12 height 12
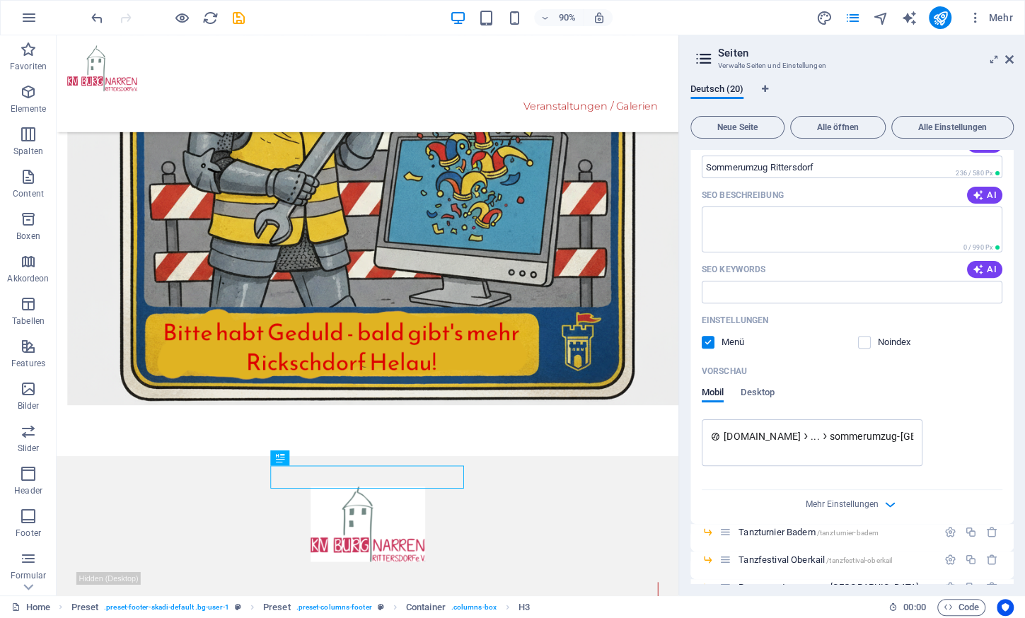
scroll to position [324, 0]
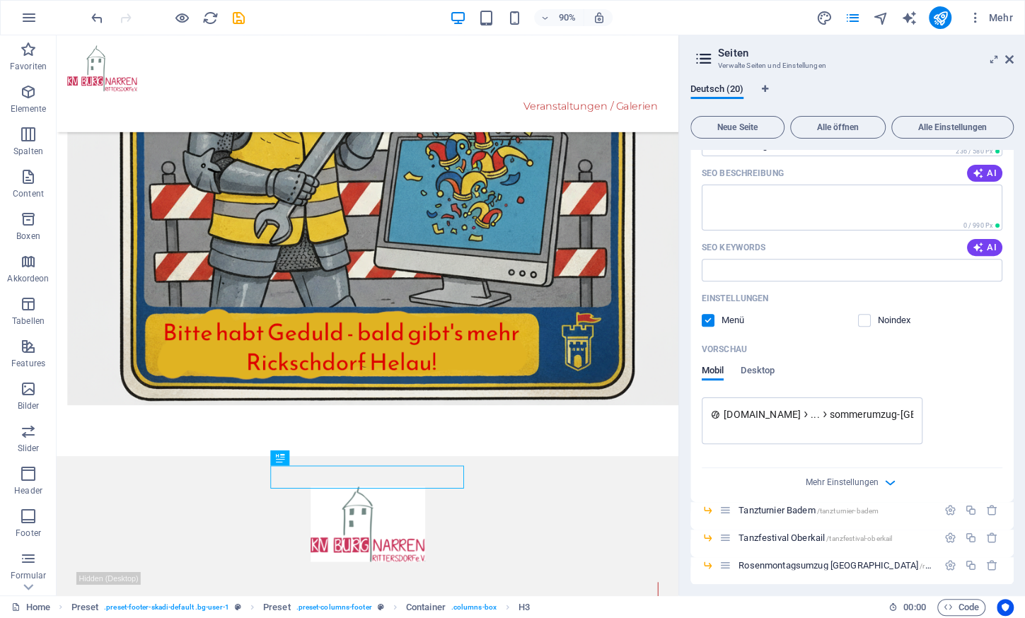
click at [707, 321] on label at bounding box center [708, 320] width 13 height 13
click at [0, 0] on input "checkbox" at bounding box center [0, 0] width 0 height 0
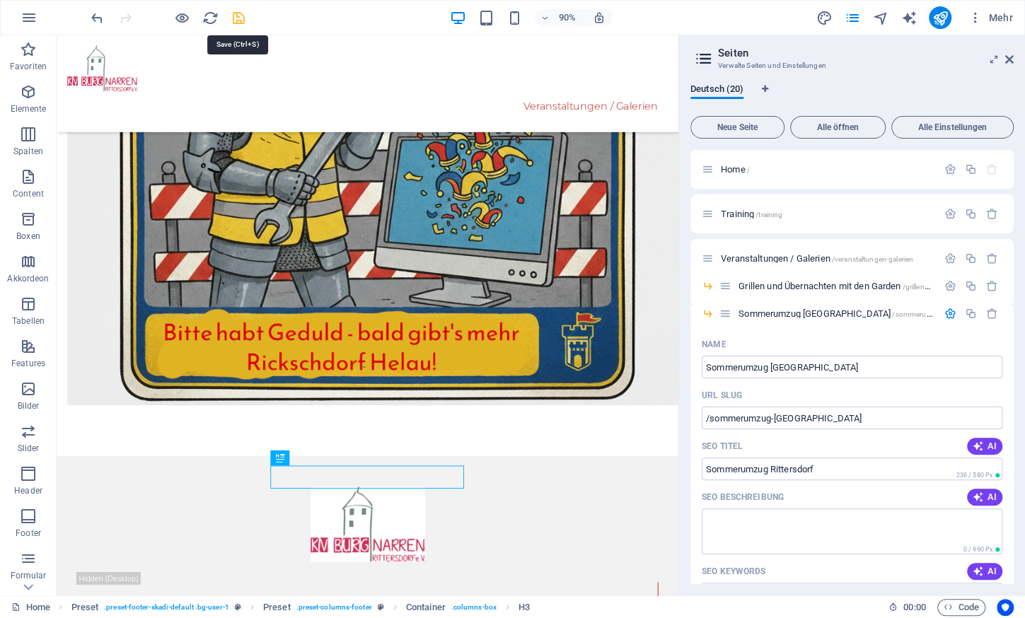
click at [238, 22] on icon "save" at bounding box center [239, 18] width 16 height 16
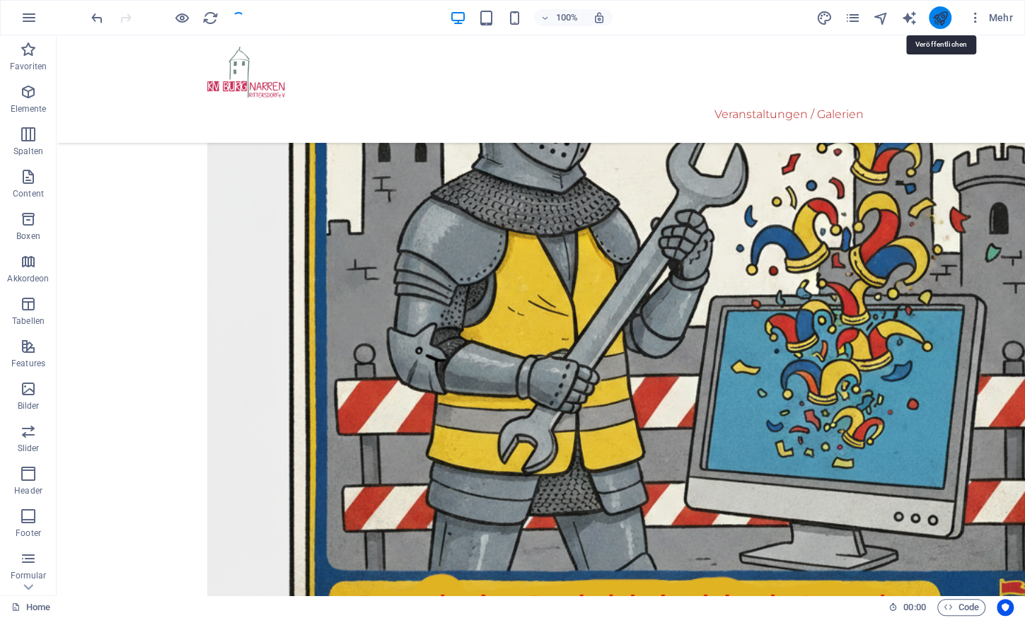
click at [942, 21] on icon "publish" at bounding box center [939, 18] width 16 height 16
